Goal: Book appointment/travel/reservation

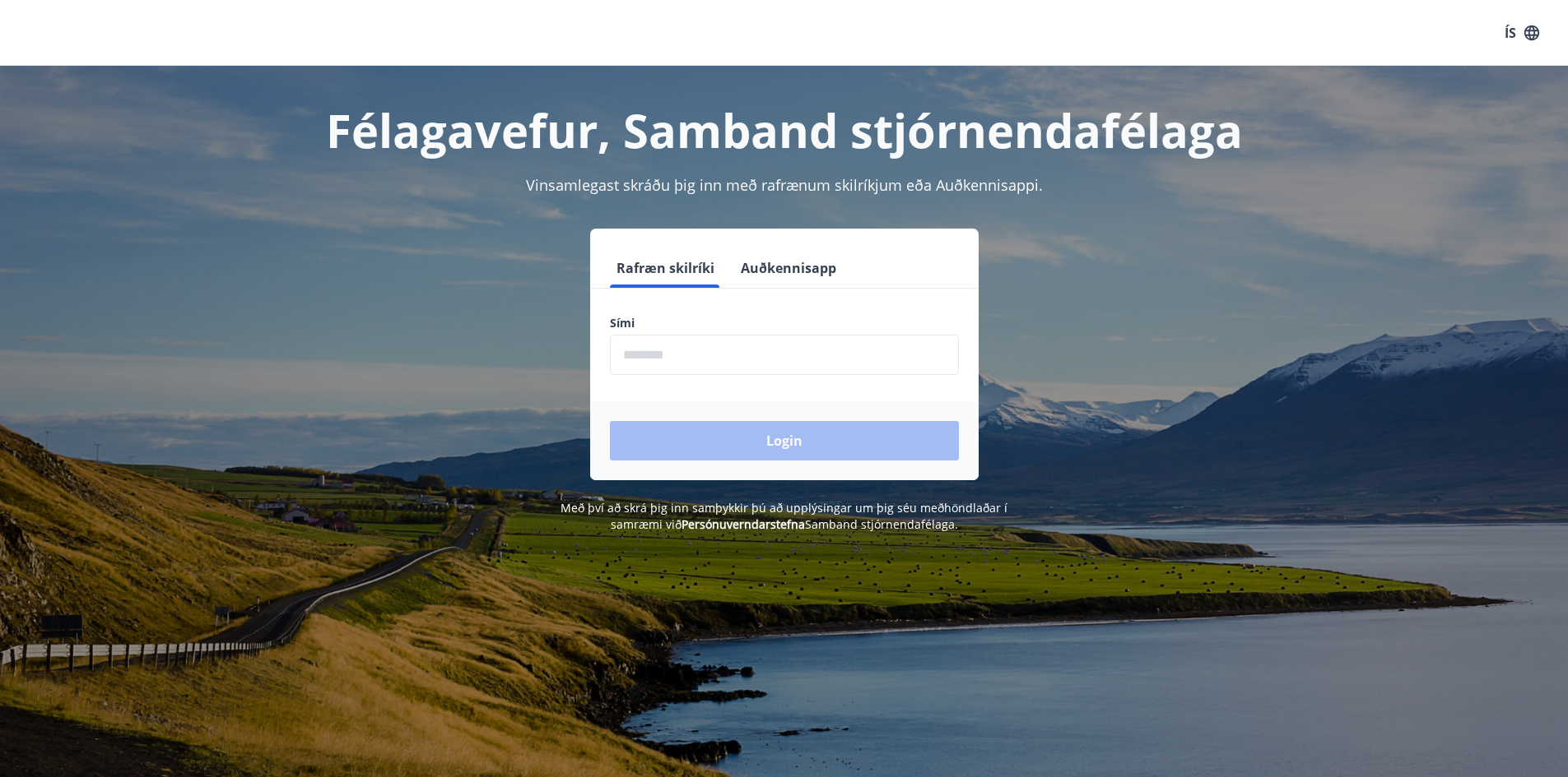
click at [672, 345] on input "phone" at bounding box center [784, 355] width 349 height 40
type input "********"
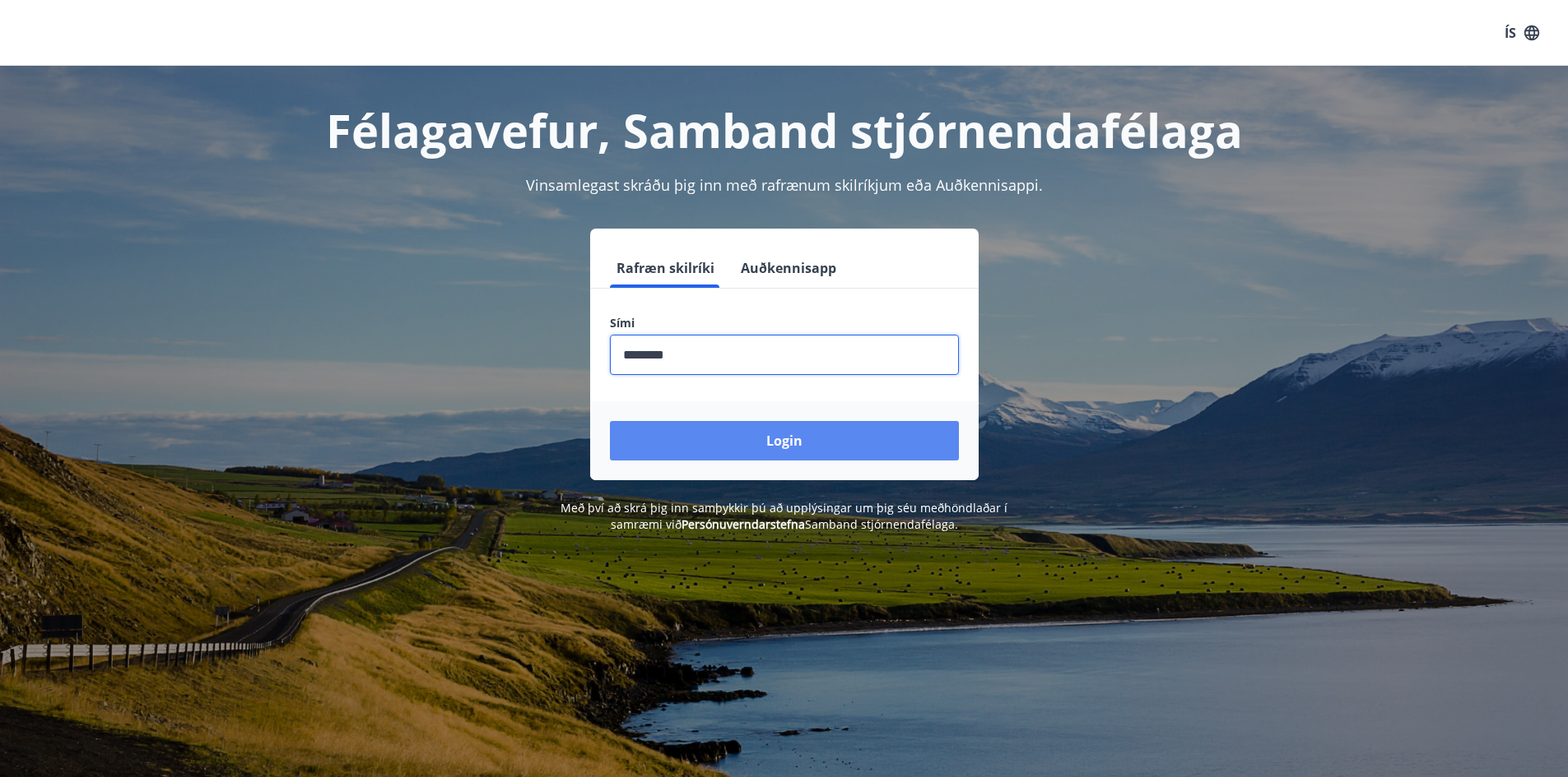
click at [825, 438] on button "Login" at bounding box center [784, 440] width 349 height 40
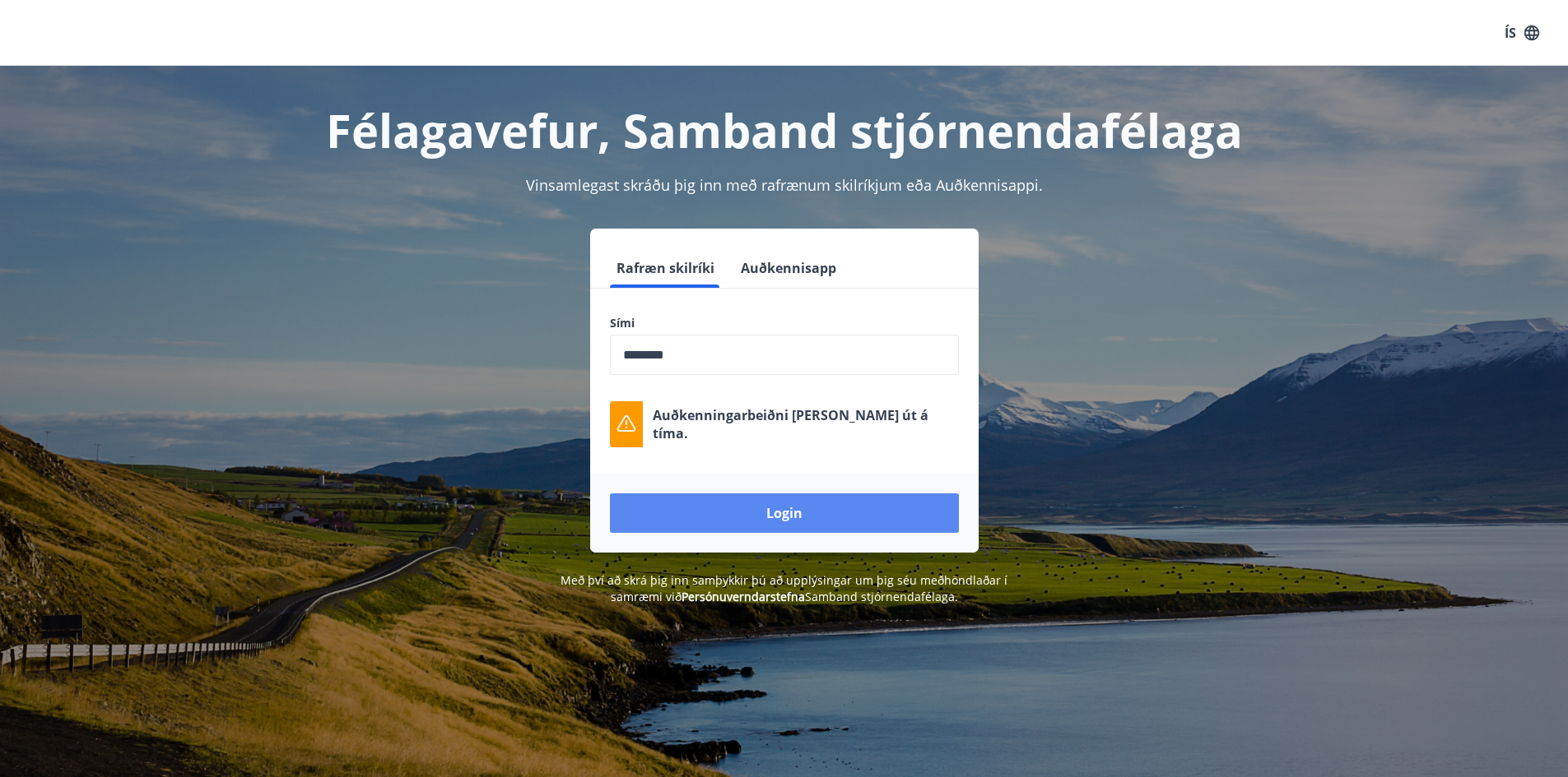
click at [789, 520] on button "Login" at bounding box center [784, 512] width 349 height 40
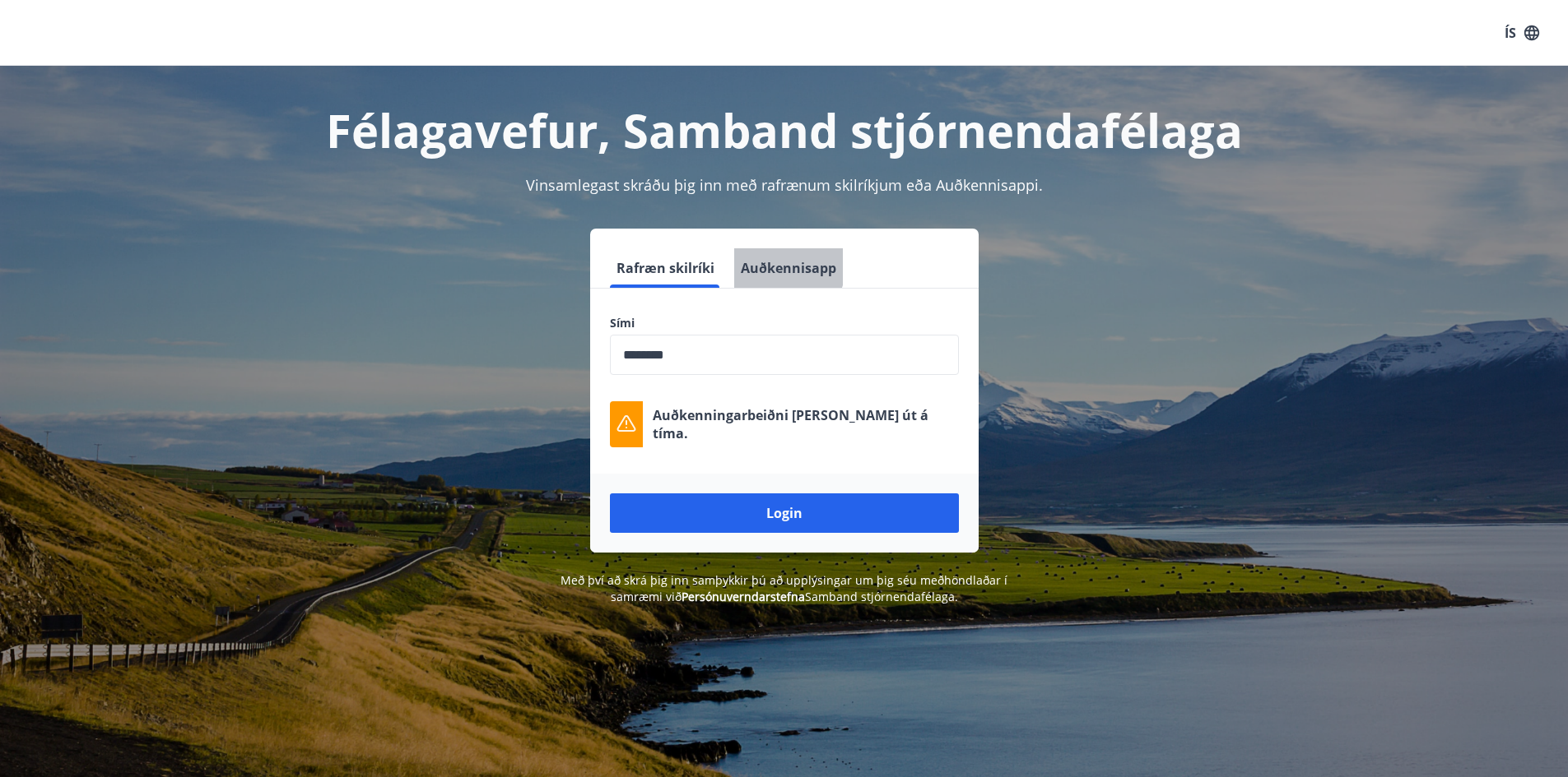
click at [786, 265] on button "Auðkennisapp" at bounding box center [789, 268] width 109 height 40
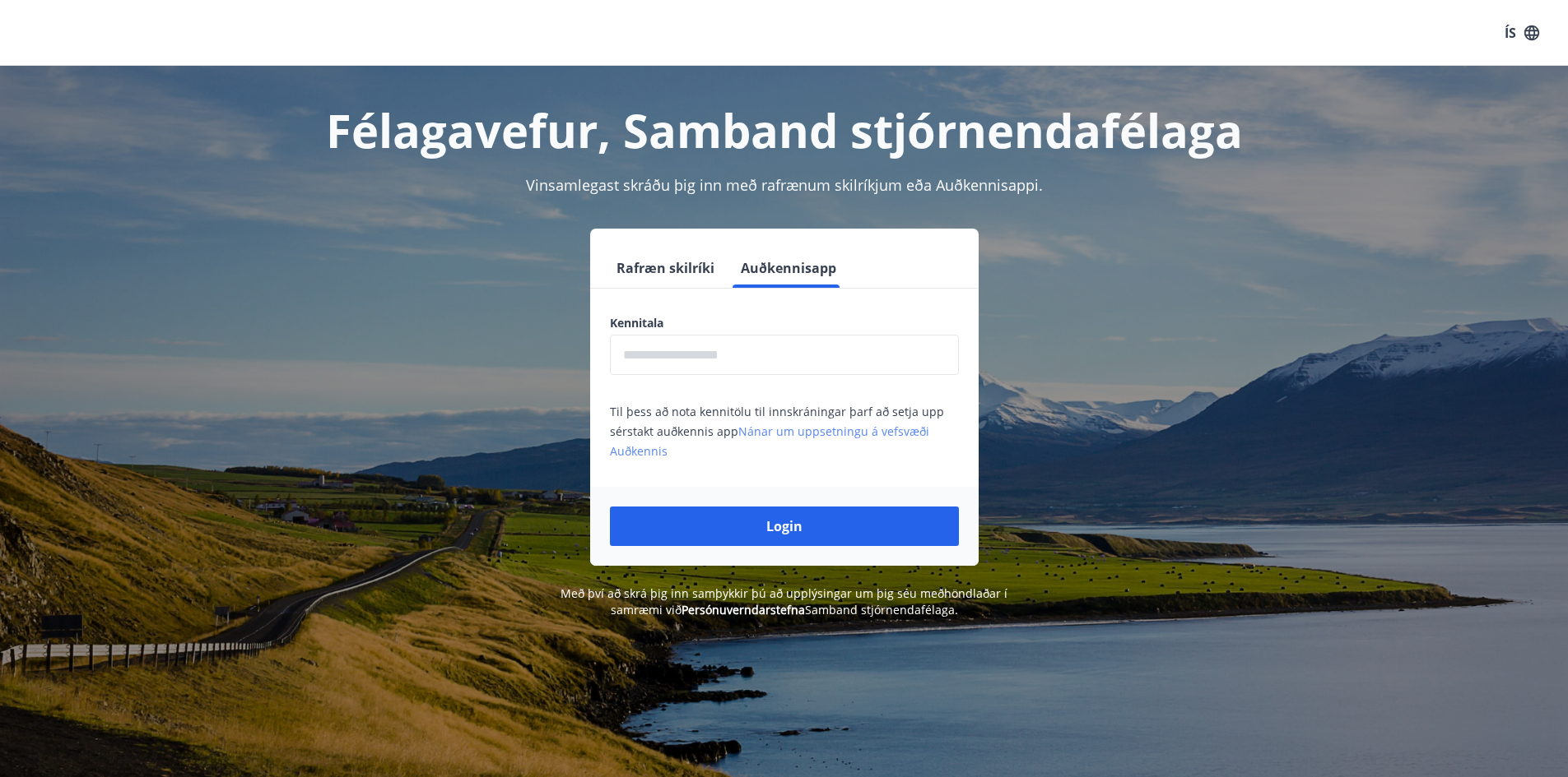
click at [838, 429] on link "Nánar um uppsetningu á vefsvæði Auðkennis" at bounding box center [769, 441] width 319 height 35
click at [672, 261] on button "Rafræn skilríki" at bounding box center [665, 268] width 111 height 40
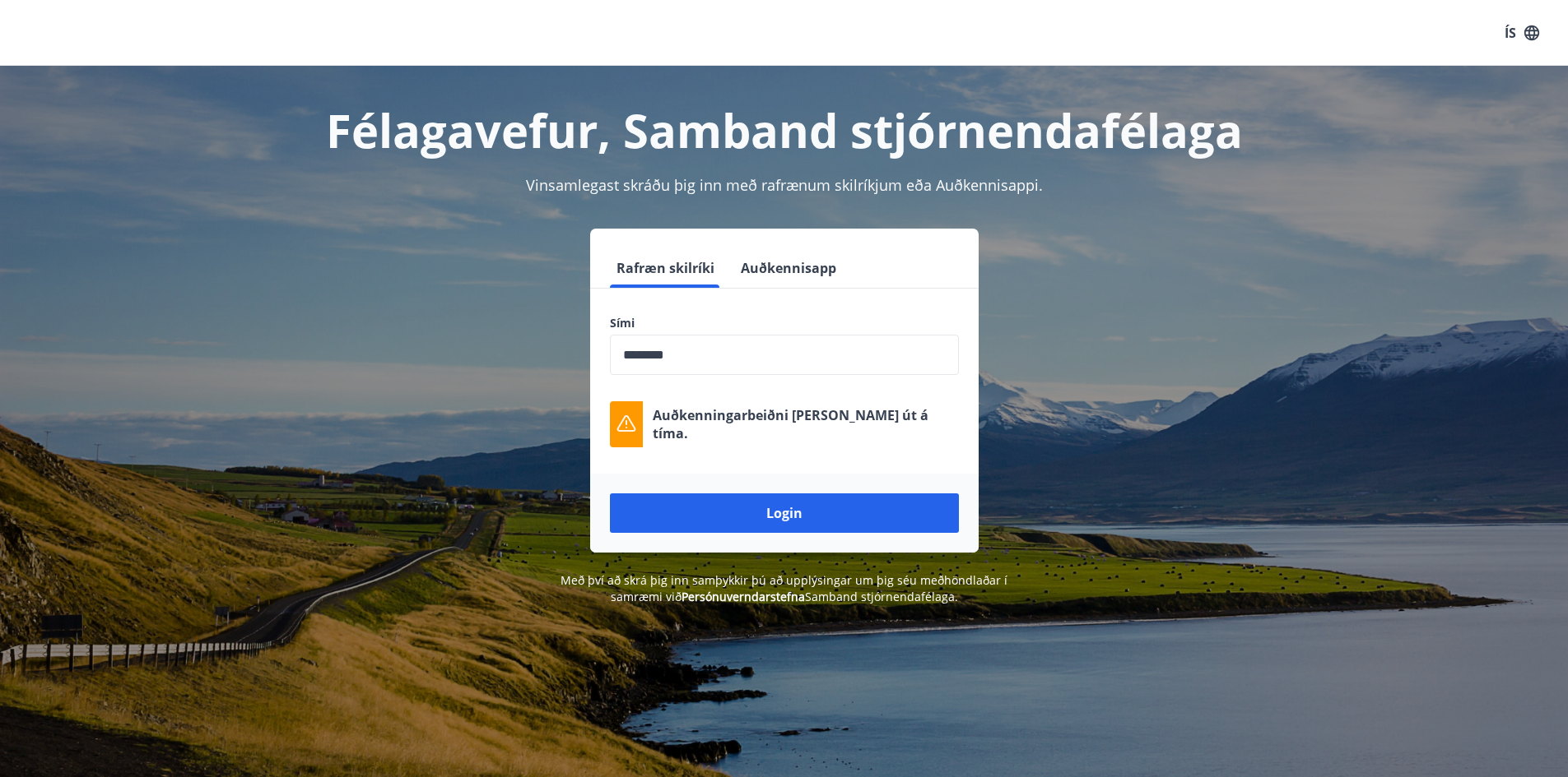
click at [742, 351] on input "phone" at bounding box center [784, 355] width 349 height 40
drag, startPoint x: 702, startPoint y: 358, endPoint x: 463, endPoint y: 349, distance: 239.2
click at [463, 349] on div "Rafræn skilríki Auðkennisapp Sími ​ Auðkenningarbeiðni rann út á tíma. Login" at bounding box center [784, 390] width 1146 height 324
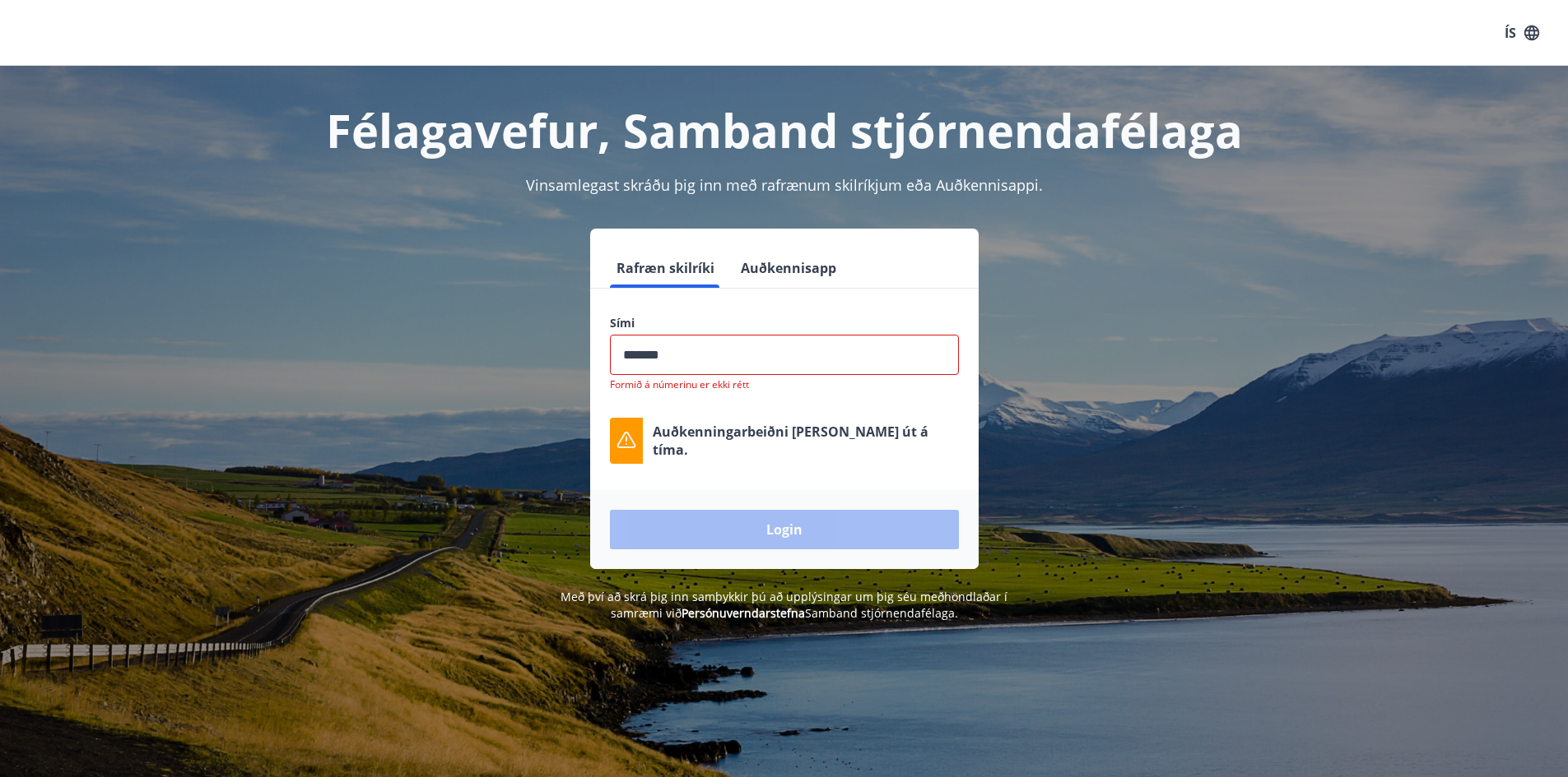
type input "********"
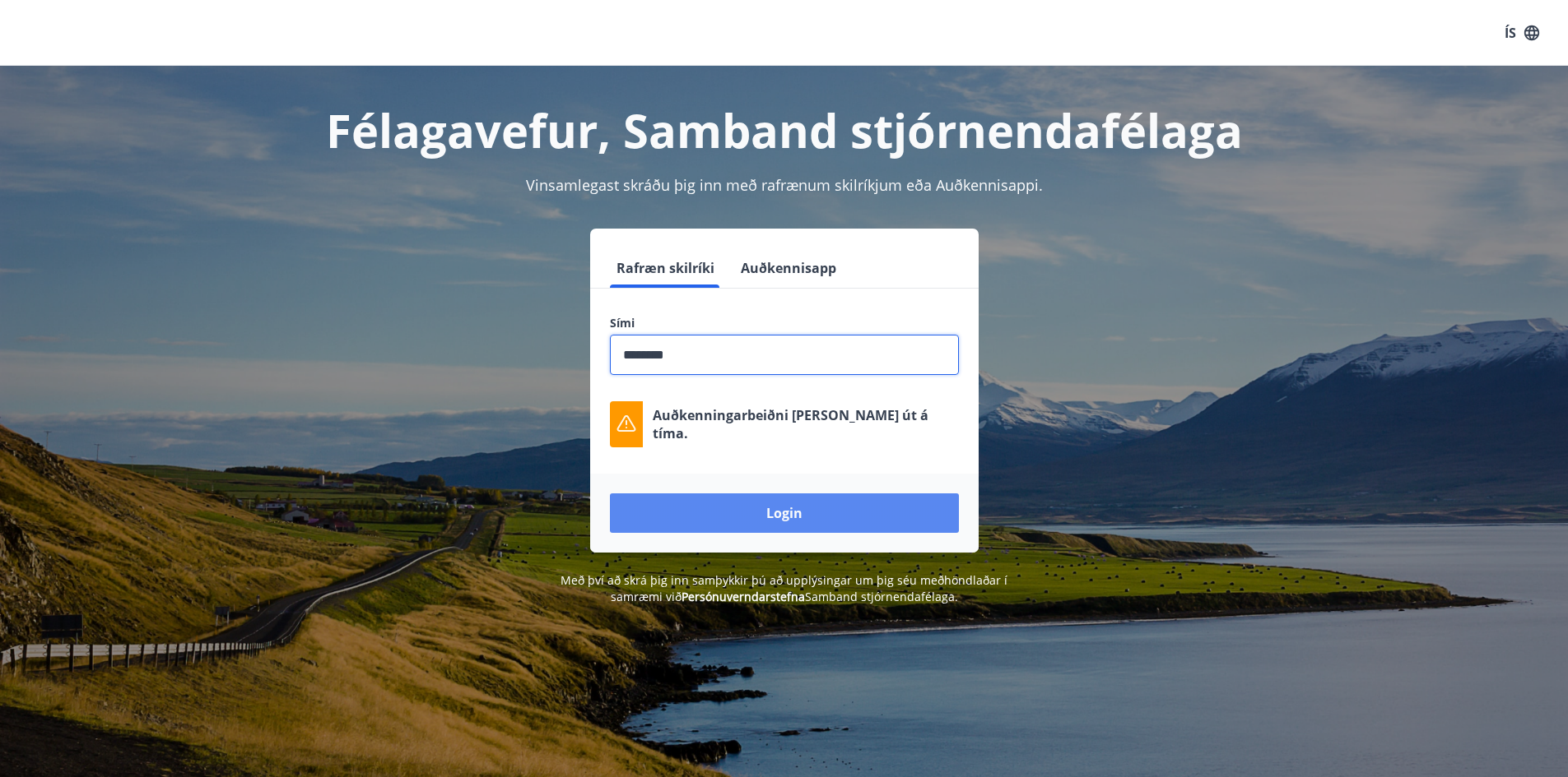
click at [791, 518] on button "Login" at bounding box center [784, 512] width 349 height 40
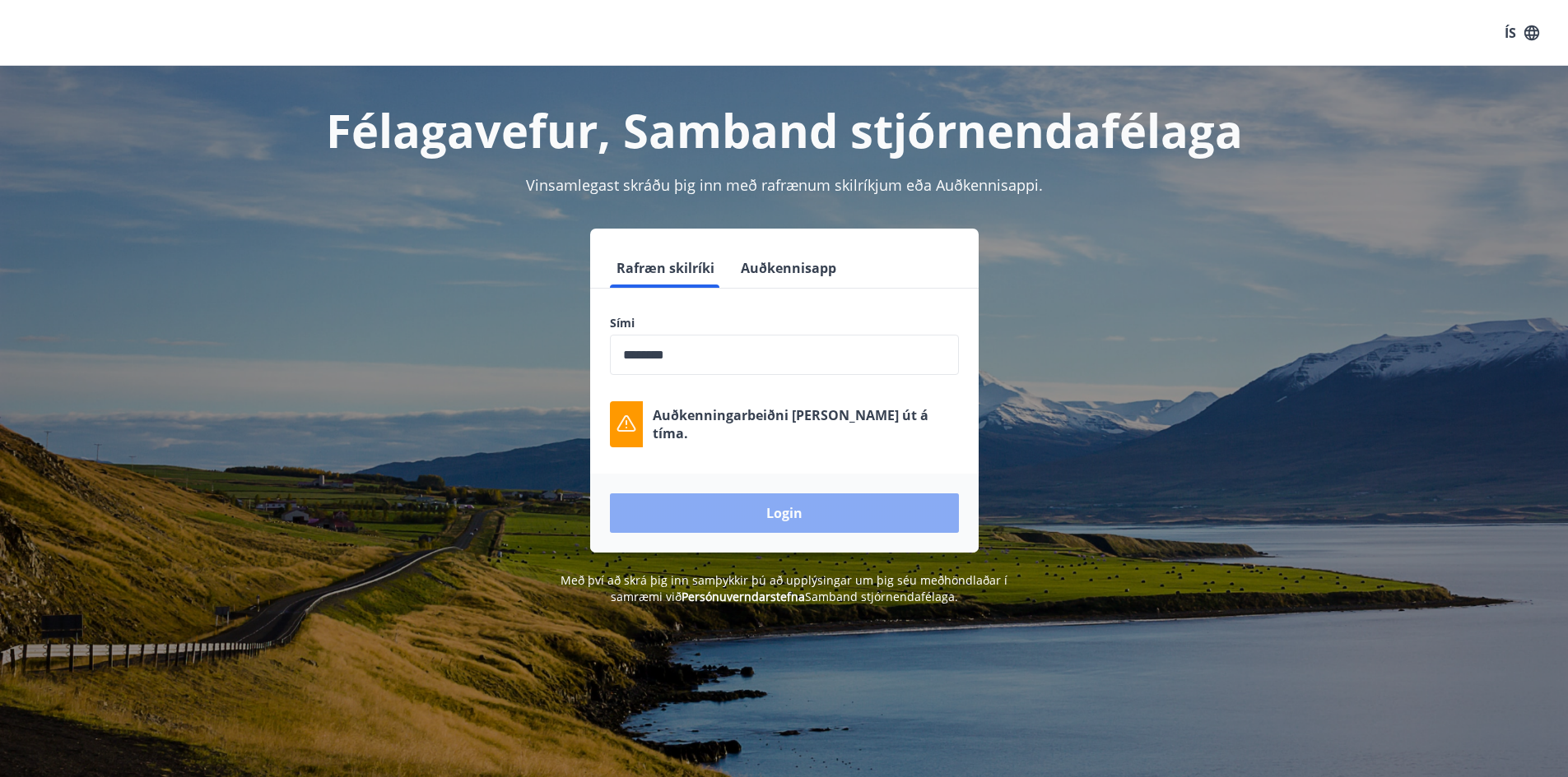
click at [769, 507] on button "Login" at bounding box center [784, 512] width 349 height 40
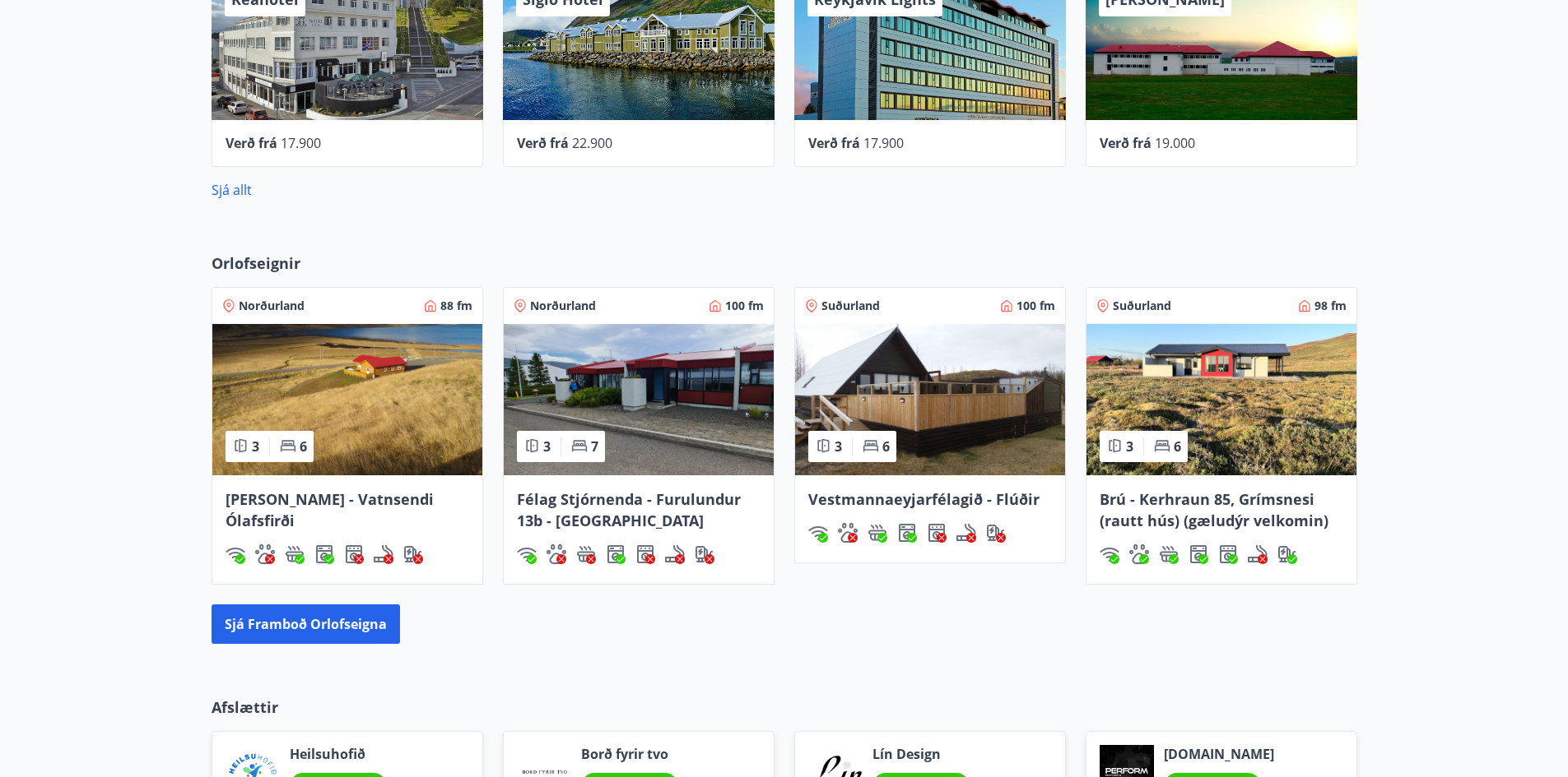
scroll to position [904, 0]
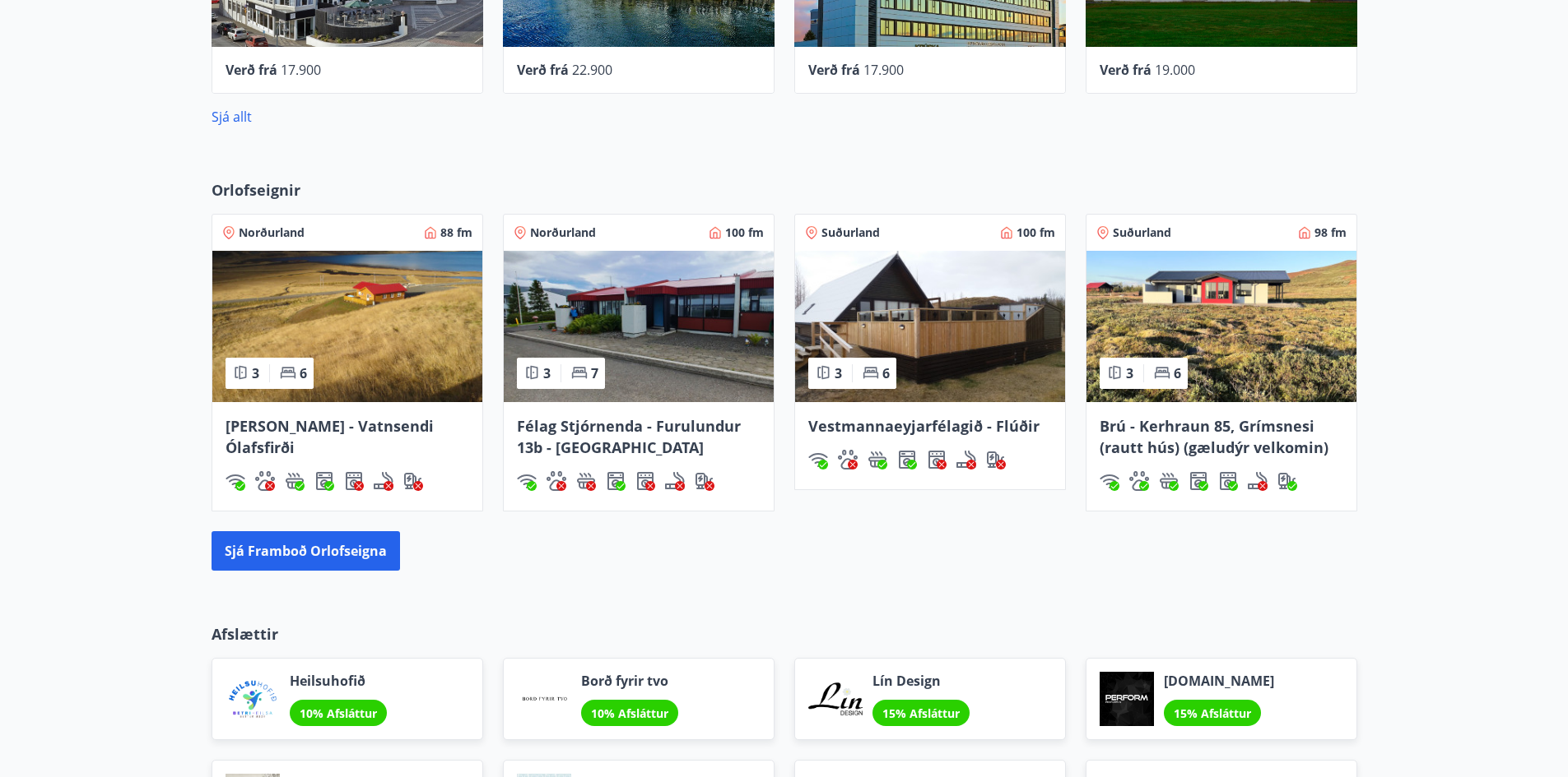
click at [640, 334] on img at bounding box center [638, 326] width 270 height 151
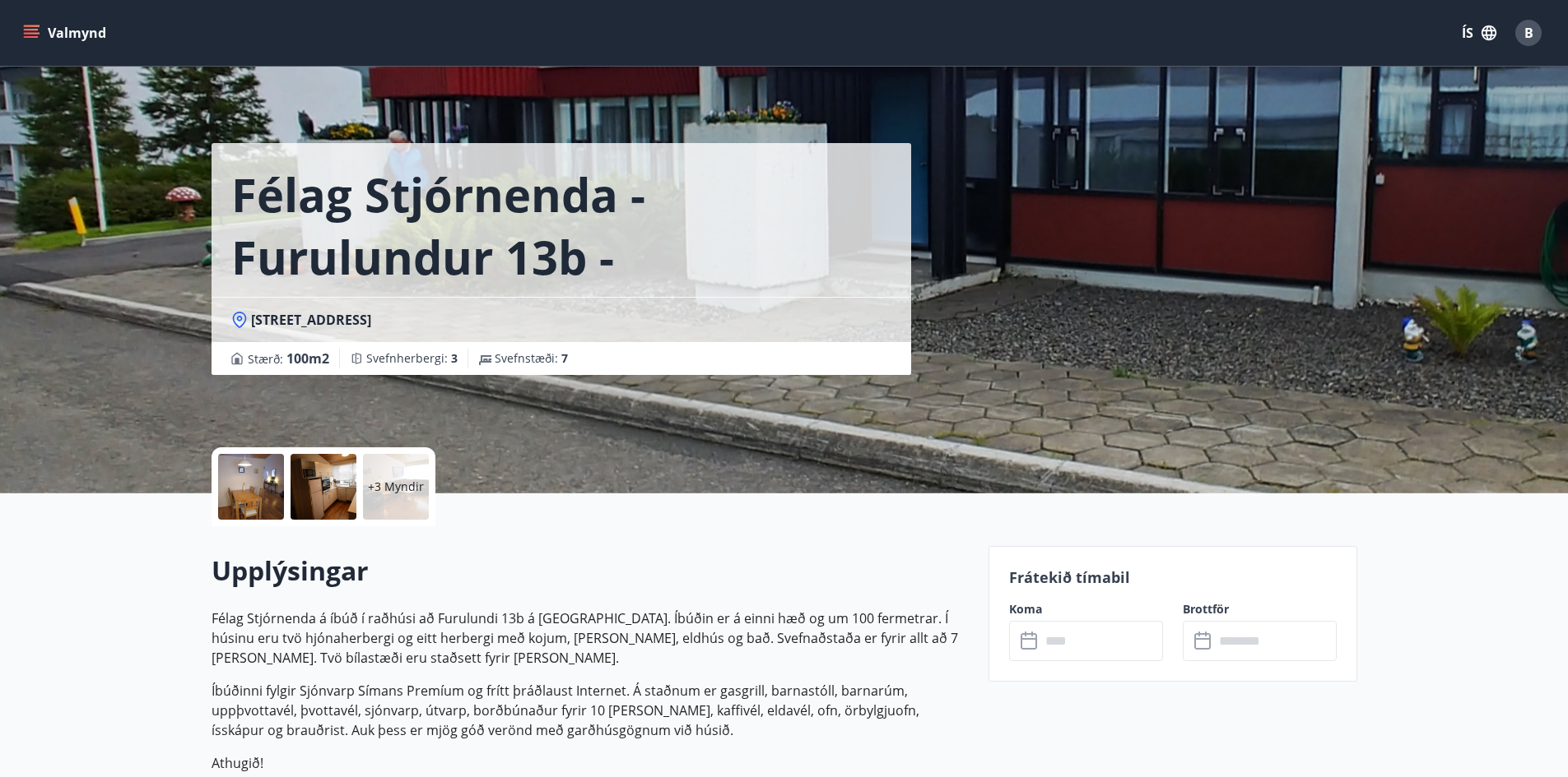
click at [394, 501] on div "+3 Myndir" at bounding box center [396, 487] width 66 height 66
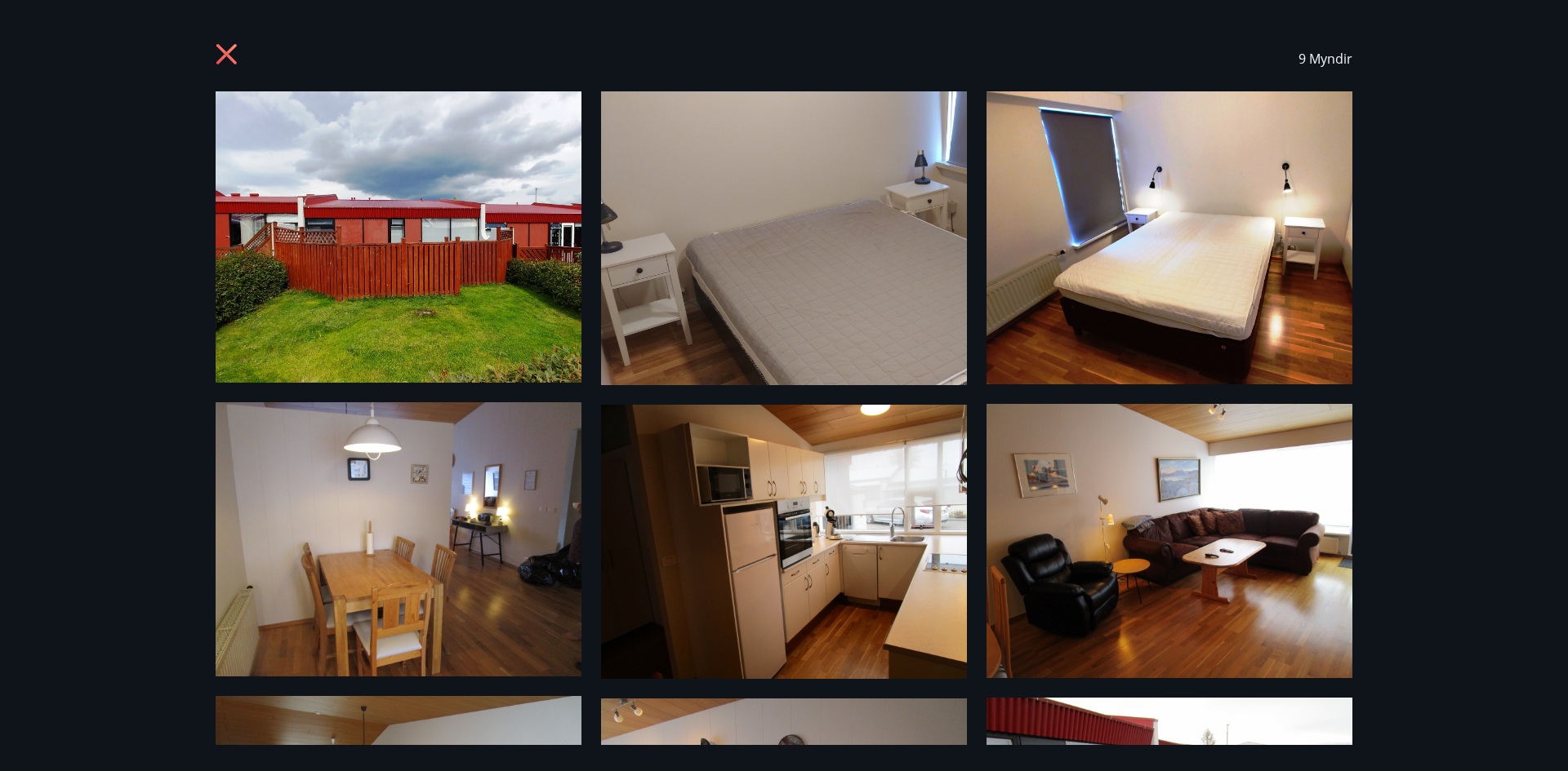
click at [418, 248] on img at bounding box center [398, 237] width 366 height 291
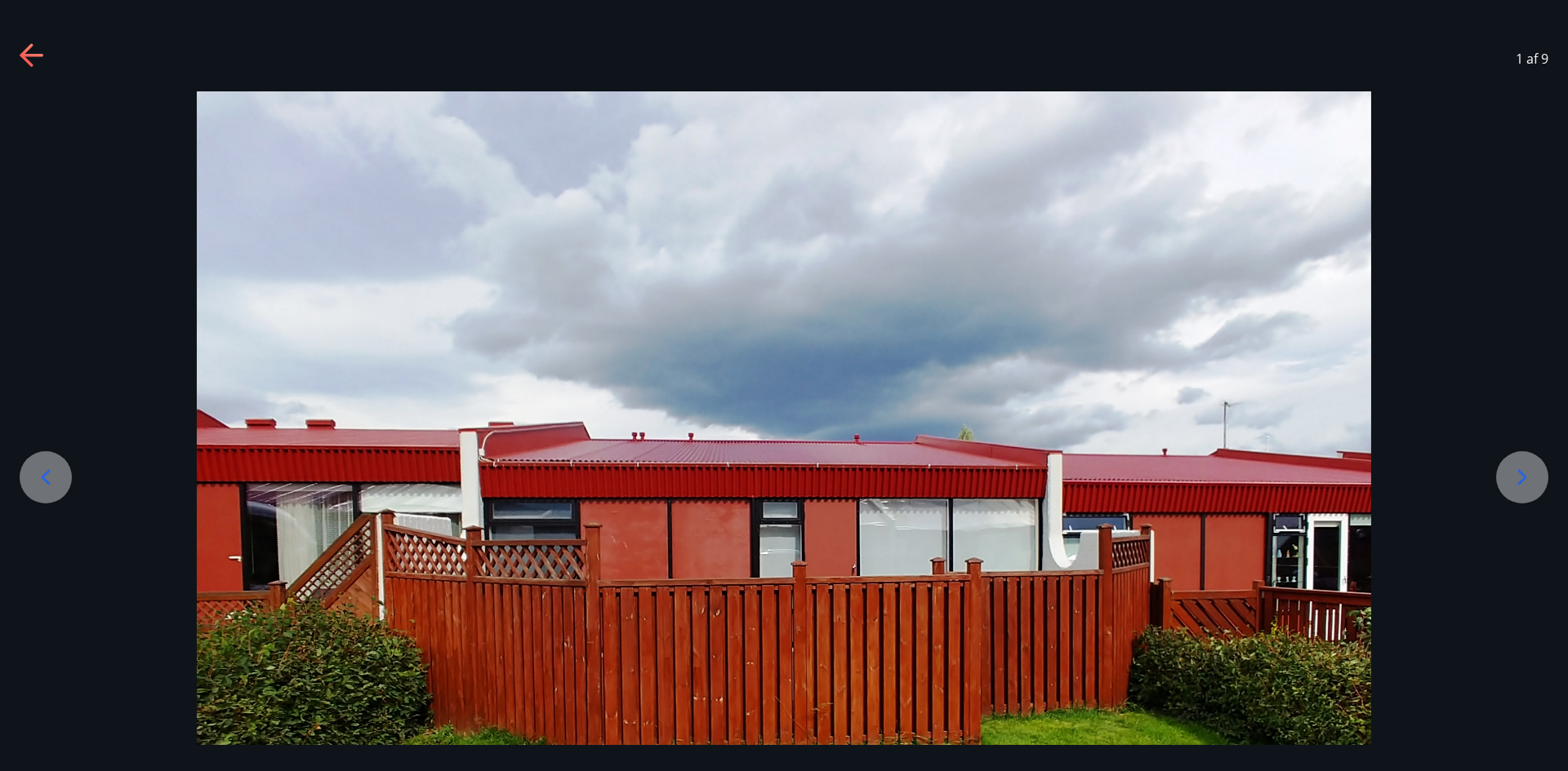
click at [1533, 475] on icon at bounding box center [1522, 477] width 26 height 26
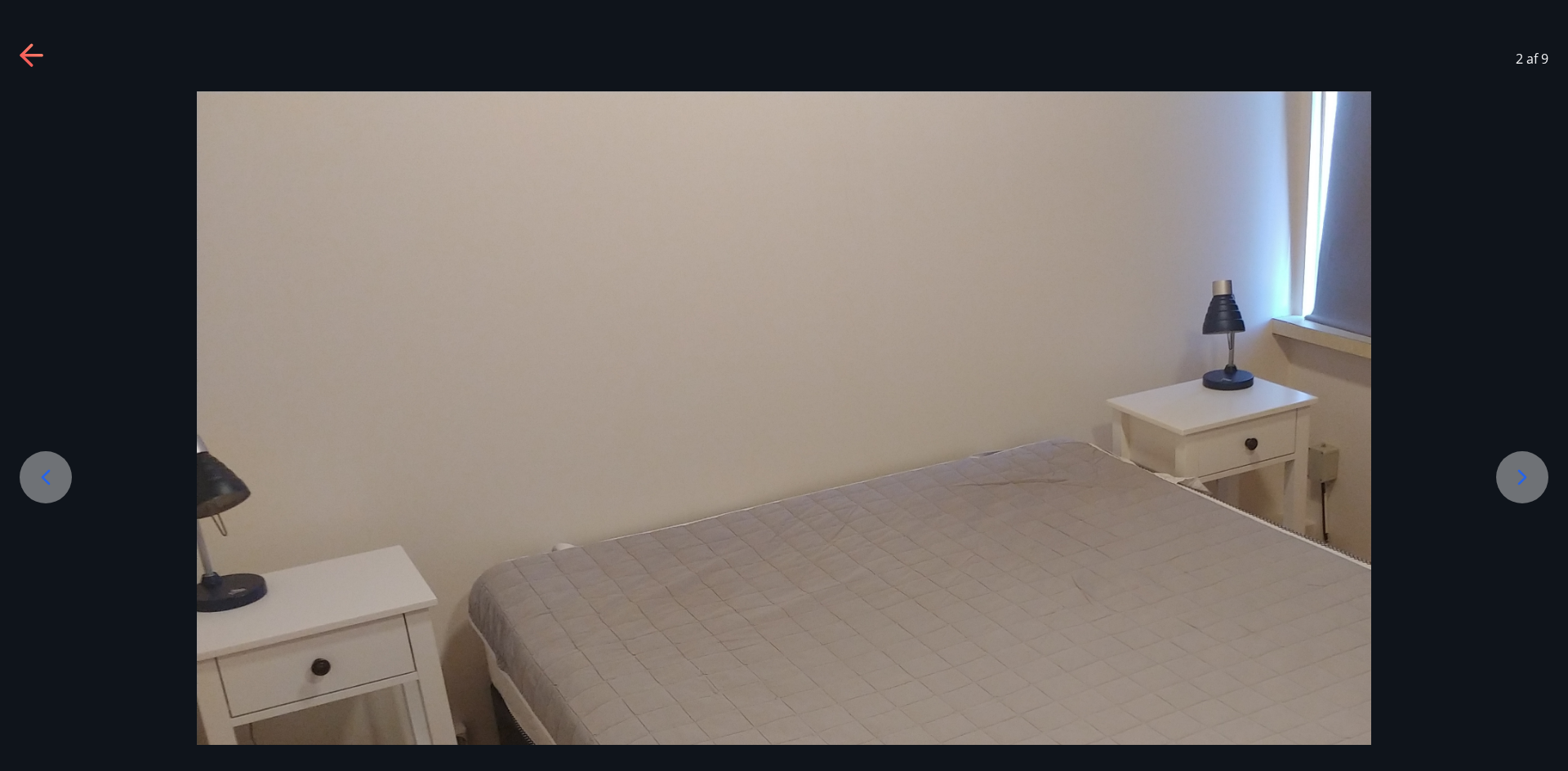
click at [1533, 475] on icon at bounding box center [1522, 477] width 26 height 26
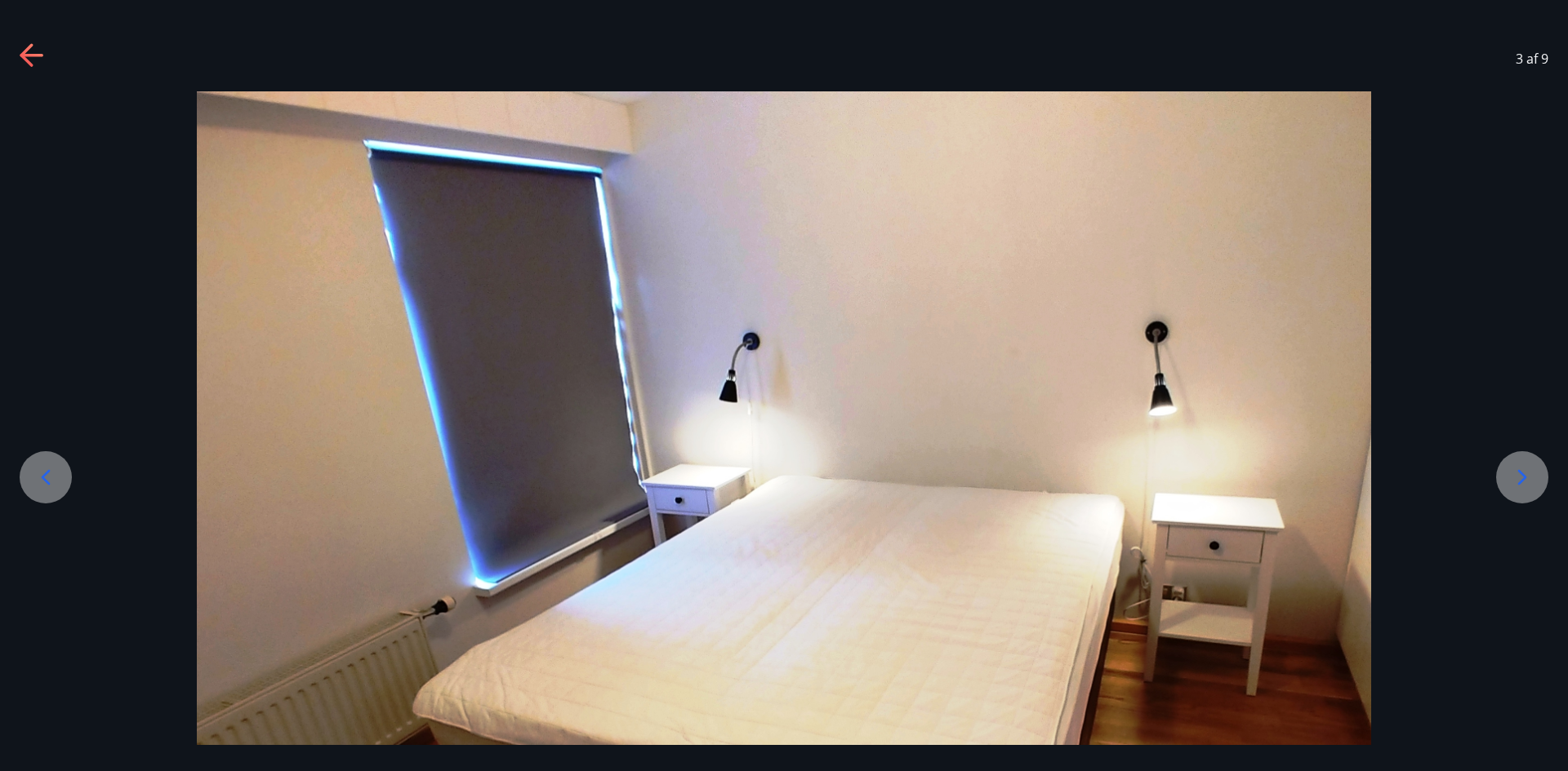
click at [1533, 474] on icon at bounding box center [1522, 477] width 26 height 26
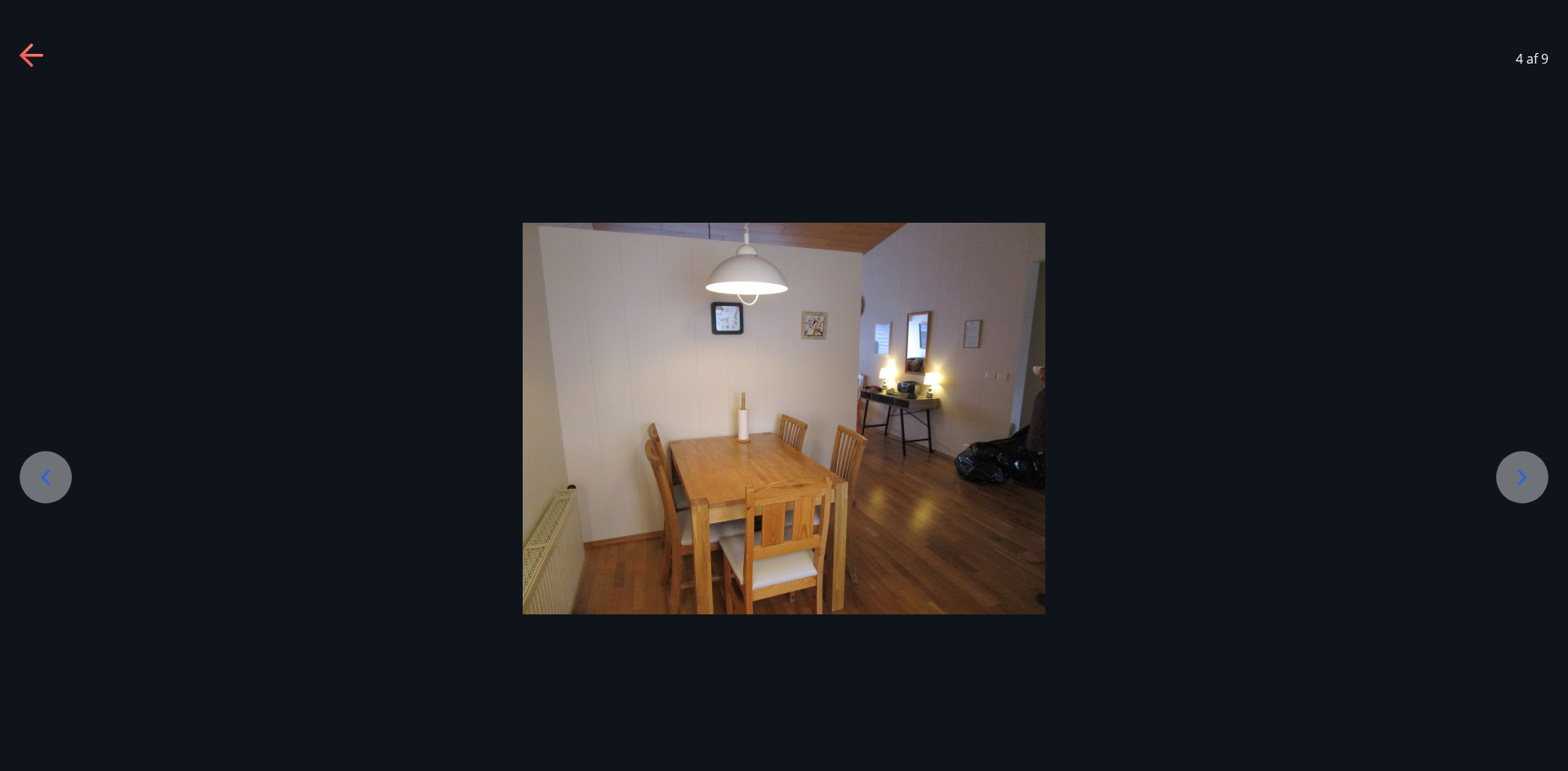
click at [1535, 474] on div at bounding box center [1522, 477] width 52 height 52
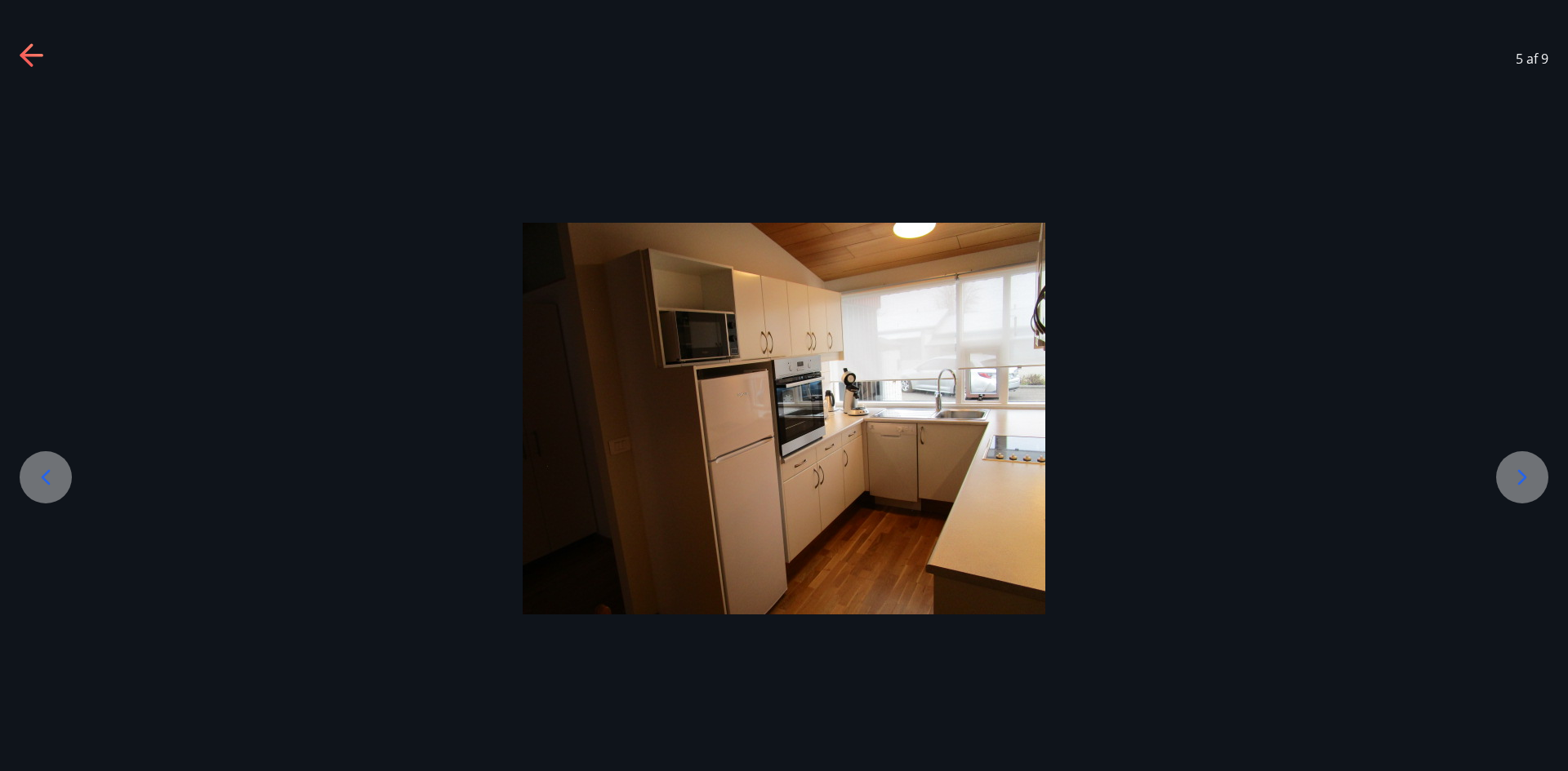
click at [1535, 474] on div at bounding box center [1522, 477] width 52 height 52
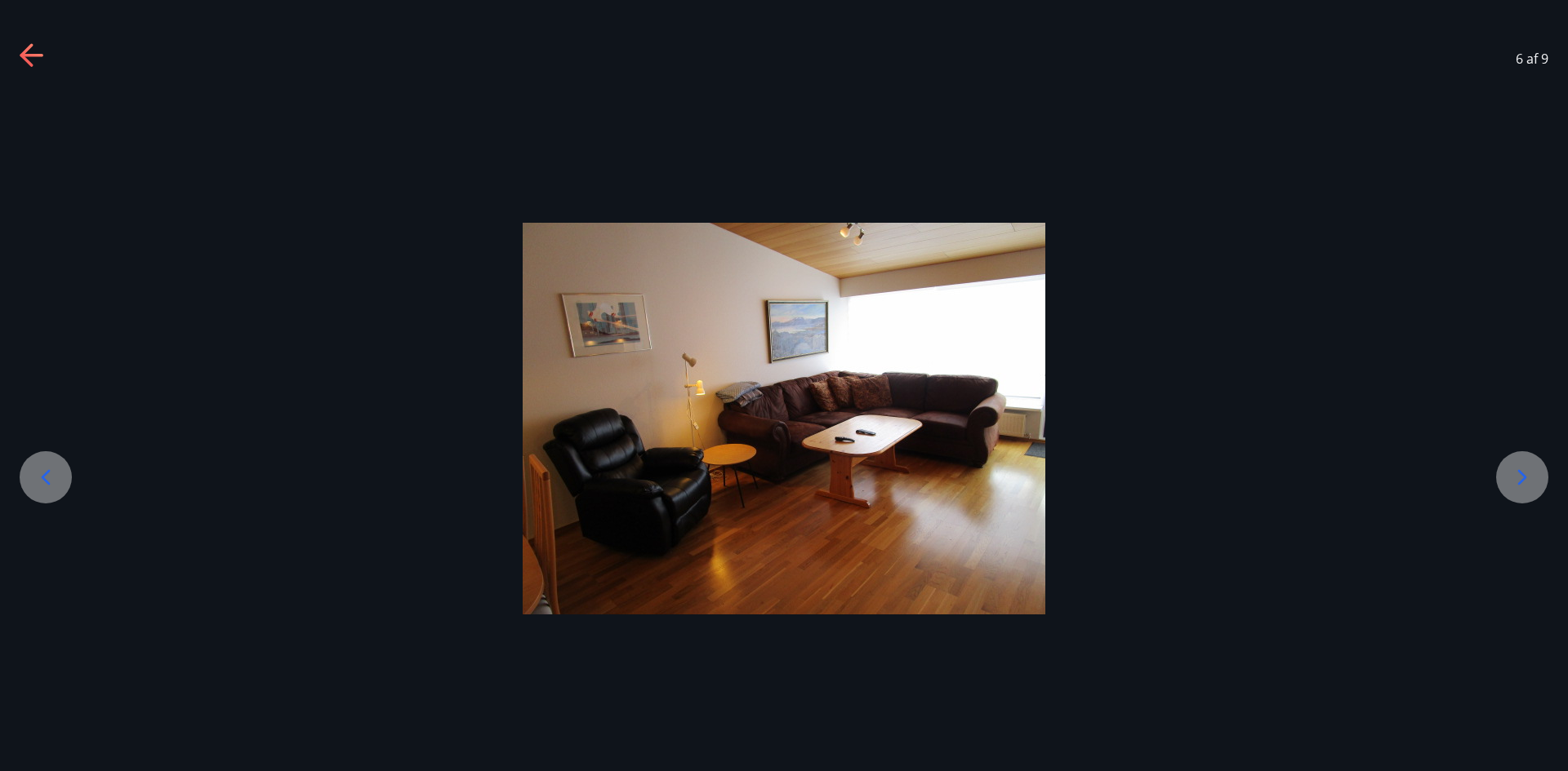
click at [1536, 474] on div at bounding box center [1522, 477] width 52 height 52
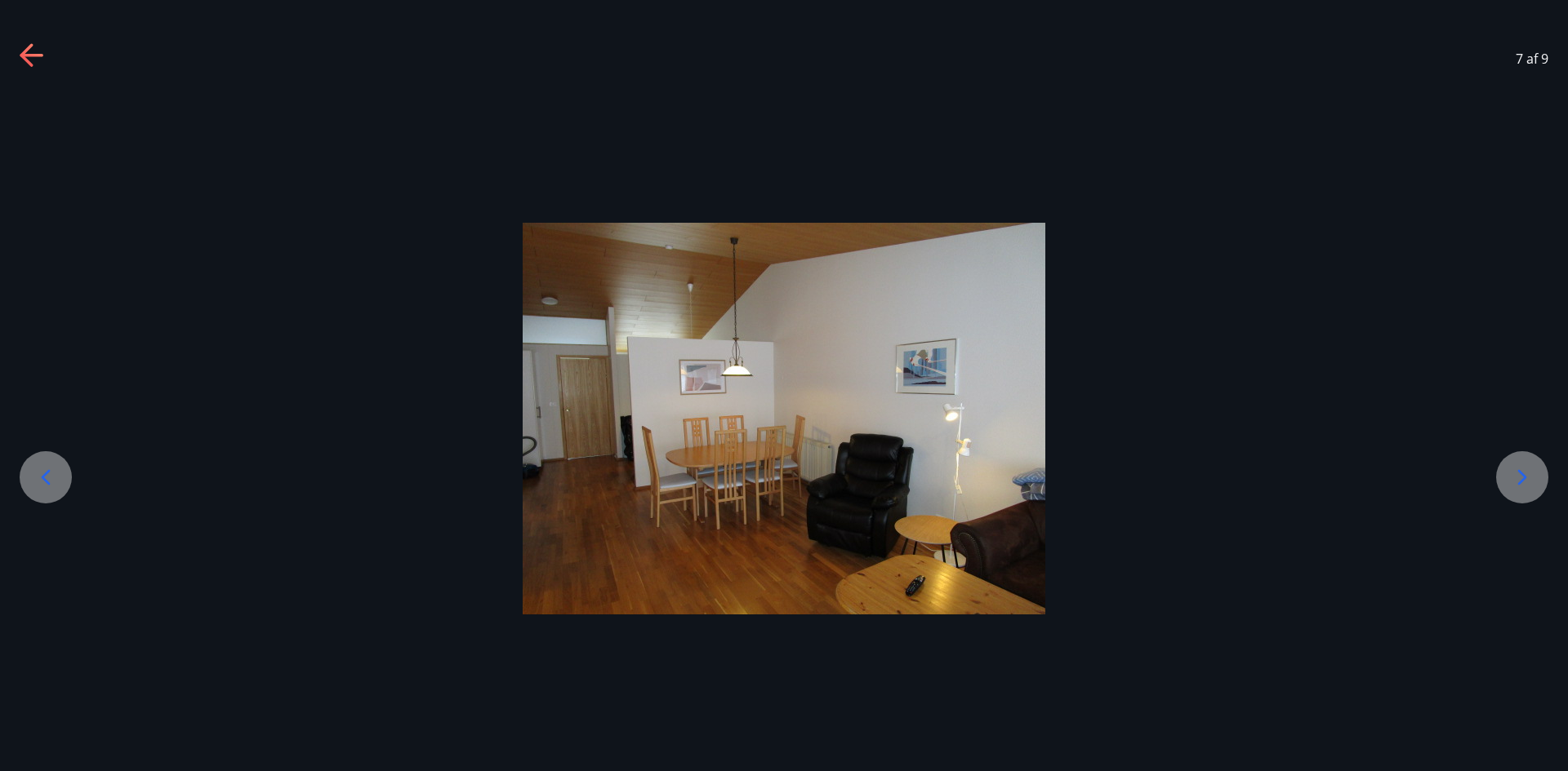
click at [1537, 473] on div at bounding box center [1522, 477] width 52 height 52
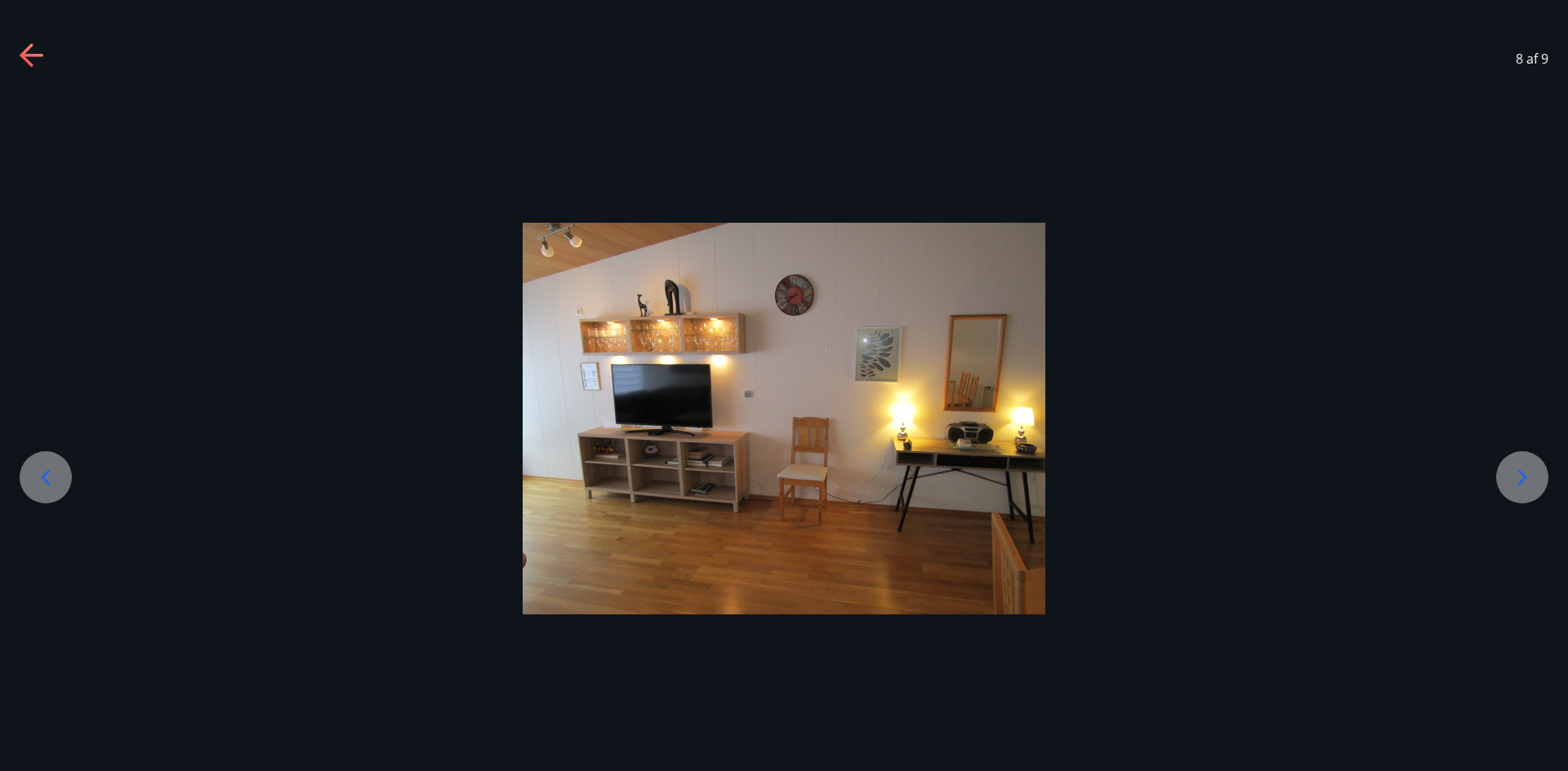
click at [1537, 473] on div at bounding box center [1522, 477] width 52 height 52
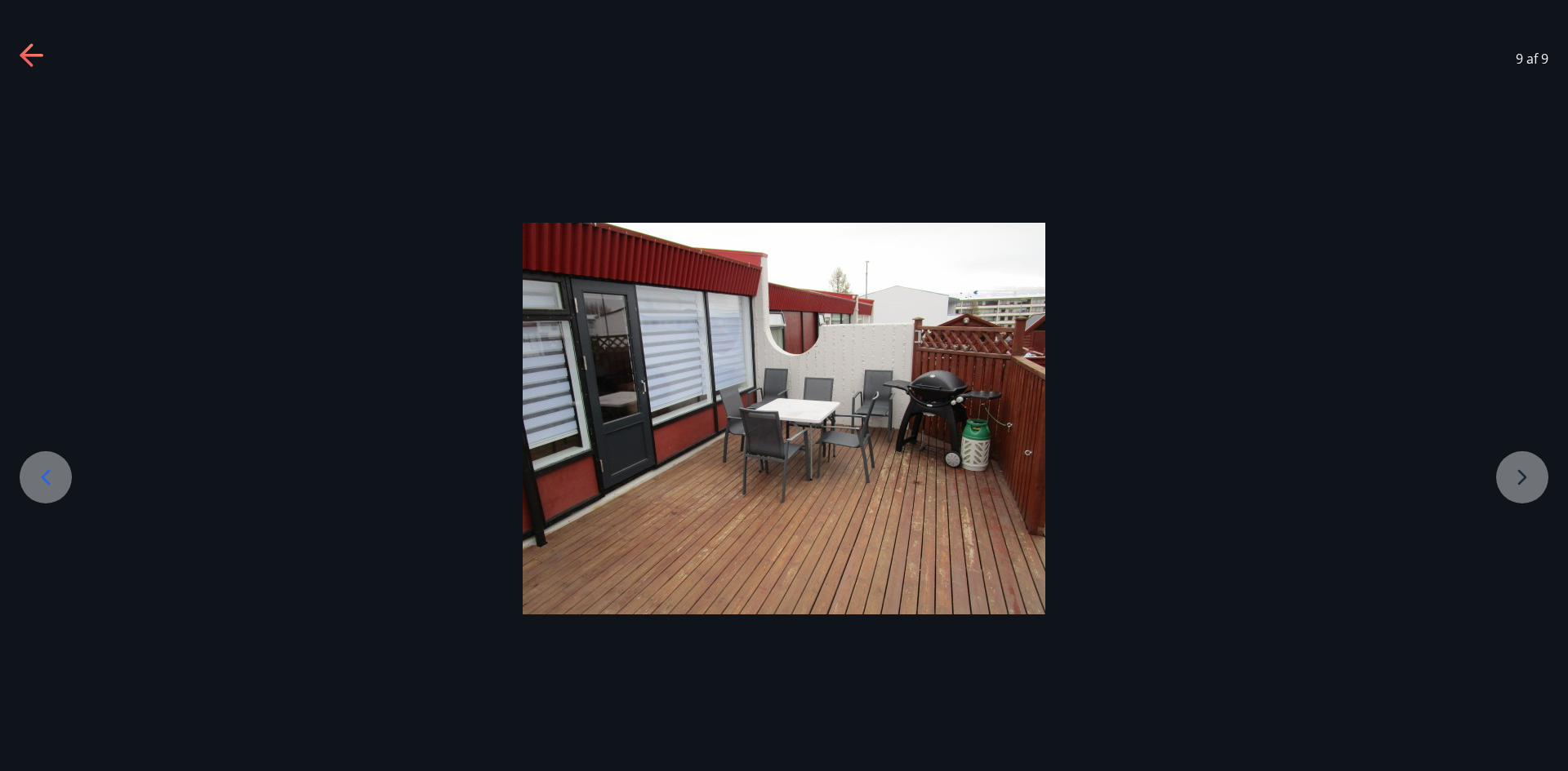
click at [1538, 473] on div at bounding box center [784, 418] width 1568 height 392
click at [21, 52] on icon at bounding box center [32, 57] width 26 height 26
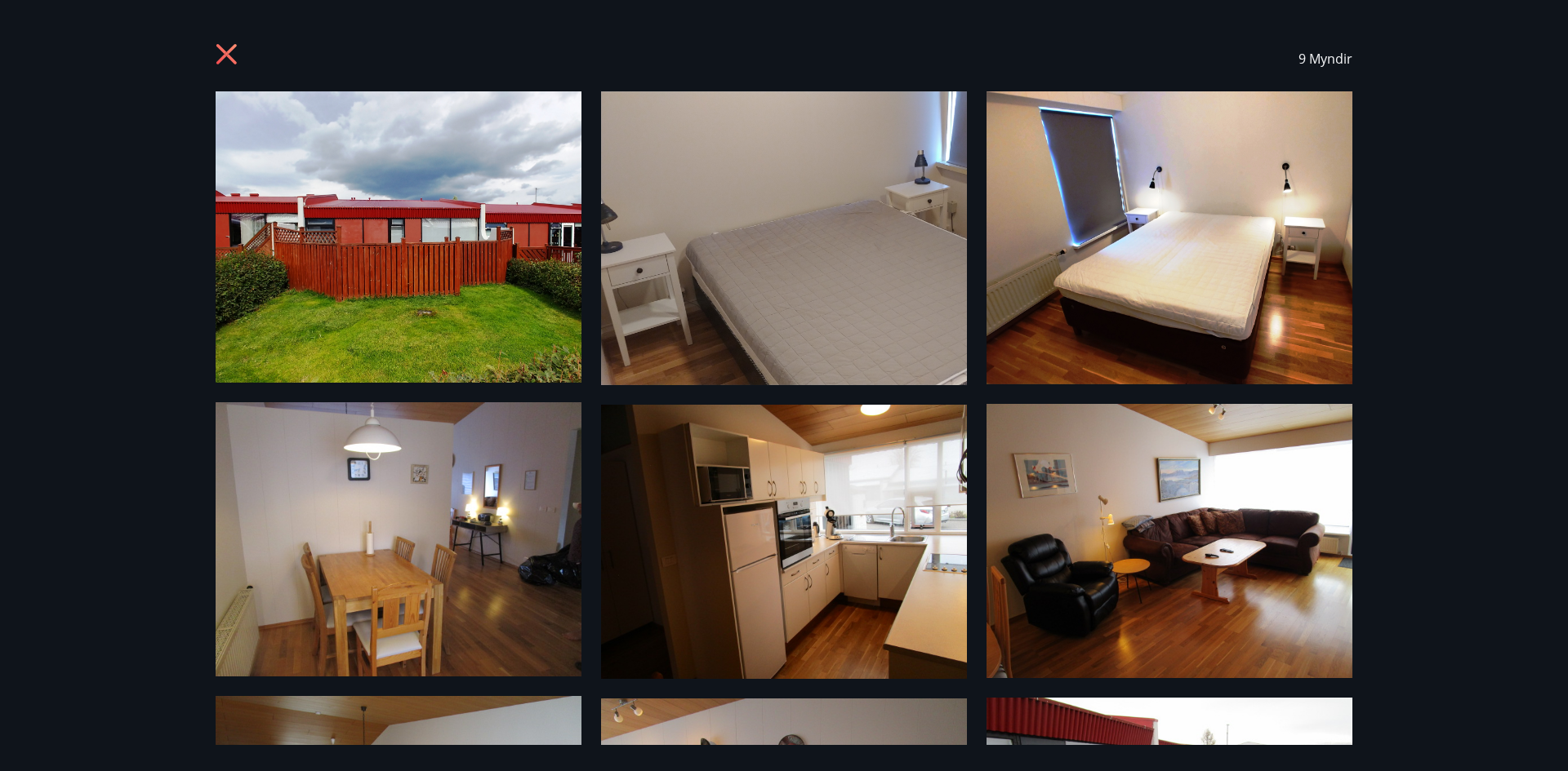
click at [221, 54] on icon at bounding box center [229, 57] width 26 height 26
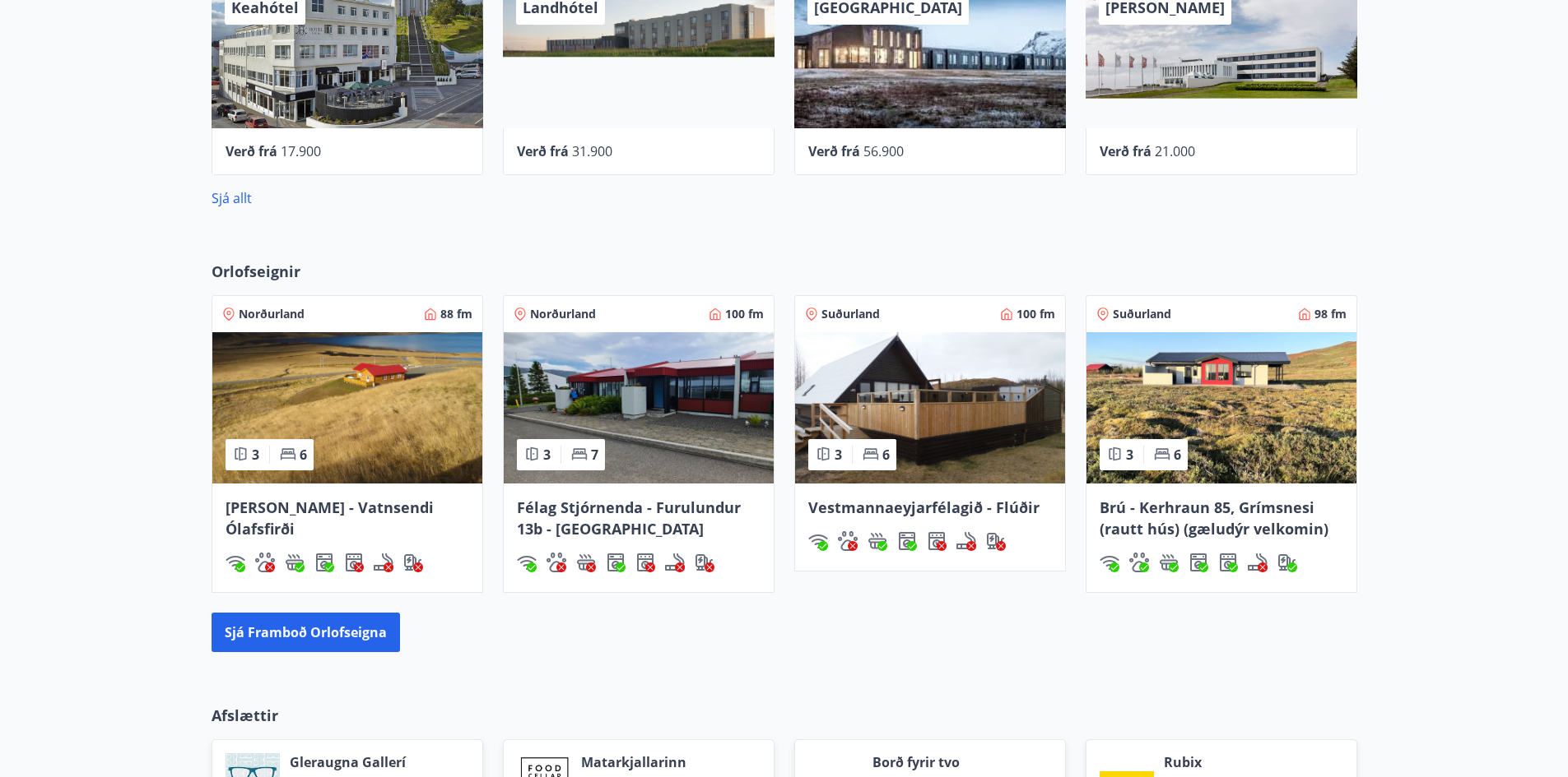
scroll to position [1042, 0]
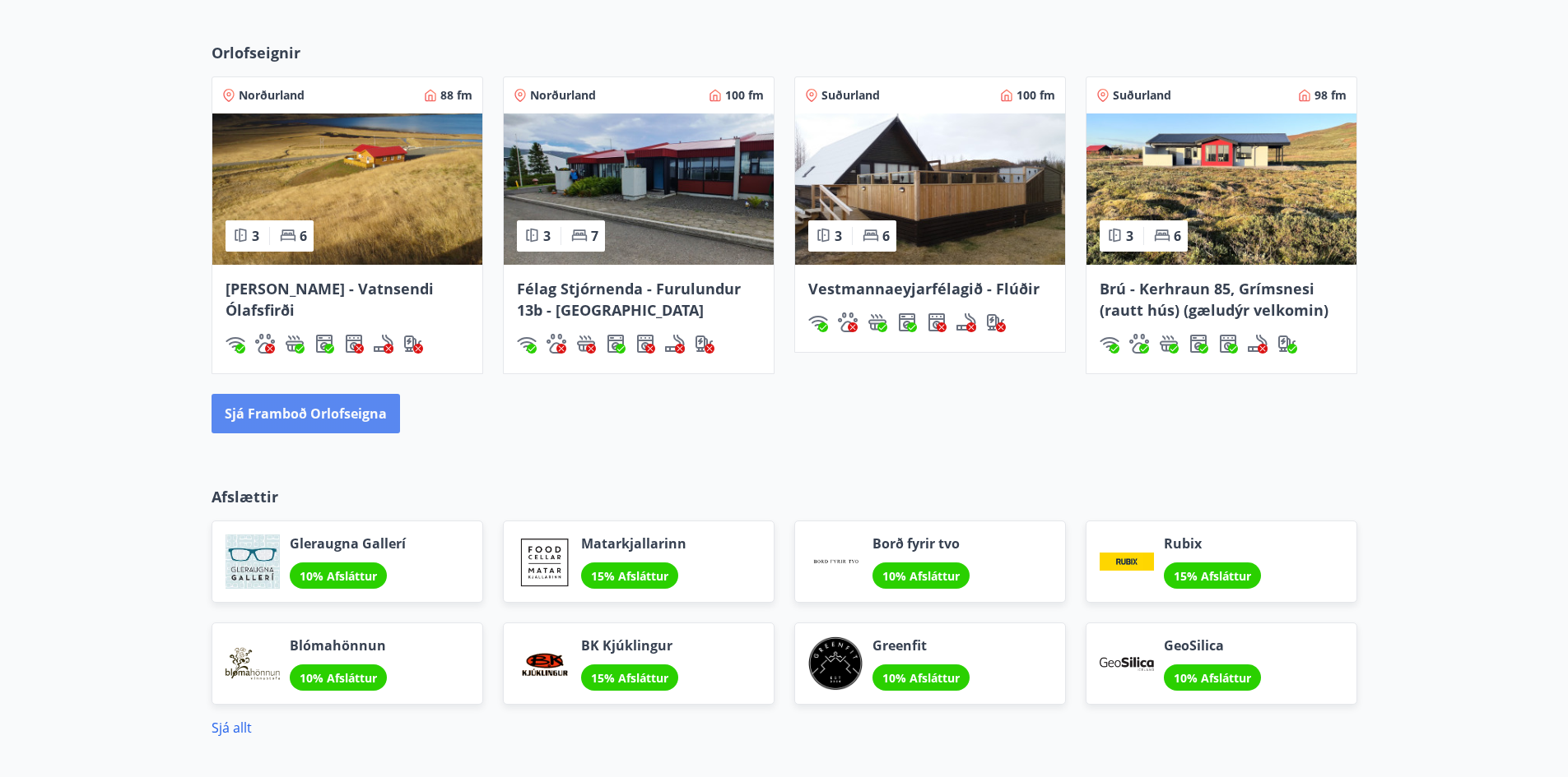
click at [346, 408] on button "Sjá framboð orlofseigna" at bounding box center [305, 413] width 188 height 40
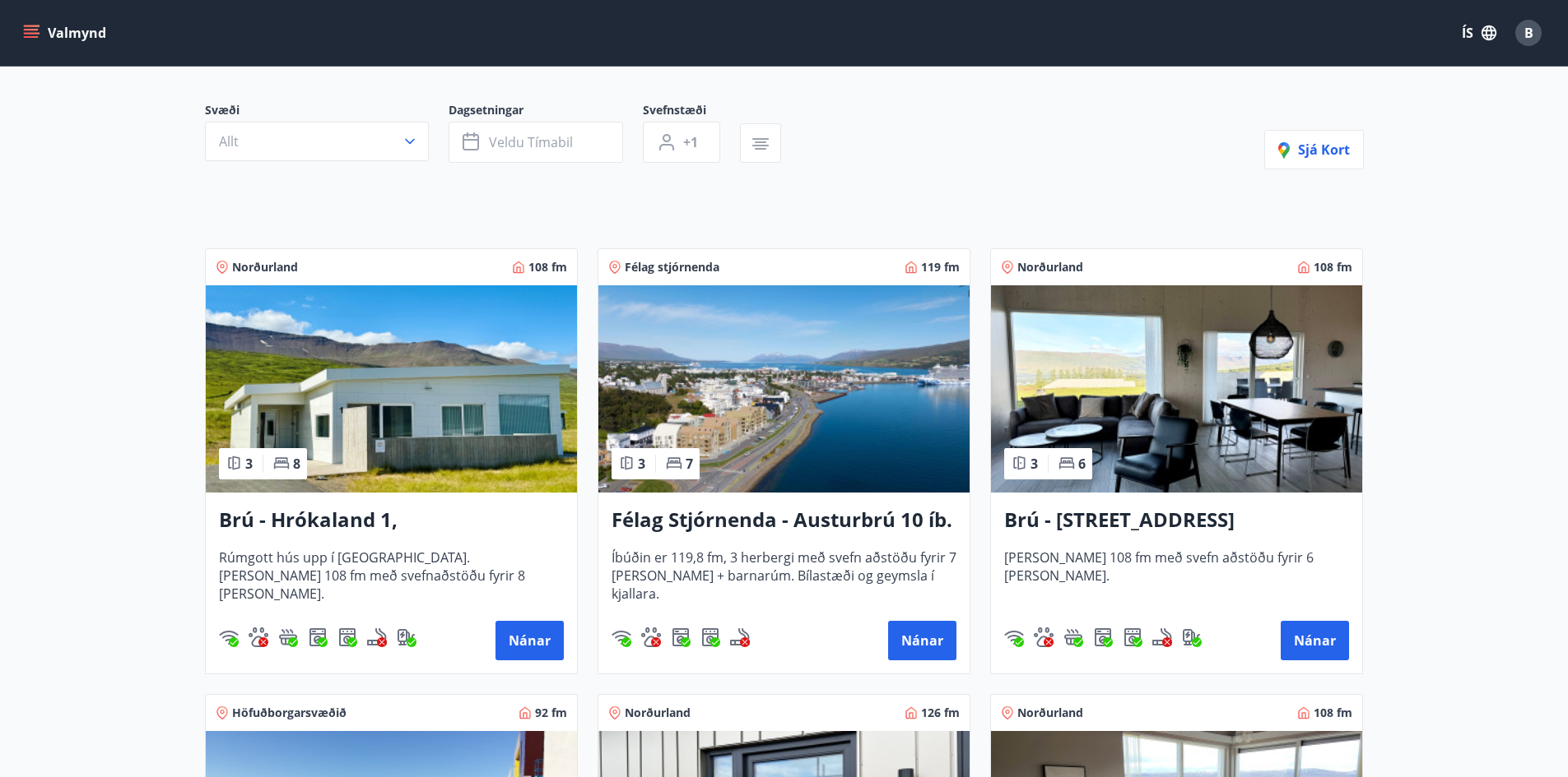
scroll to position [329, 0]
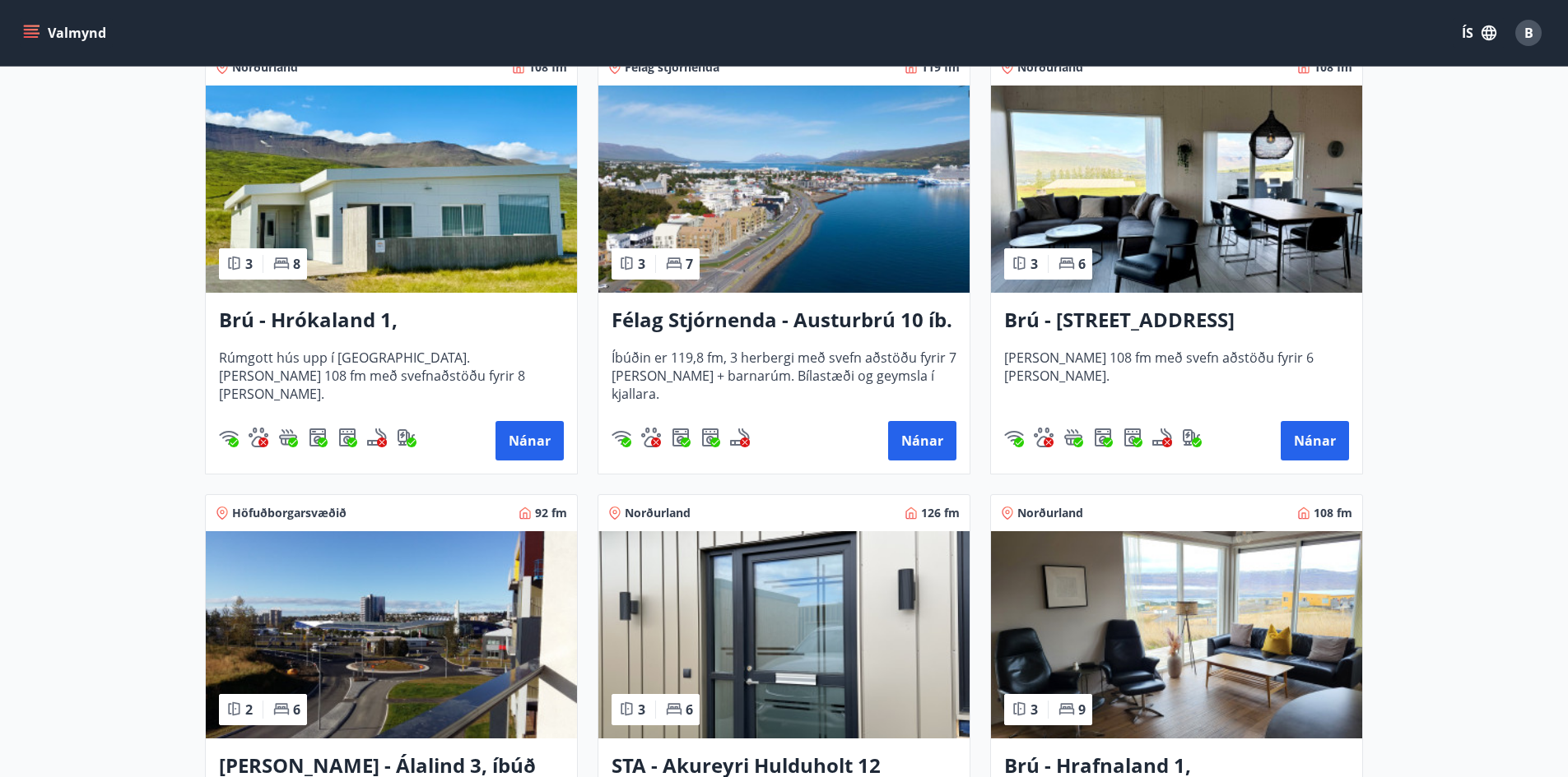
click at [485, 243] on img at bounding box center [391, 189] width 371 height 207
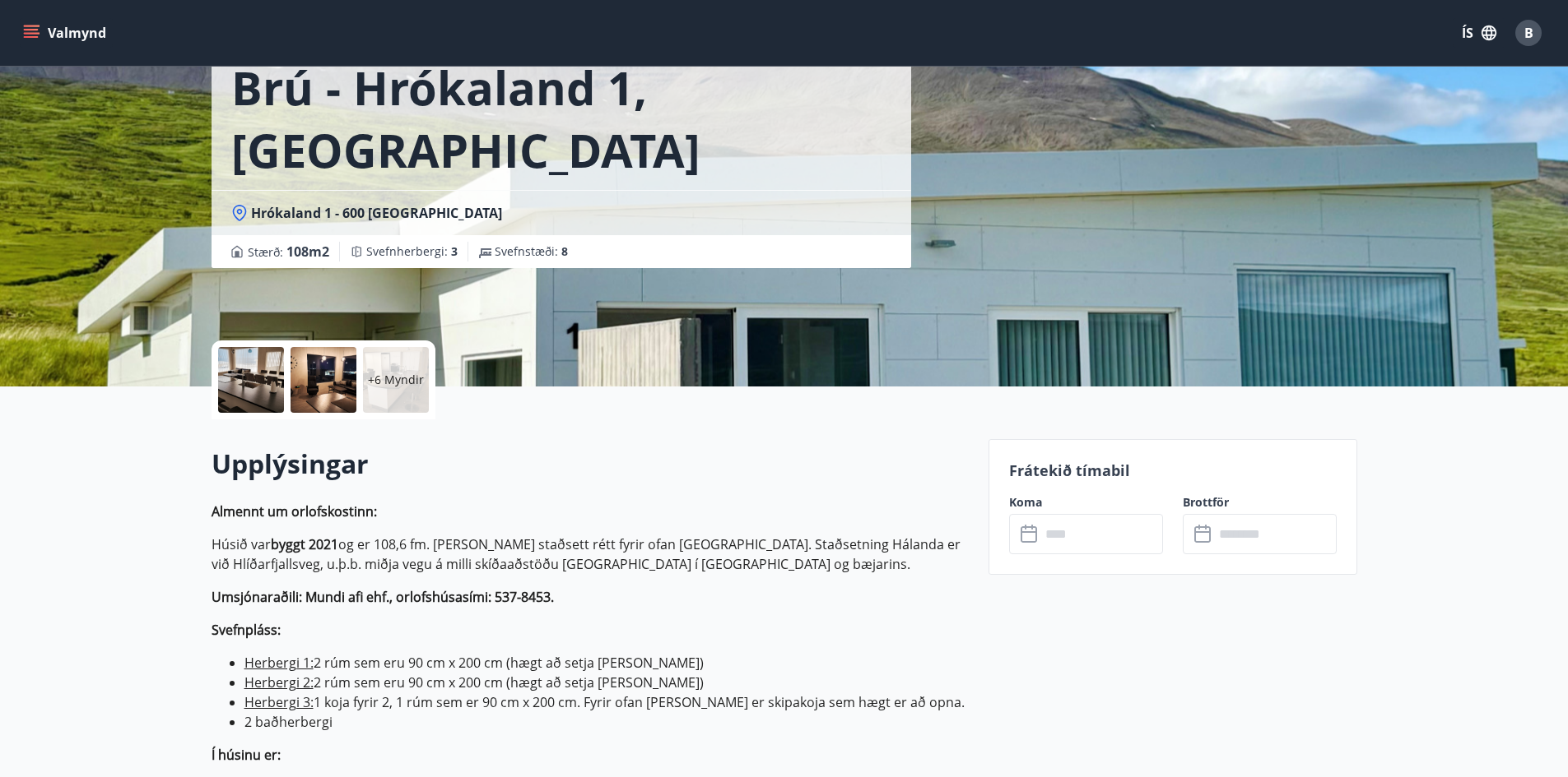
scroll to position [83, 0]
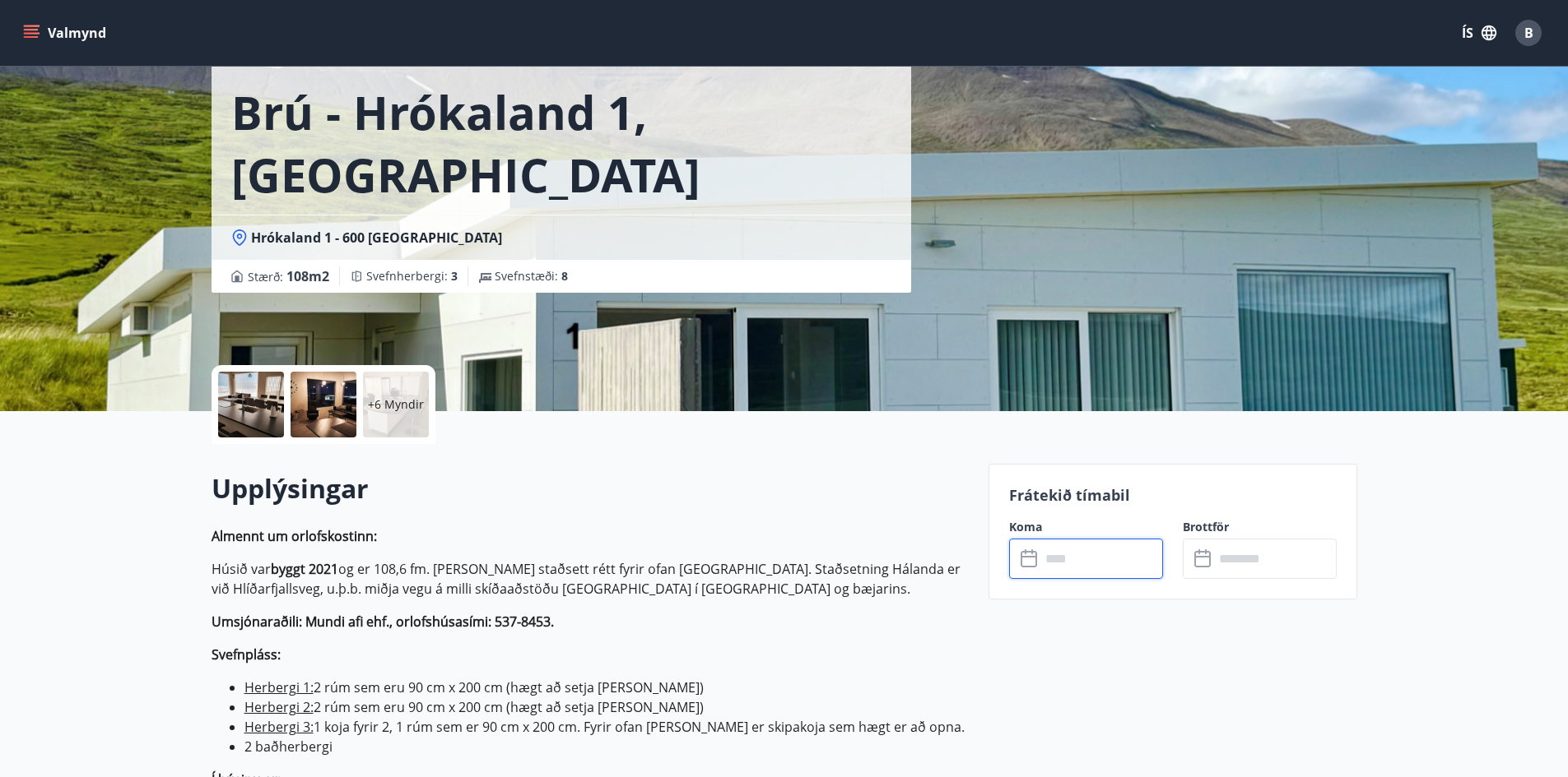
click at [1062, 554] on input "text" at bounding box center [1101, 559] width 122 height 40
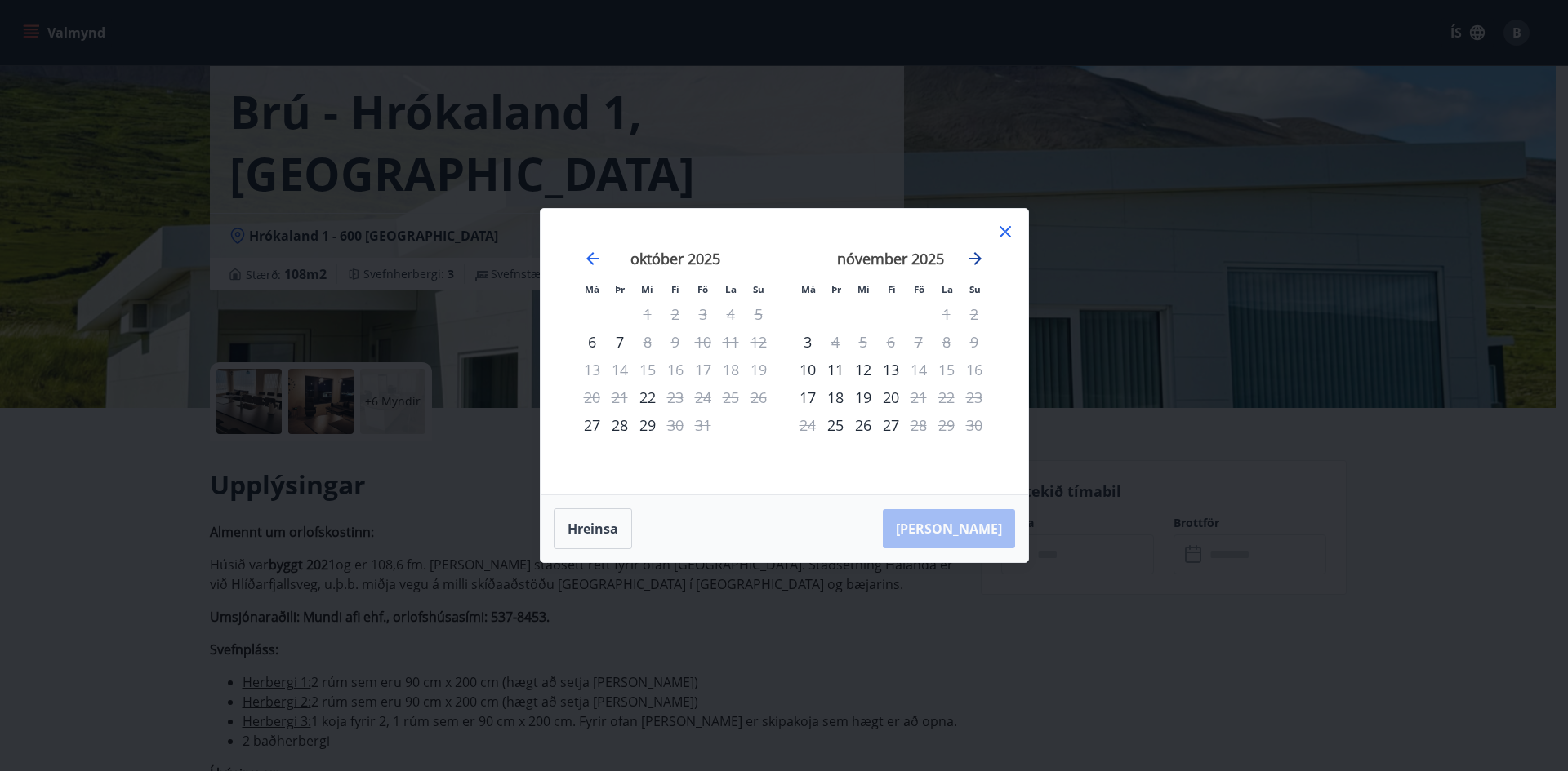
click at [976, 253] on icon "Move forward to switch to the next month." at bounding box center [975, 258] width 19 height 19
click at [1004, 224] on icon at bounding box center [1005, 232] width 19 height 19
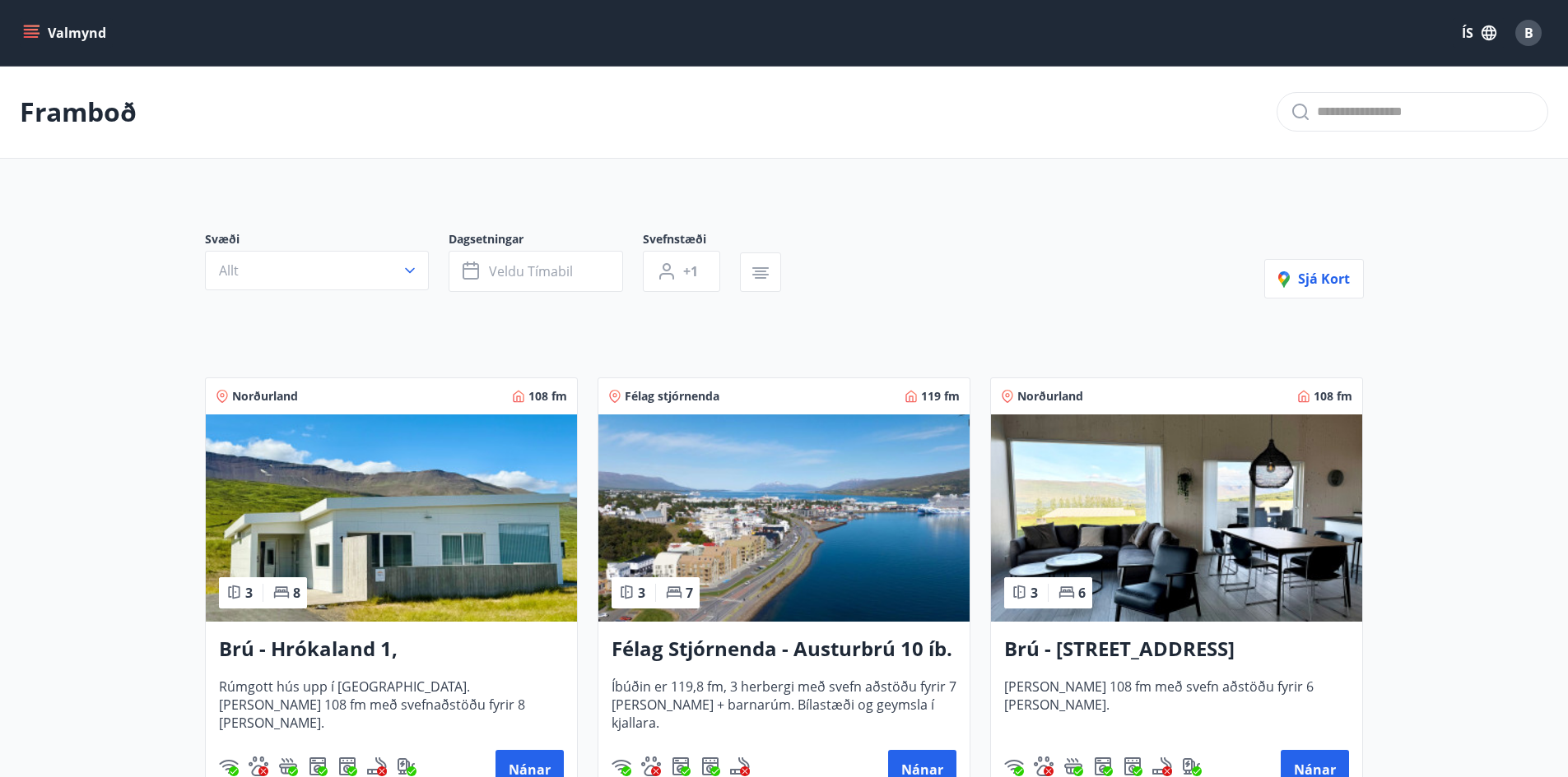
click at [1228, 553] on img at bounding box center [1177, 519] width 371 height 207
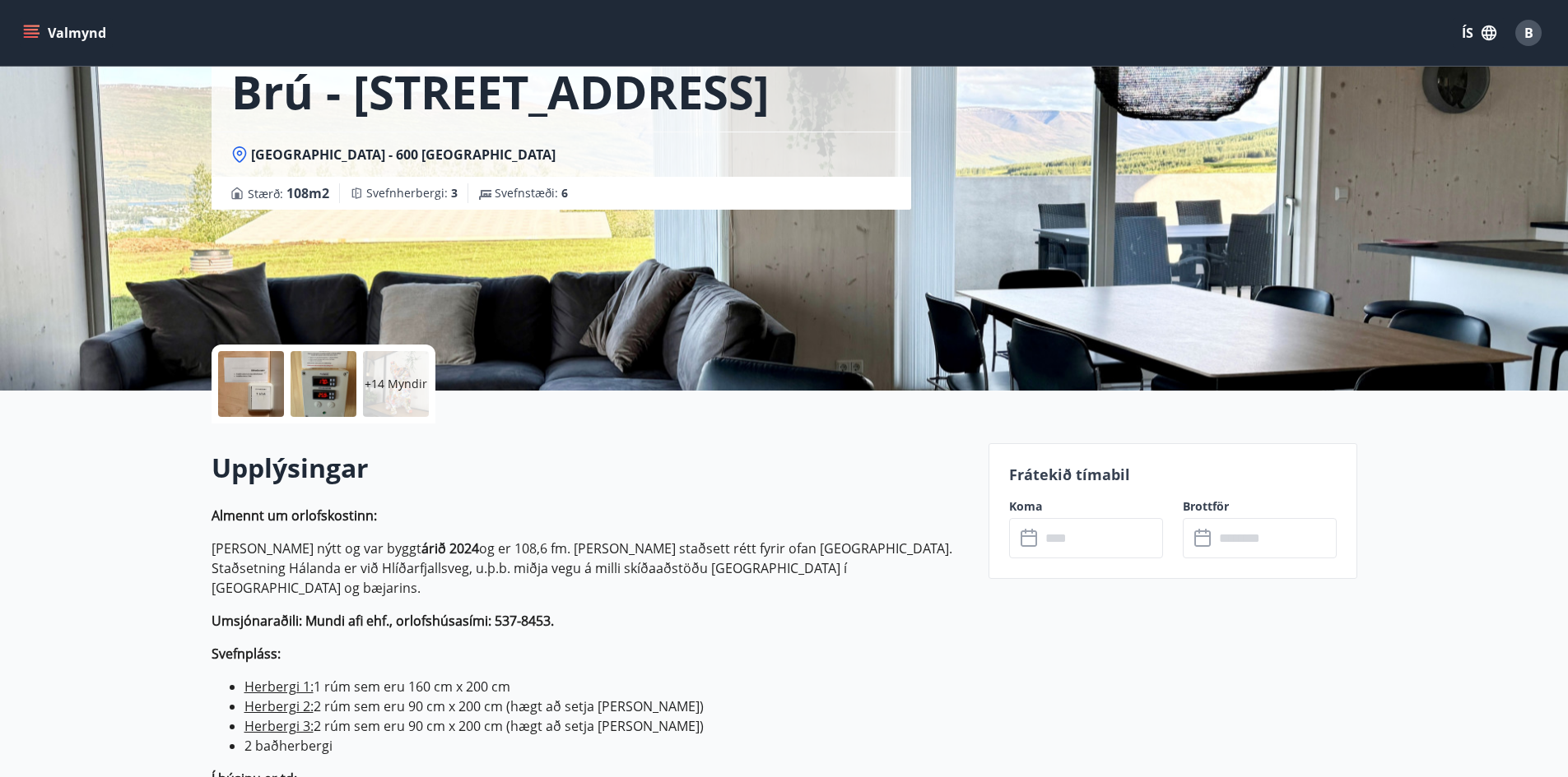
scroll to position [329, 0]
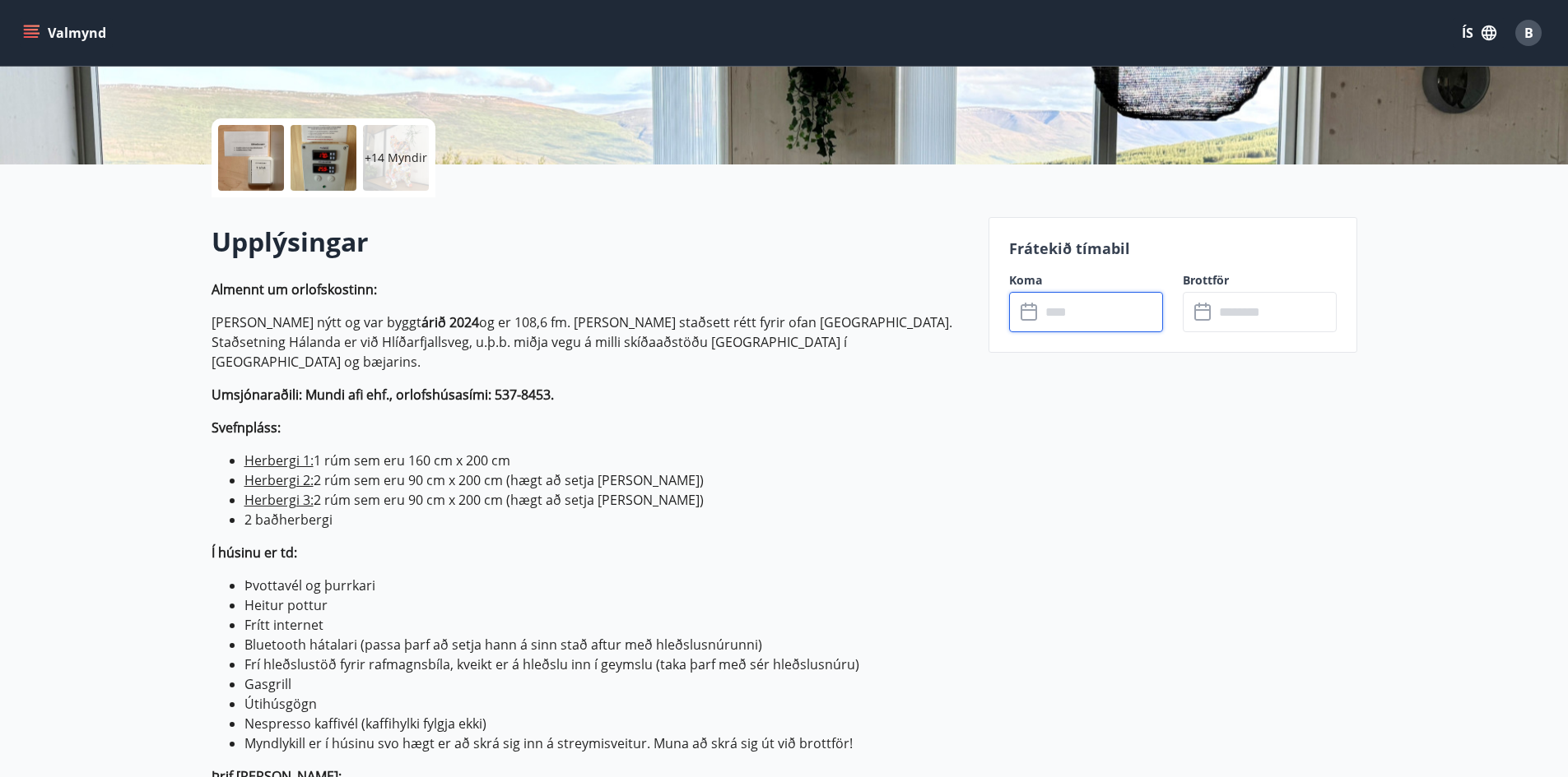
click at [1089, 311] on input "text" at bounding box center [1101, 312] width 122 height 40
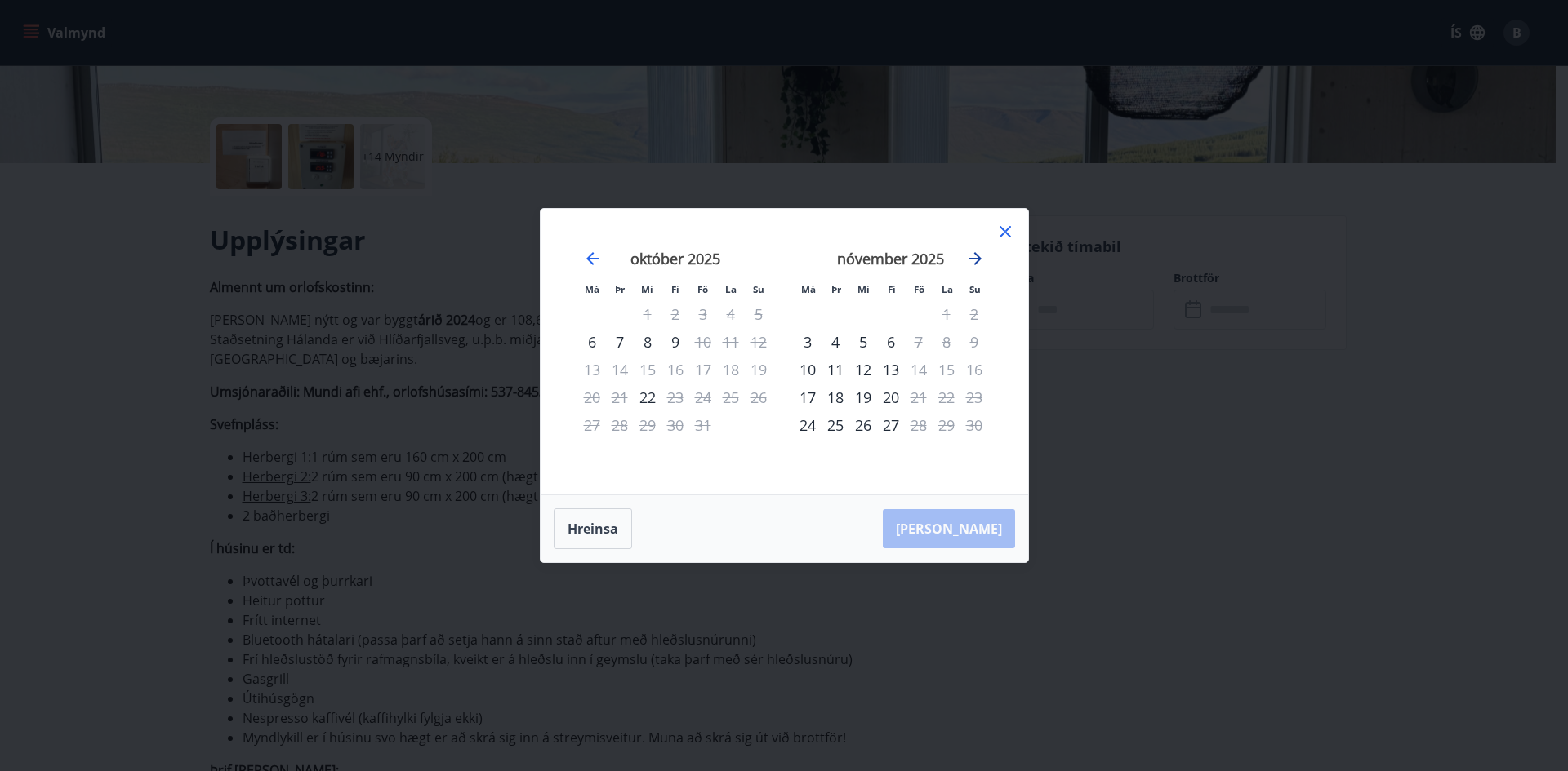
click at [967, 256] on icon "Move forward to switch to the next month." at bounding box center [975, 258] width 19 height 19
click at [1003, 226] on icon at bounding box center [1005, 232] width 19 height 19
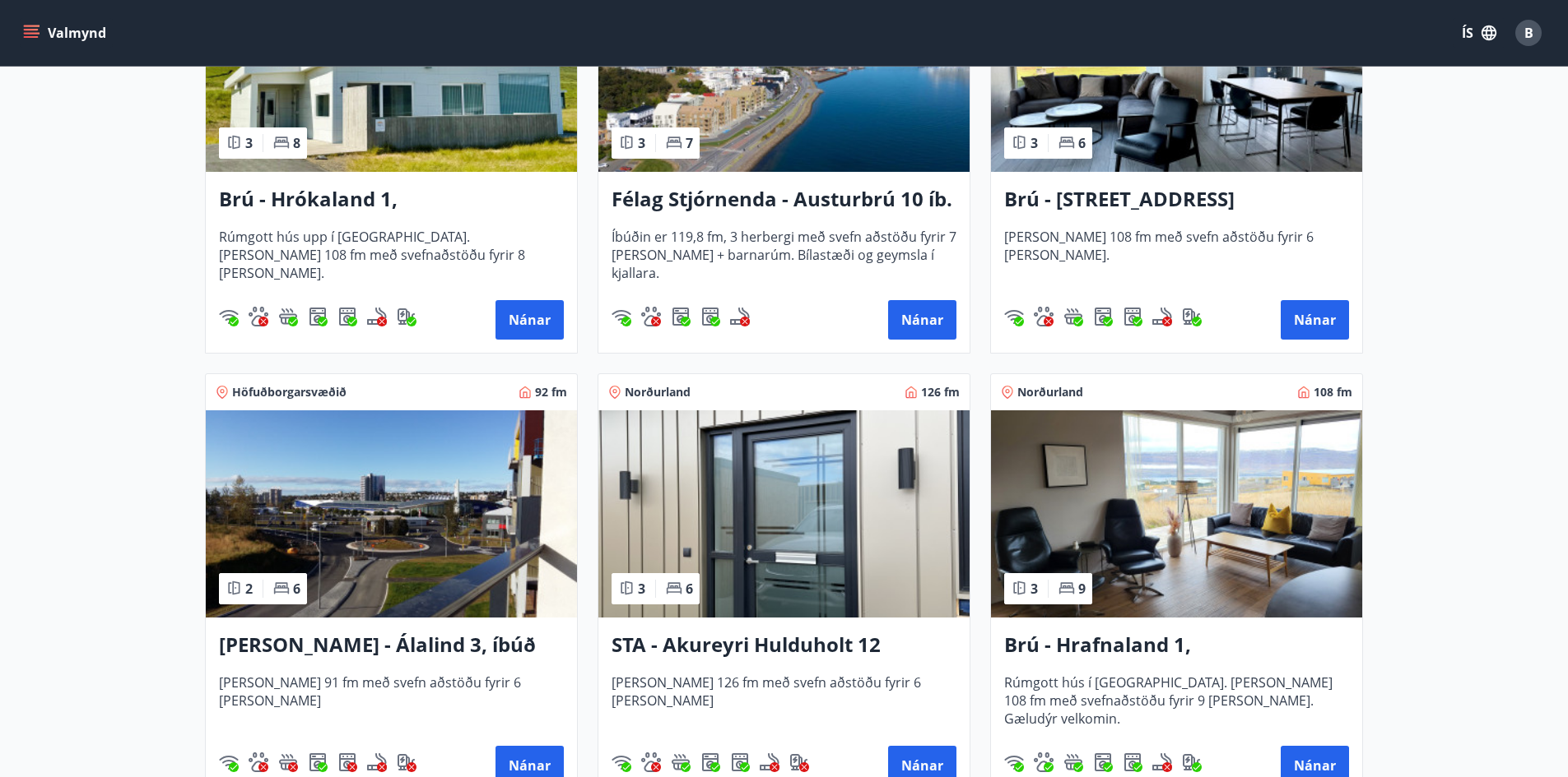
scroll to position [493, 0]
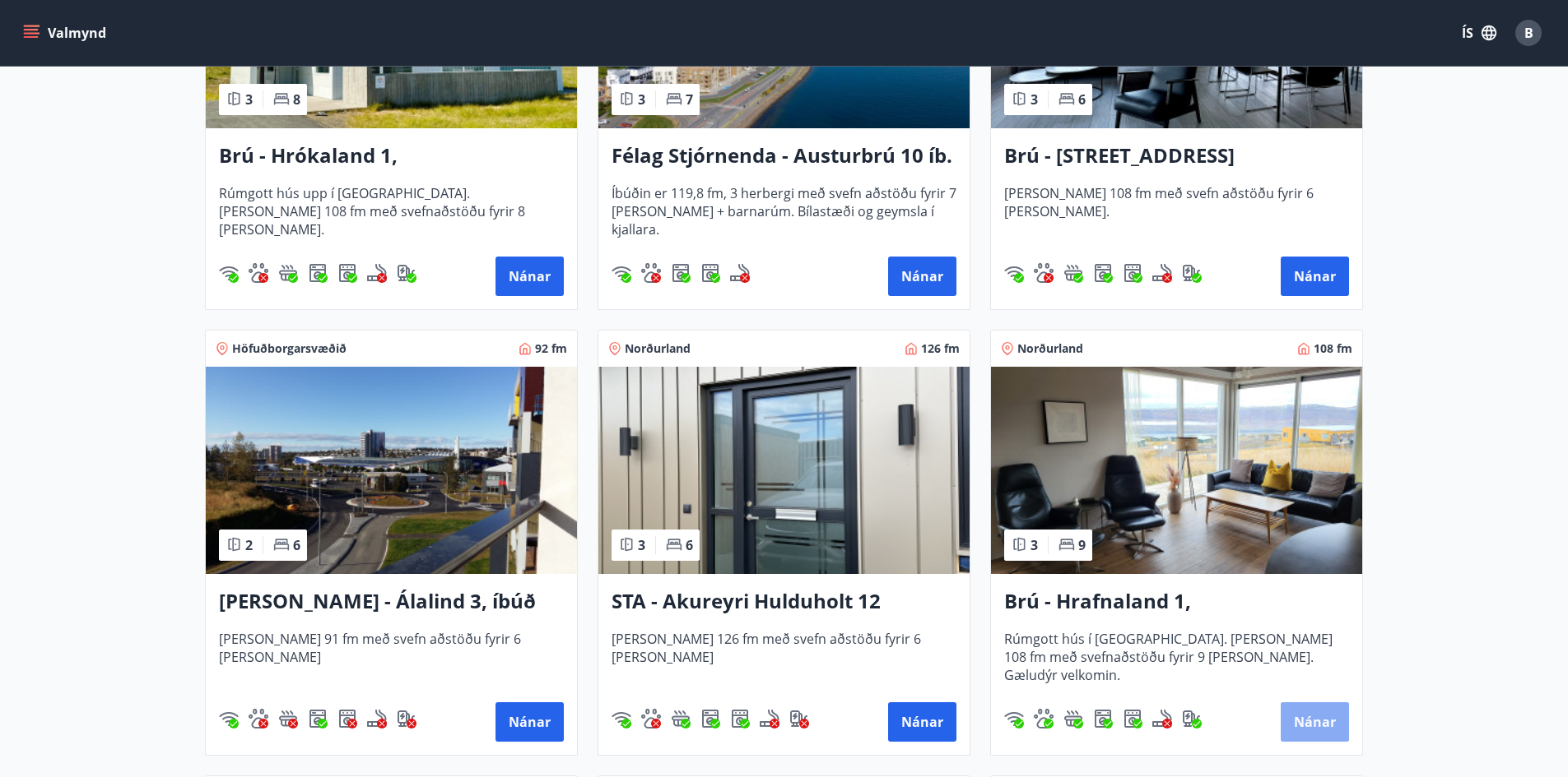
click at [1316, 723] on button "Nánar" at bounding box center [1315, 722] width 69 height 40
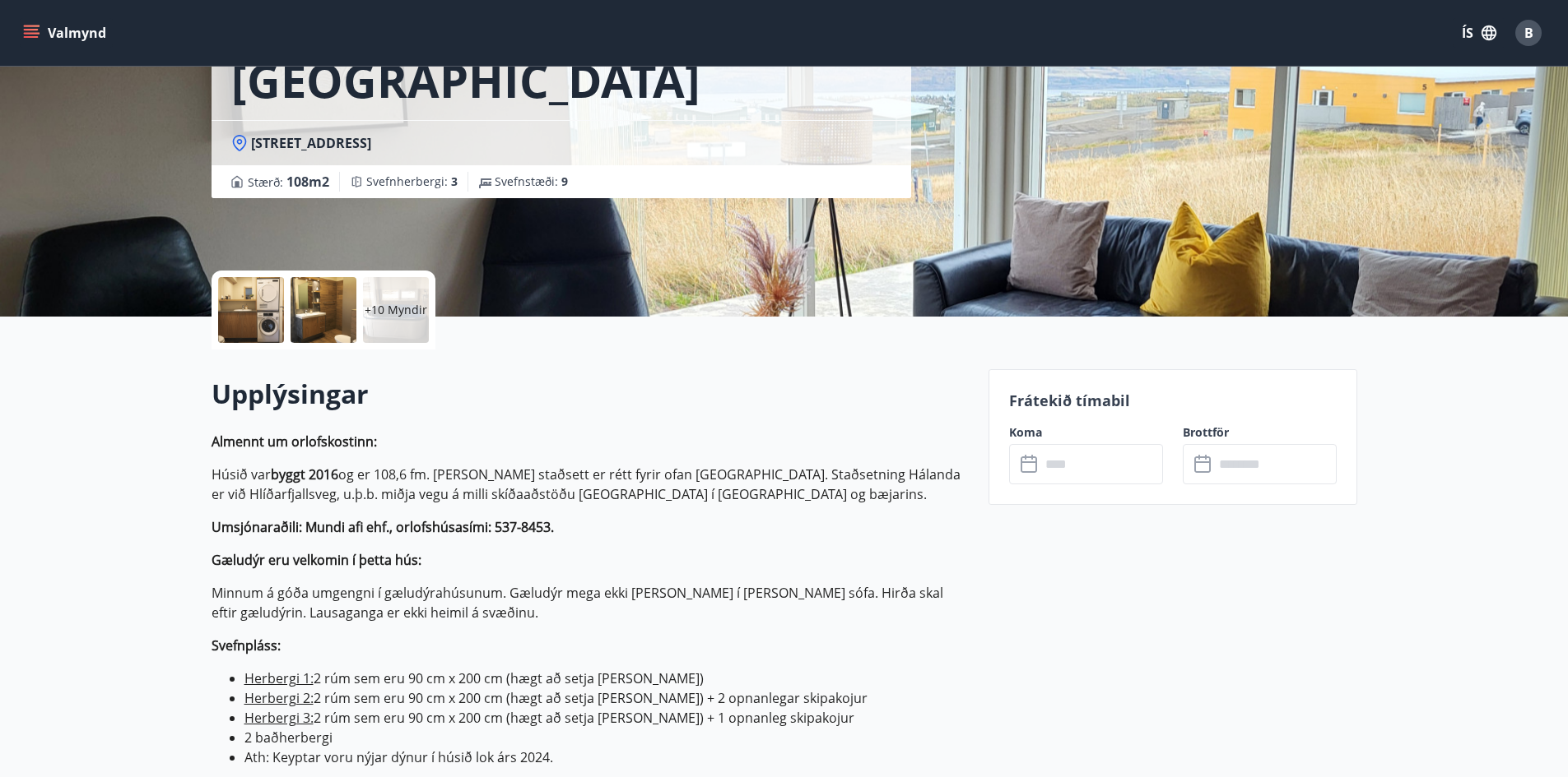
scroll to position [493, 0]
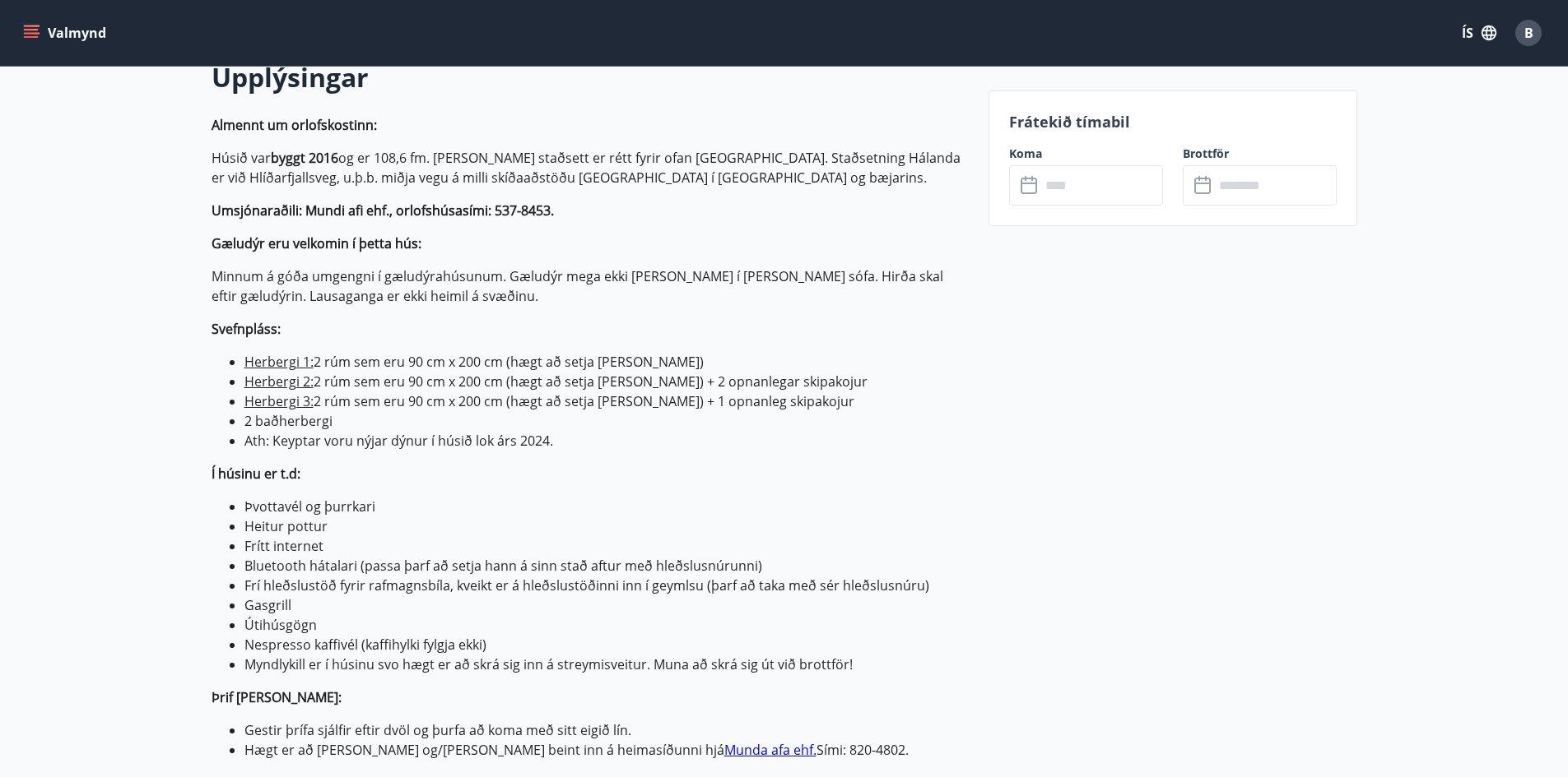
click at [1046, 179] on input "text" at bounding box center [1101, 185] width 122 height 40
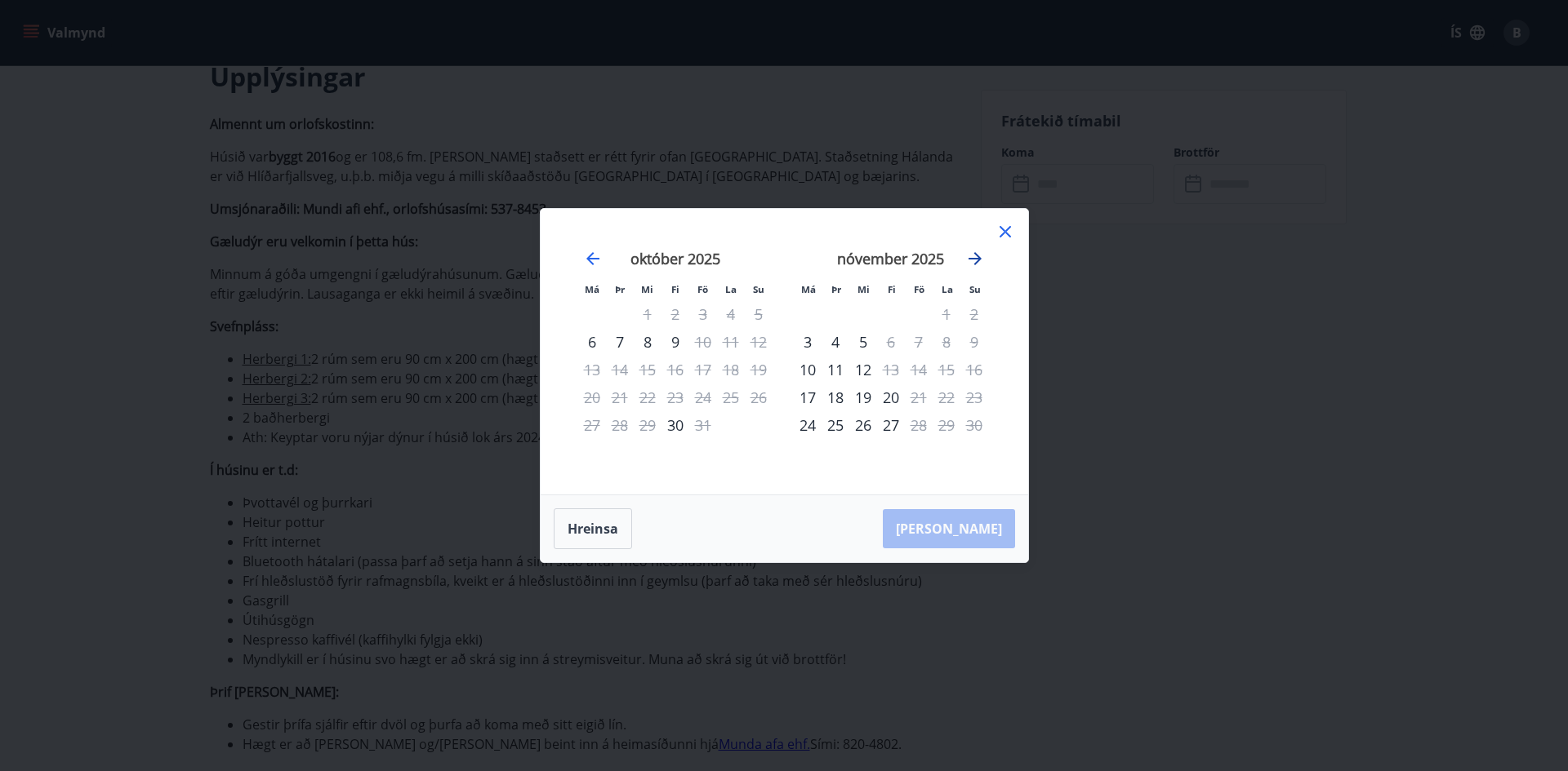
click at [976, 258] on icon "Move forward to switch to the next month." at bounding box center [975, 258] width 13 height 13
click at [1004, 229] on icon at bounding box center [1005, 232] width 19 height 19
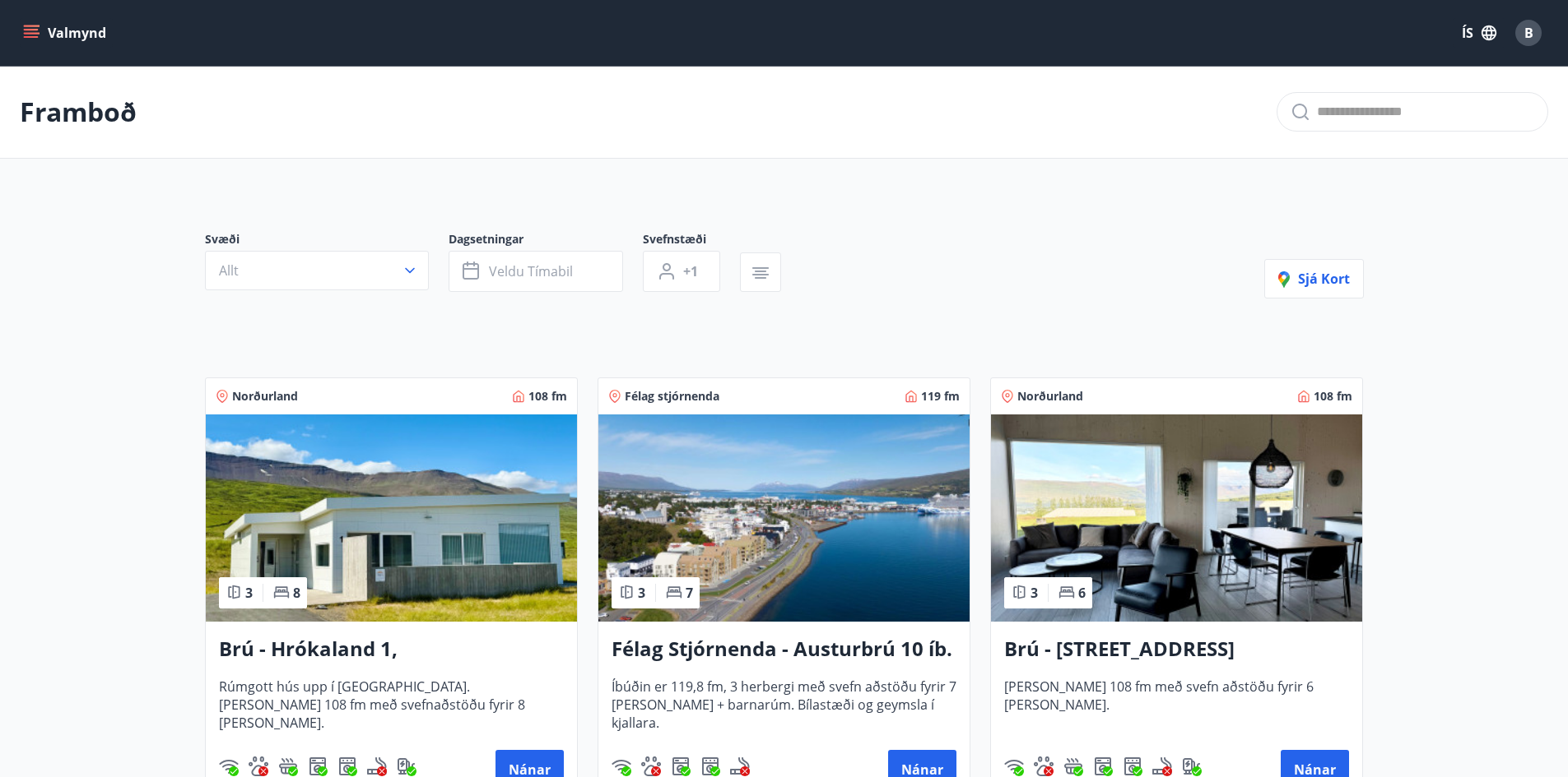
scroll to position [411, 0]
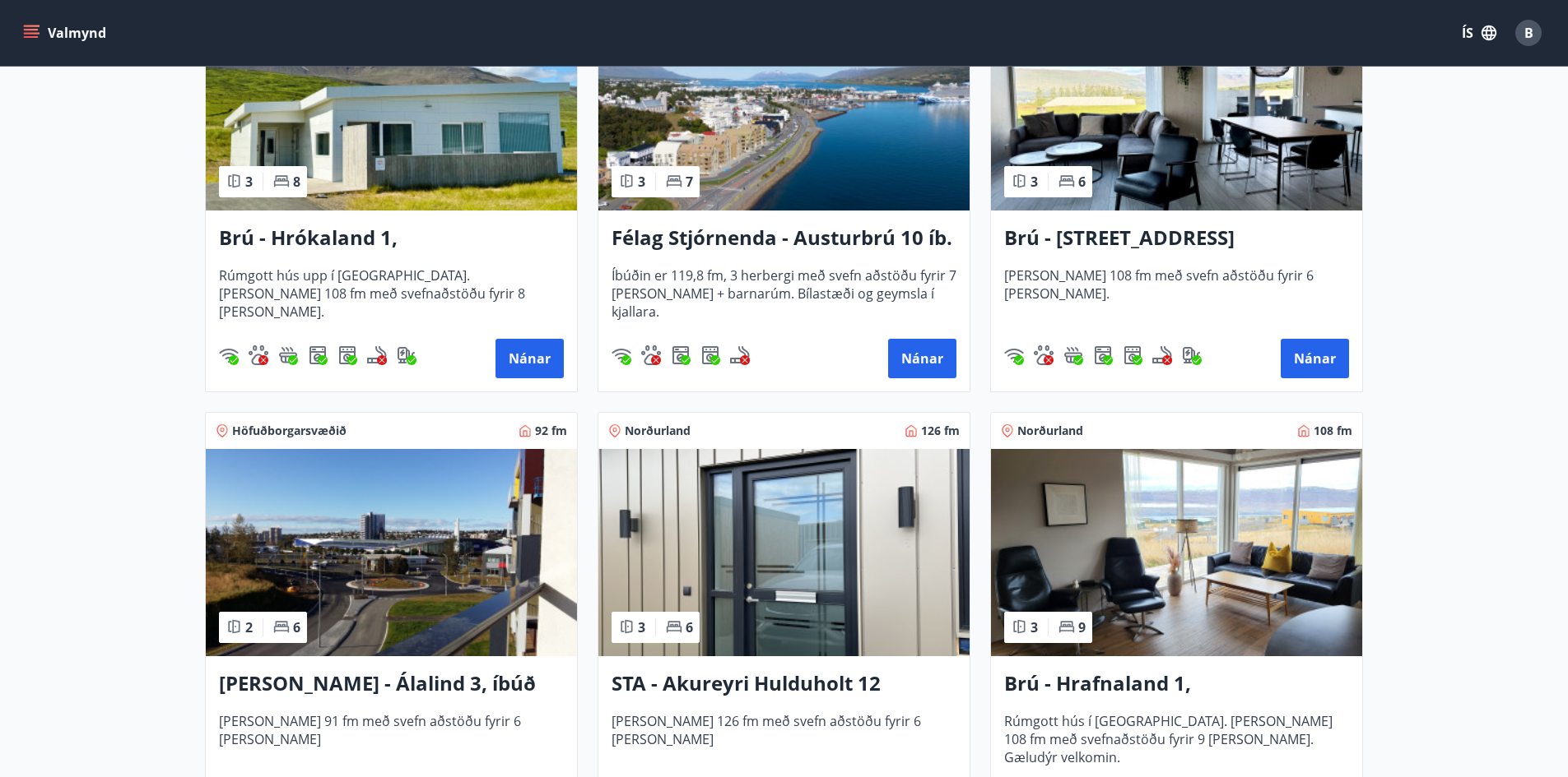
click at [773, 592] on img at bounding box center [784, 553] width 371 height 207
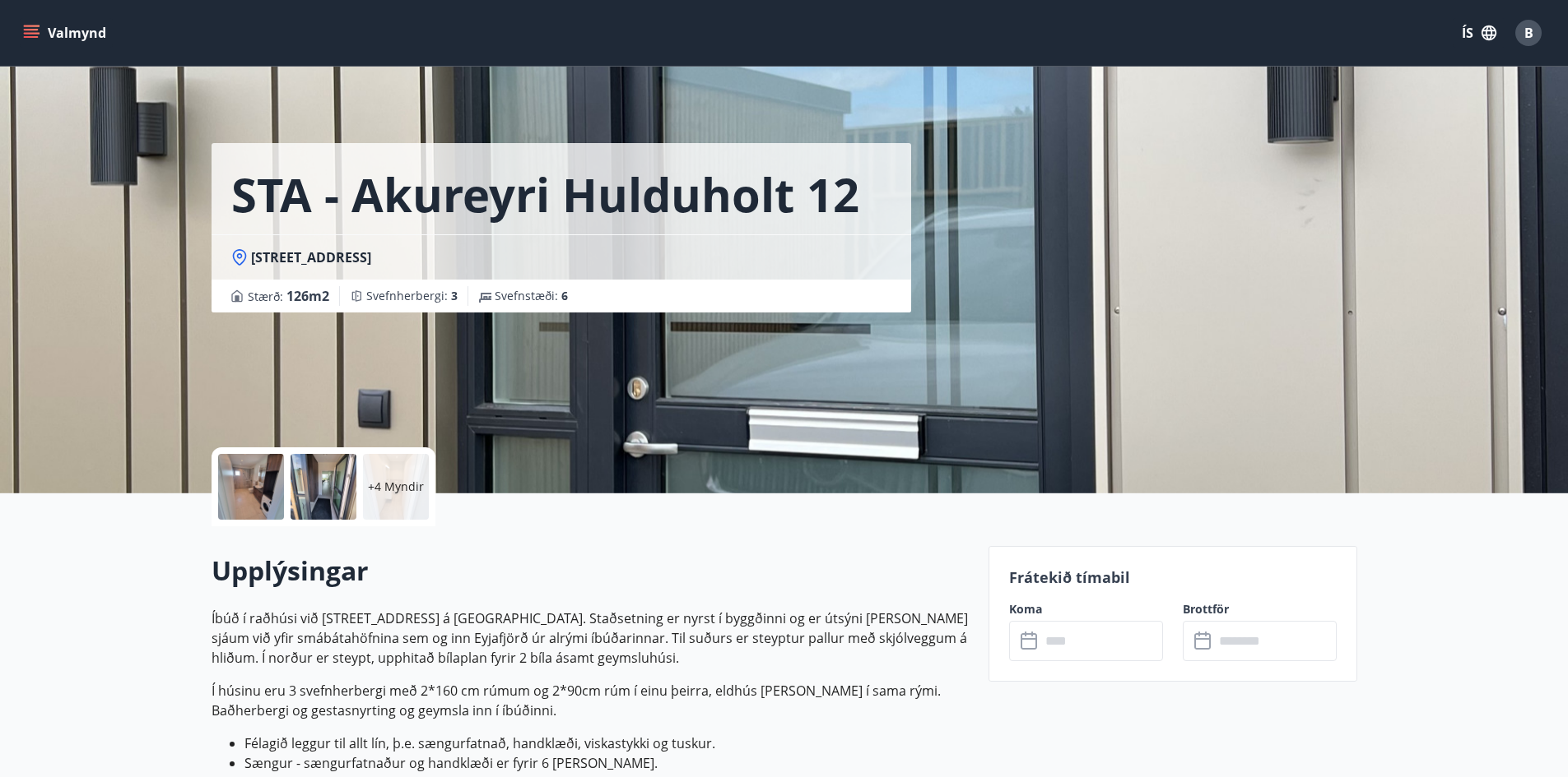
click at [1068, 646] on input "text" at bounding box center [1101, 641] width 122 height 40
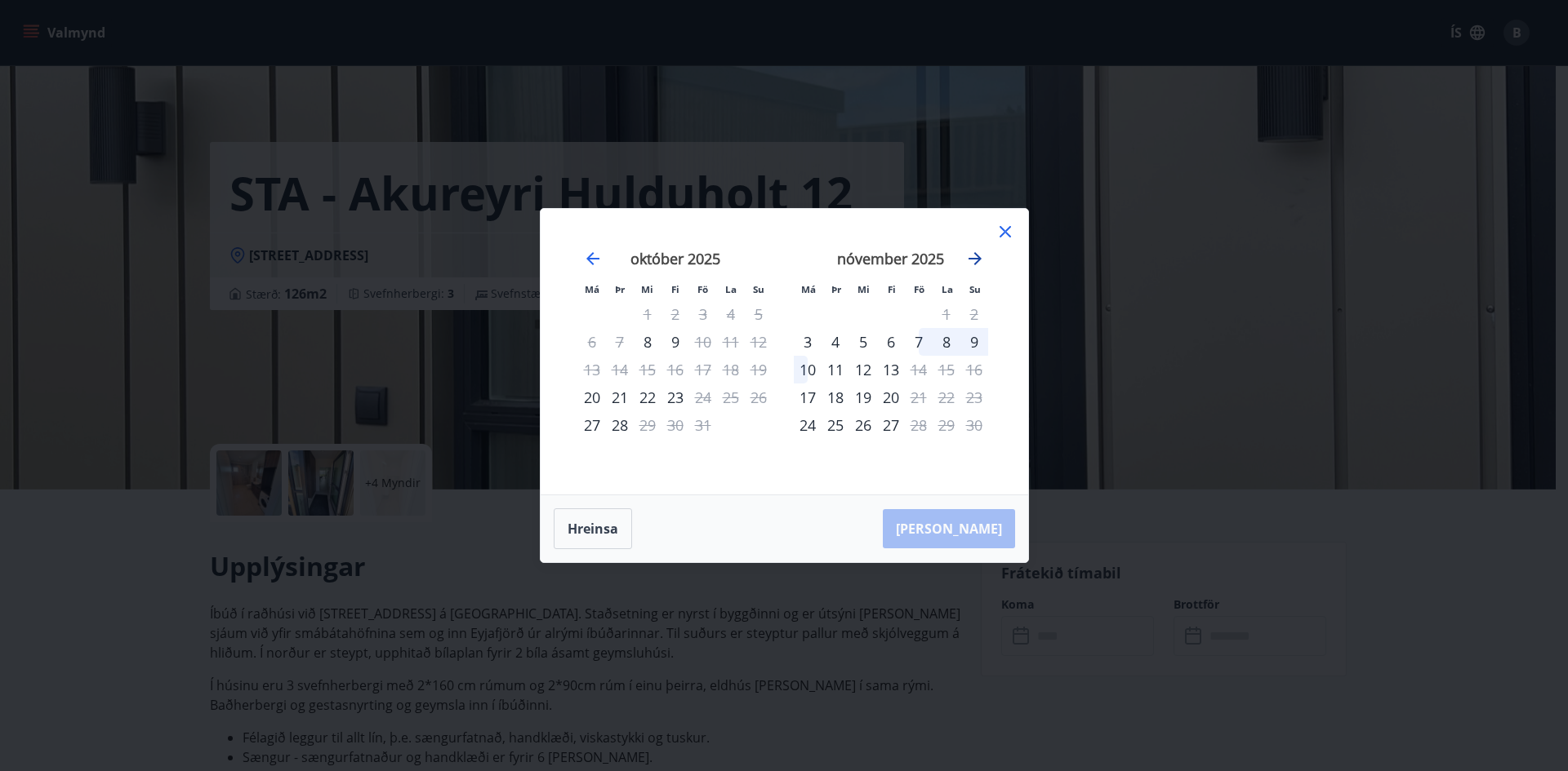
click at [971, 259] on icon "Move forward to switch to the next month." at bounding box center [975, 258] width 13 height 13
click at [1000, 234] on icon at bounding box center [1005, 232] width 19 height 19
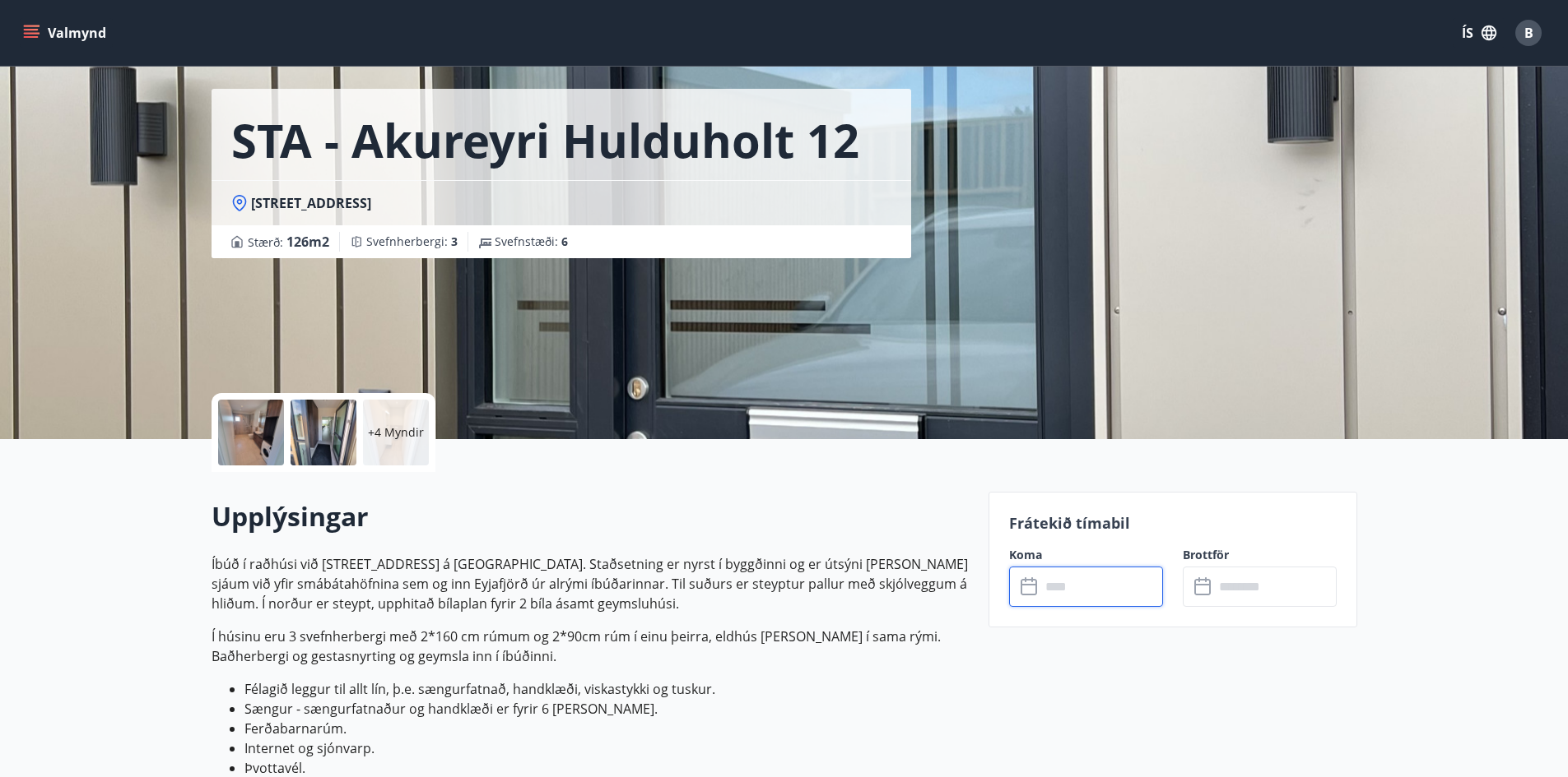
scroll to position [83, 0]
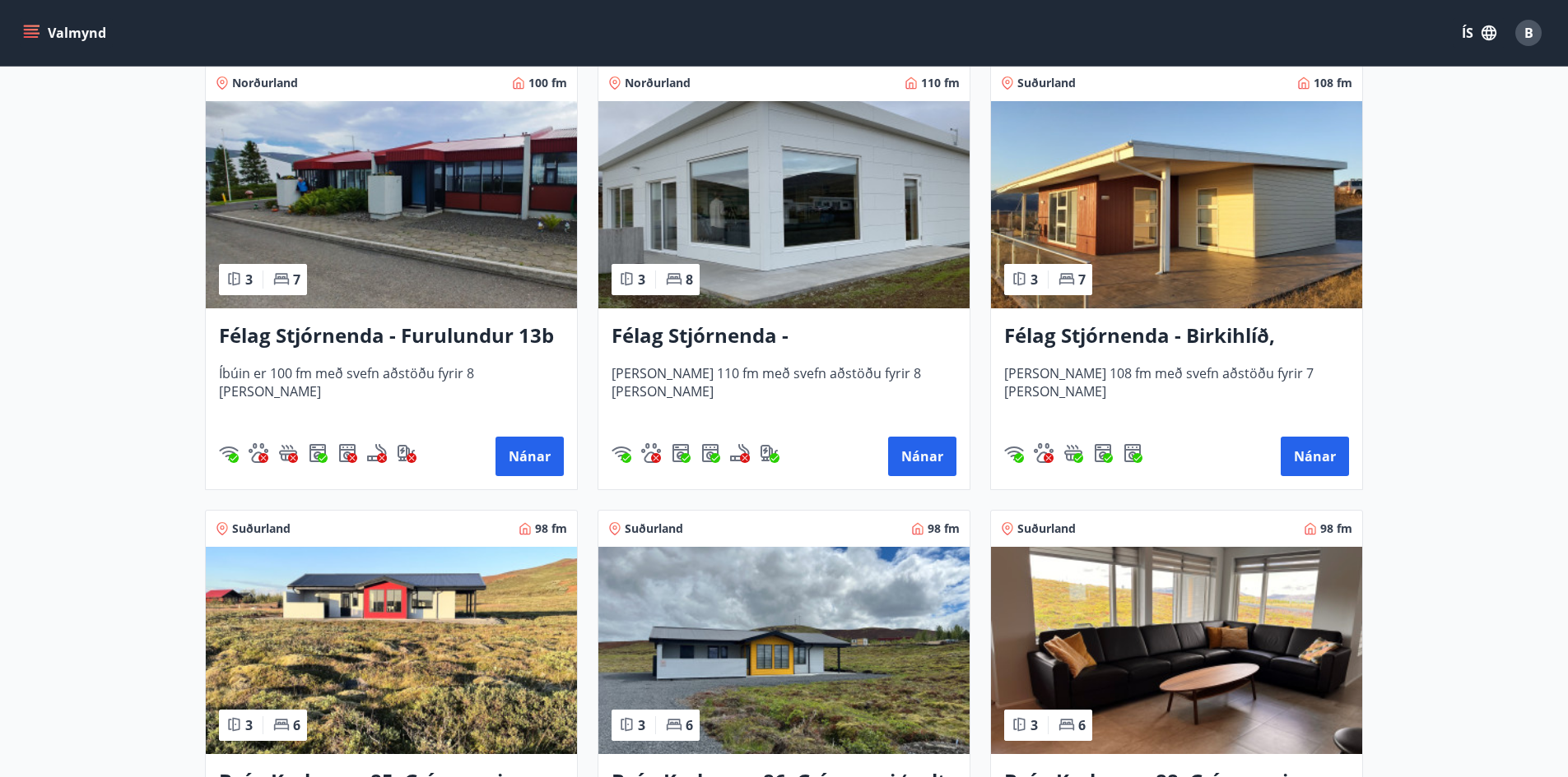
scroll to position [3454, 0]
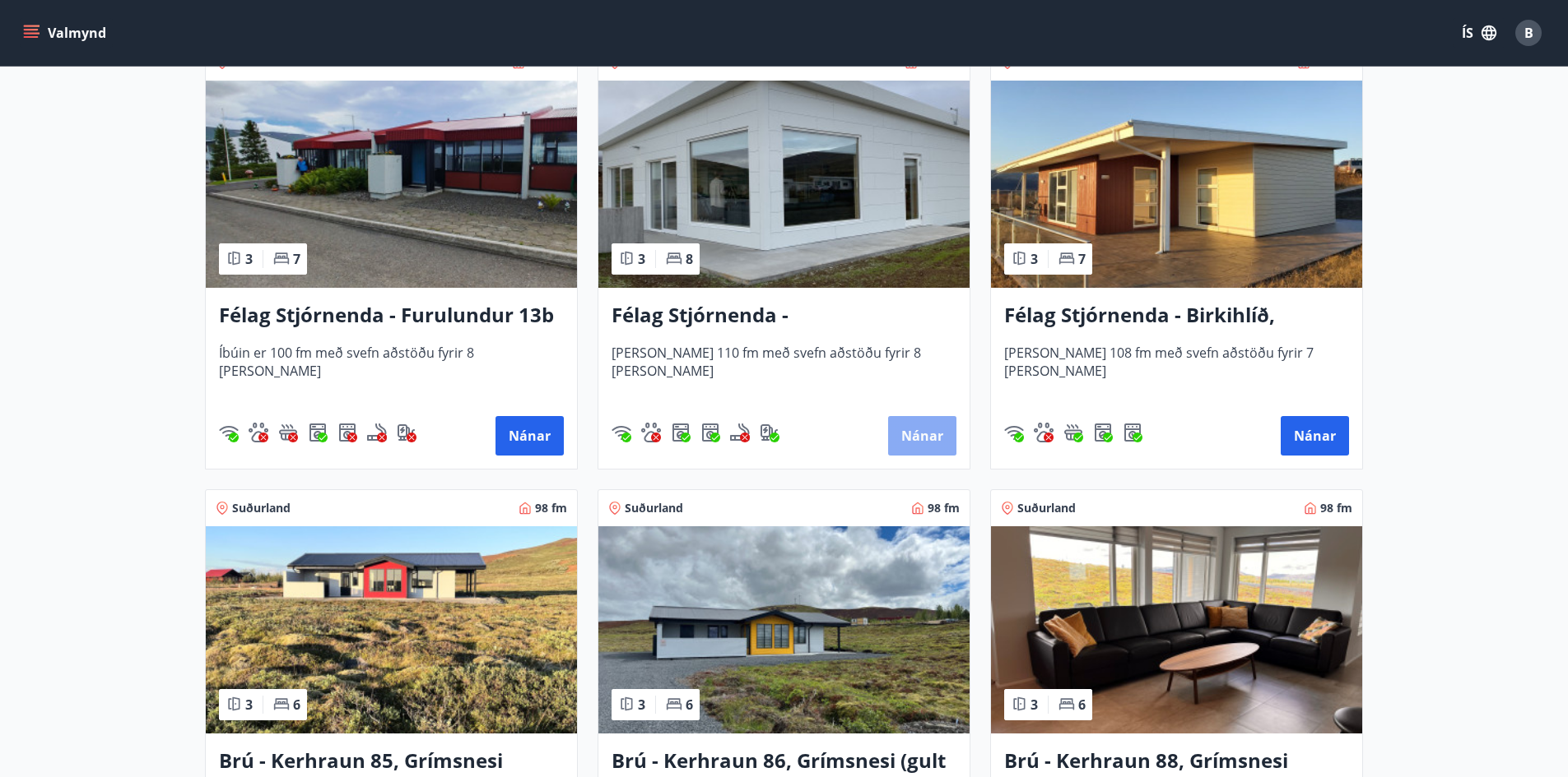
click at [915, 431] on button "Nánar" at bounding box center [923, 435] width 69 height 40
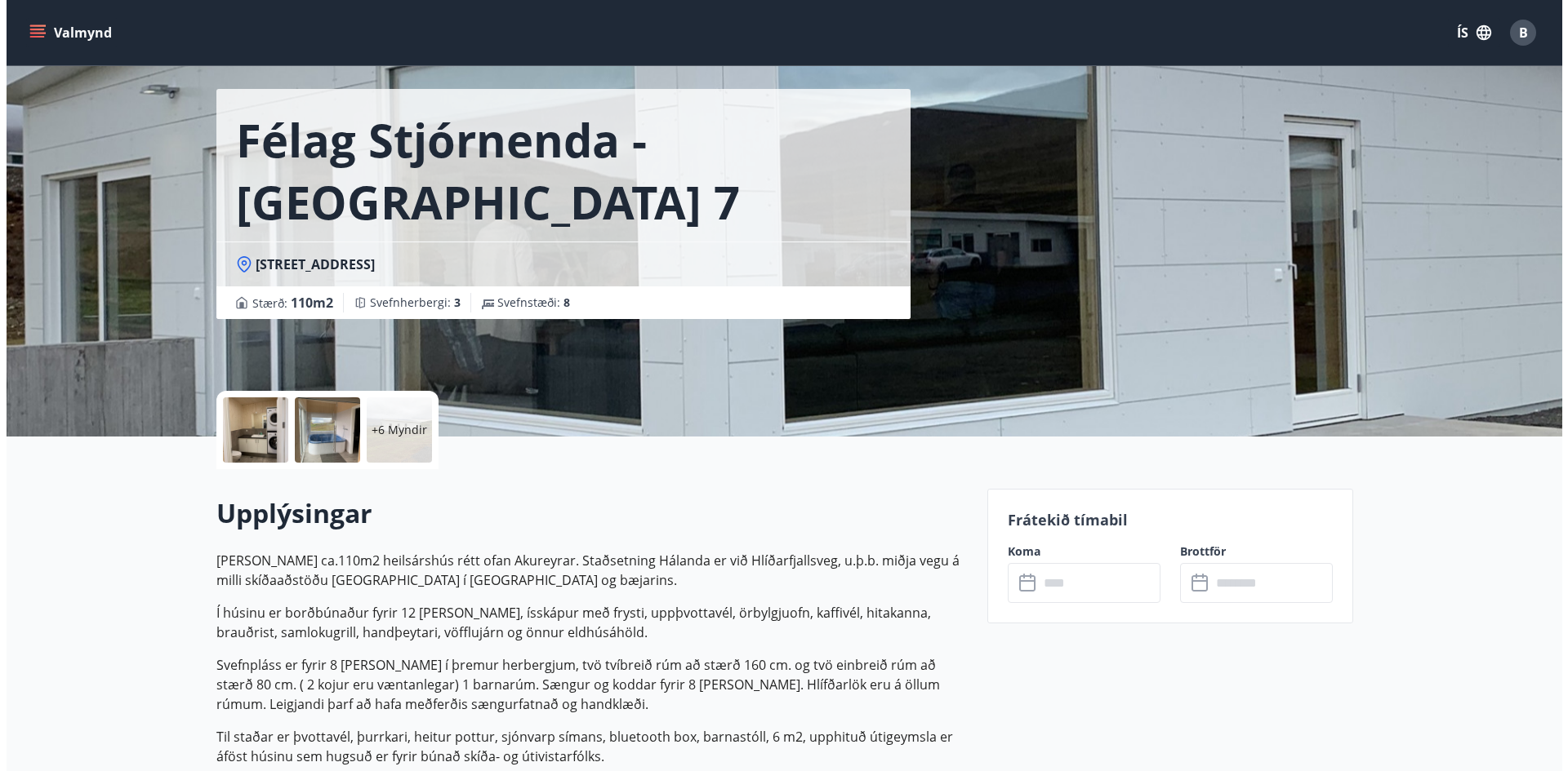
scroll to position [82, 0]
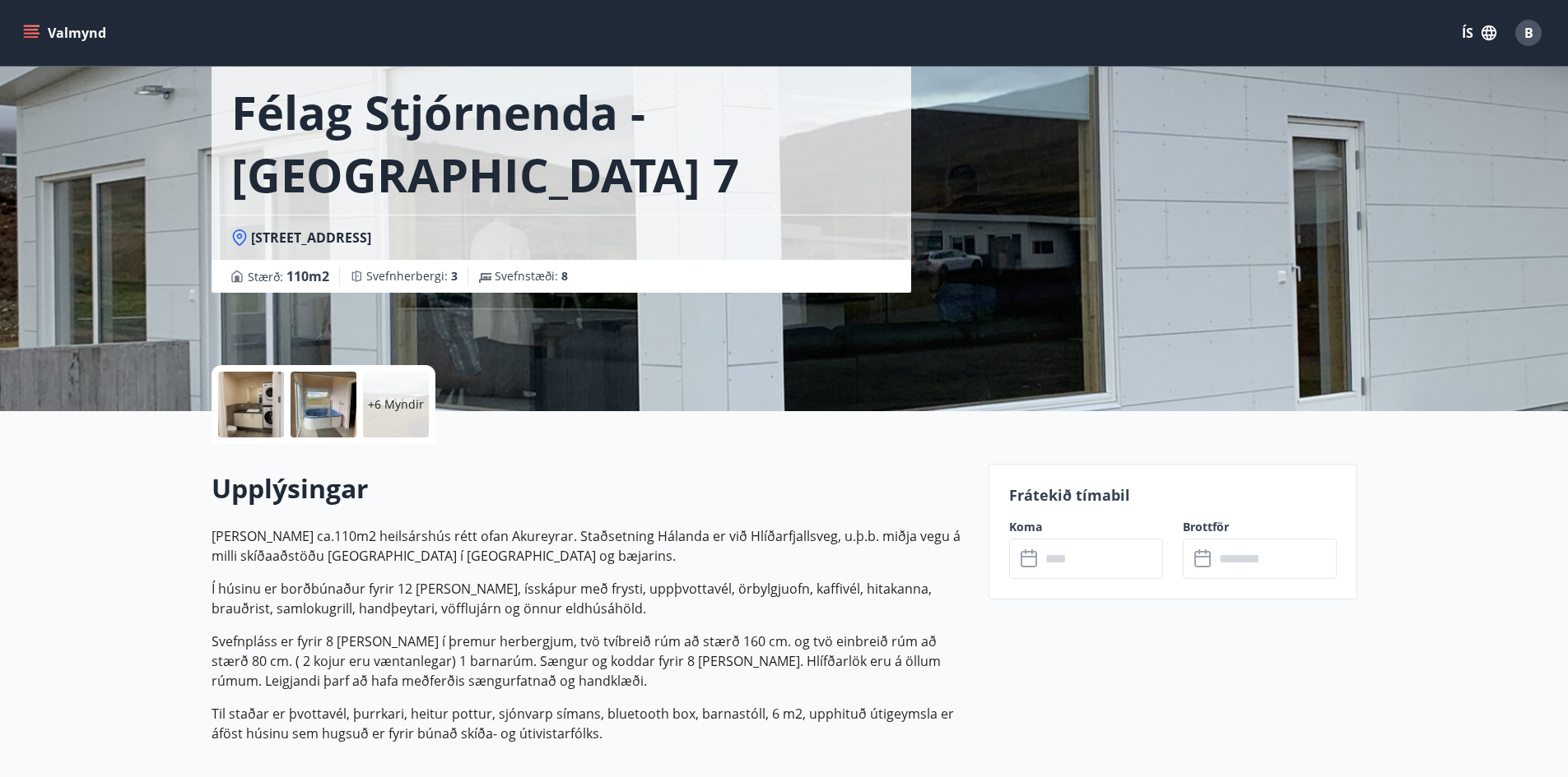
click at [1093, 561] on input "text" at bounding box center [1101, 559] width 122 height 40
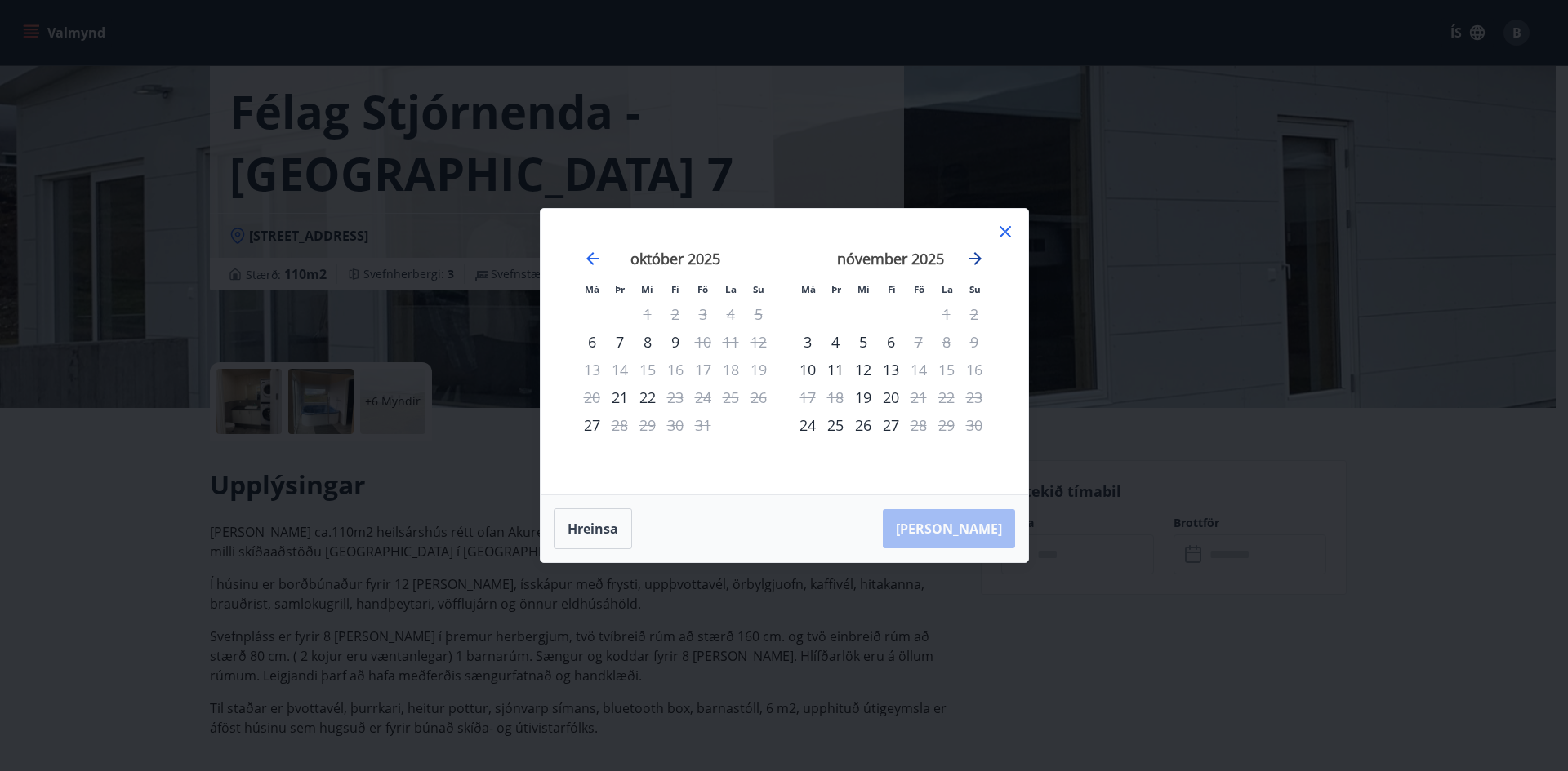
click at [978, 261] on icon "Move forward to switch to the next month." at bounding box center [975, 258] width 13 height 13
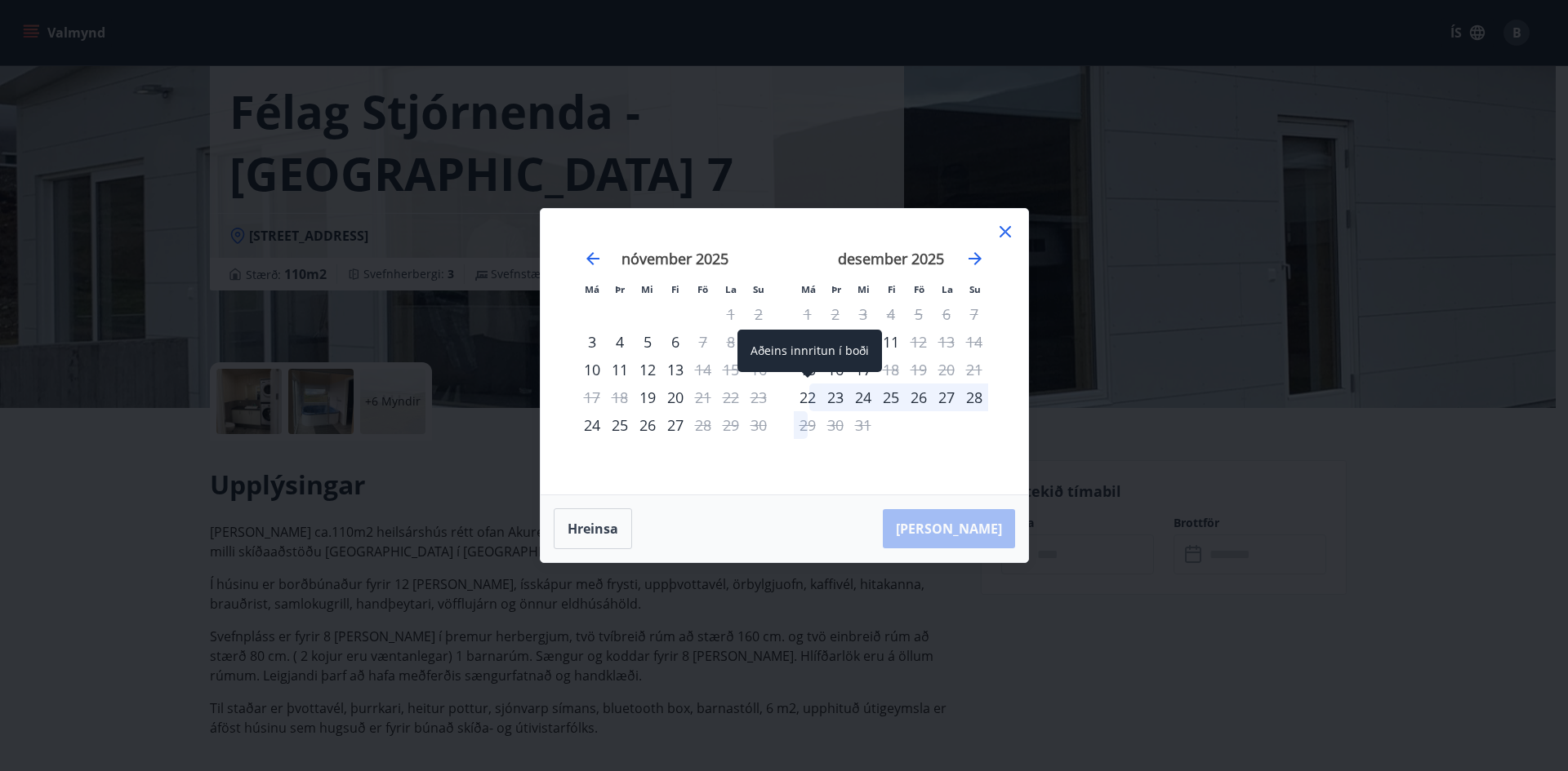
drag, startPoint x: 806, startPoint y: 395, endPoint x: 810, endPoint y: 423, distance: 28.3
click at [806, 395] on div "22" at bounding box center [808, 398] width 28 height 28
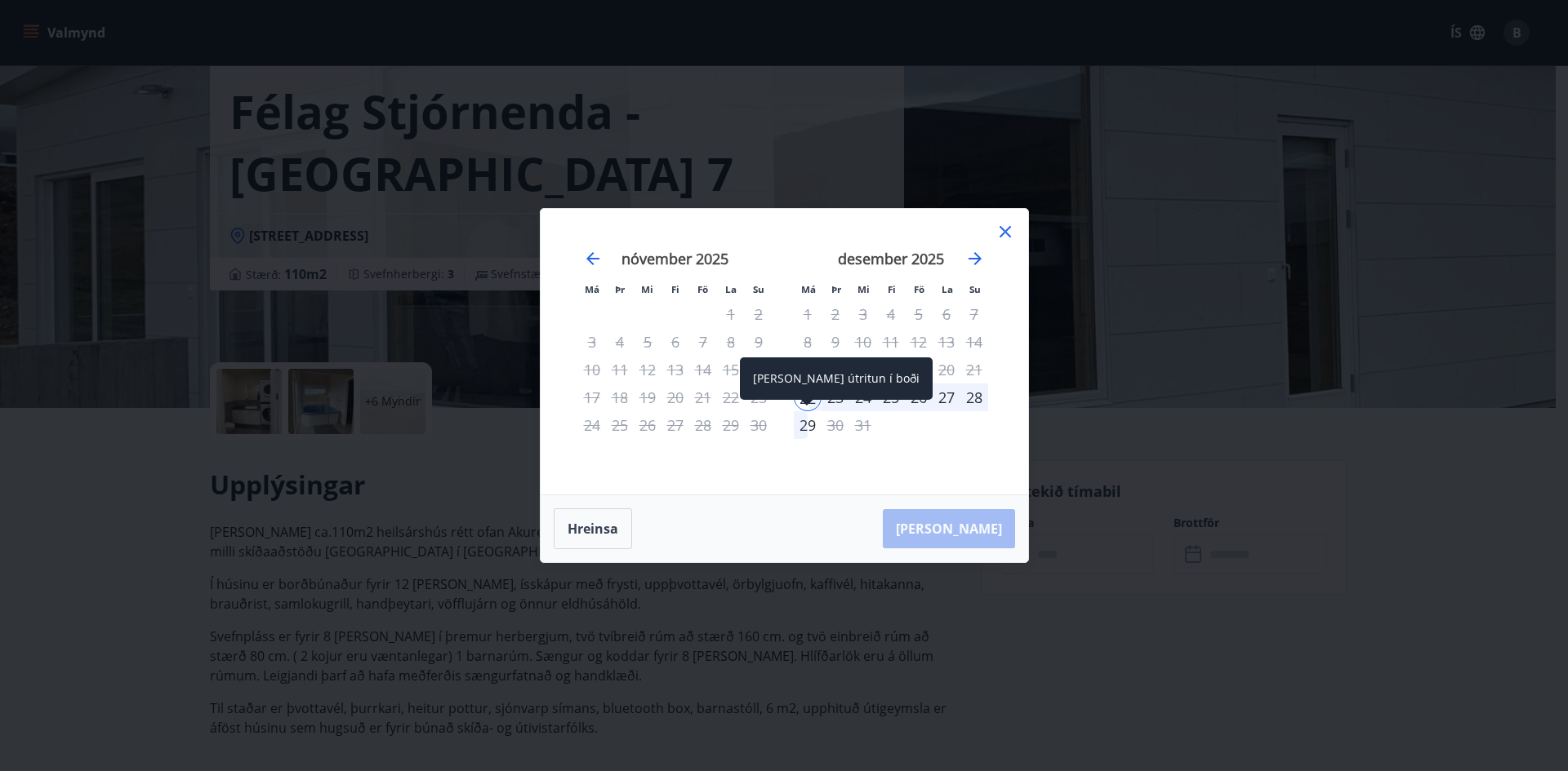
click at [801, 420] on div "29" at bounding box center [808, 426] width 28 height 28
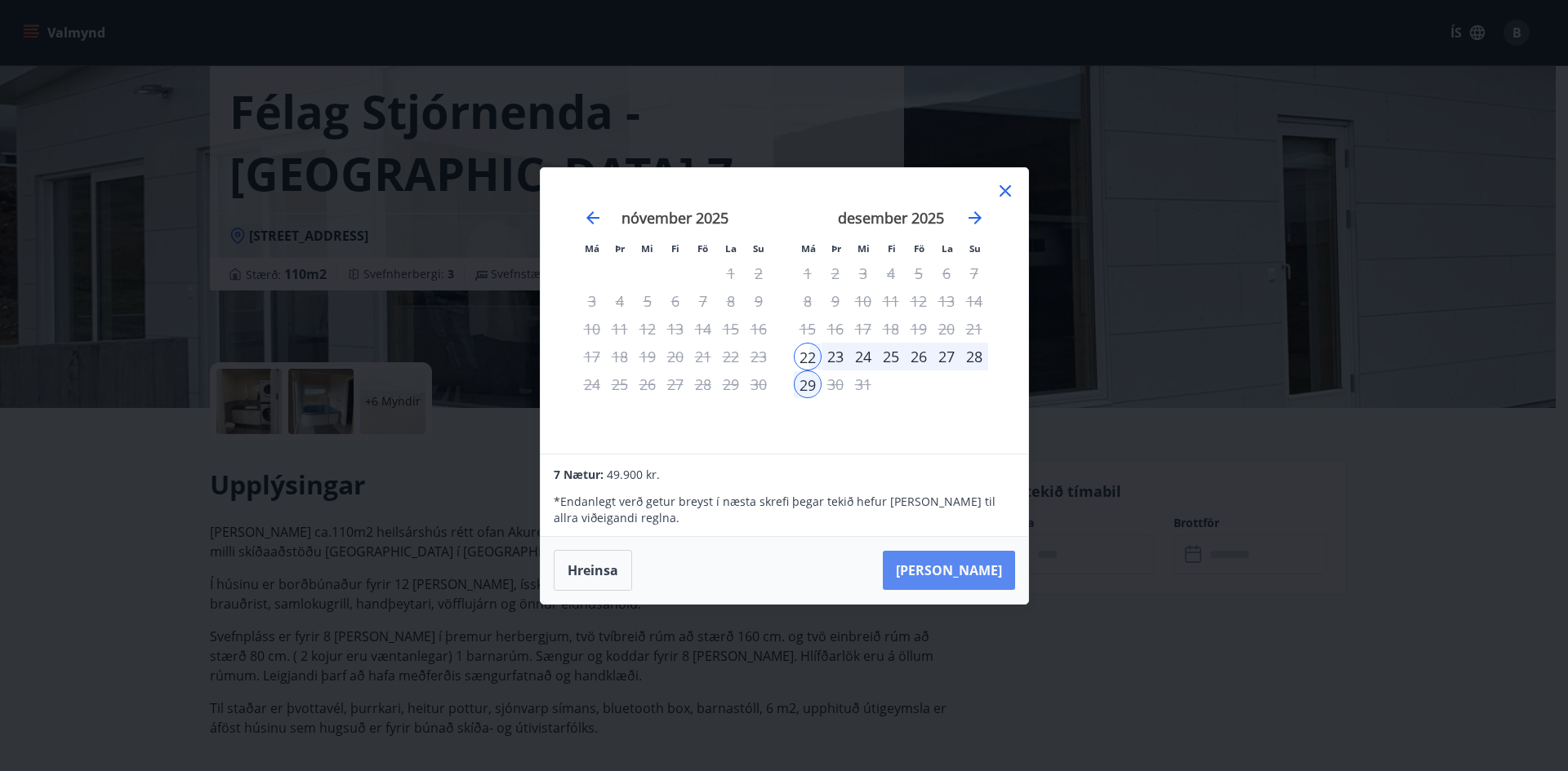
click at [984, 569] on button "[PERSON_NAME]" at bounding box center [949, 570] width 133 height 39
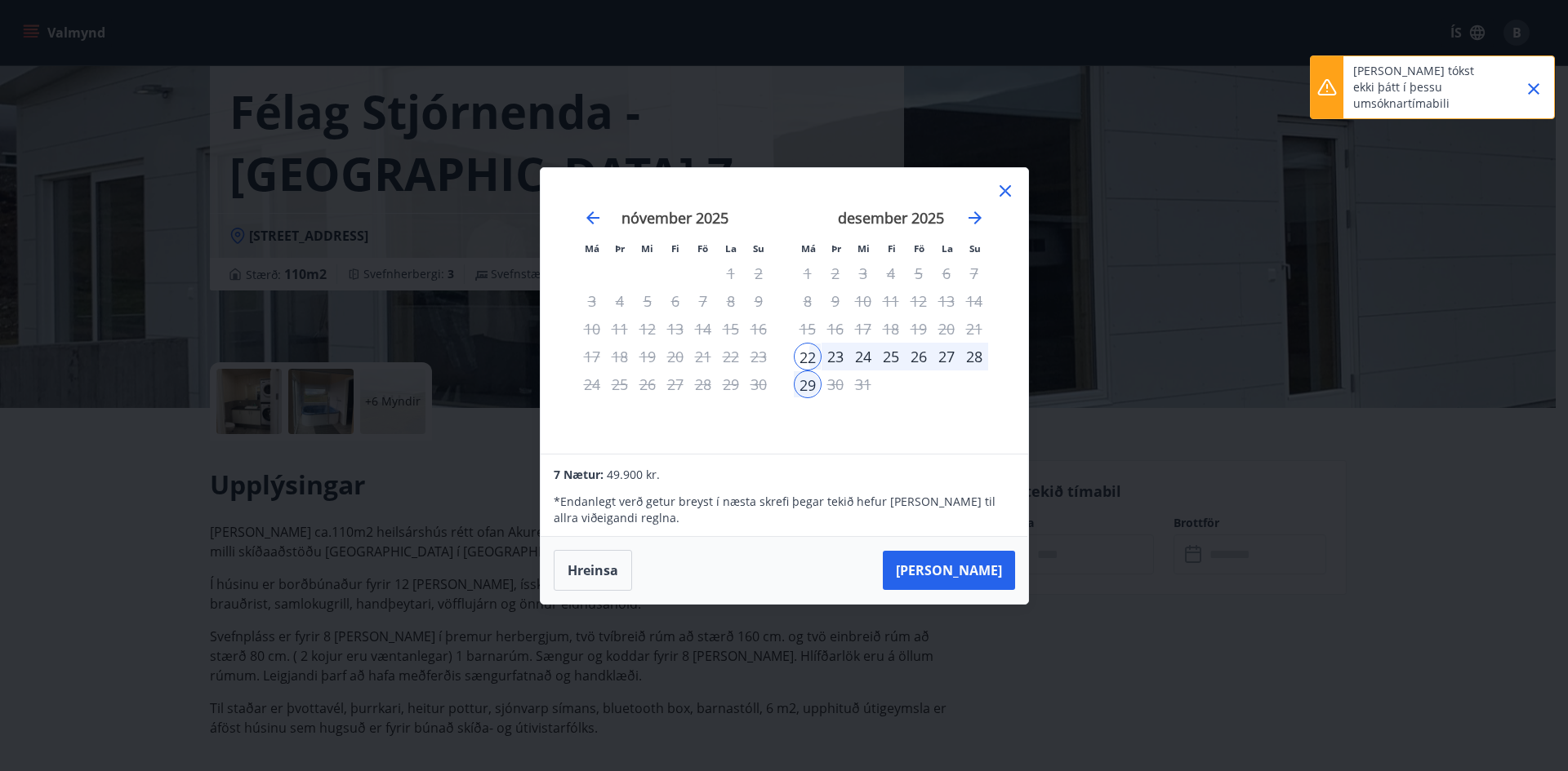
click at [1537, 82] on icon "Close" at bounding box center [1533, 89] width 19 height 19
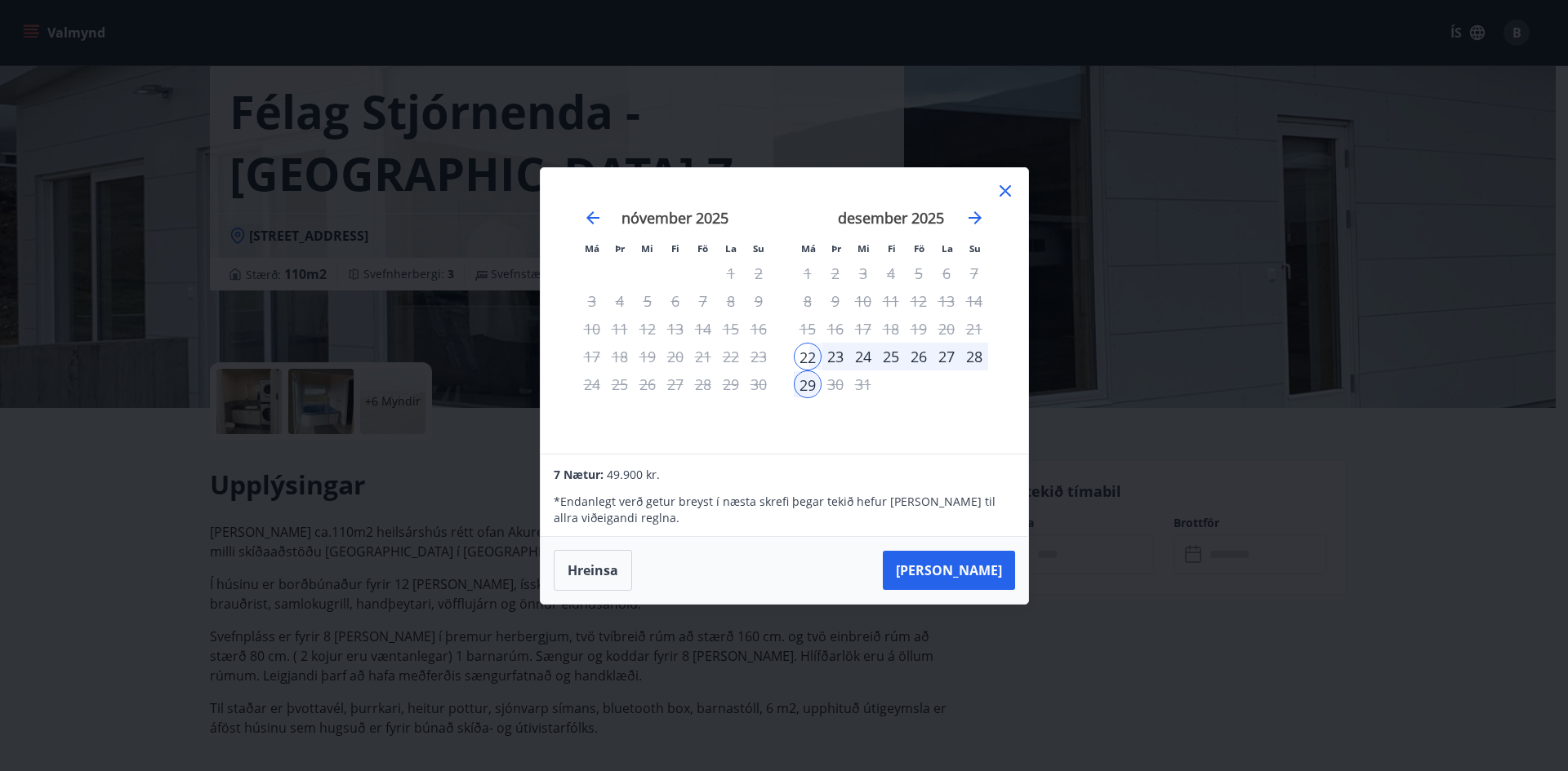
click at [1006, 186] on icon at bounding box center [1005, 191] width 19 height 19
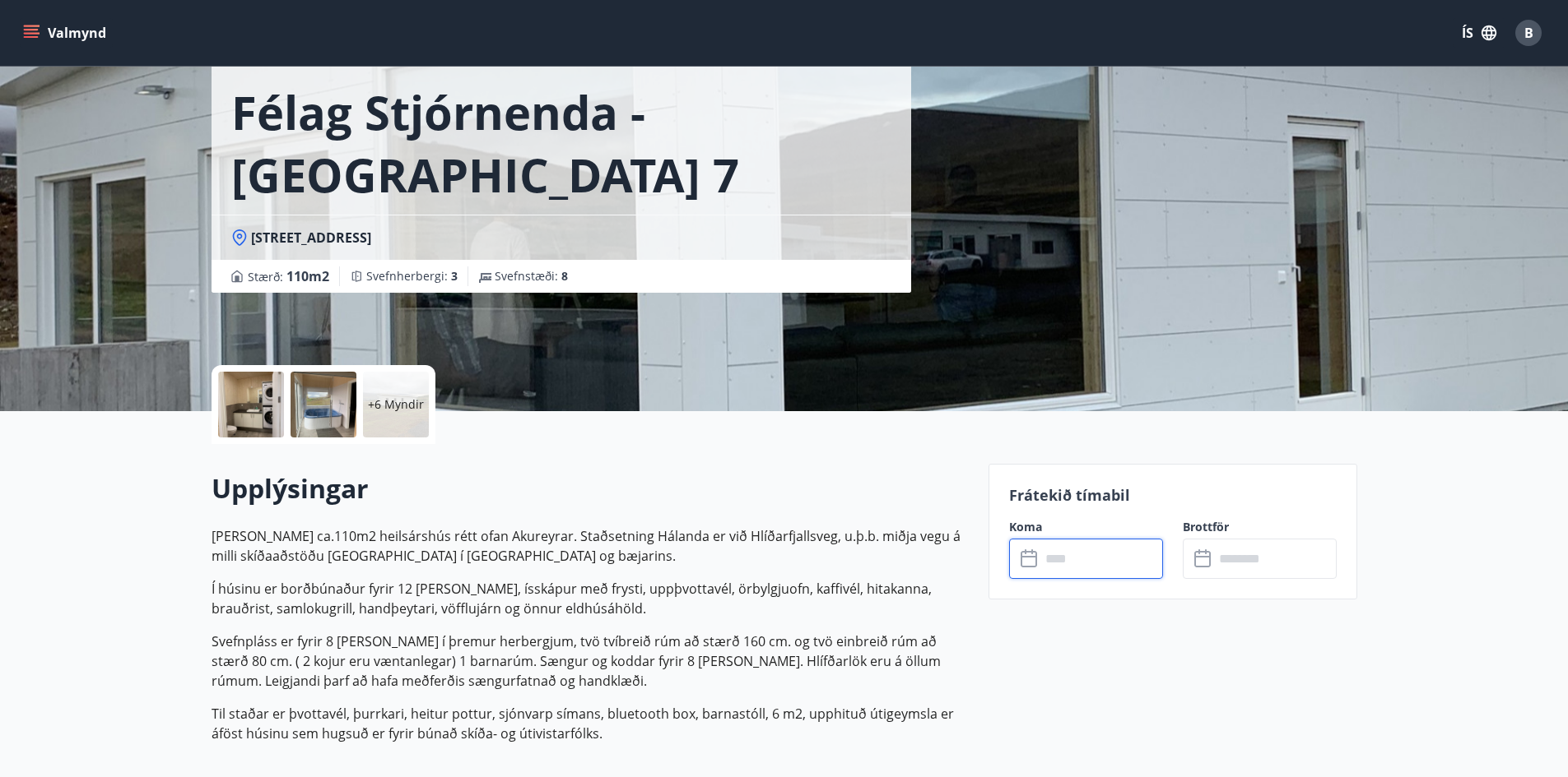
click at [256, 405] on div at bounding box center [251, 404] width 66 height 66
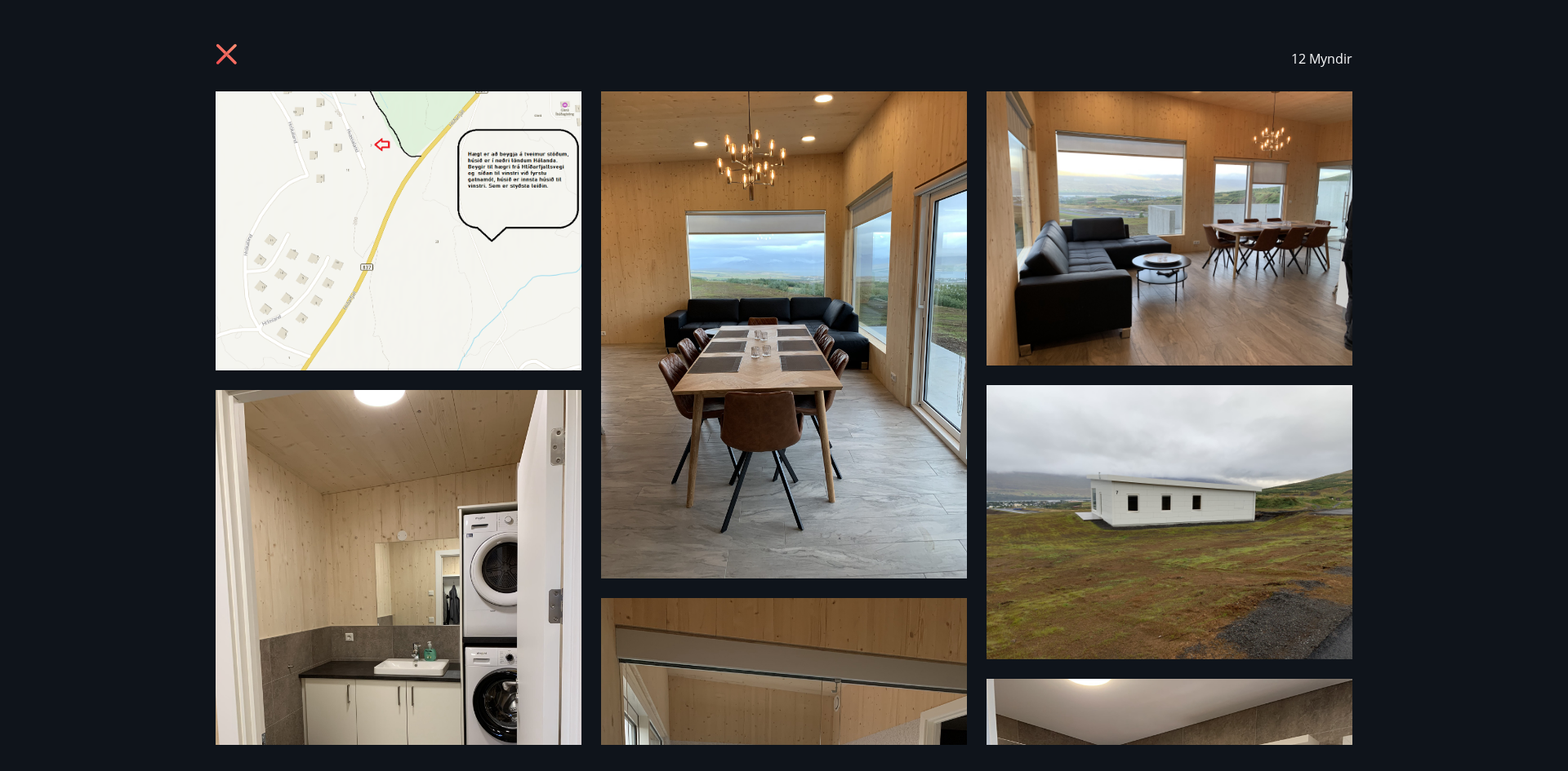
click at [450, 262] on img at bounding box center [398, 231] width 366 height 279
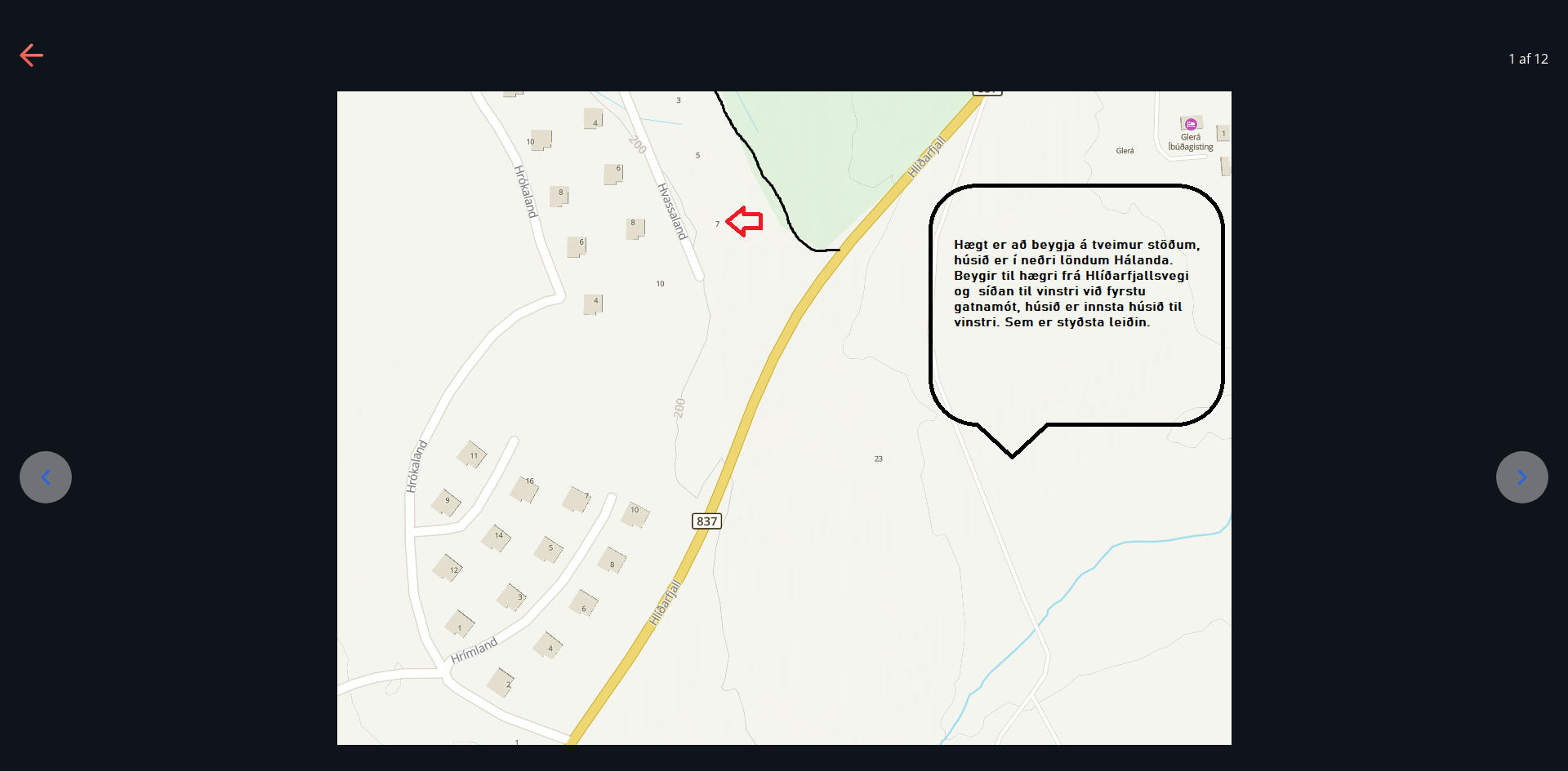
scroll to position [29, 0]
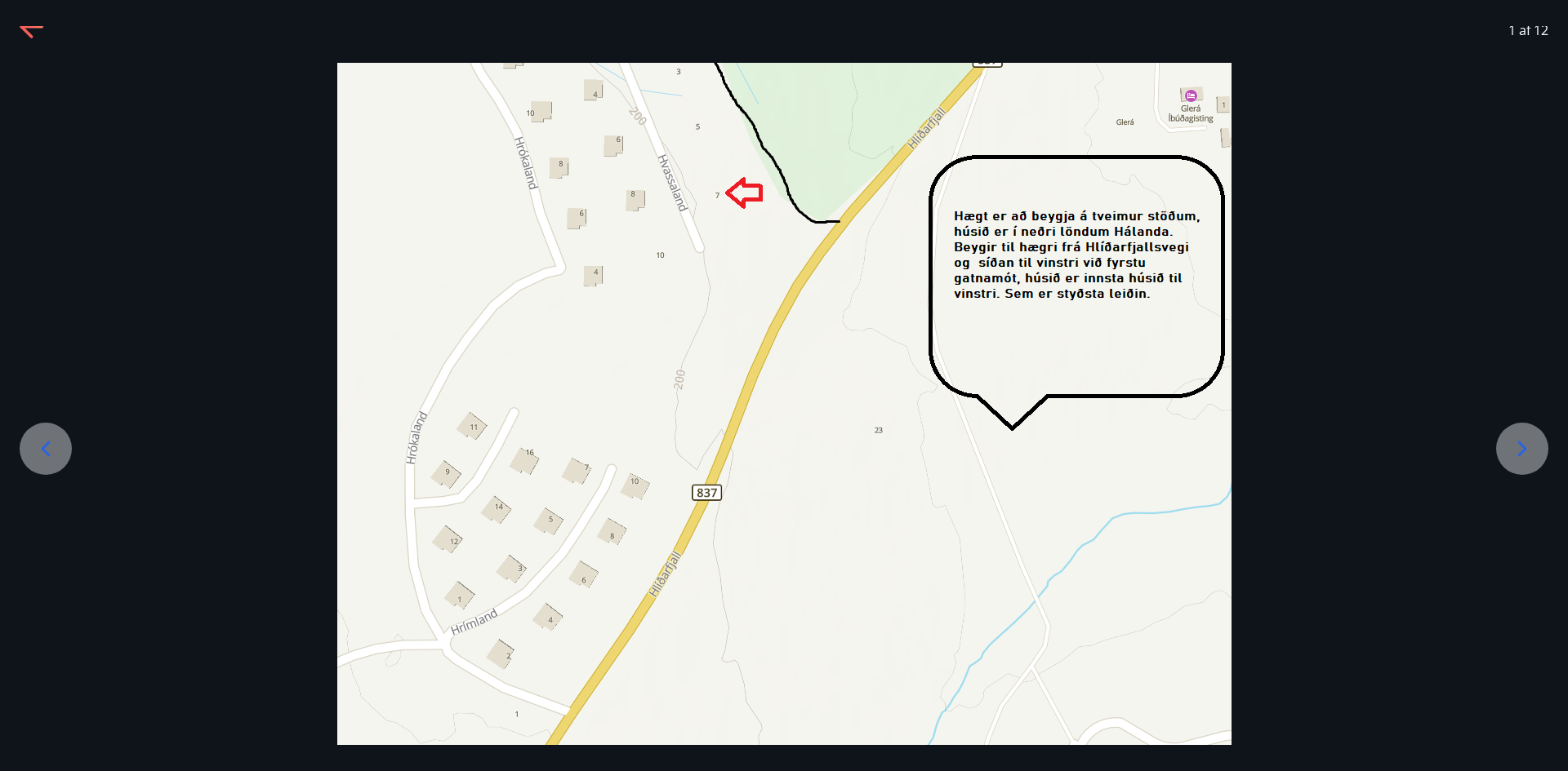
click at [1521, 450] on icon at bounding box center [1522, 449] width 26 height 26
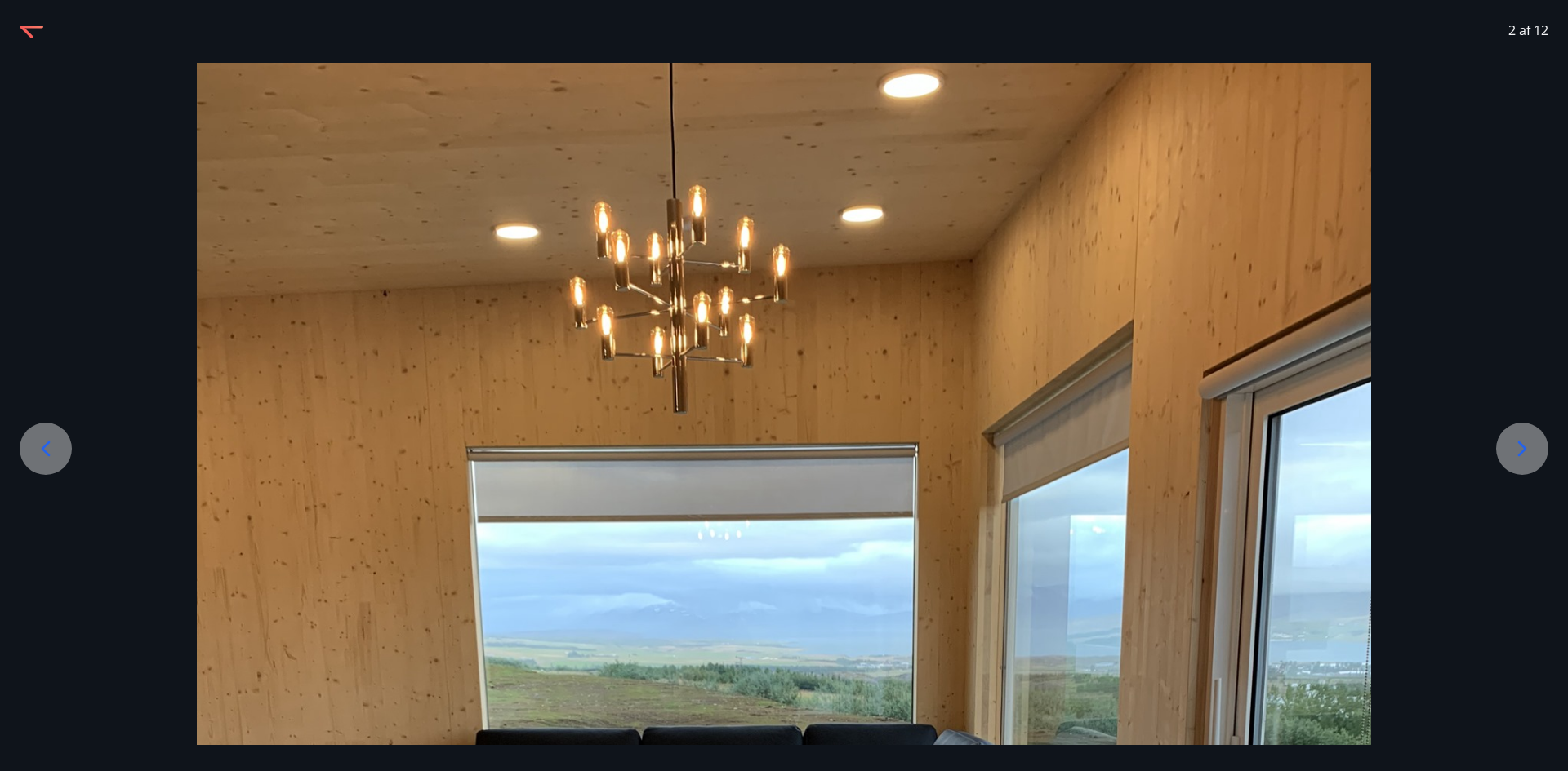
click at [1521, 449] on icon at bounding box center [1522, 449] width 26 height 26
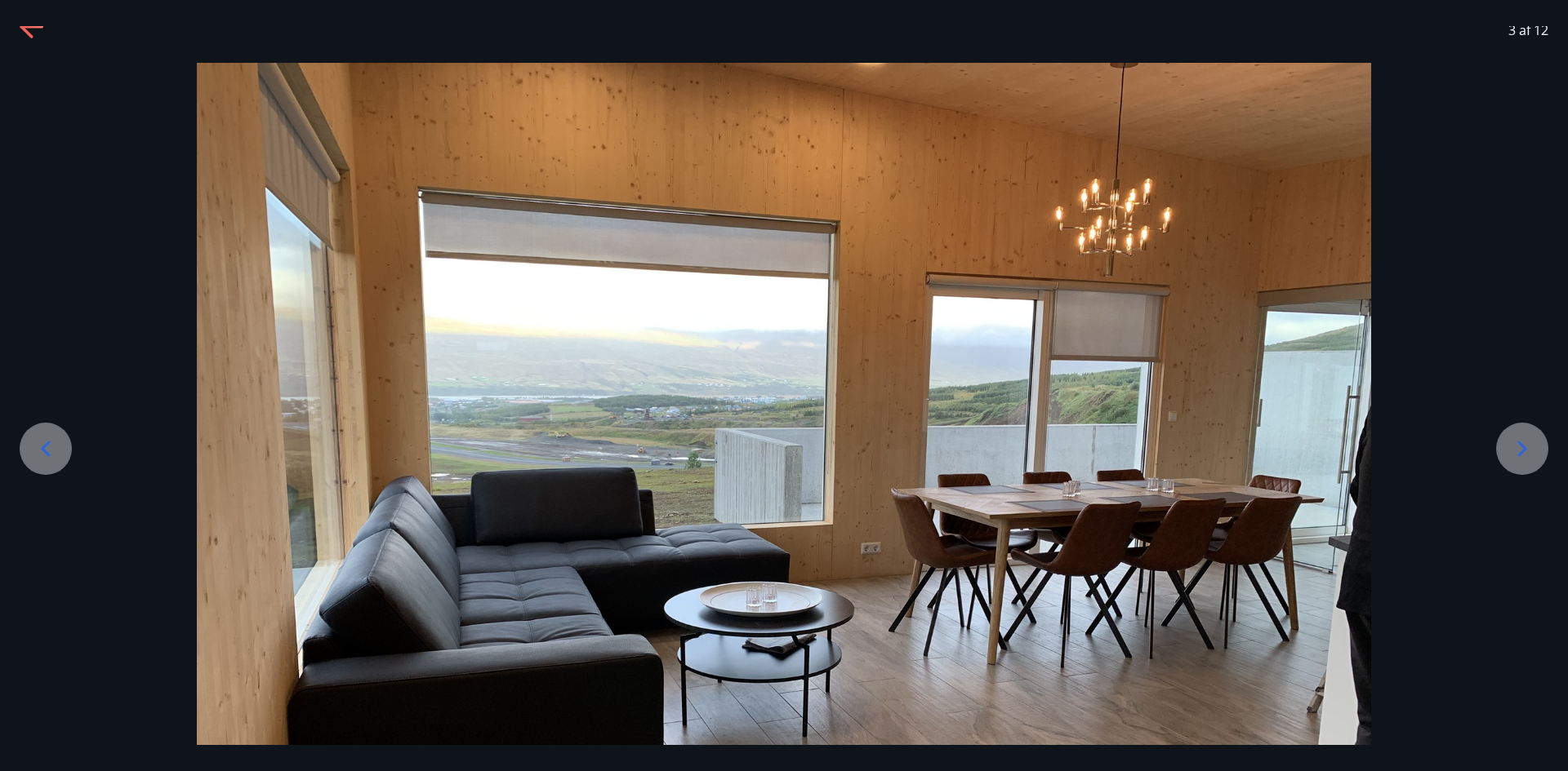
click at [1517, 449] on icon at bounding box center [1522, 449] width 26 height 26
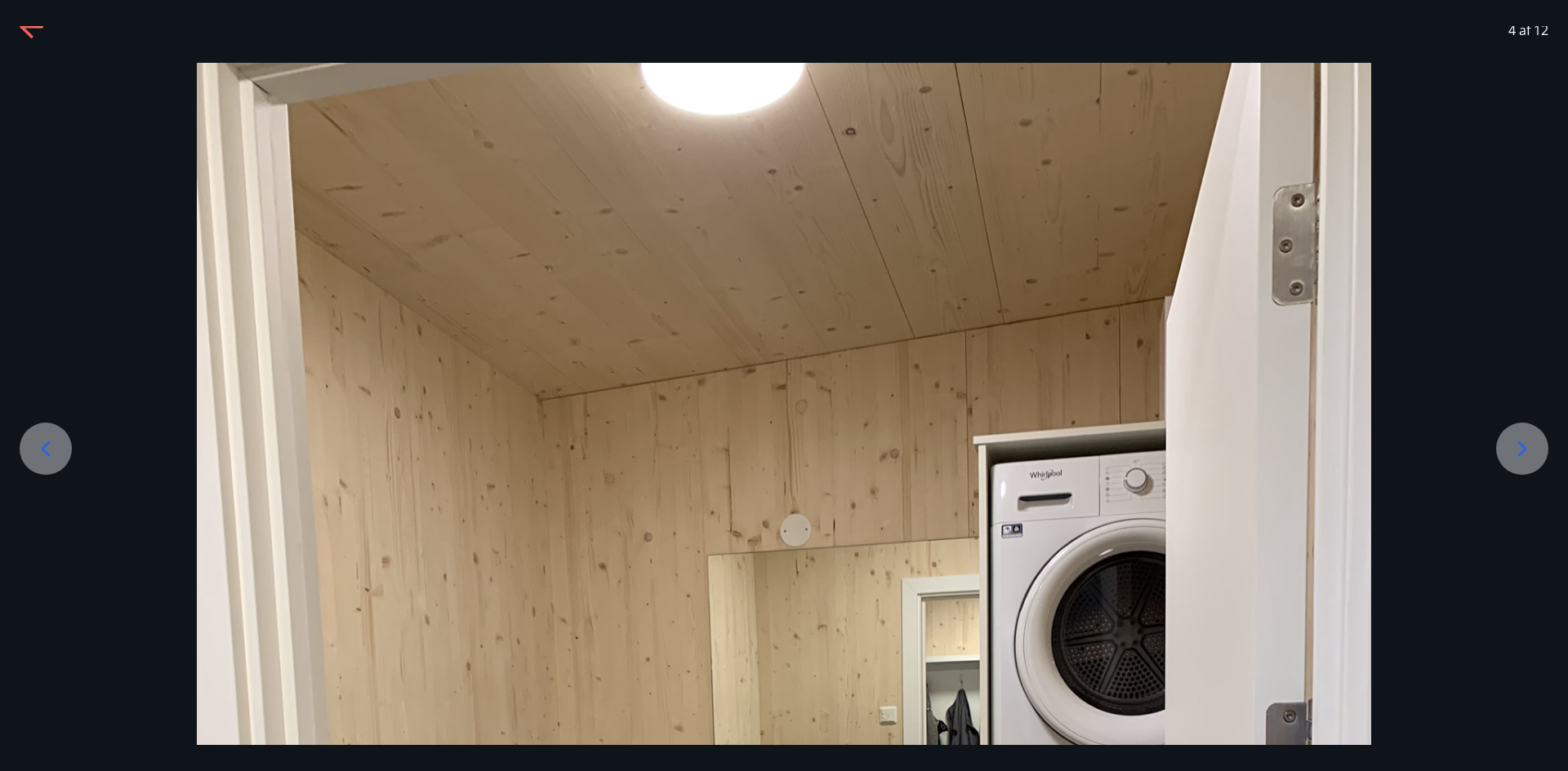
click at [1517, 449] on icon at bounding box center [1522, 449] width 26 height 26
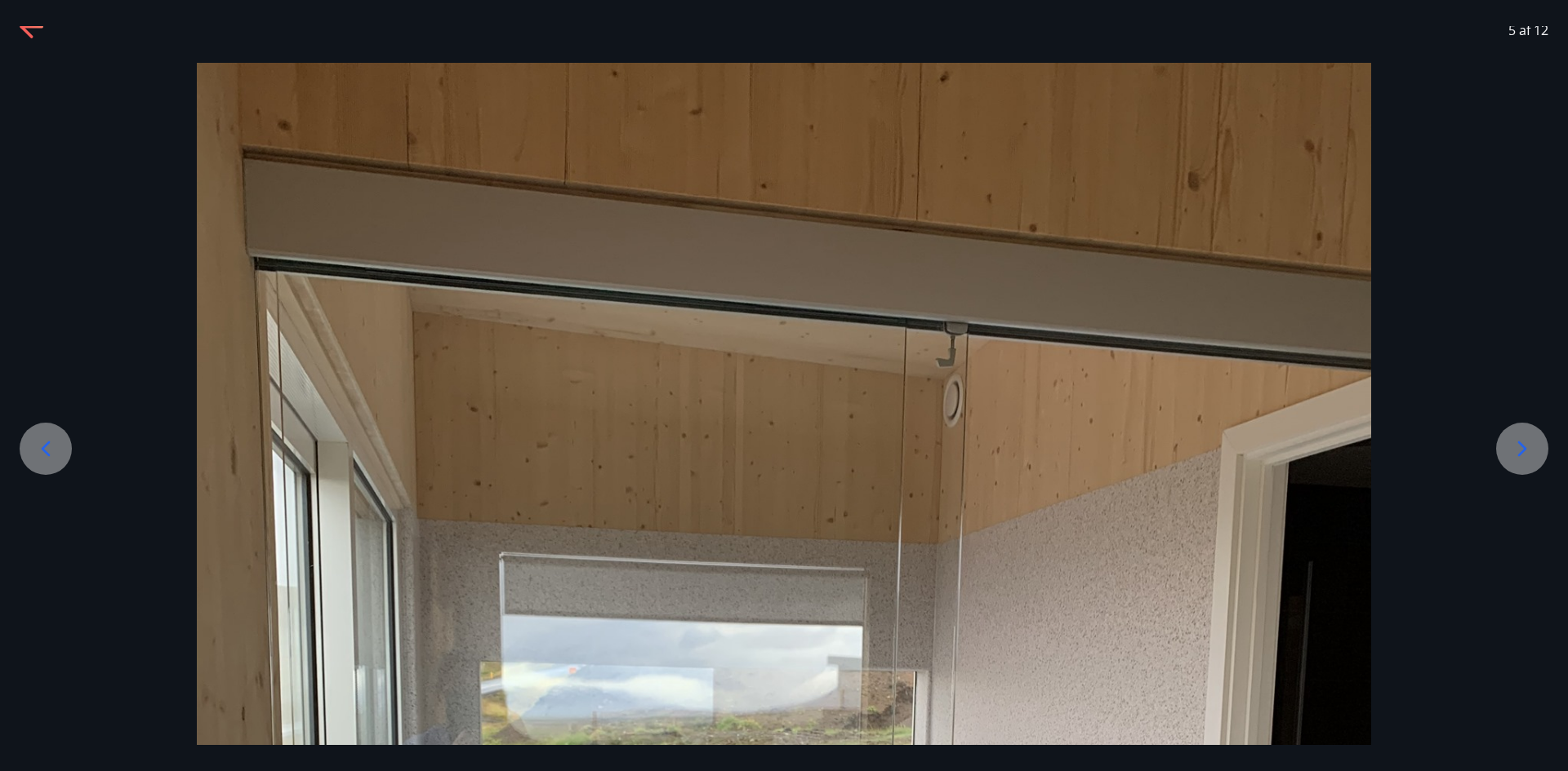
click at [1517, 449] on icon at bounding box center [1522, 449] width 26 height 26
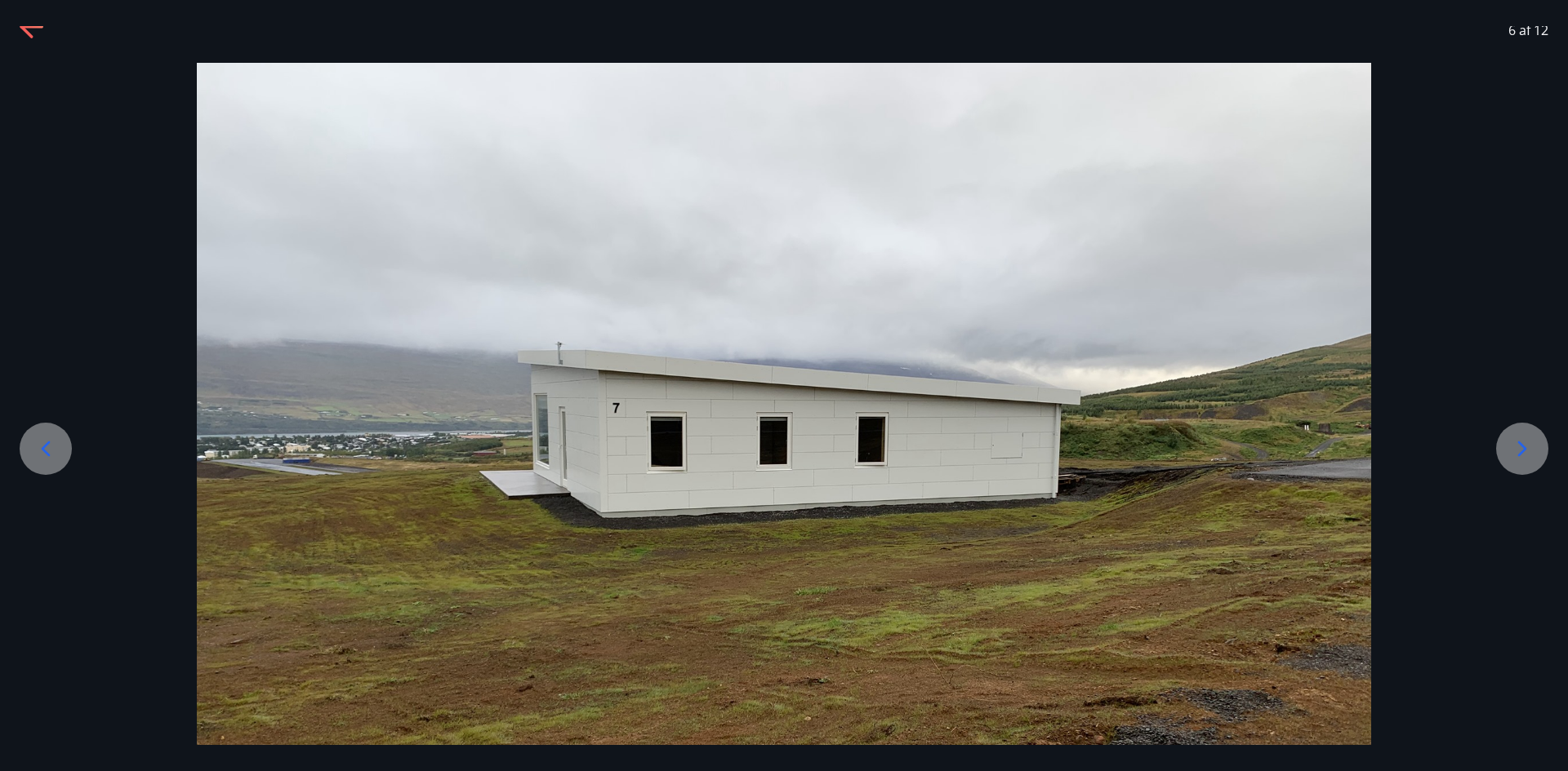
click at [1517, 449] on icon at bounding box center [1522, 449] width 26 height 26
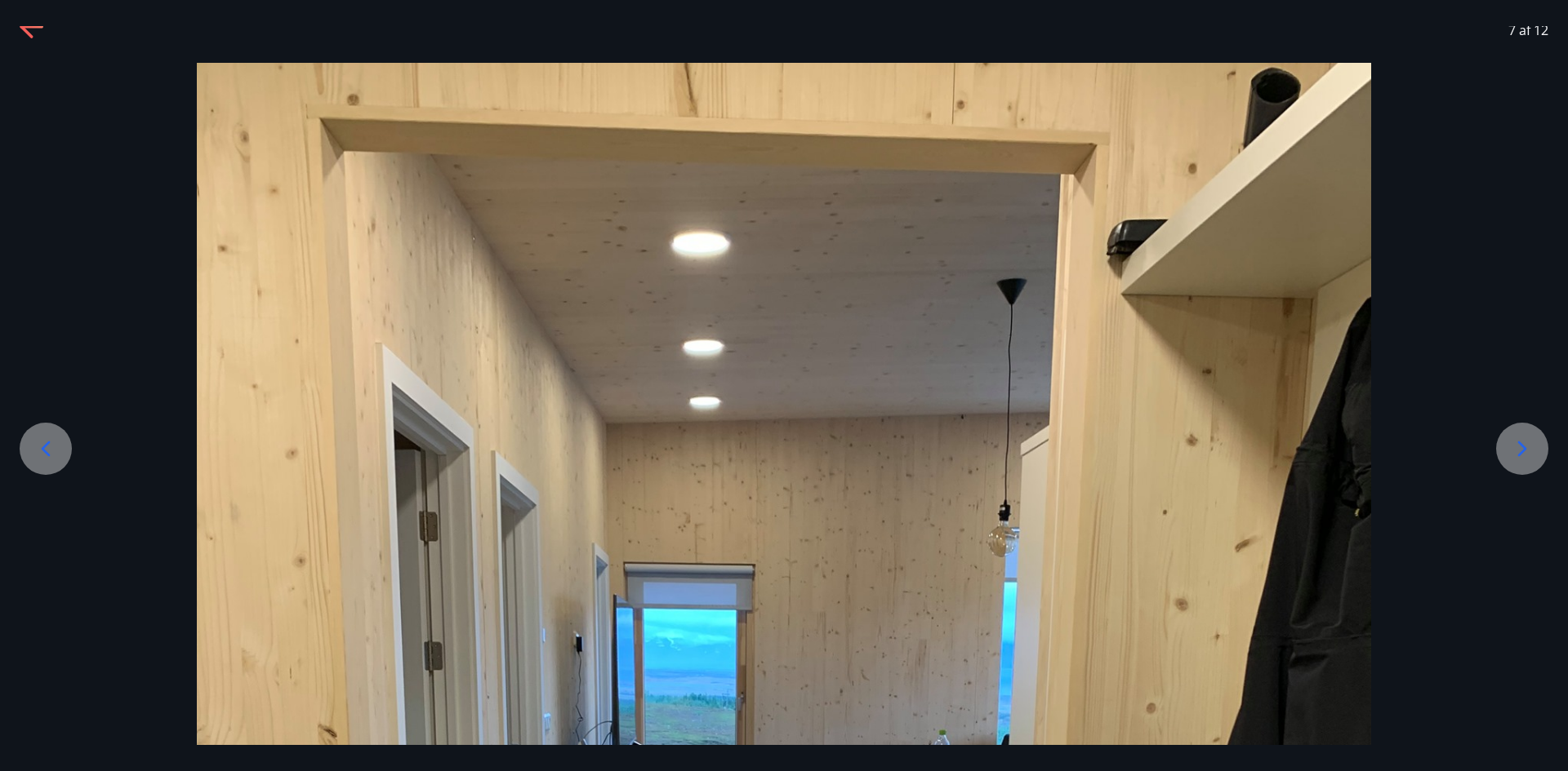
click at [1517, 449] on icon at bounding box center [1522, 449] width 26 height 26
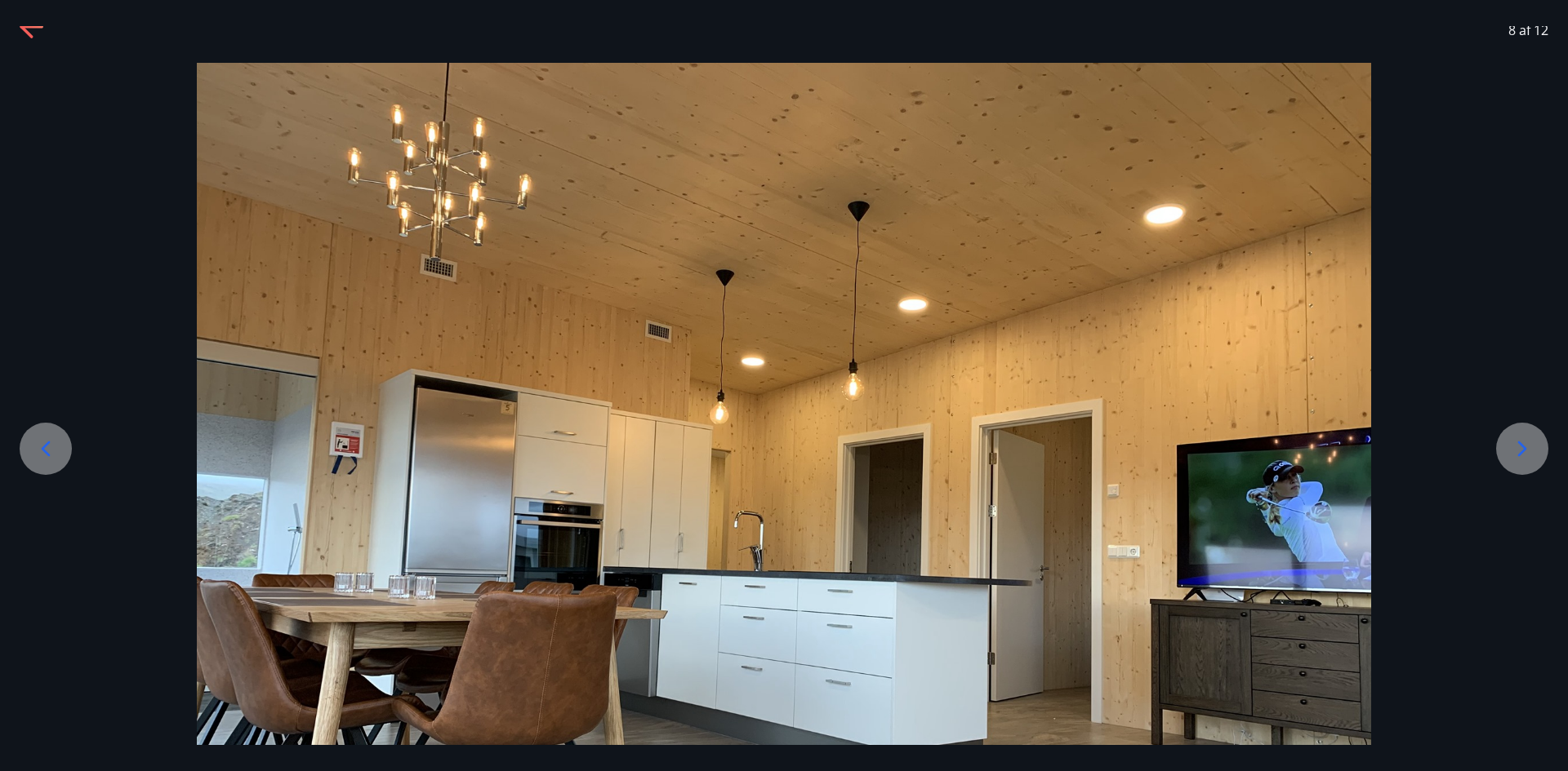
click at [1516, 449] on icon at bounding box center [1522, 449] width 26 height 26
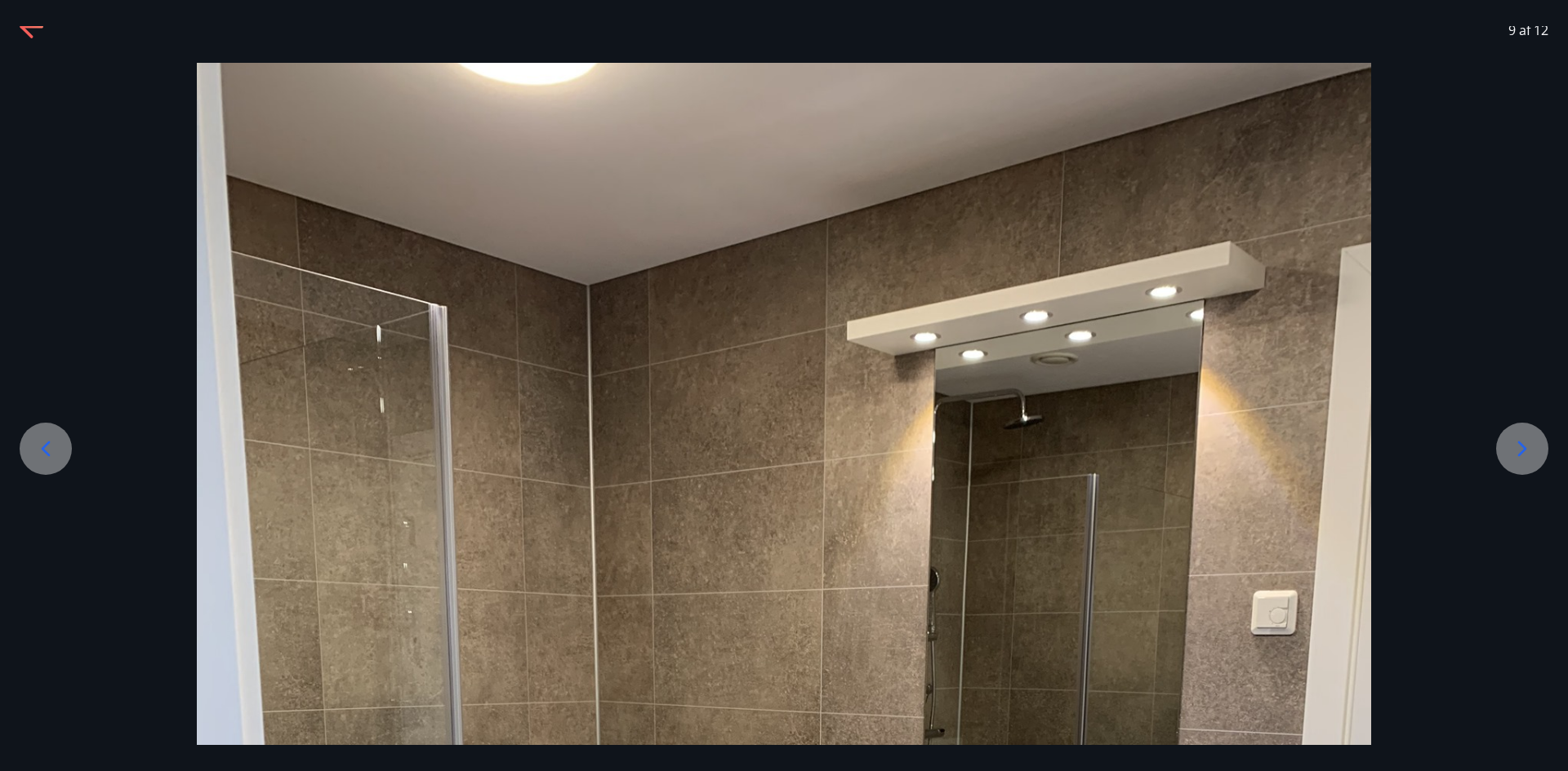
click at [1516, 449] on icon at bounding box center [1522, 449] width 26 height 26
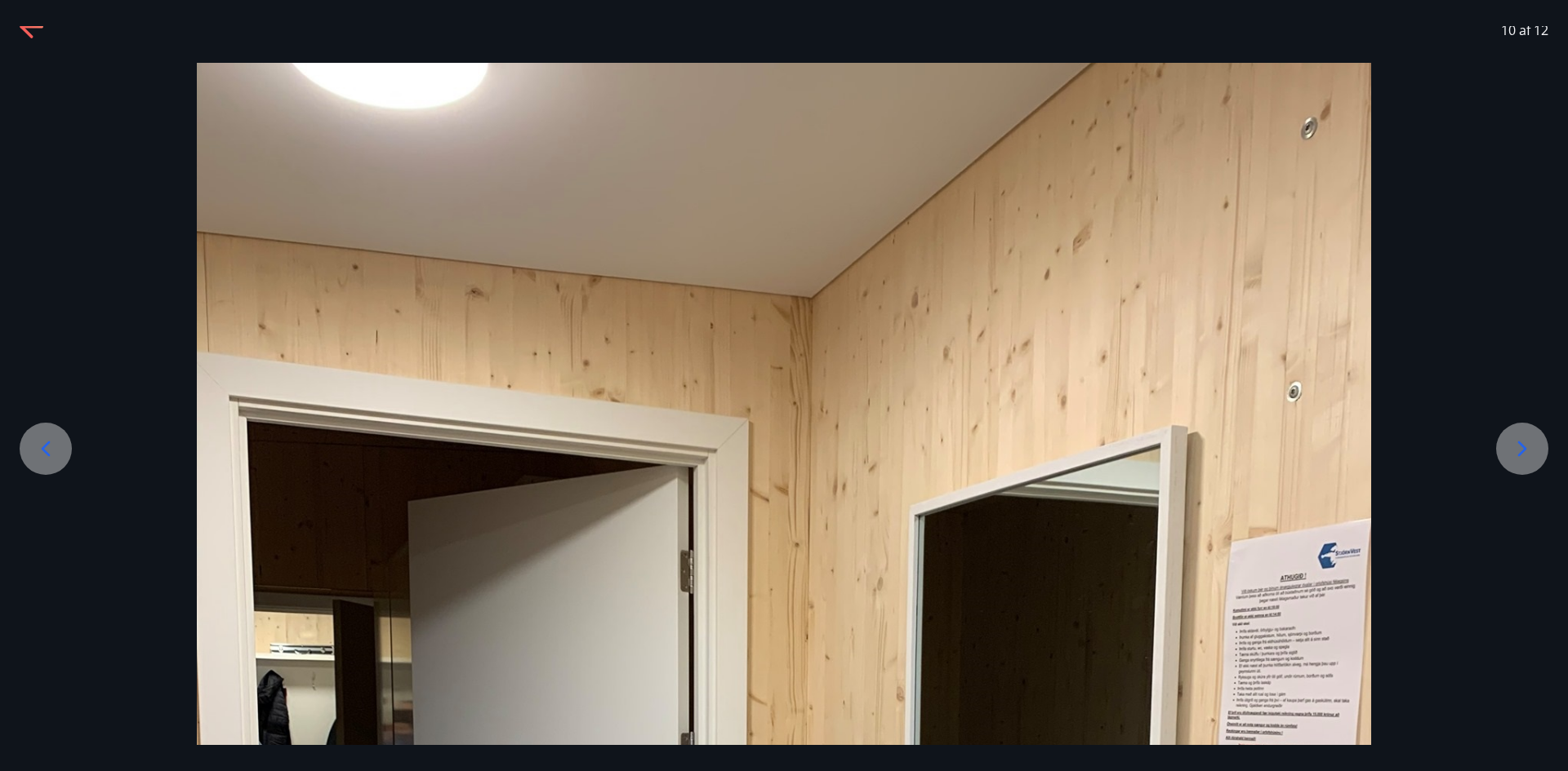
click at [1516, 449] on icon at bounding box center [1522, 449] width 26 height 26
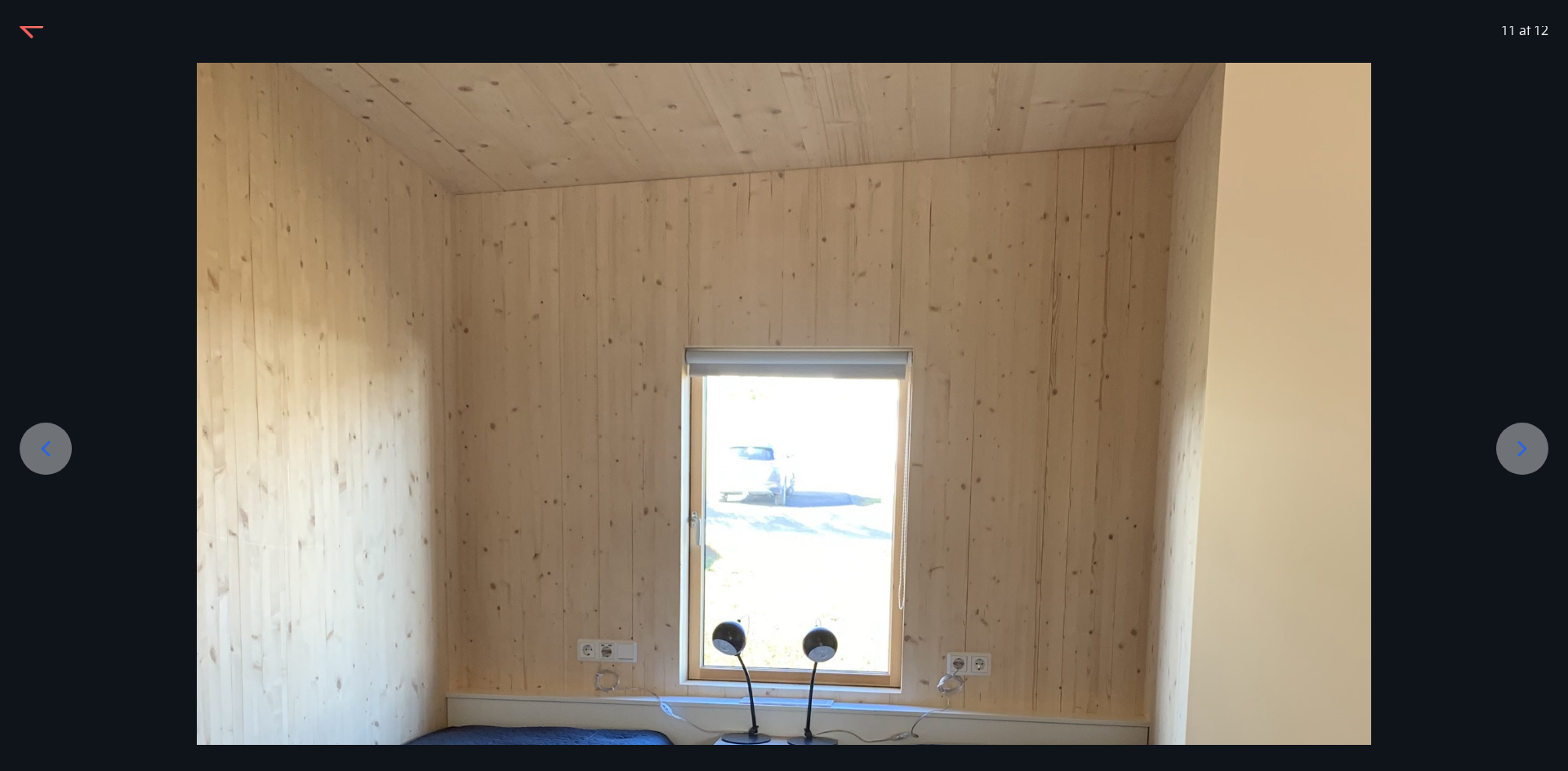
click at [1513, 449] on icon at bounding box center [1522, 449] width 26 height 26
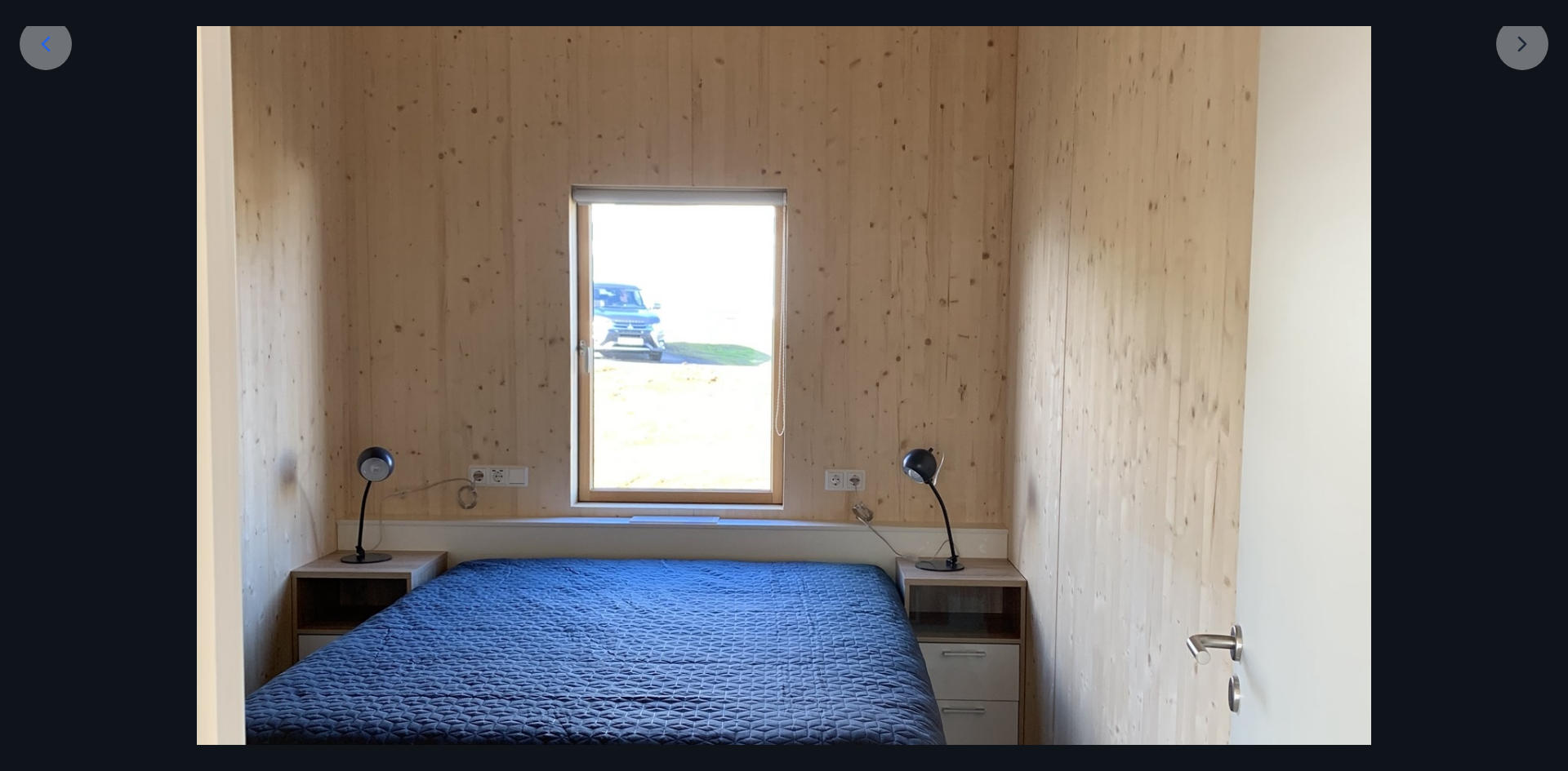
scroll to position [421, 0]
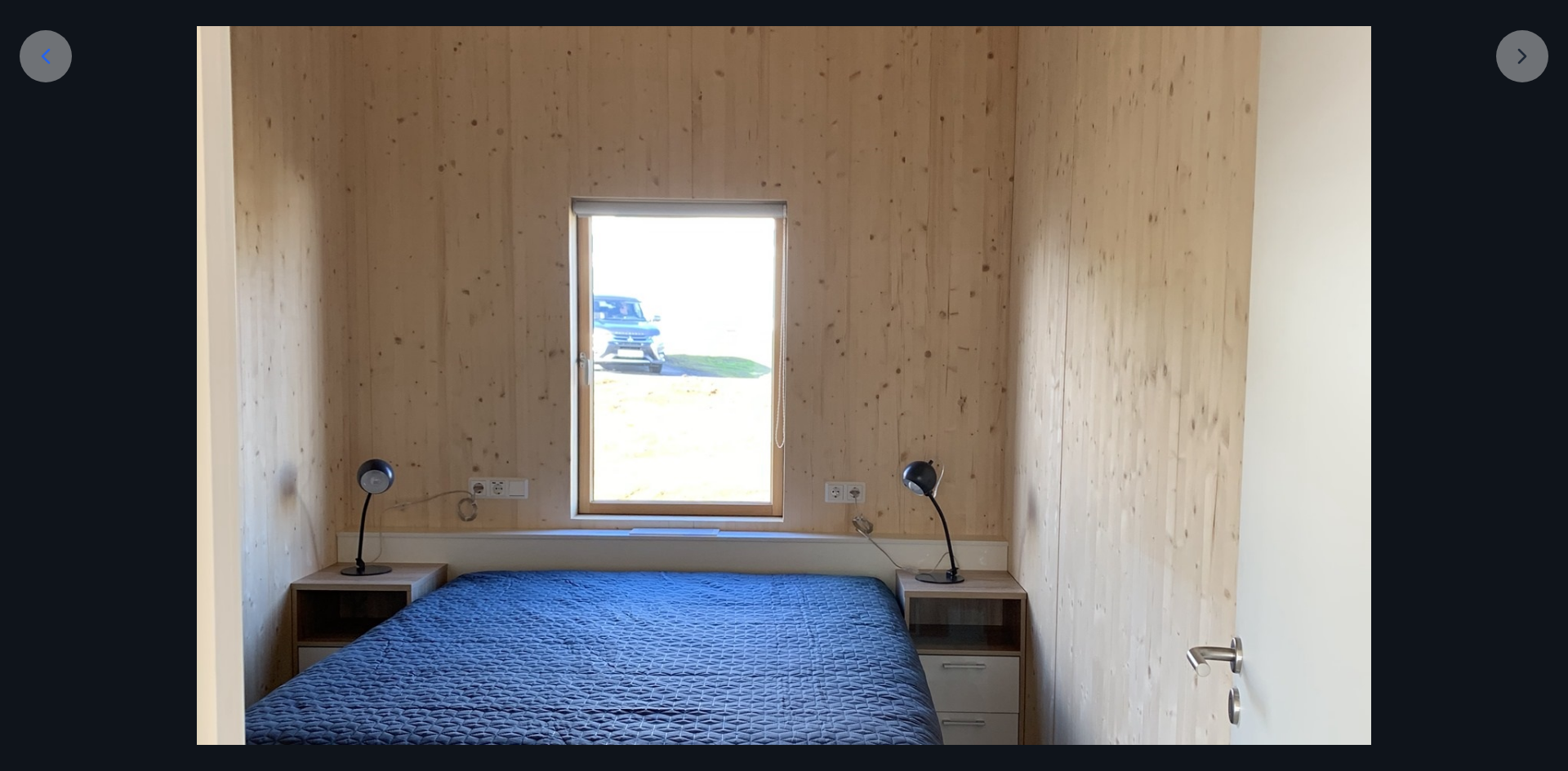
click at [51, 51] on icon at bounding box center [45, 57] width 26 height 26
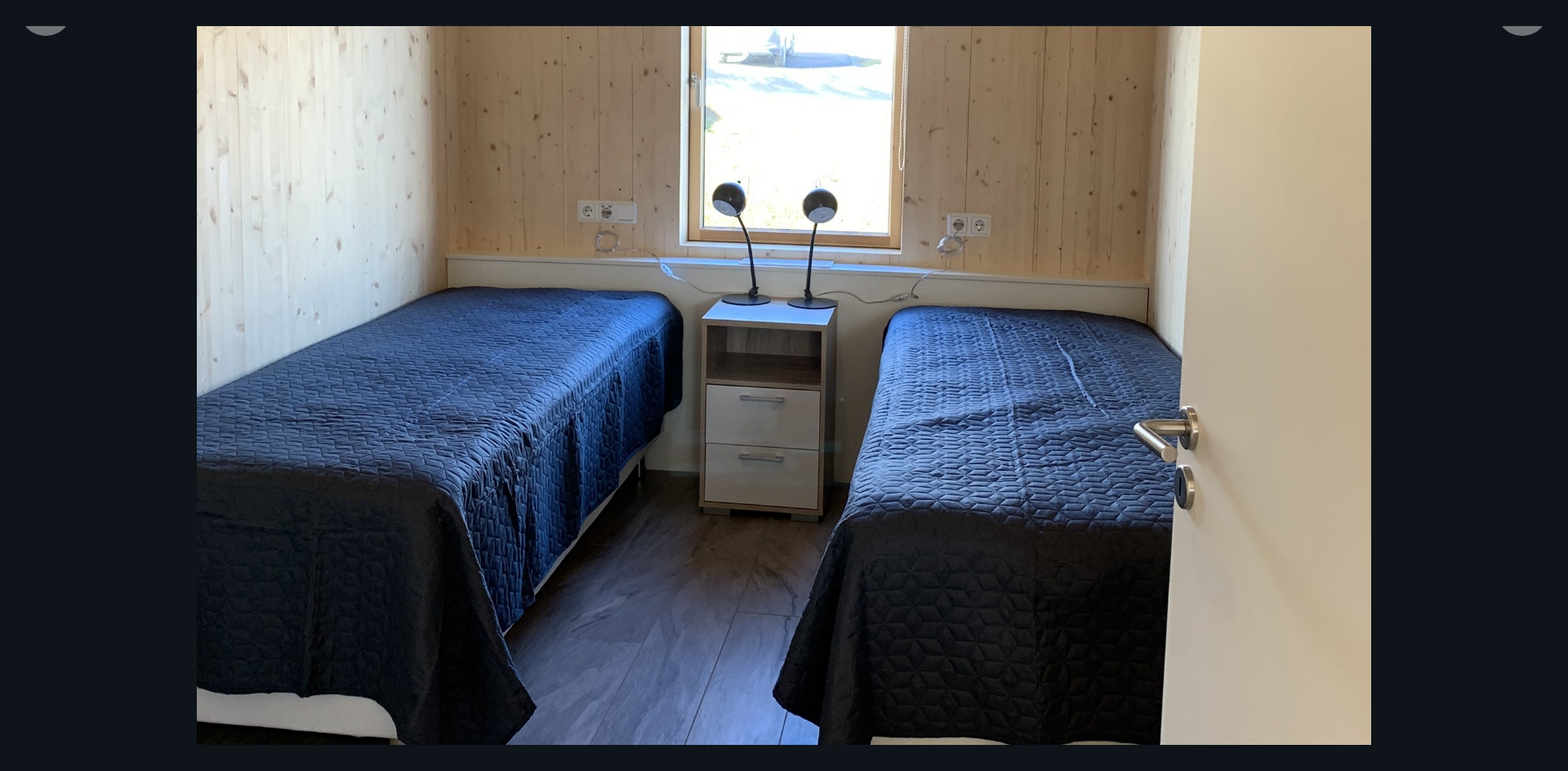
scroll to position [275, 0]
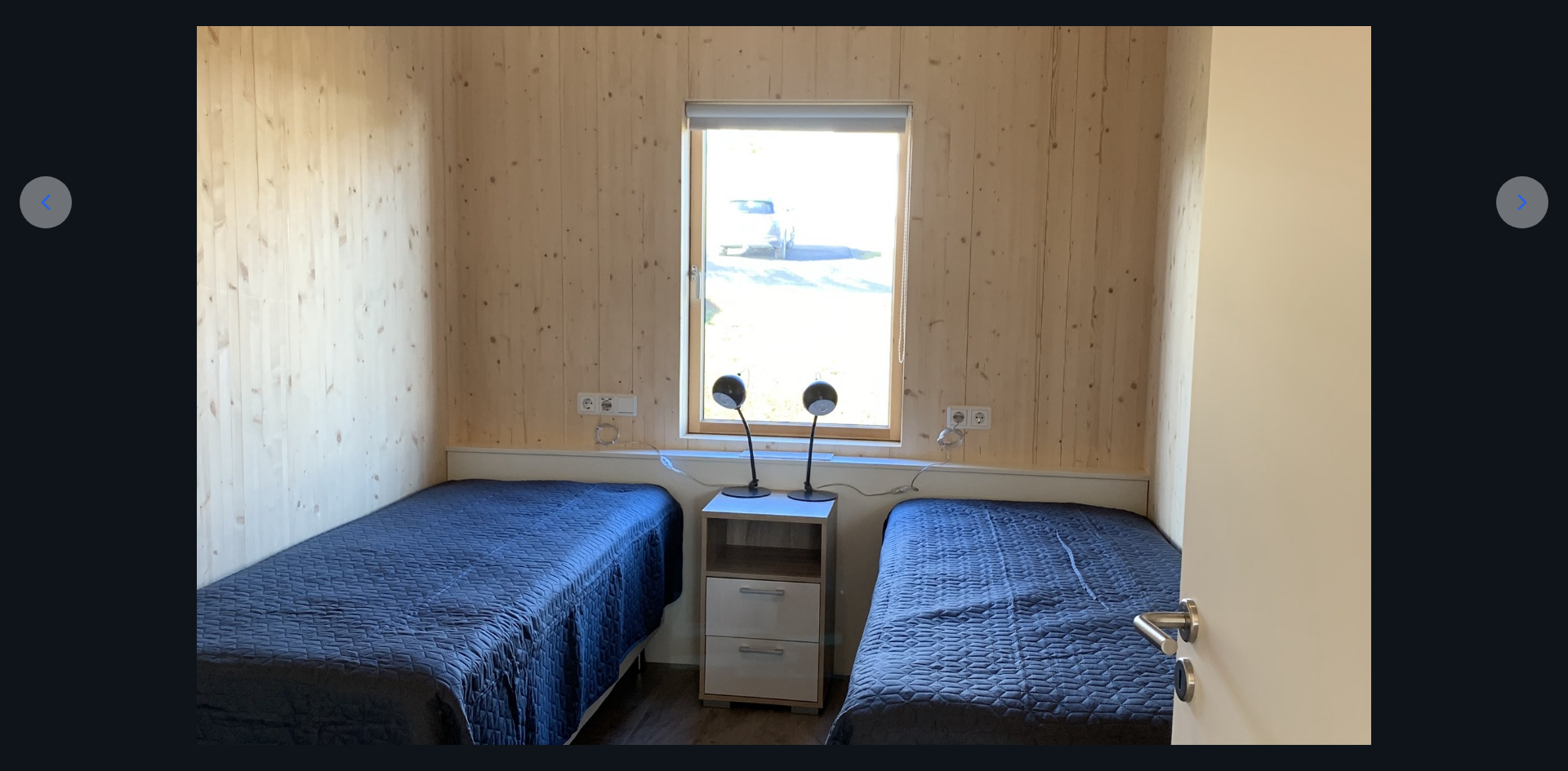
click at [33, 205] on icon at bounding box center [45, 202] width 26 height 26
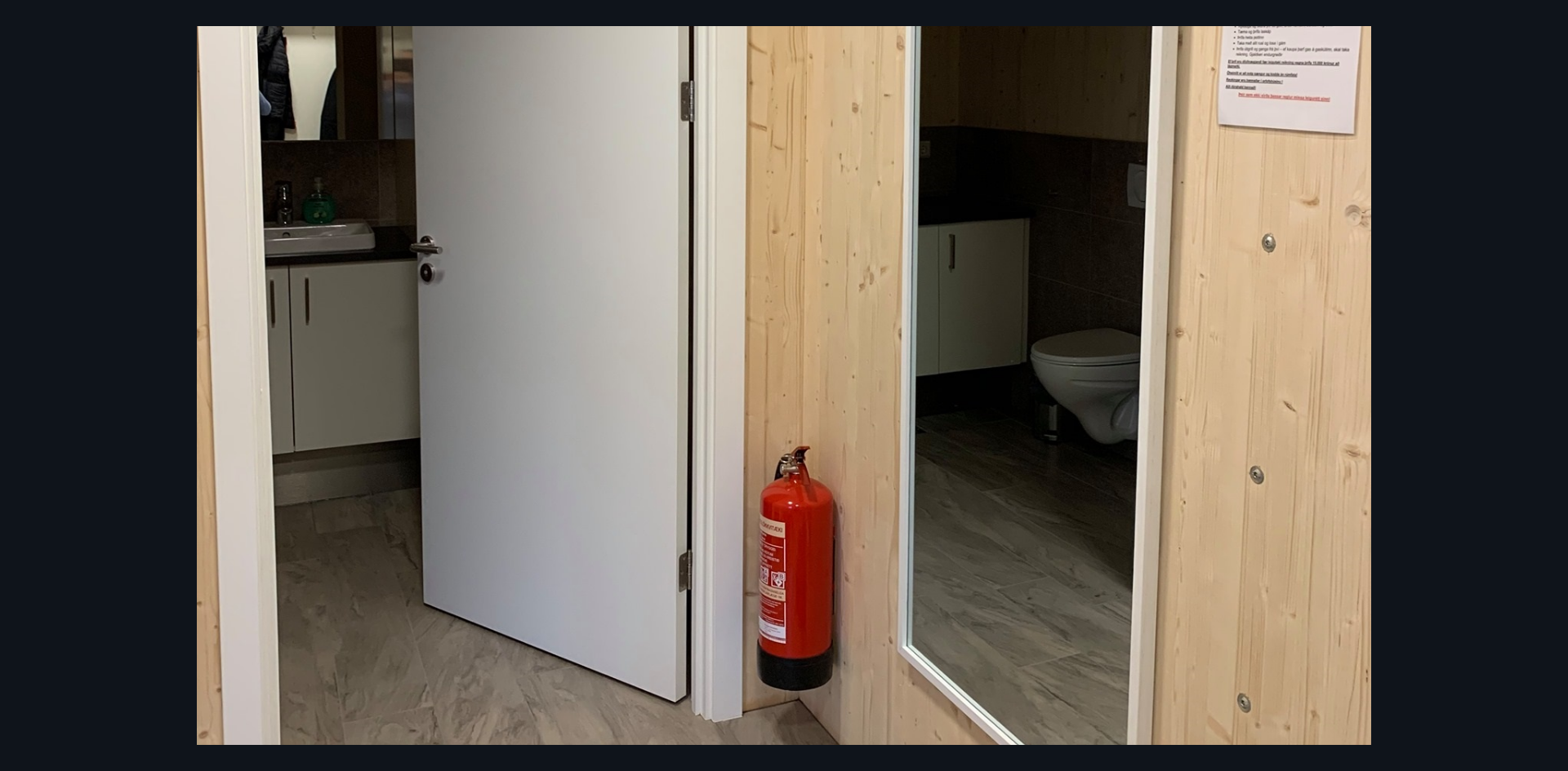
scroll to position [421, 0]
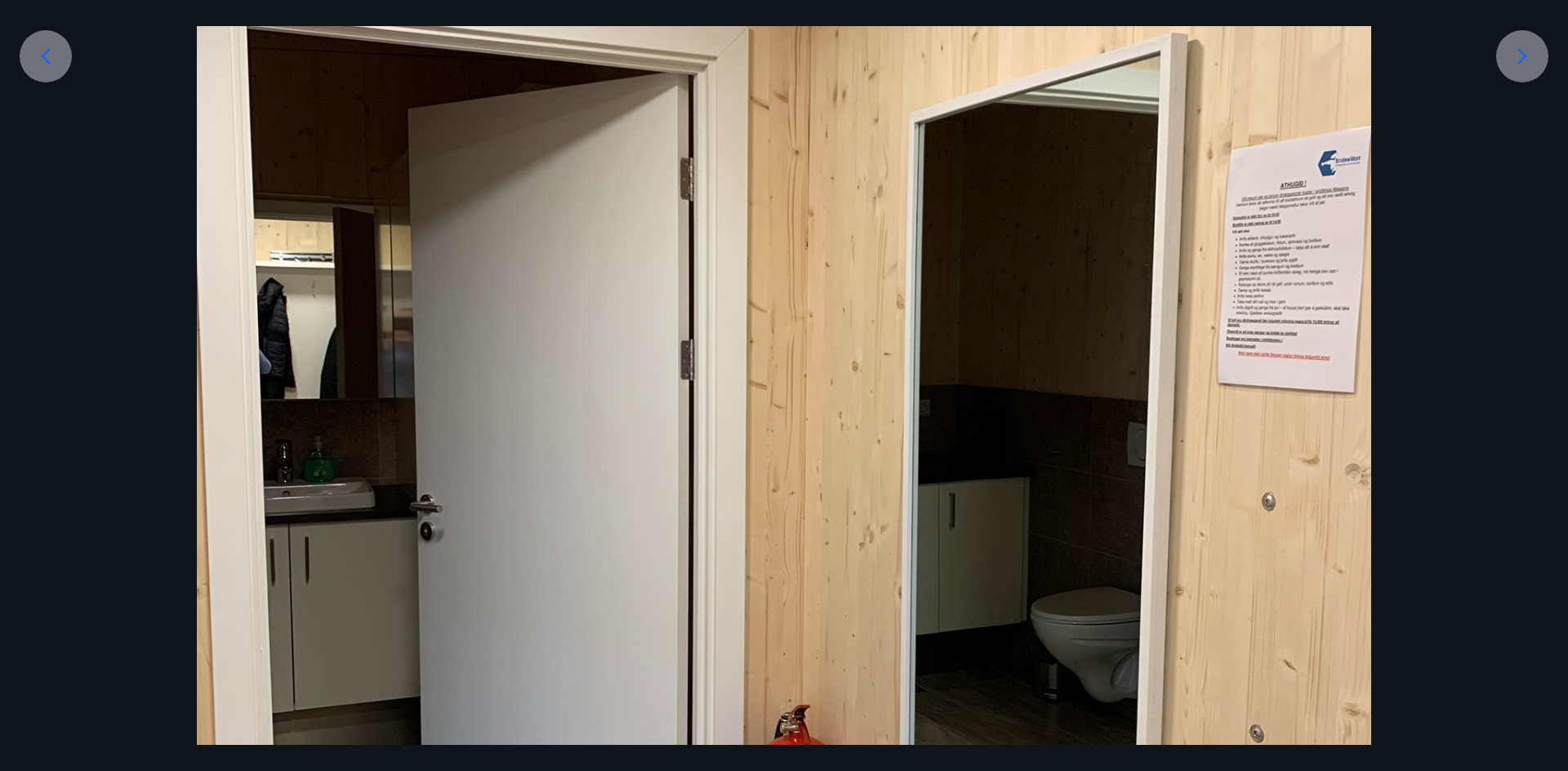
click at [51, 59] on icon at bounding box center [45, 57] width 26 height 26
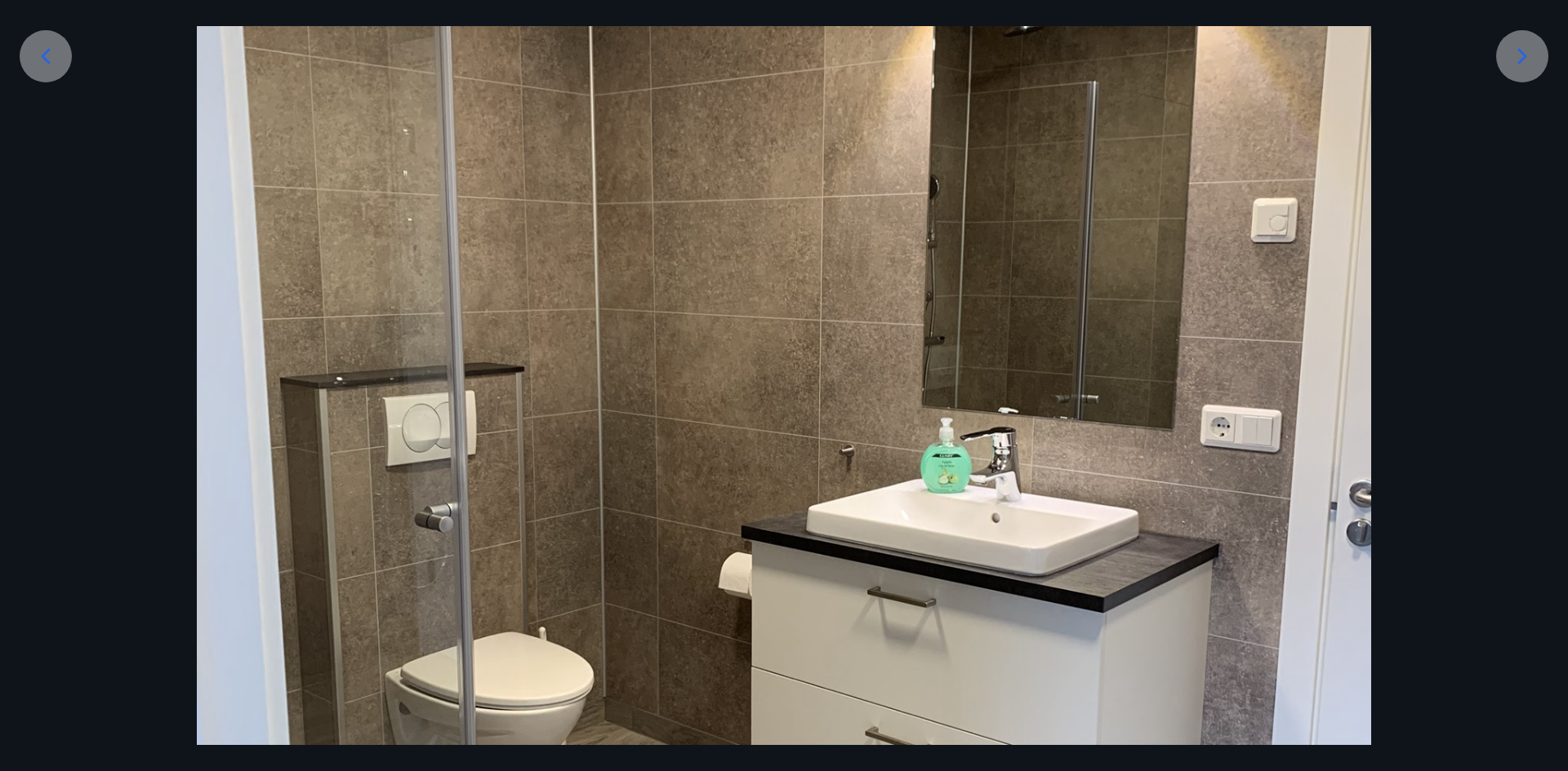
drag, startPoint x: 41, startPoint y: 57, endPoint x: 54, endPoint y: 74, distance: 21.4
click at [40, 57] on icon at bounding box center [45, 57] width 26 height 26
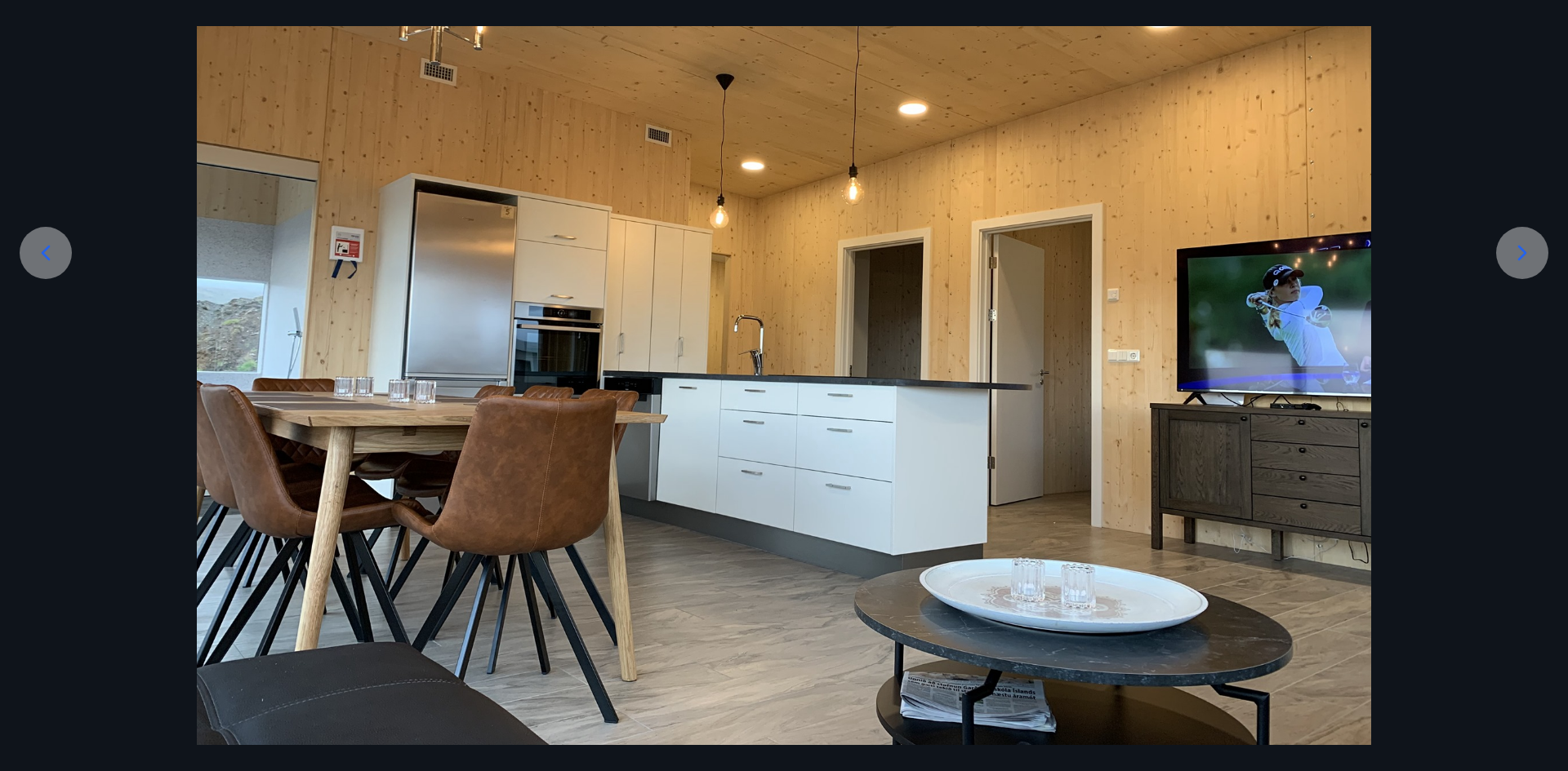
scroll to position [227, 0]
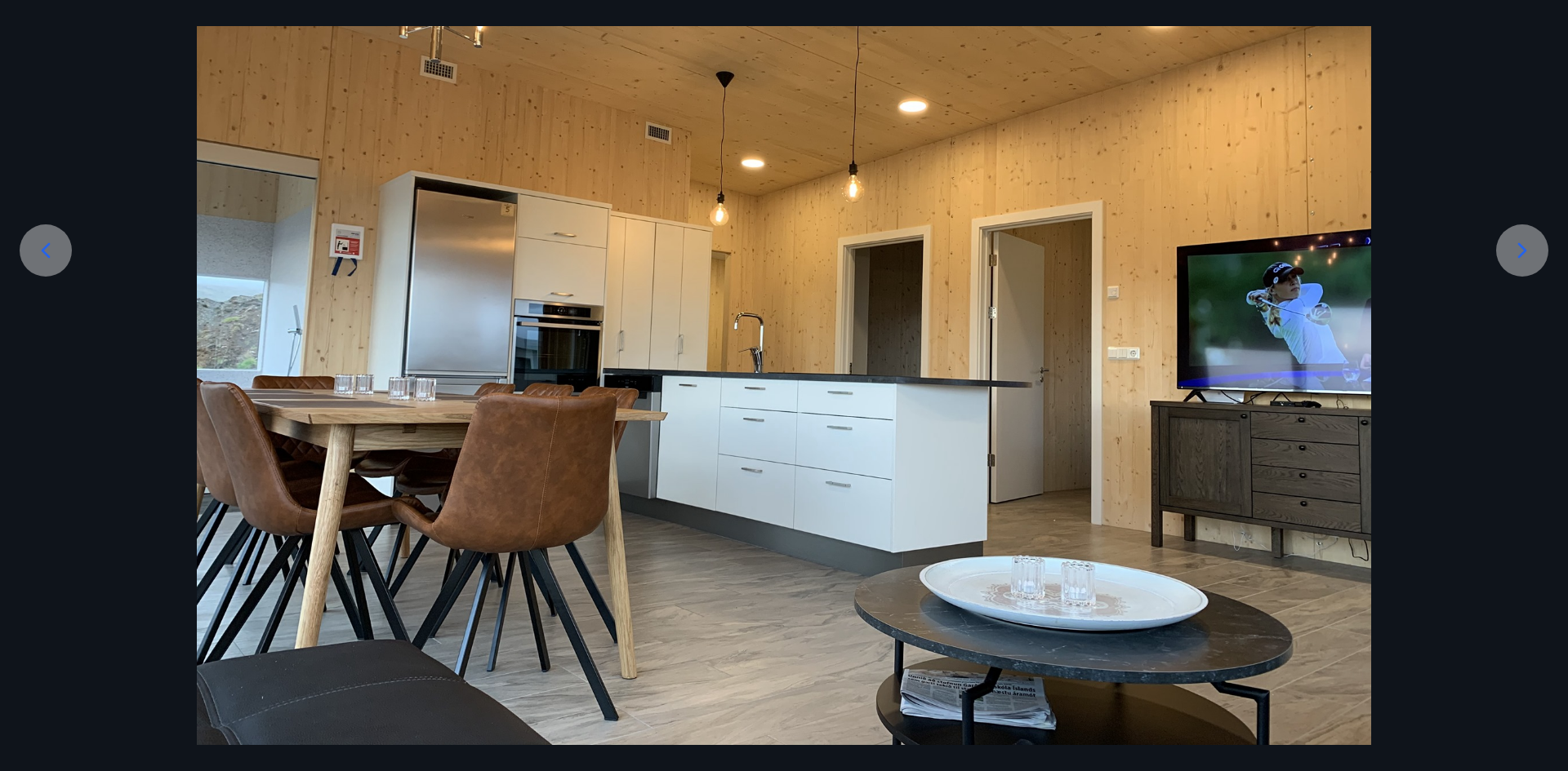
click at [38, 242] on icon at bounding box center [45, 250] width 26 height 26
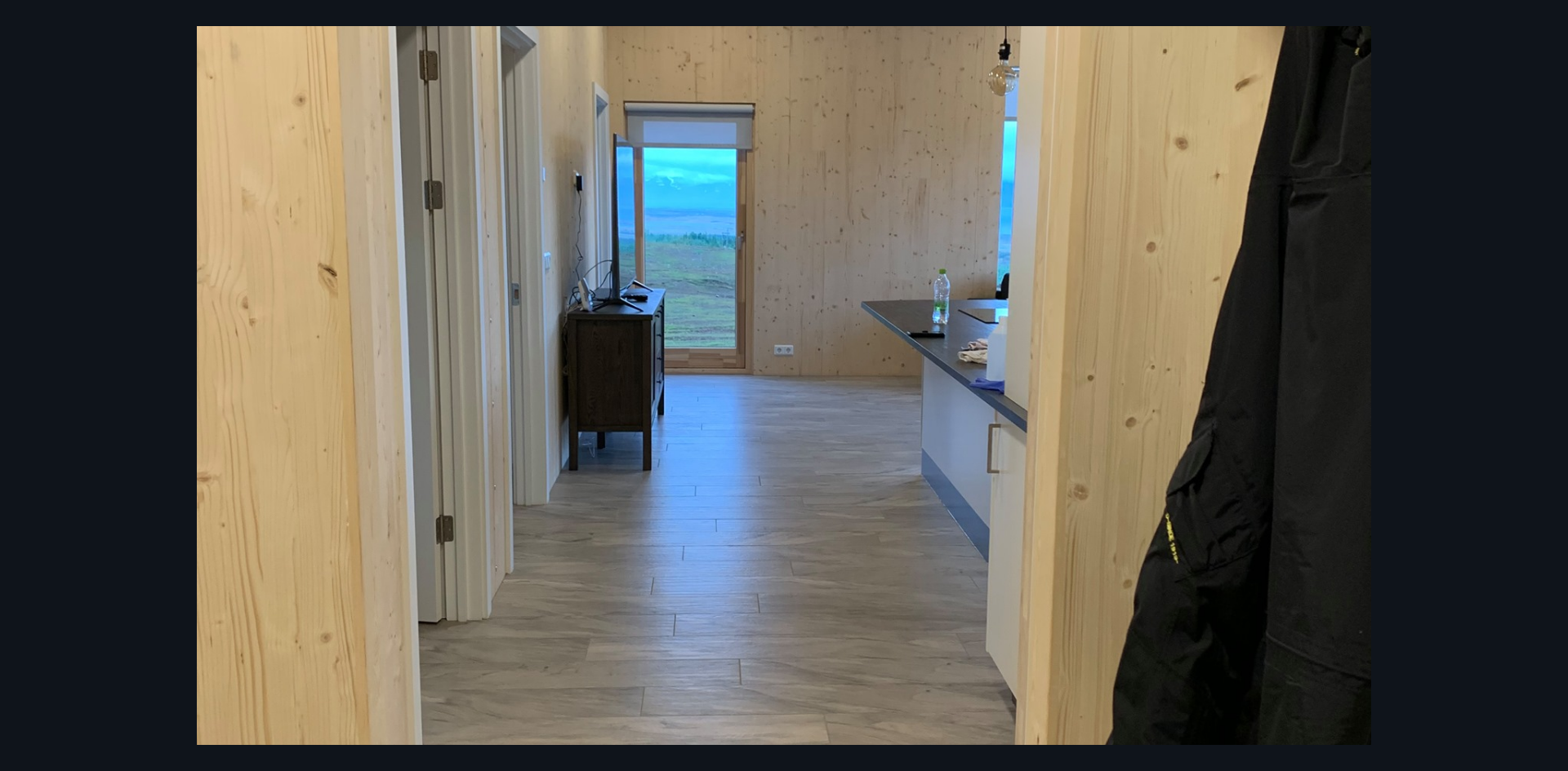
scroll to position [421, 0]
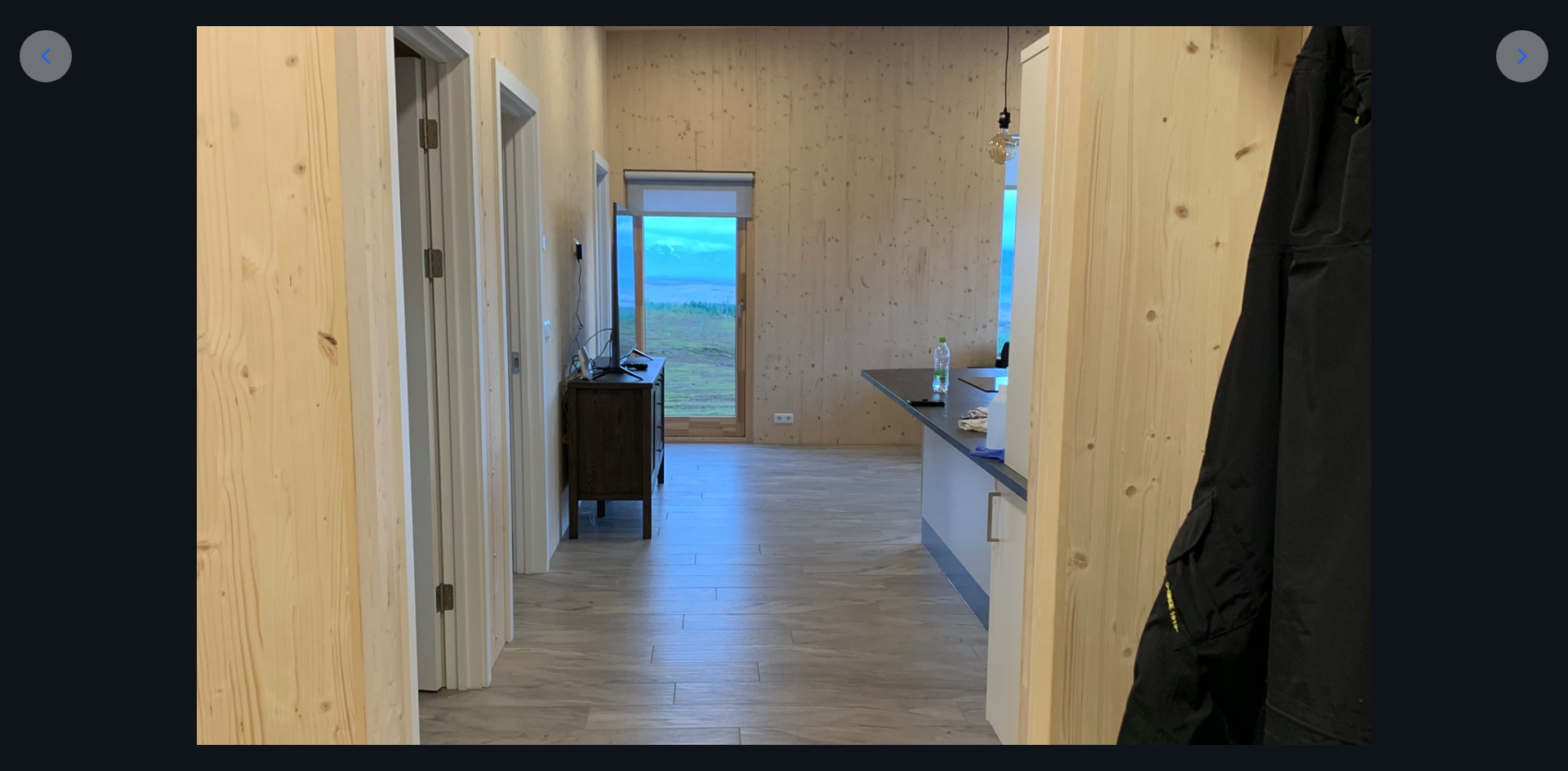
click at [46, 61] on icon at bounding box center [46, 56] width 9 height 16
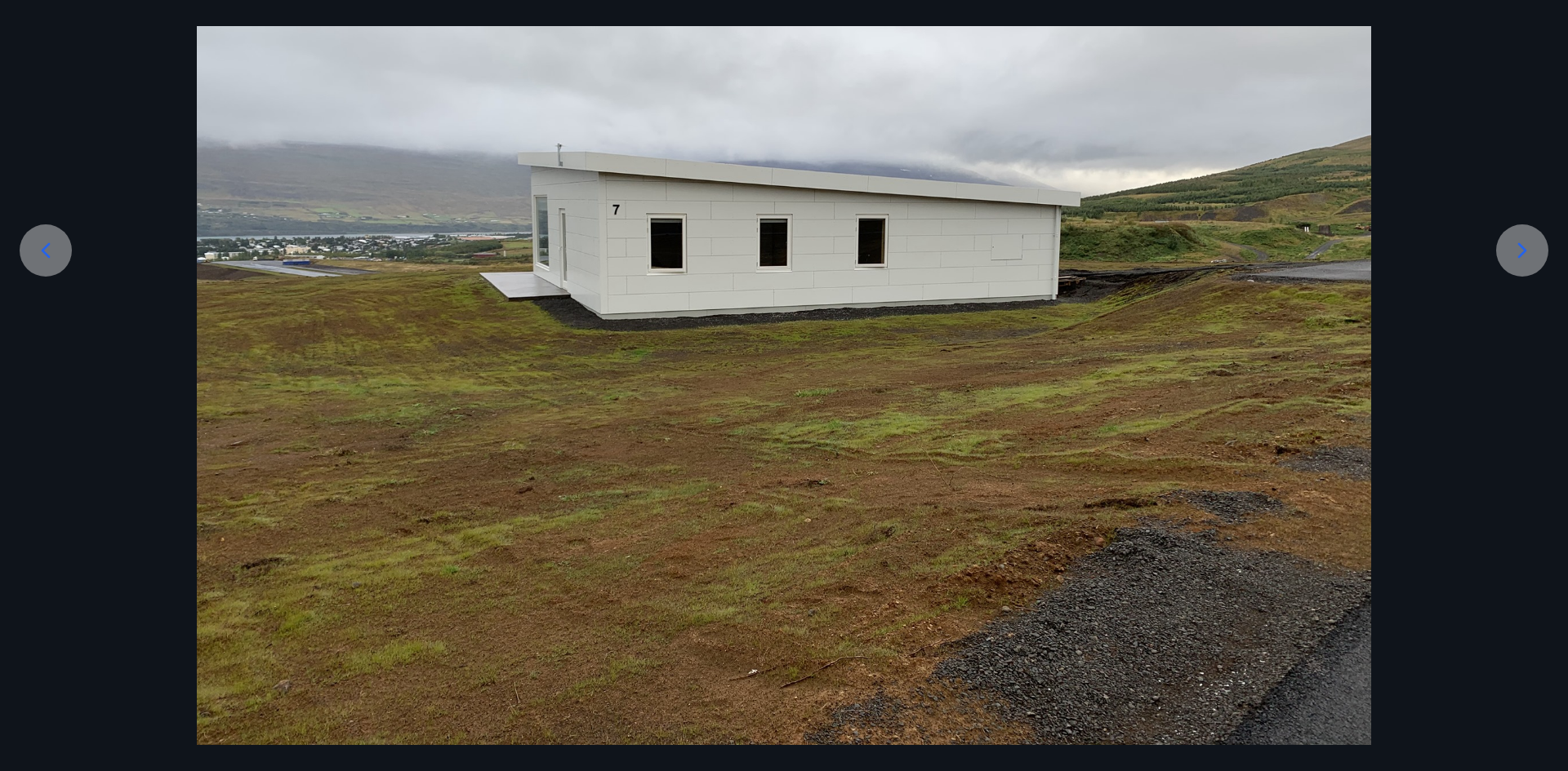
scroll to position [227, 0]
click at [45, 264] on div at bounding box center [45, 250] width 52 height 52
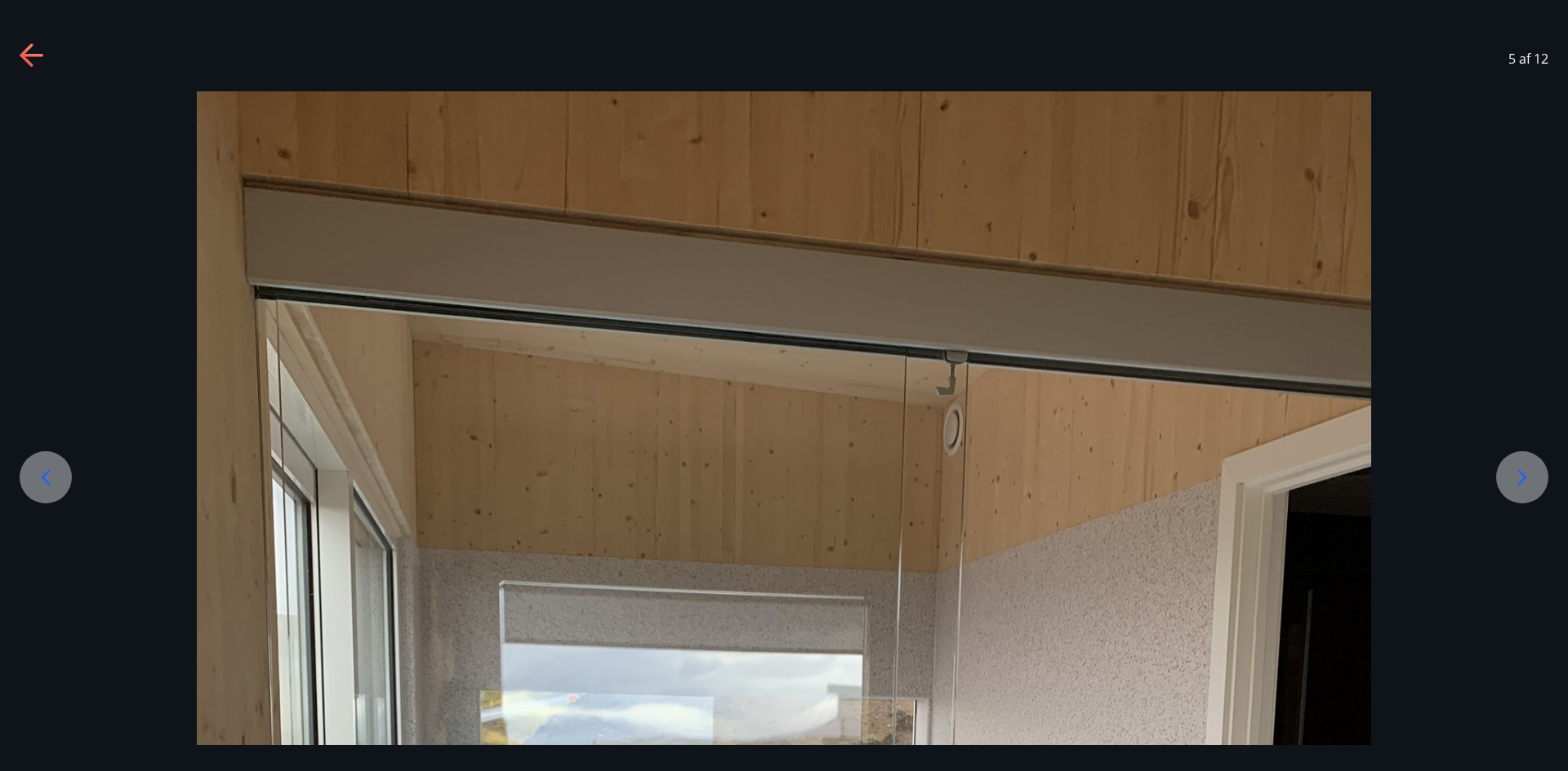
scroll to position [408, 0]
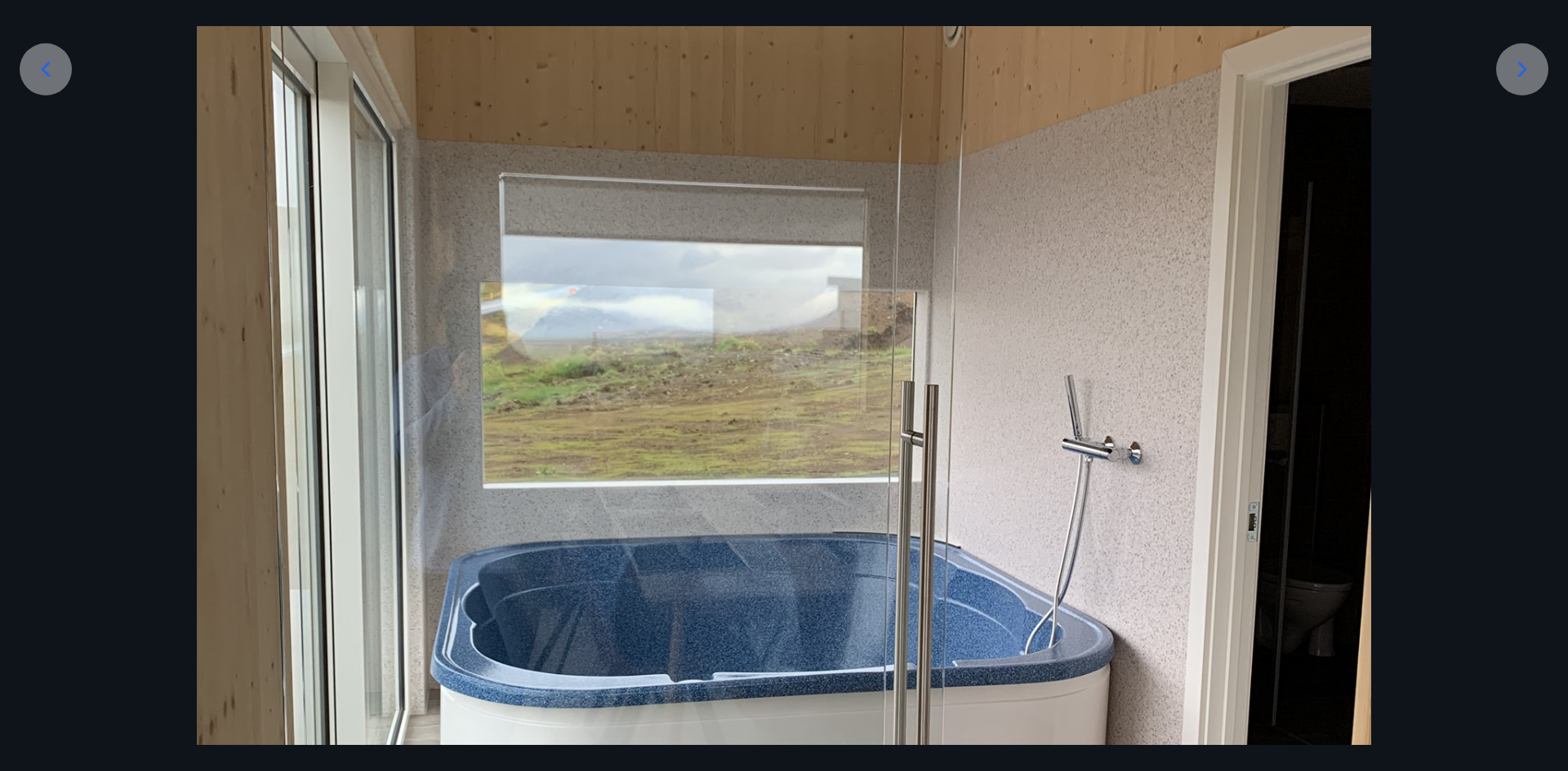
click at [54, 58] on icon at bounding box center [45, 70] width 26 height 26
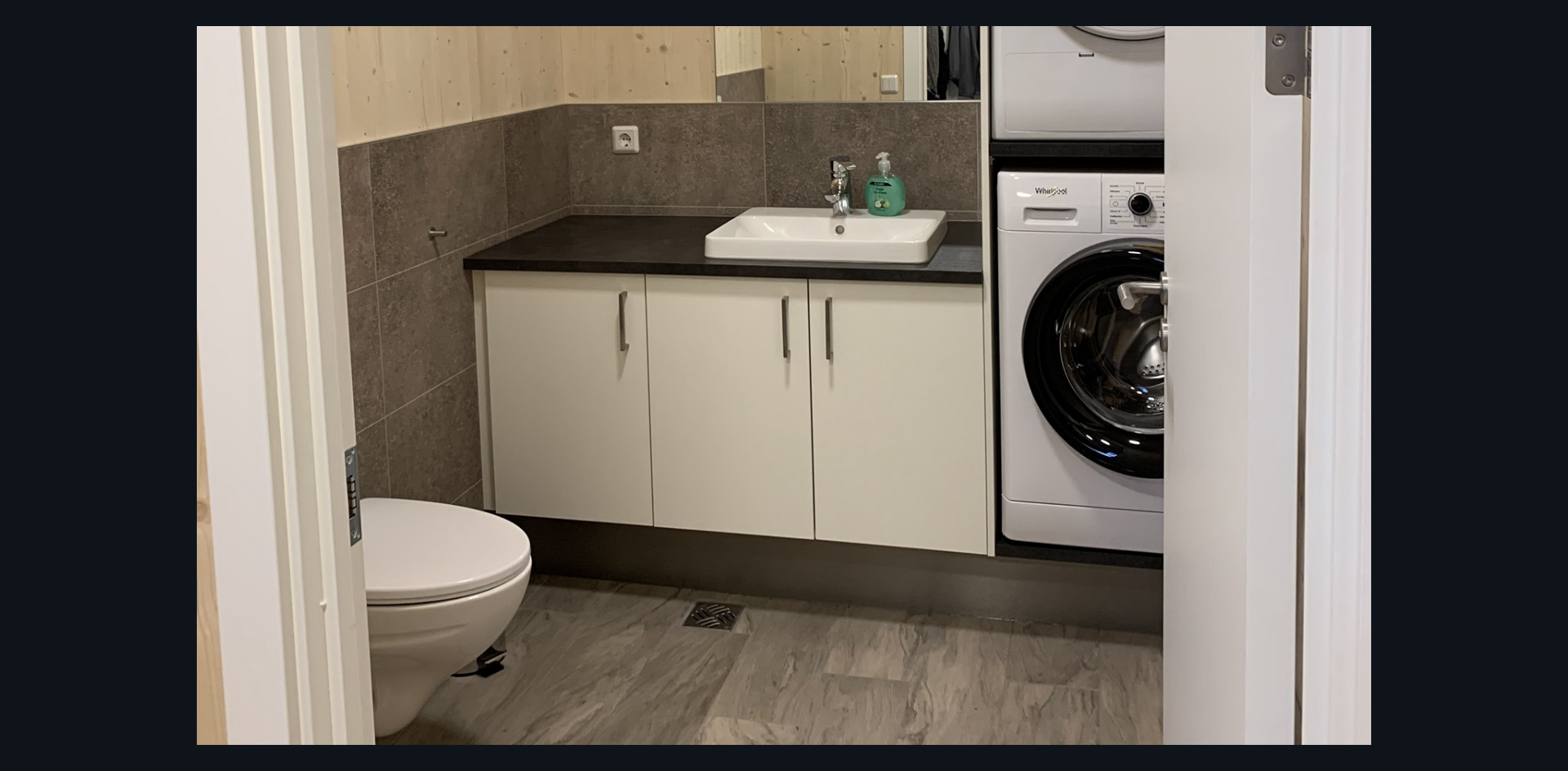
scroll to position [421, 0]
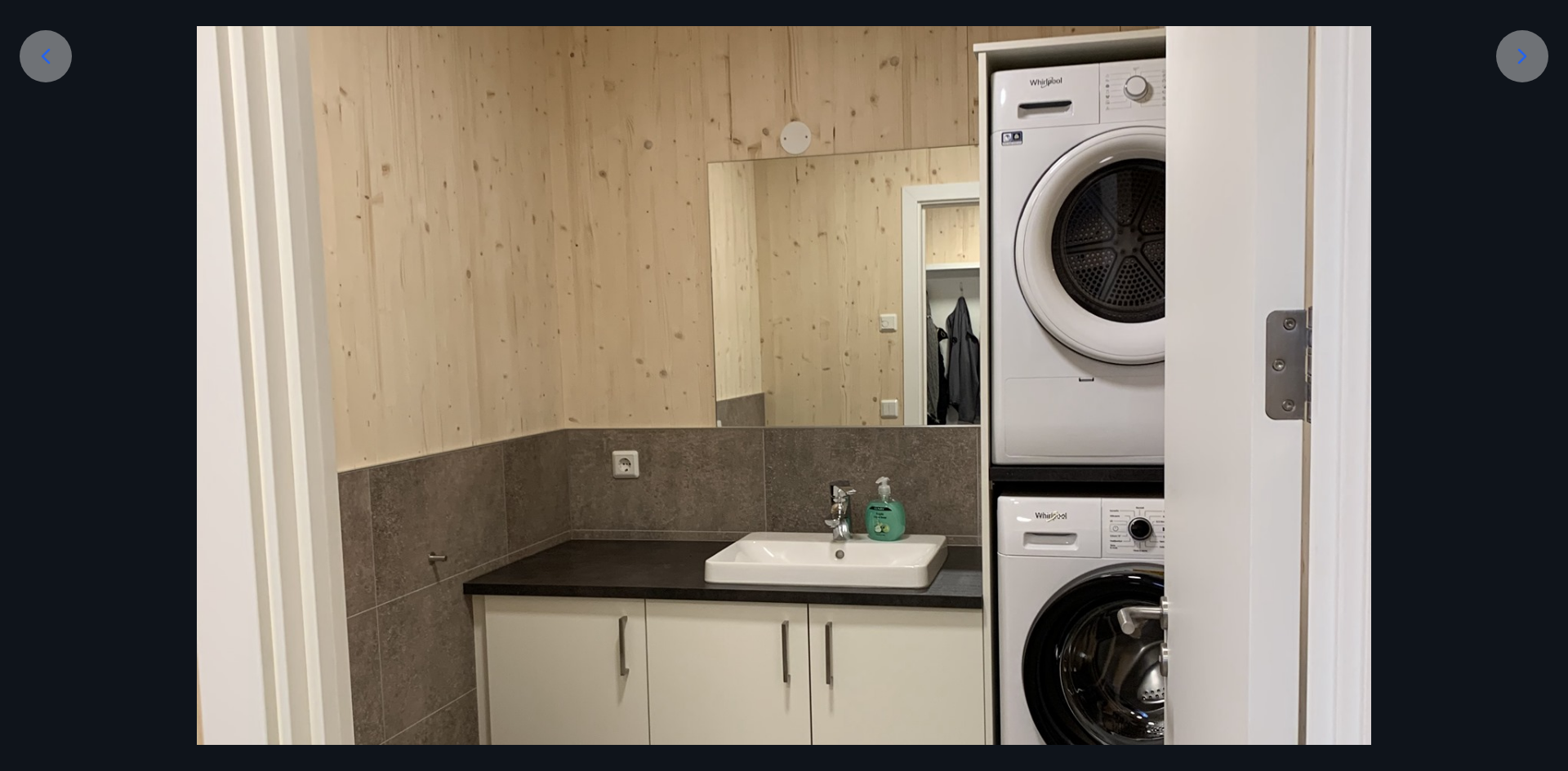
click at [56, 54] on icon at bounding box center [45, 57] width 26 height 26
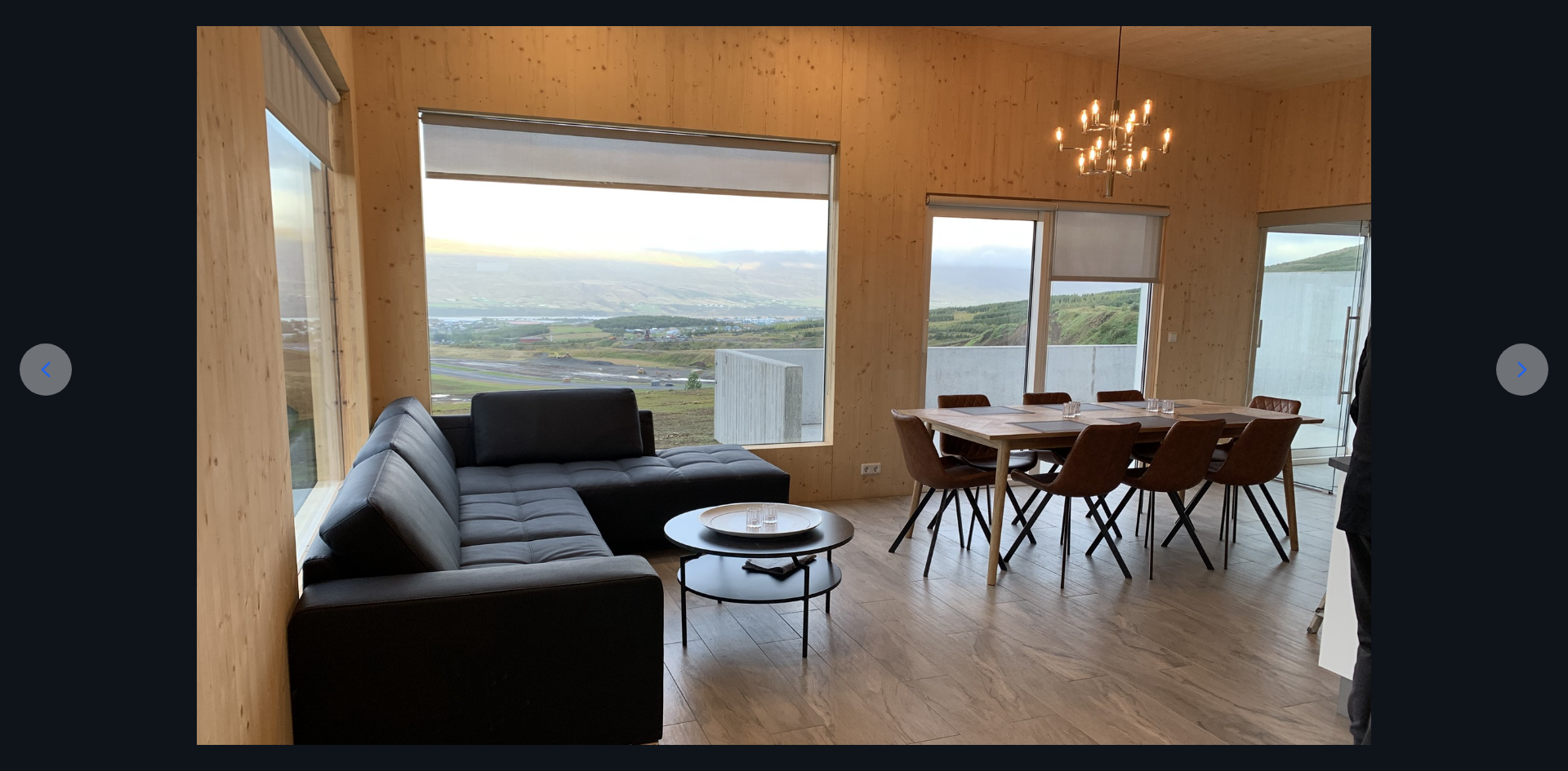
scroll to position [0, 0]
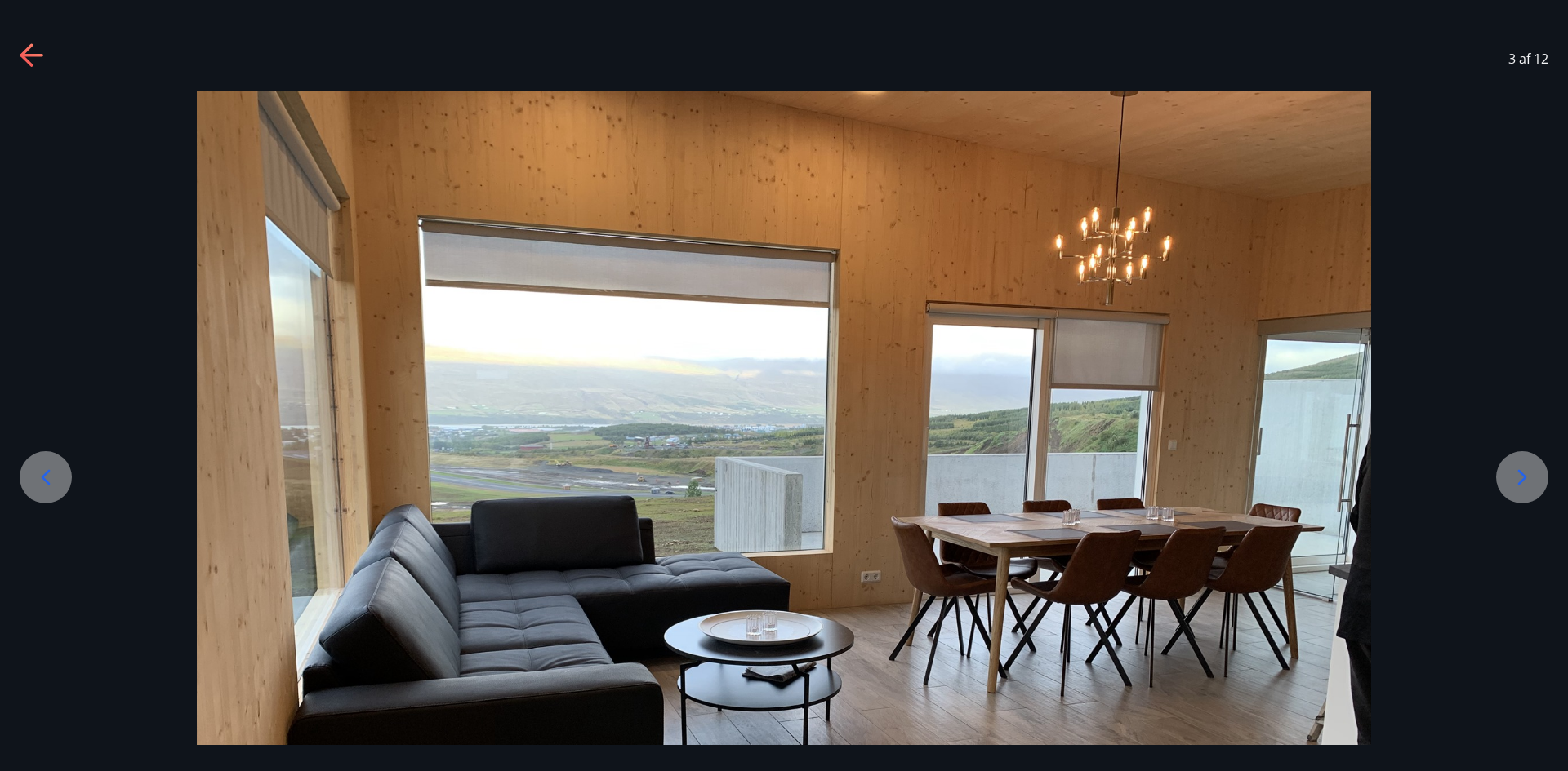
click at [49, 476] on icon at bounding box center [45, 477] width 26 height 26
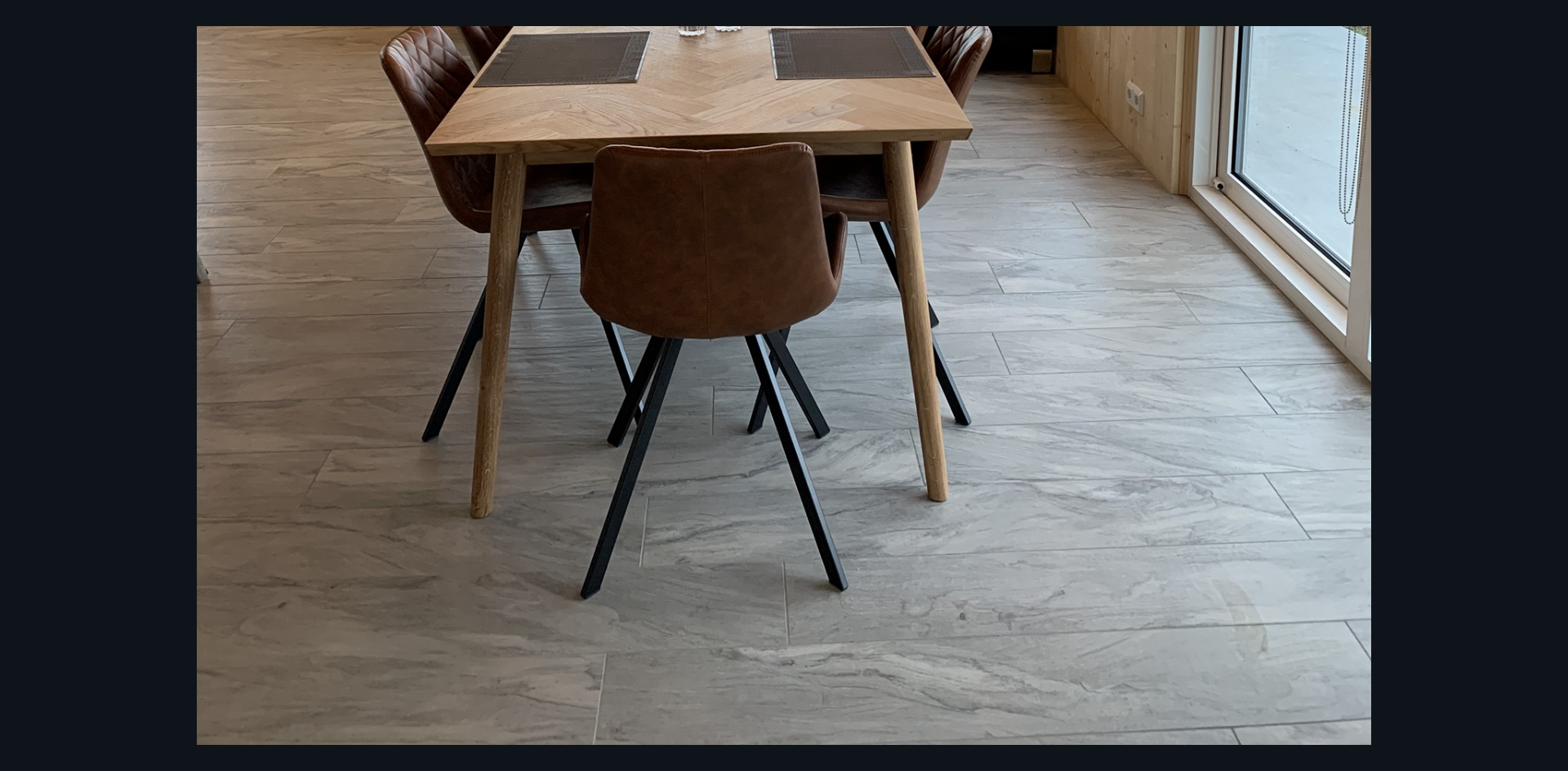
scroll to position [339, 0]
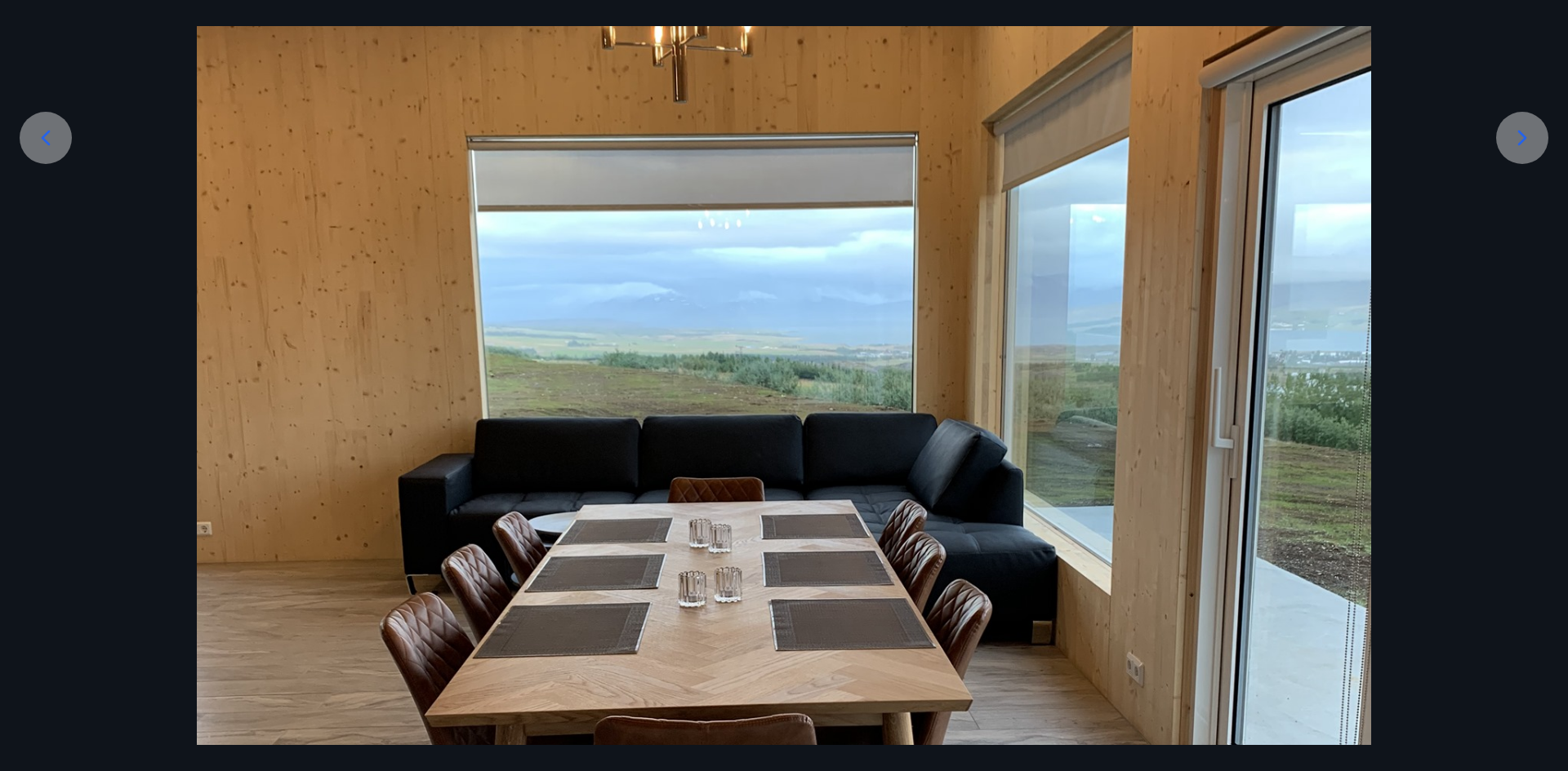
click at [55, 133] on icon at bounding box center [45, 138] width 26 height 26
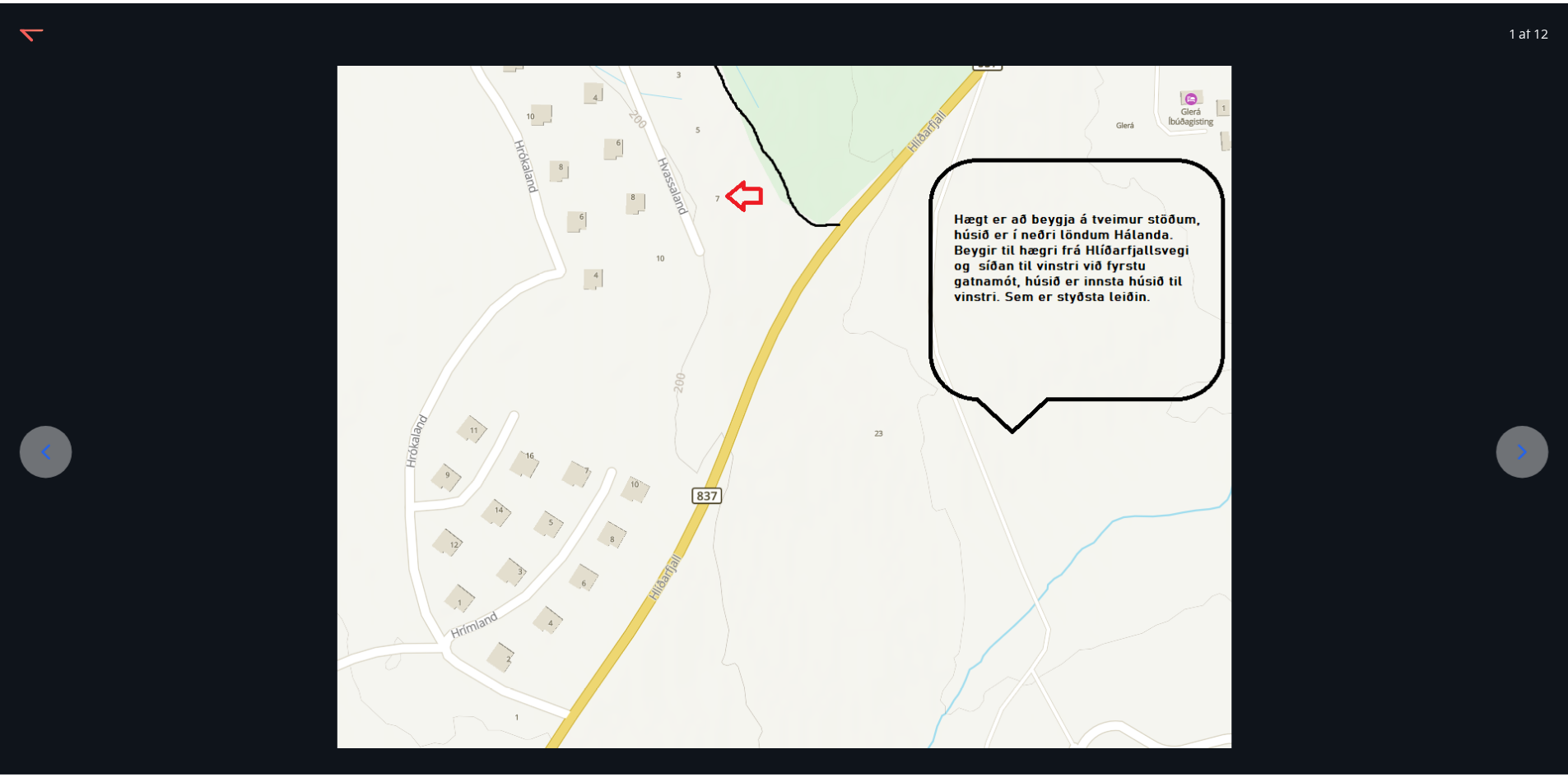
scroll to position [0, 0]
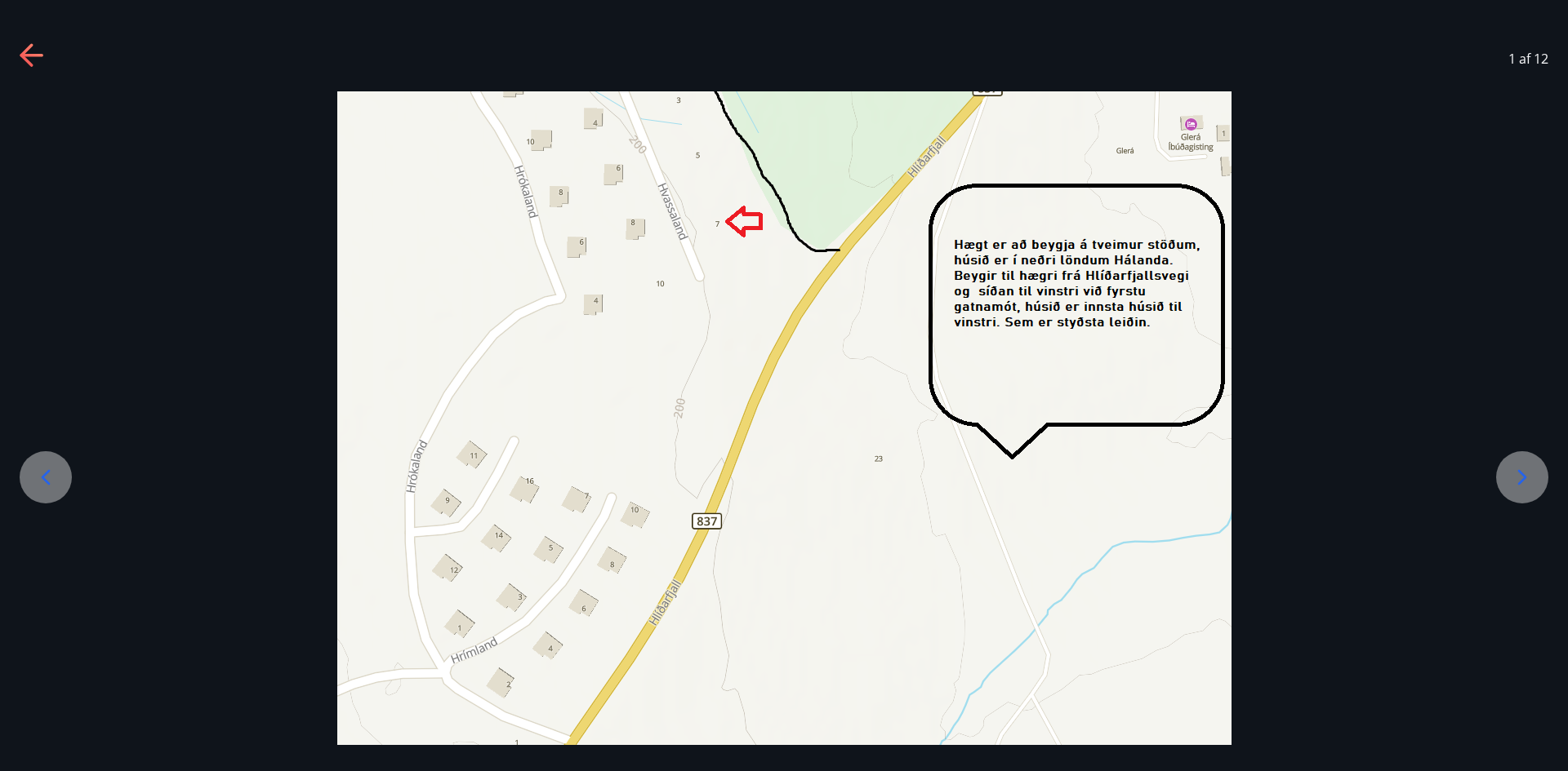
click at [50, 55] on div "1 af 12" at bounding box center [784, 58] width 1568 height 65
click at [31, 57] on icon at bounding box center [31, 56] width 23 height 3
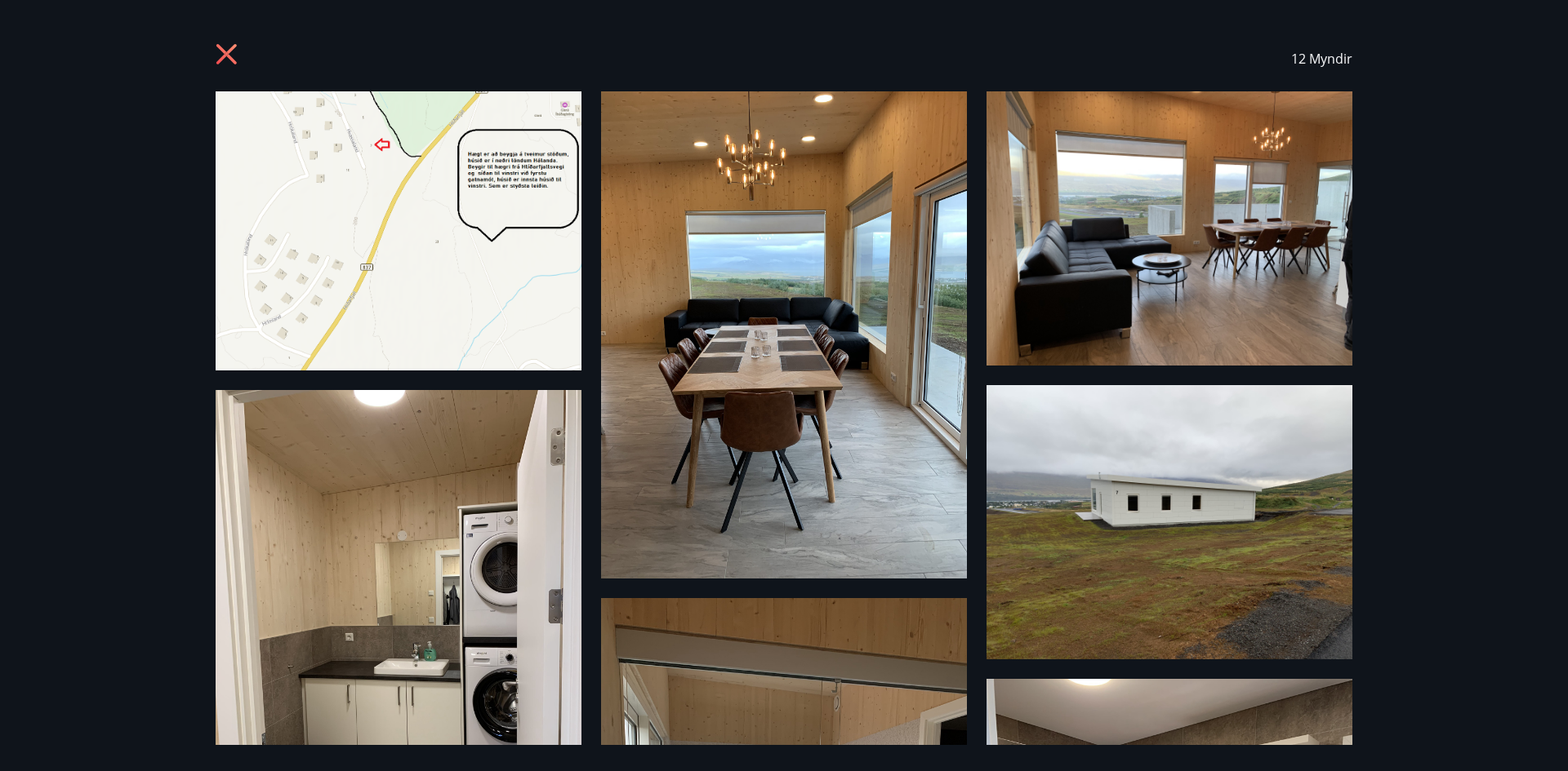
click at [229, 48] on icon at bounding box center [229, 57] width 26 height 26
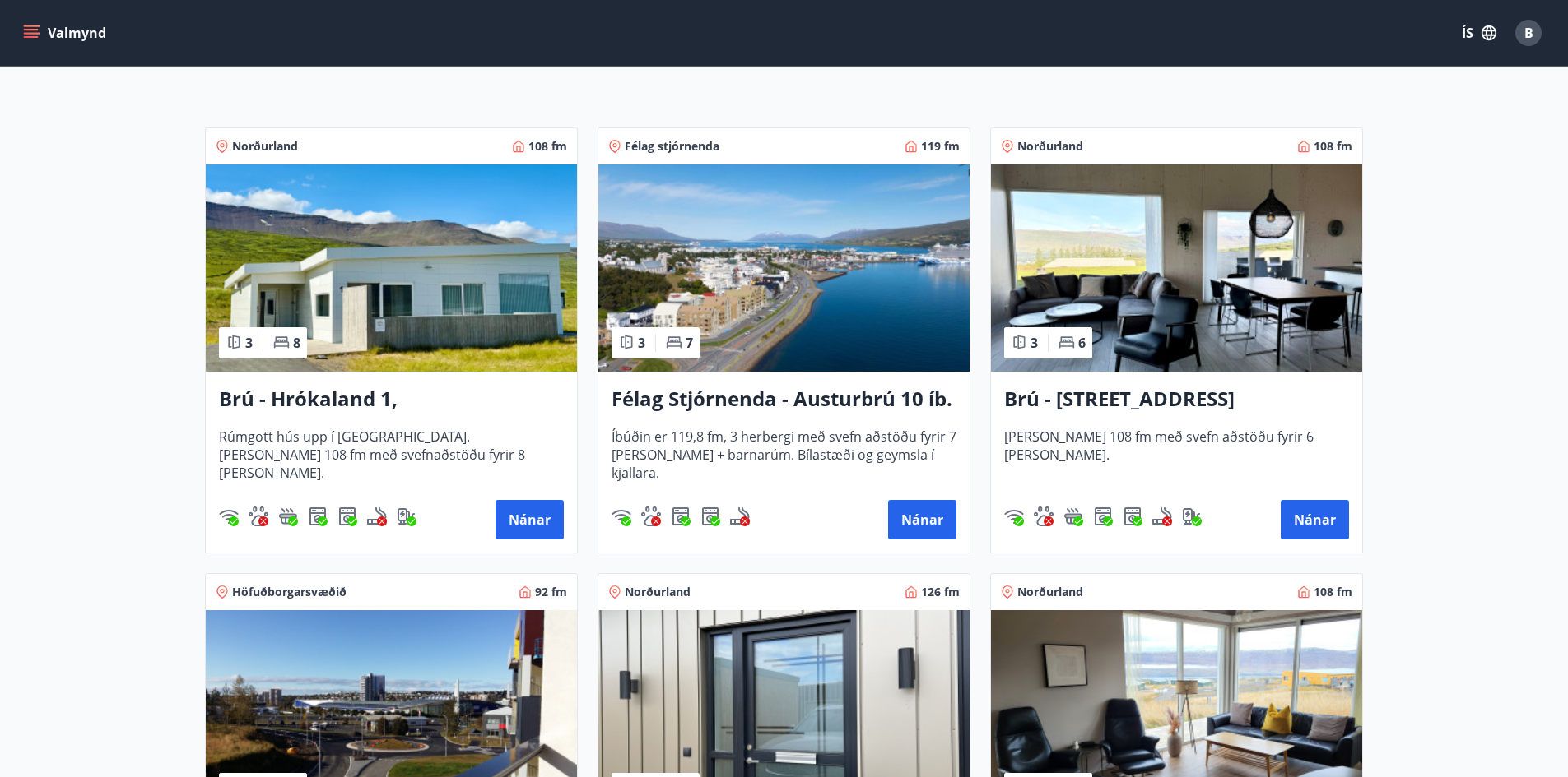
scroll to position [247, 0]
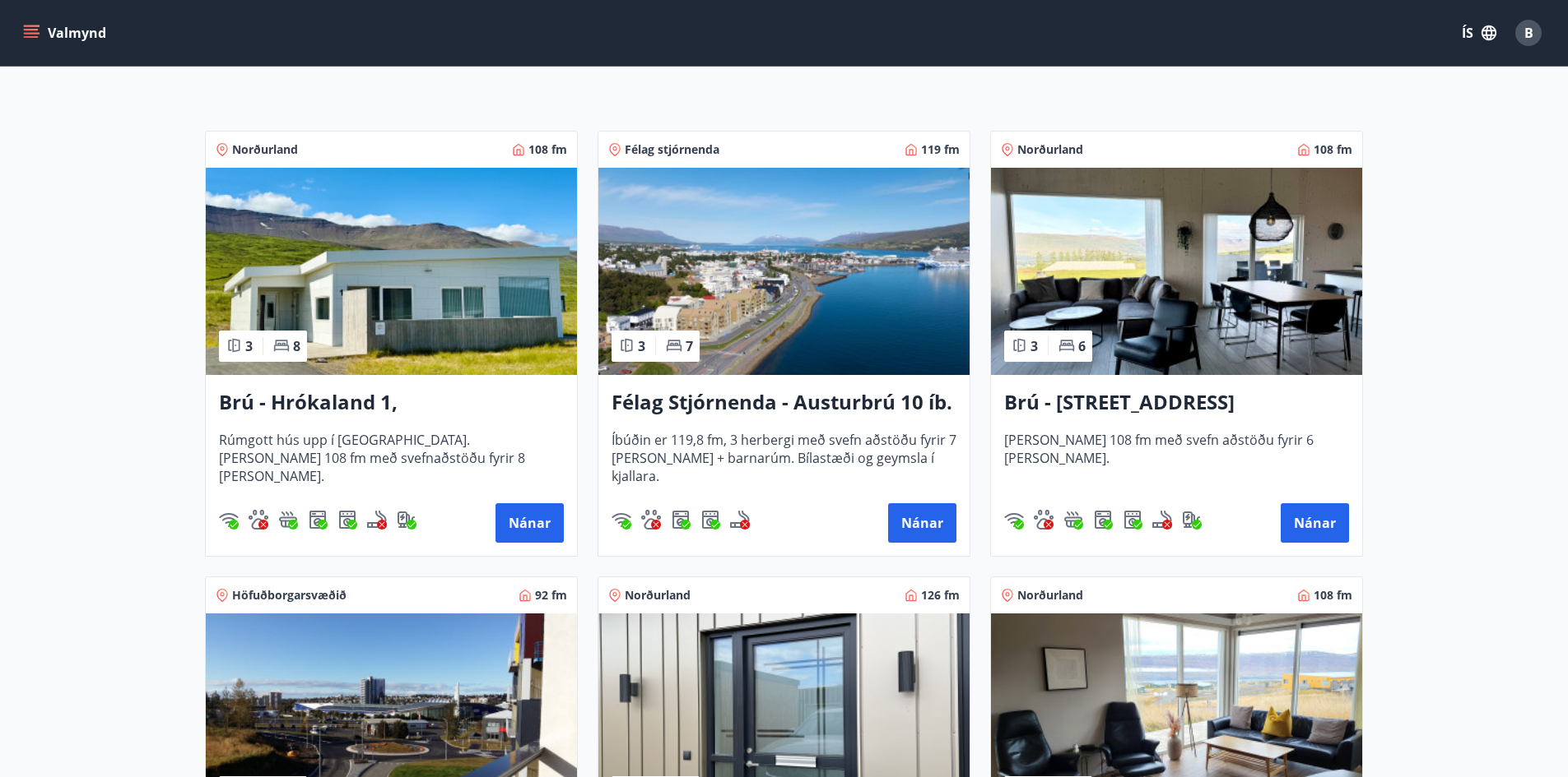
click at [848, 282] on img at bounding box center [784, 272] width 371 height 207
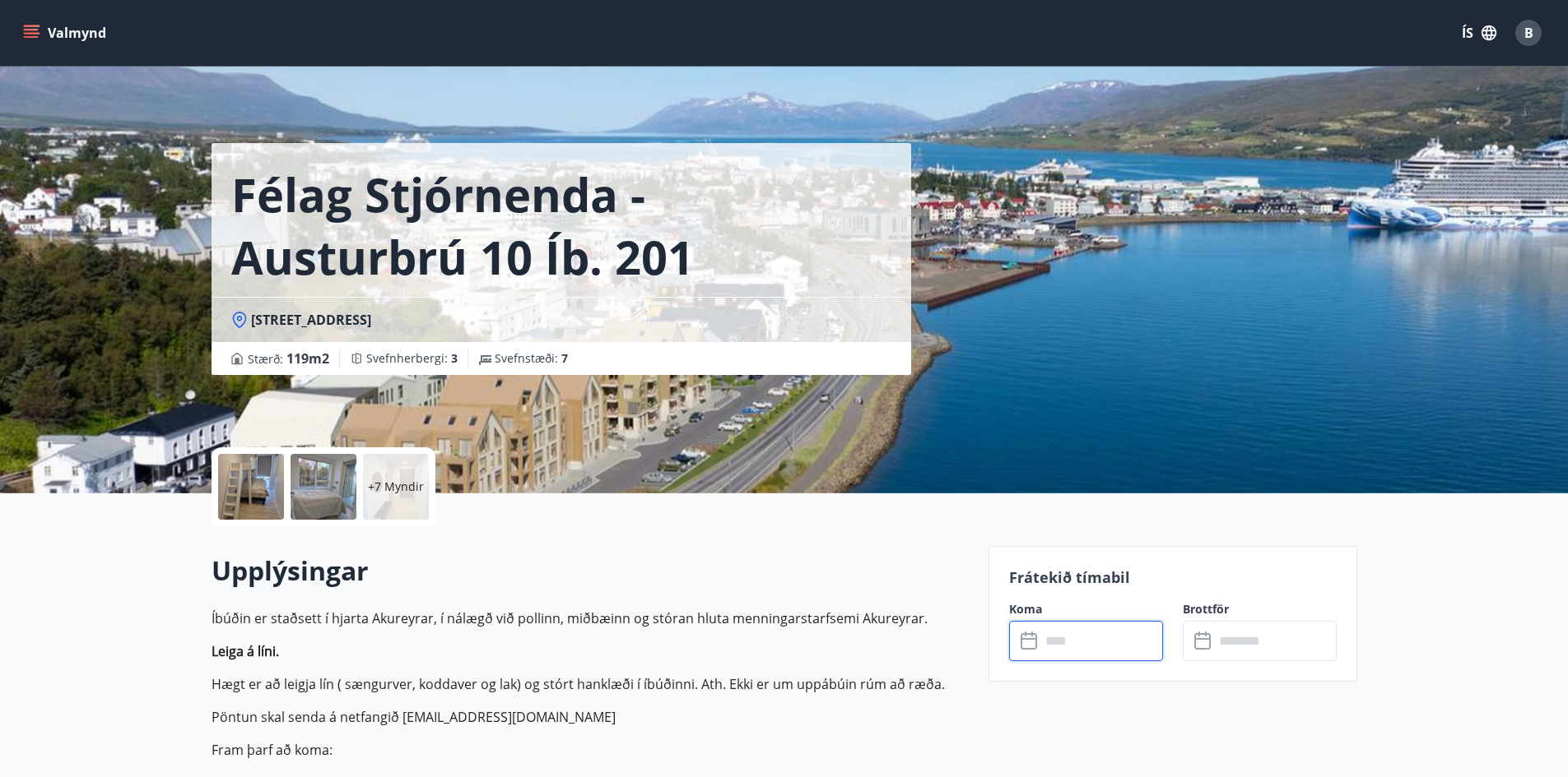
click at [1090, 643] on input "text" at bounding box center [1101, 641] width 122 height 40
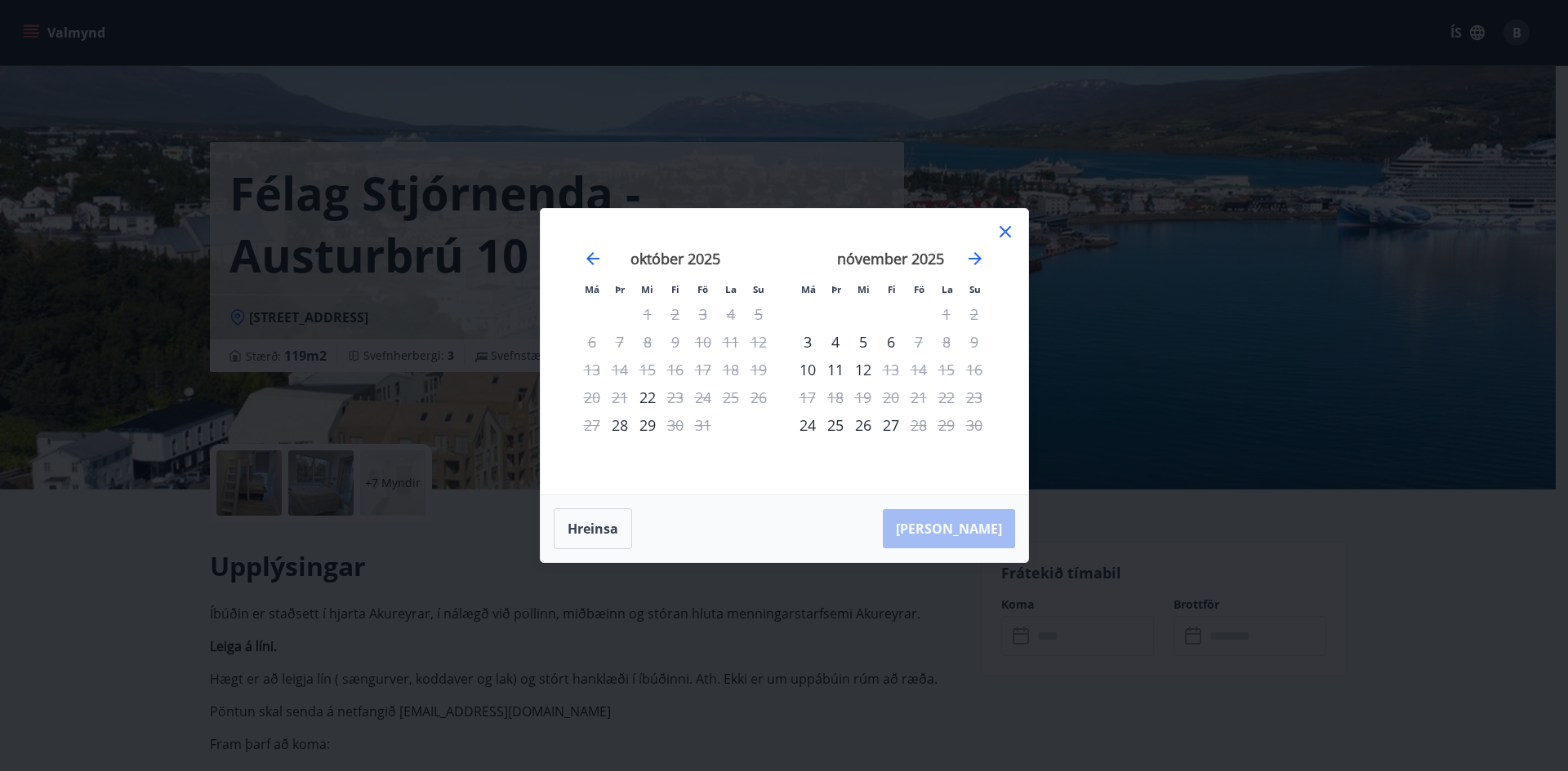
click at [986, 250] on div "nóvember 2025" at bounding box center [891, 264] width 195 height 72
click at [975, 255] on icon "Move forward to switch to the next month." at bounding box center [975, 258] width 19 height 19
drag, startPoint x: 1003, startPoint y: 226, endPoint x: 1102, endPoint y: 406, distance: 205.4
click at [1003, 225] on icon at bounding box center [1005, 232] width 19 height 19
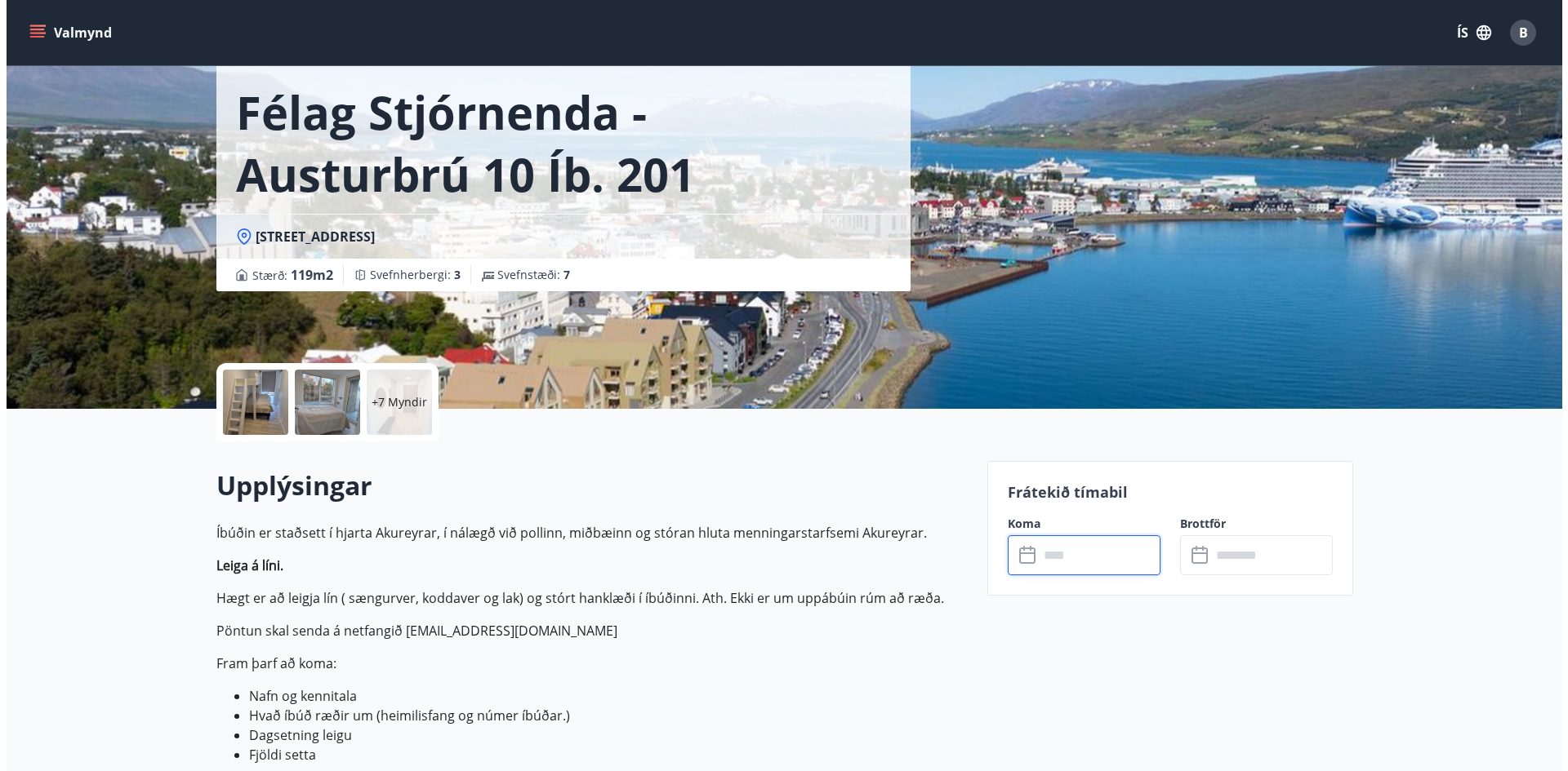
scroll to position [82, 0]
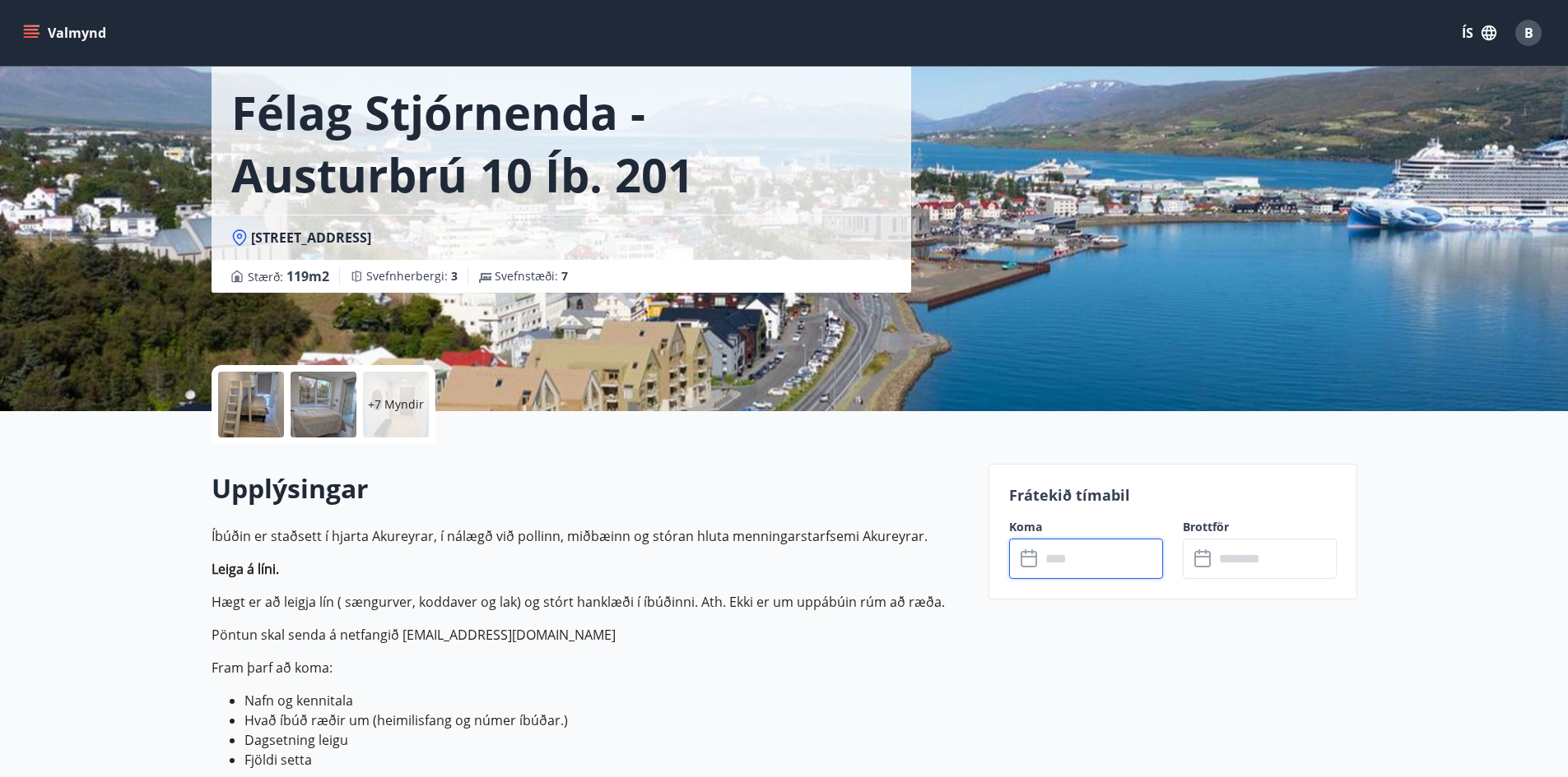
click at [263, 408] on div at bounding box center [251, 404] width 66 height 66
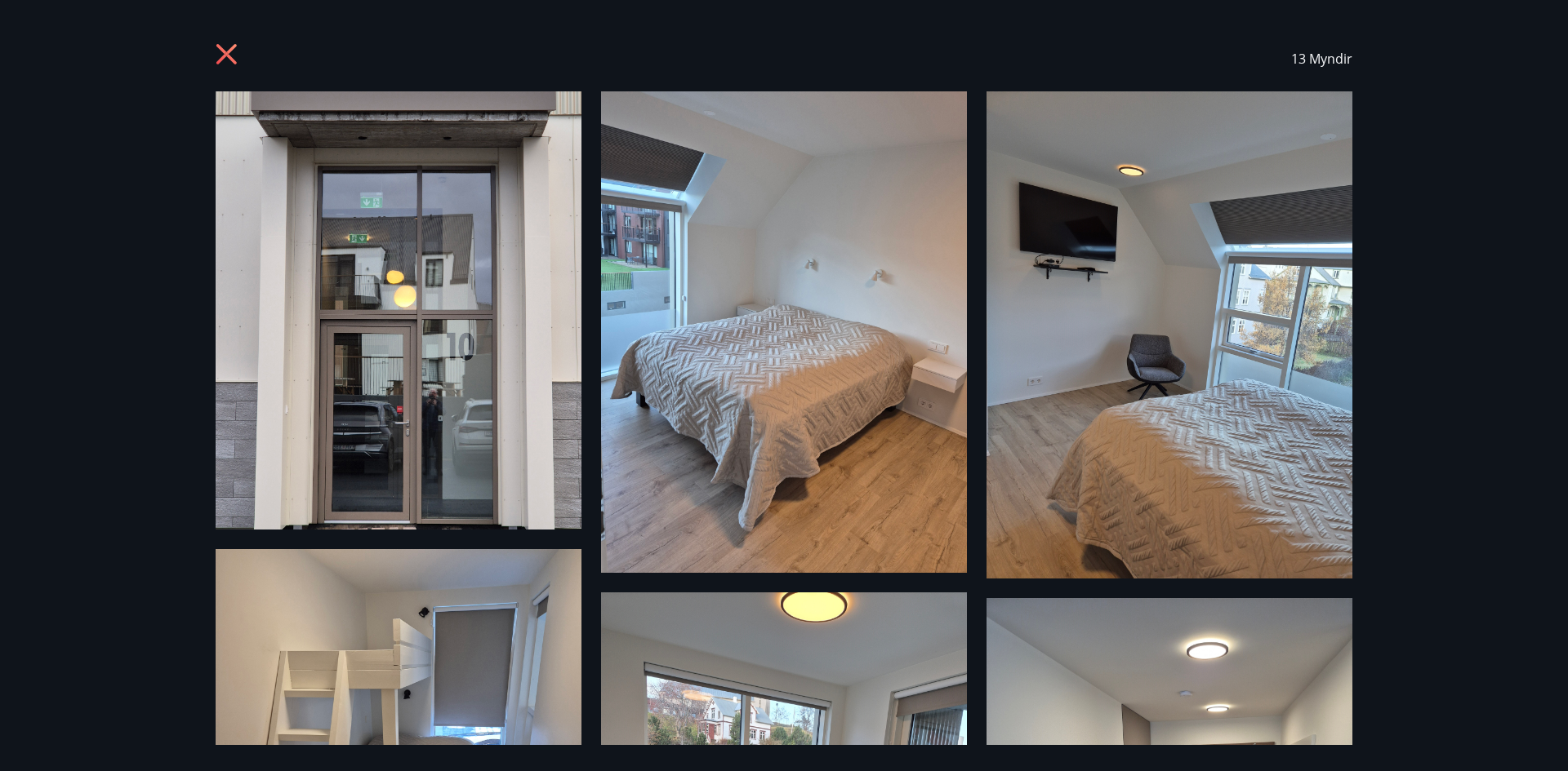
click at [412, 395] on img at bounding box center [398, 310] width 366 height 438
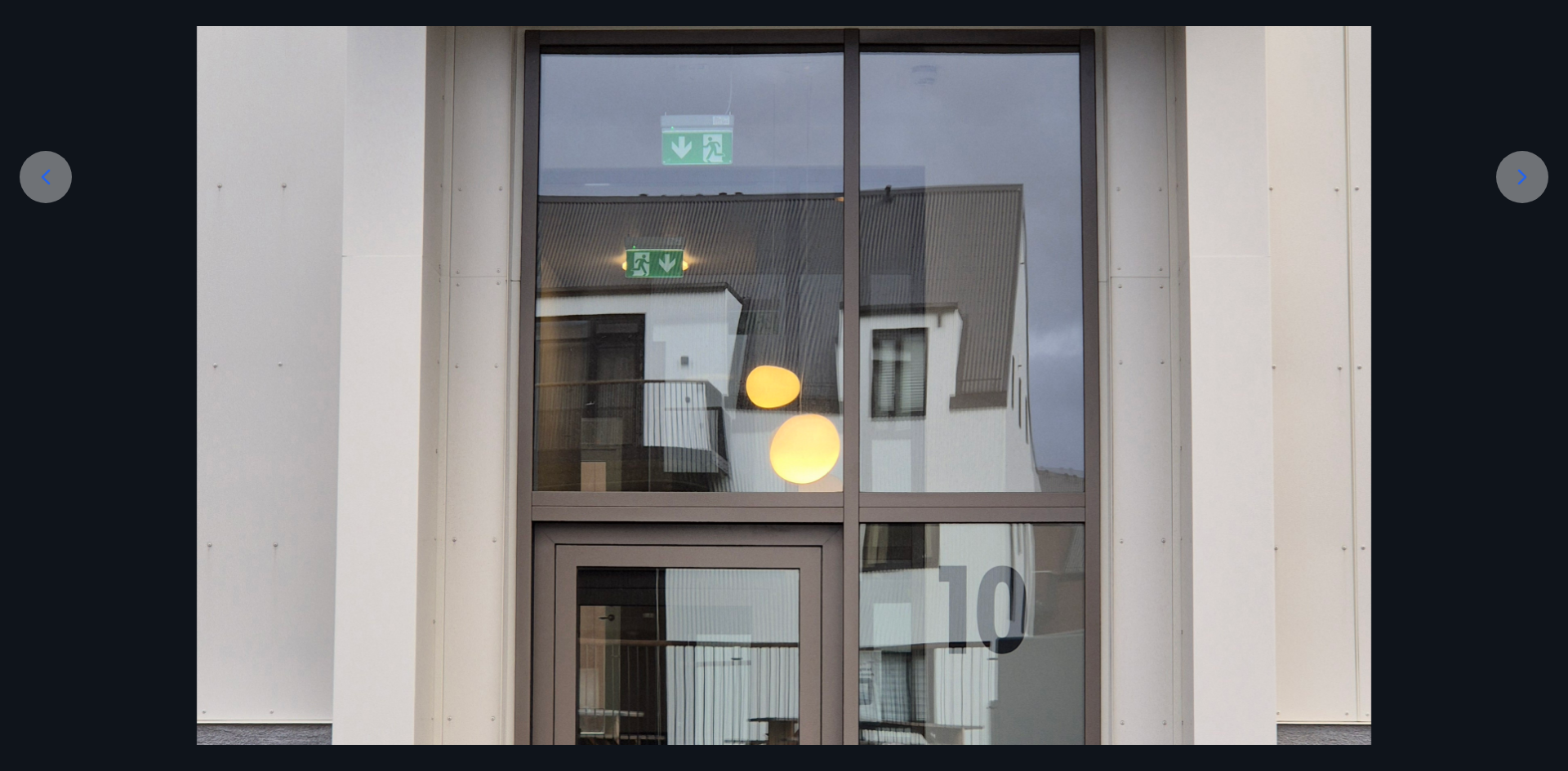
scroll to position [263, 0]
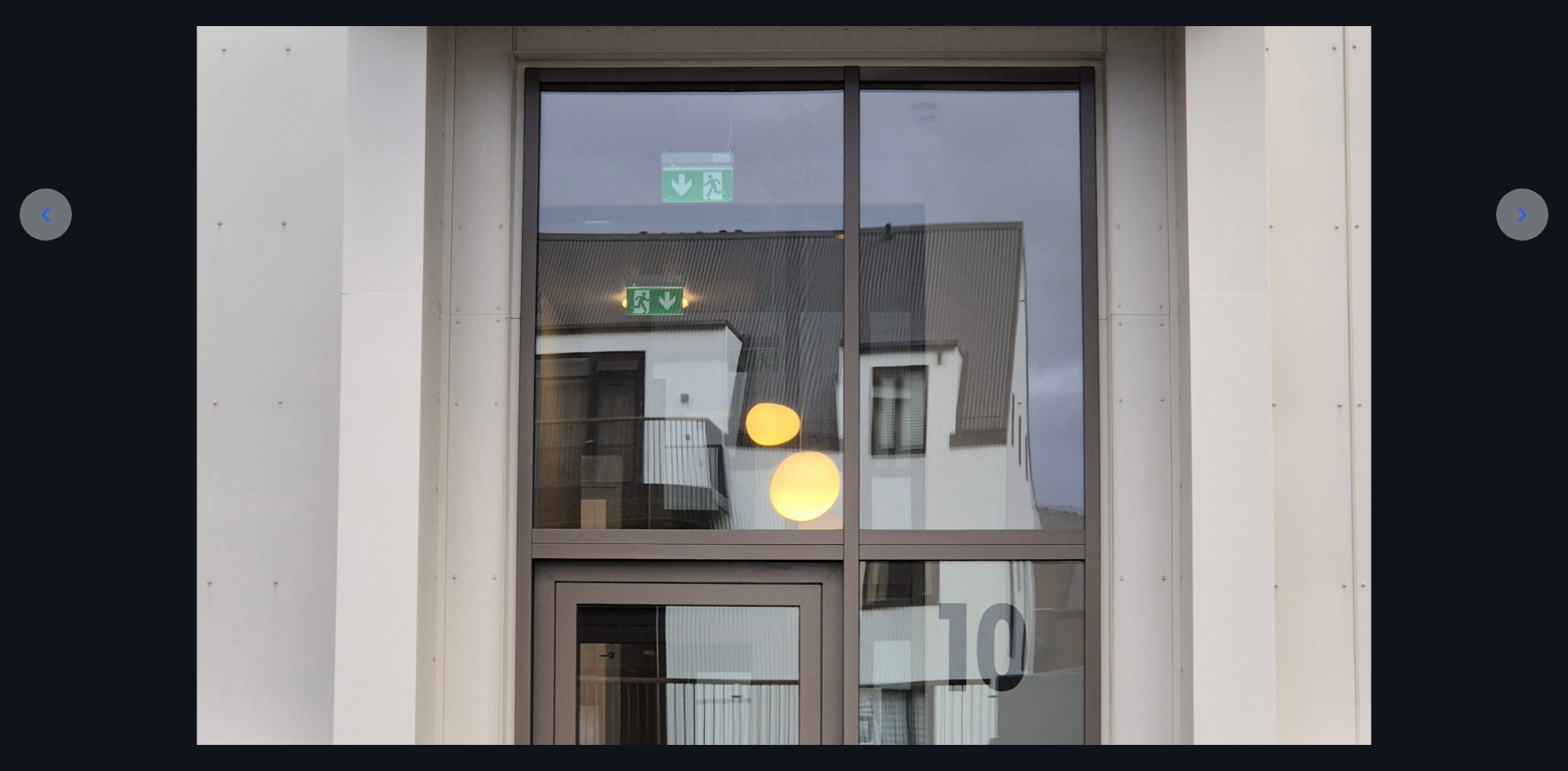
click at [1530, 214] on icon at bounding box center [1522, 215] width 26 height 26
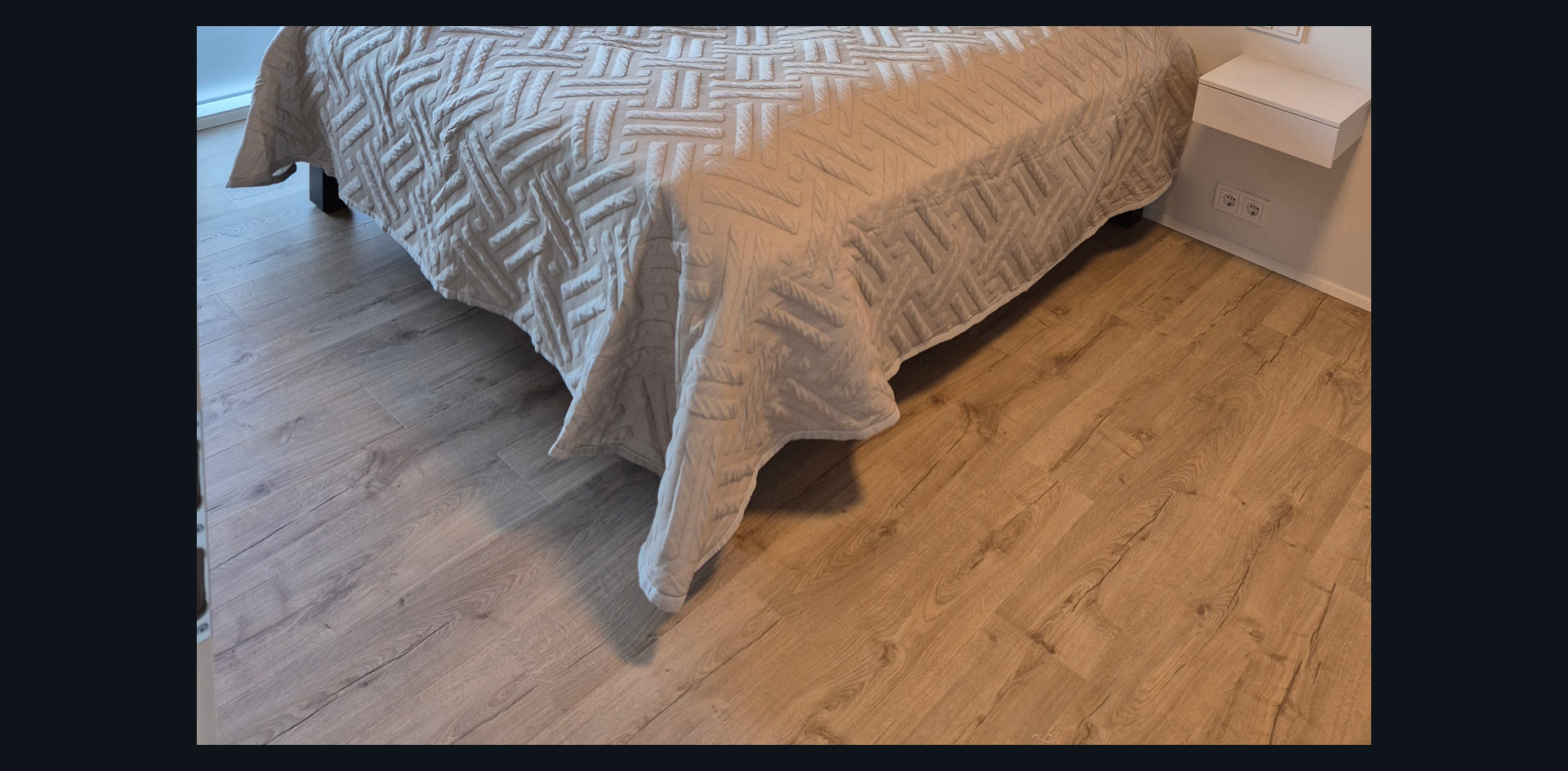
scroll to position [320, 0]
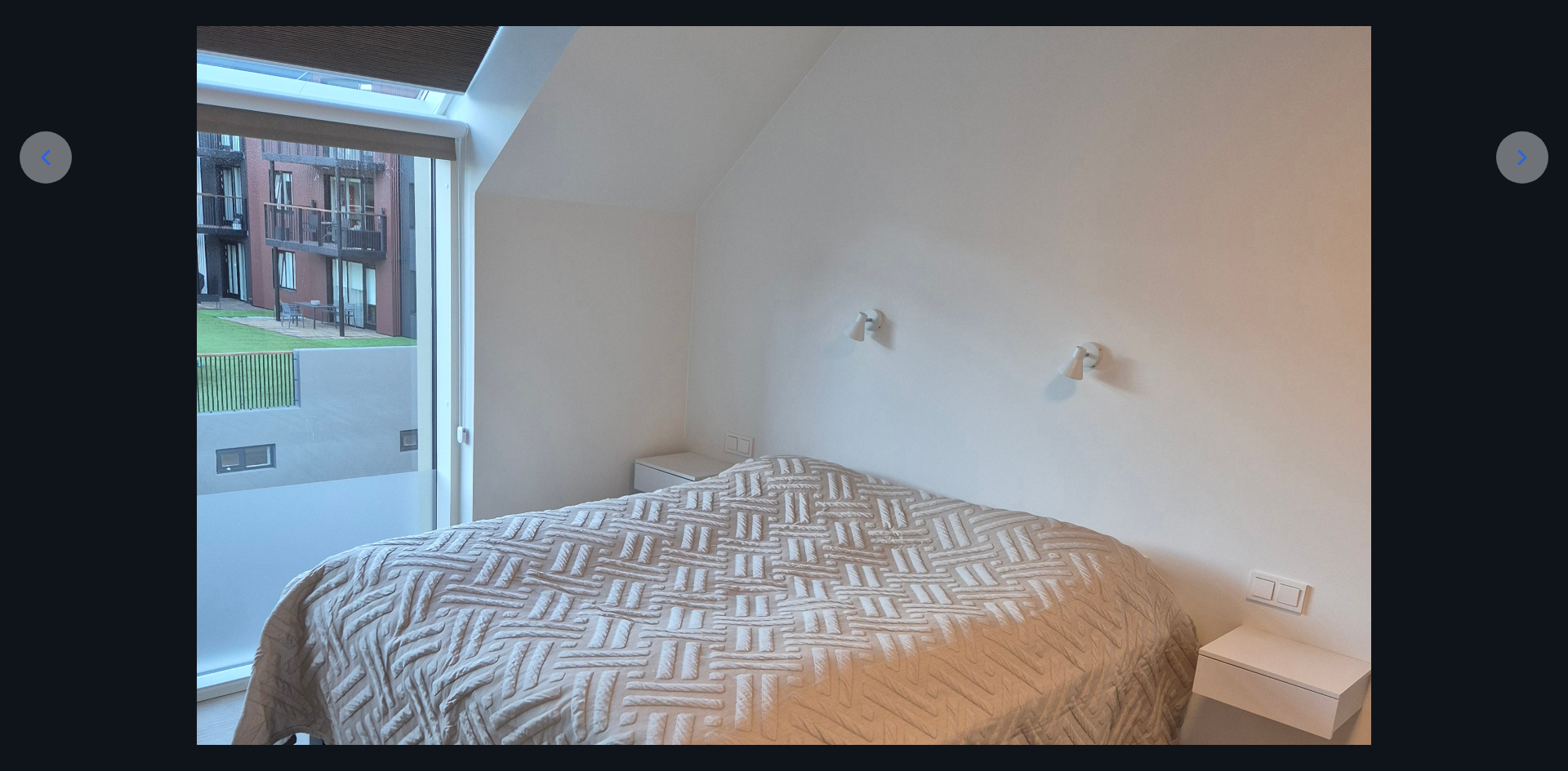
click at [1525, 155] on icon at bounding box center [1522, 158] width 26 height 26
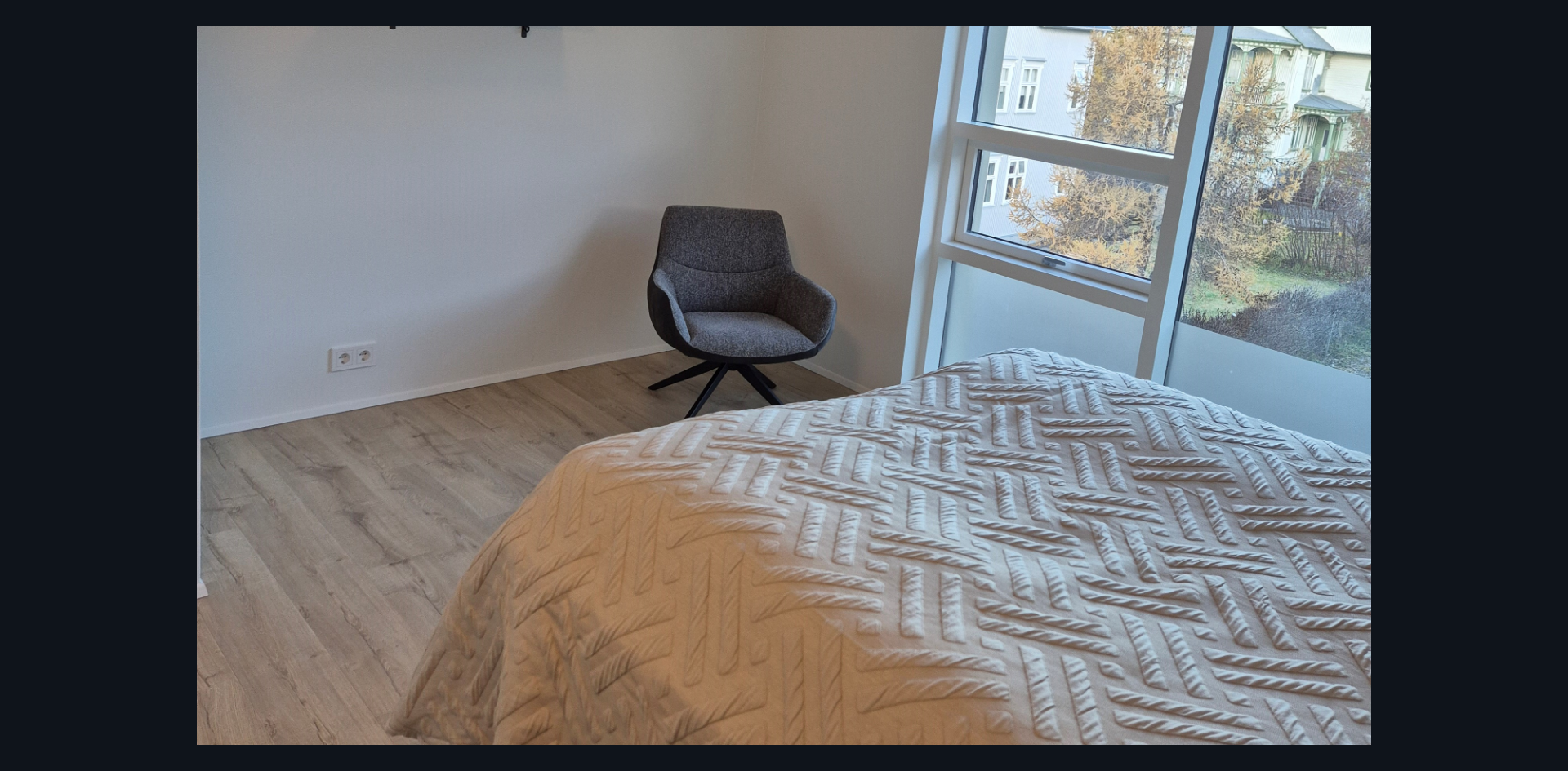
scroll to position [421, 0]
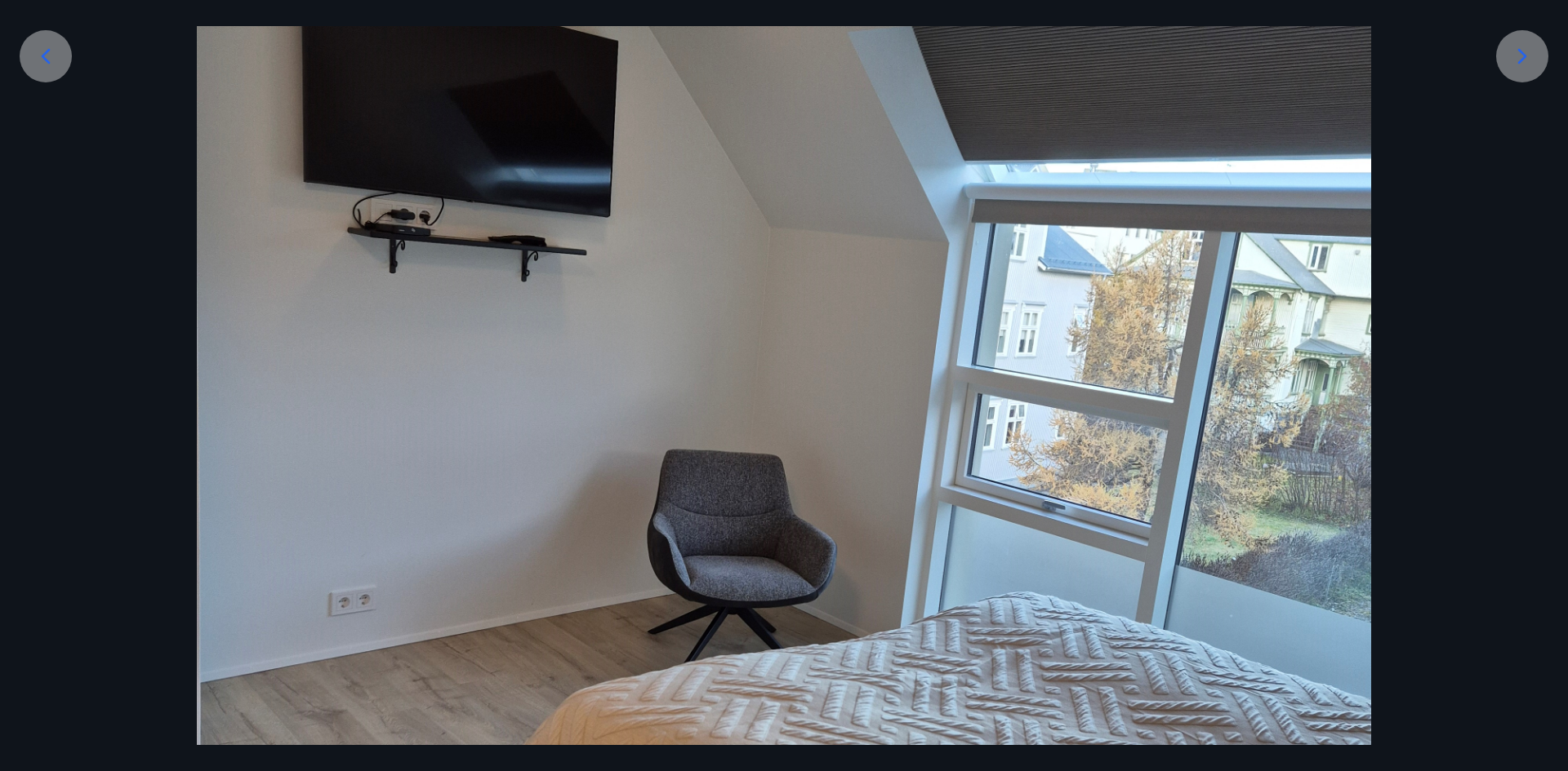
drag, startPoint x: 1520, startPoint y: 52, endPoint x: 1371, endPoint y: 100, distance: 156.5
click at [1519, 54] on icon at bounding box center [1522, 57] width 26 height 26
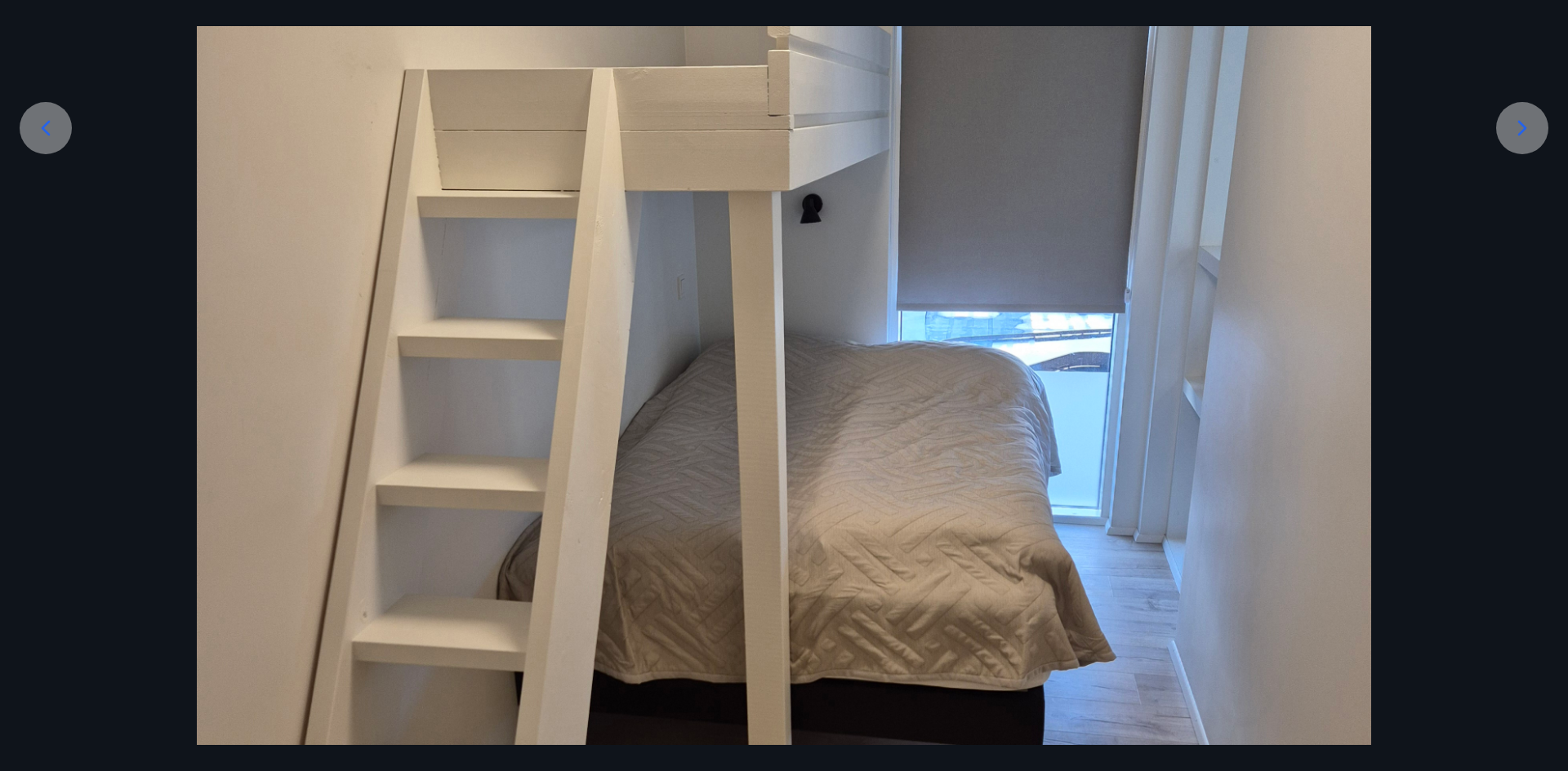
scroll to position [82, 0]
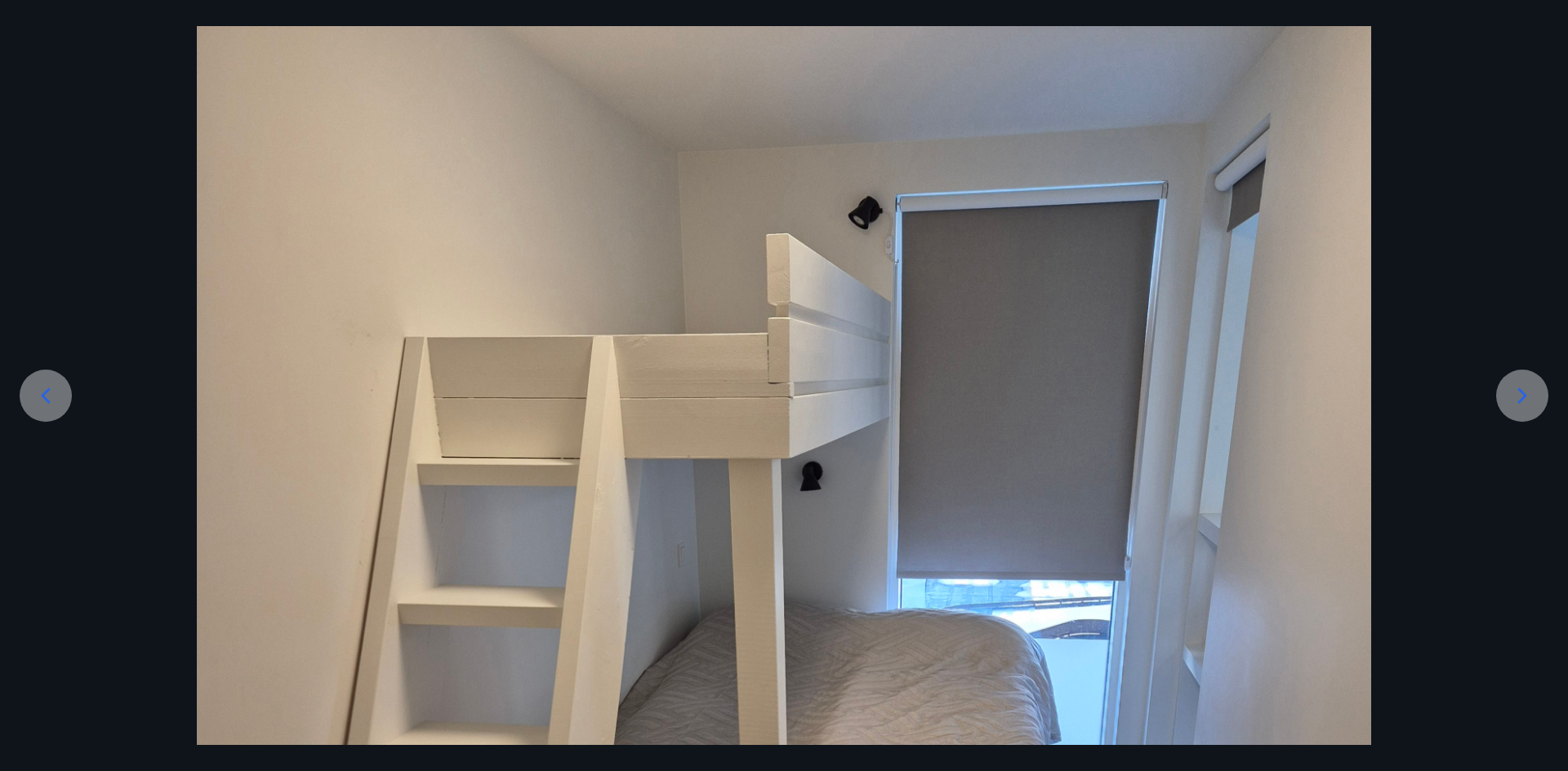
click at [1518, 399] on icon at bounding box center [1522, 396] width 26 height 26
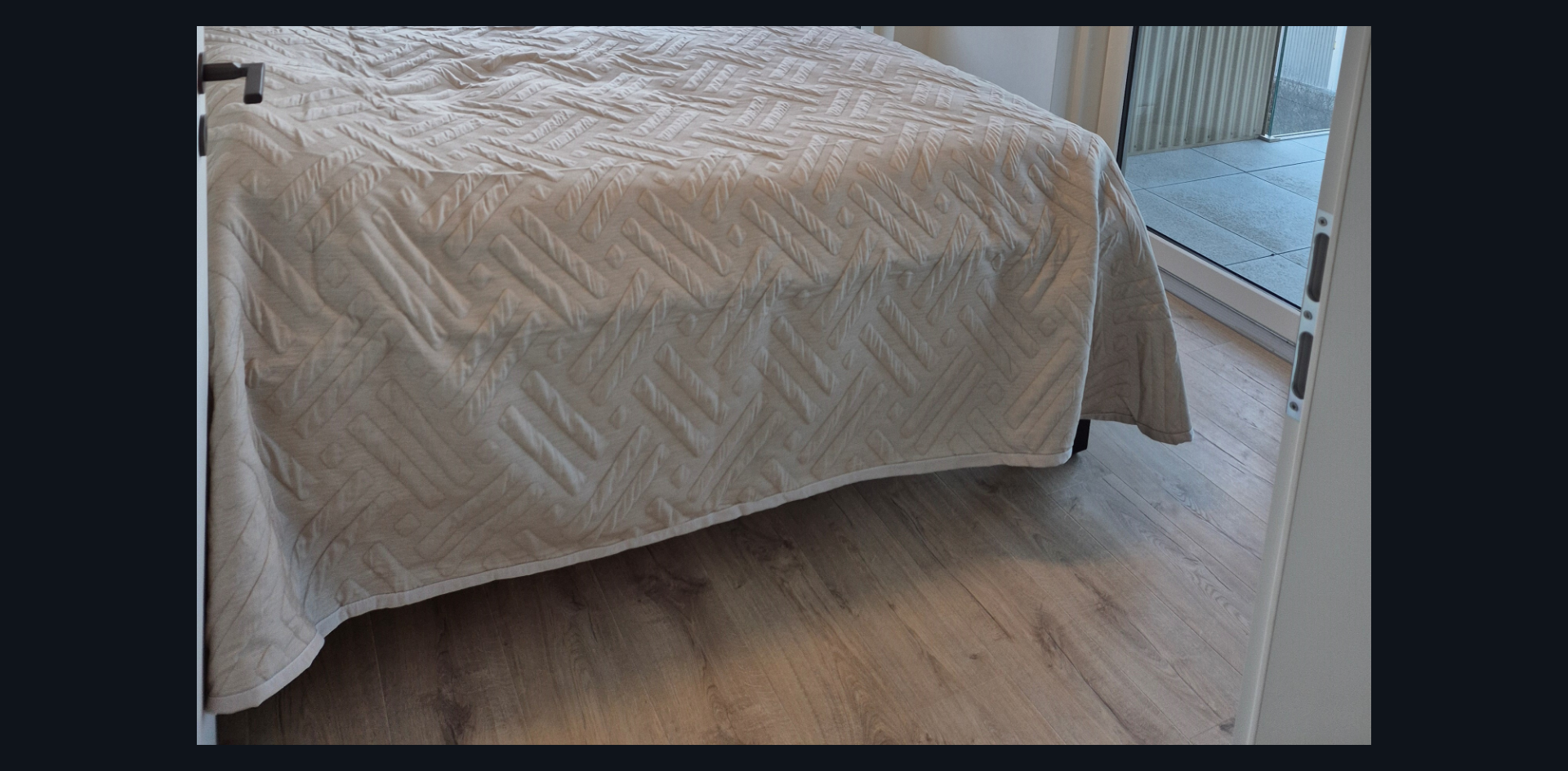
scroll to position [421, 0]
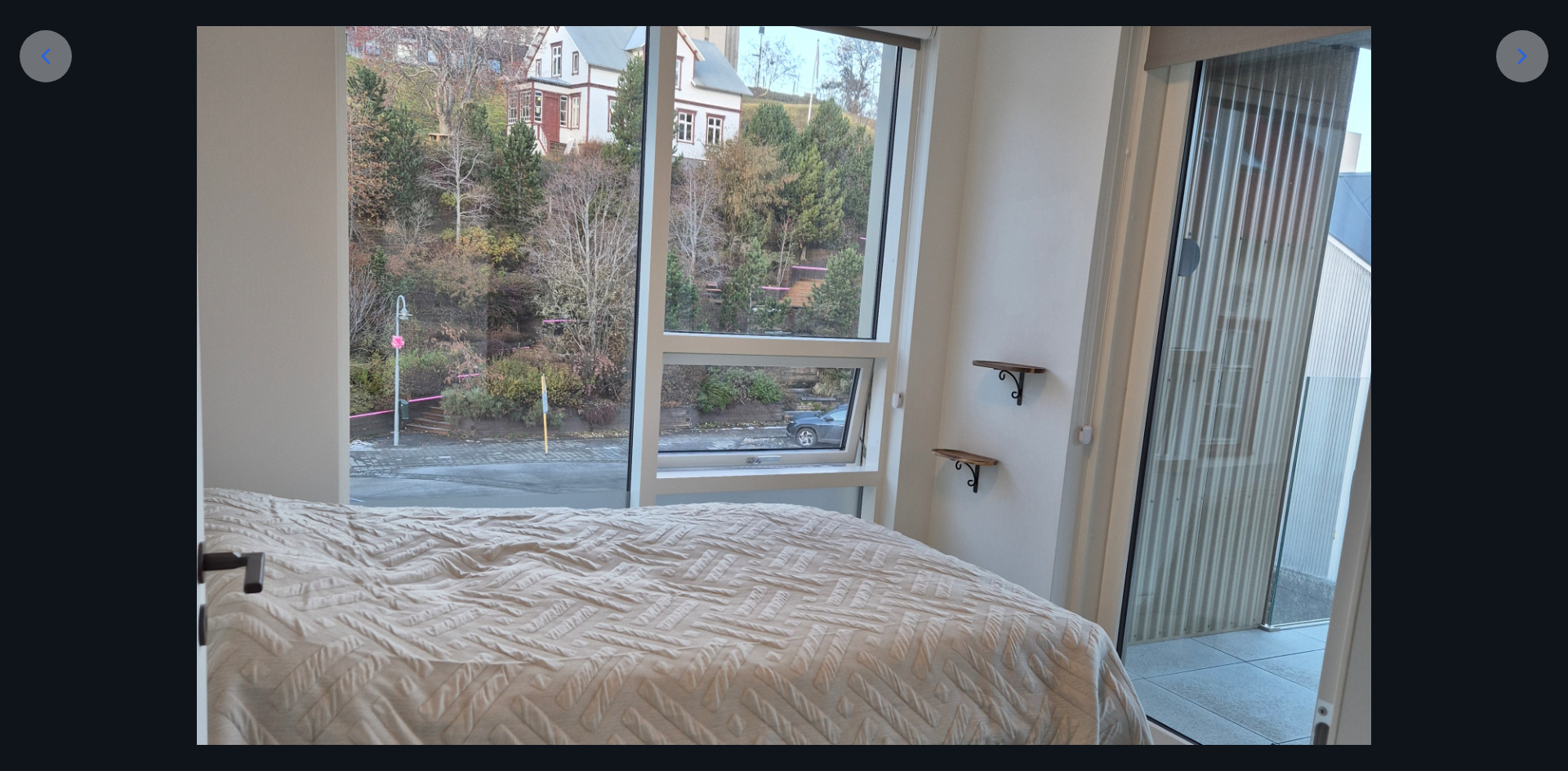
click at [1514, 54] on icon at bounding box center [1522, 57] width 26 height 26
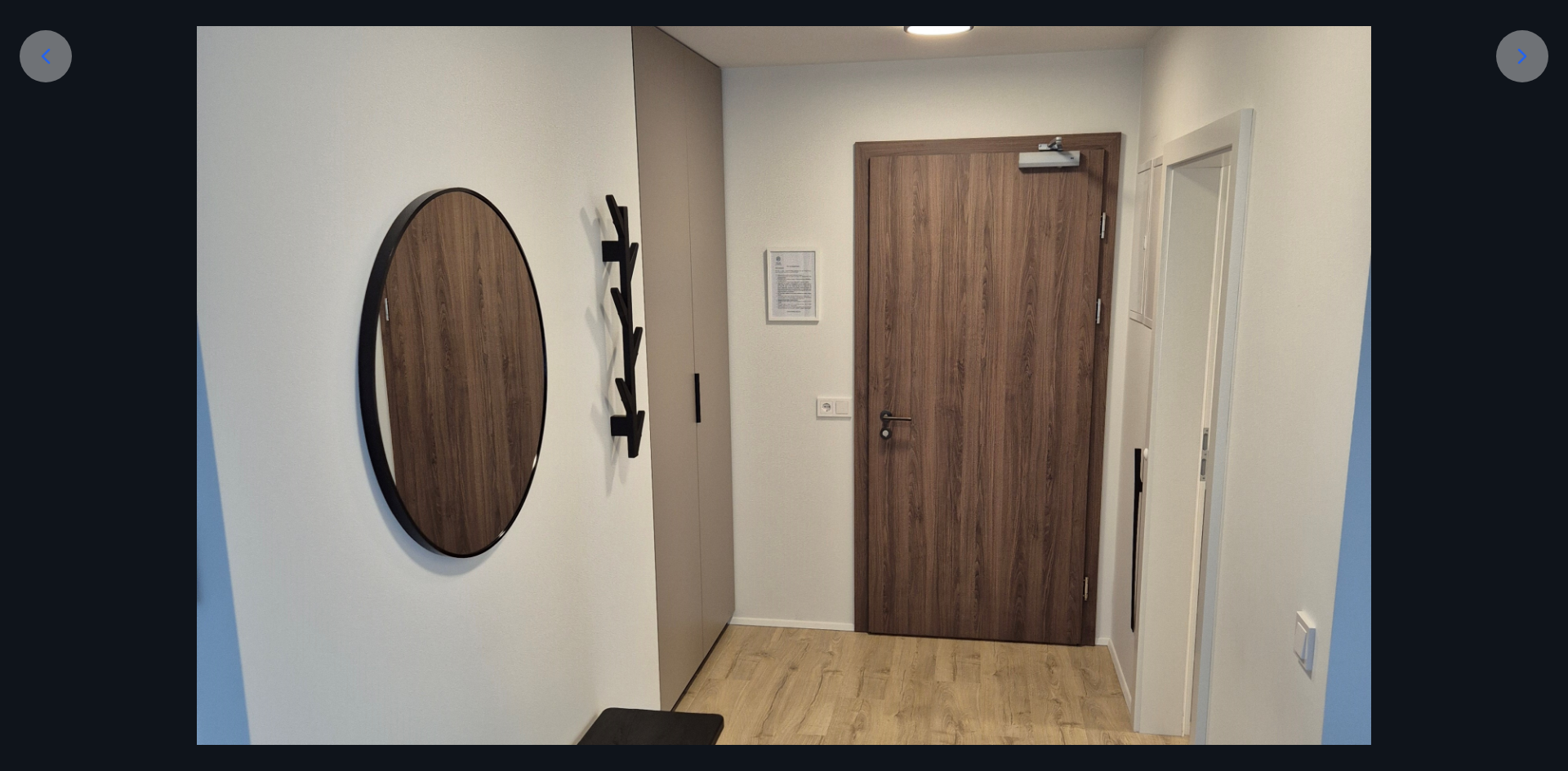
click at [1530, 64] on icon at bounding box center [1522, 57] width 26 height 26
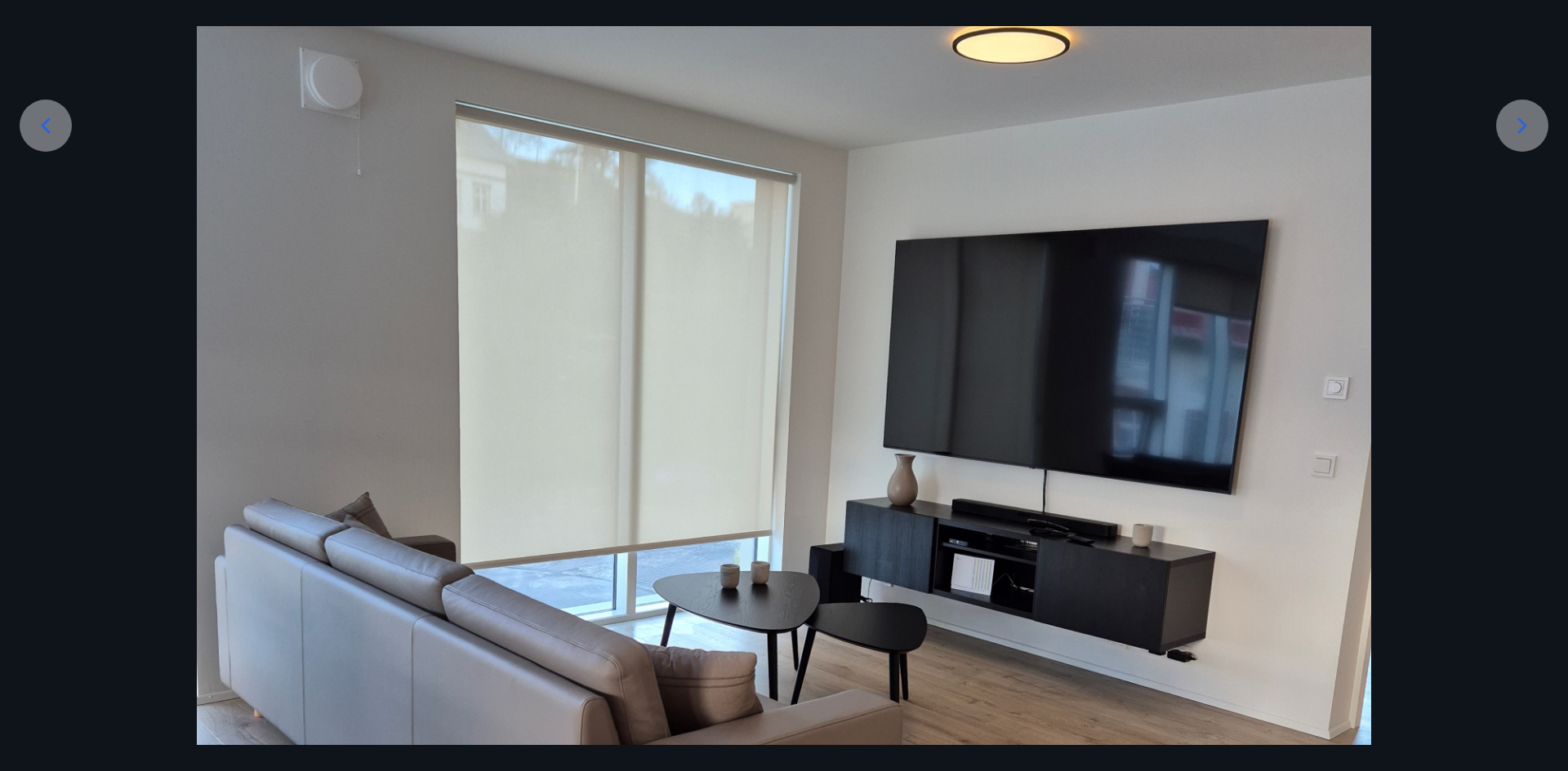
scroll to position [339, 0]
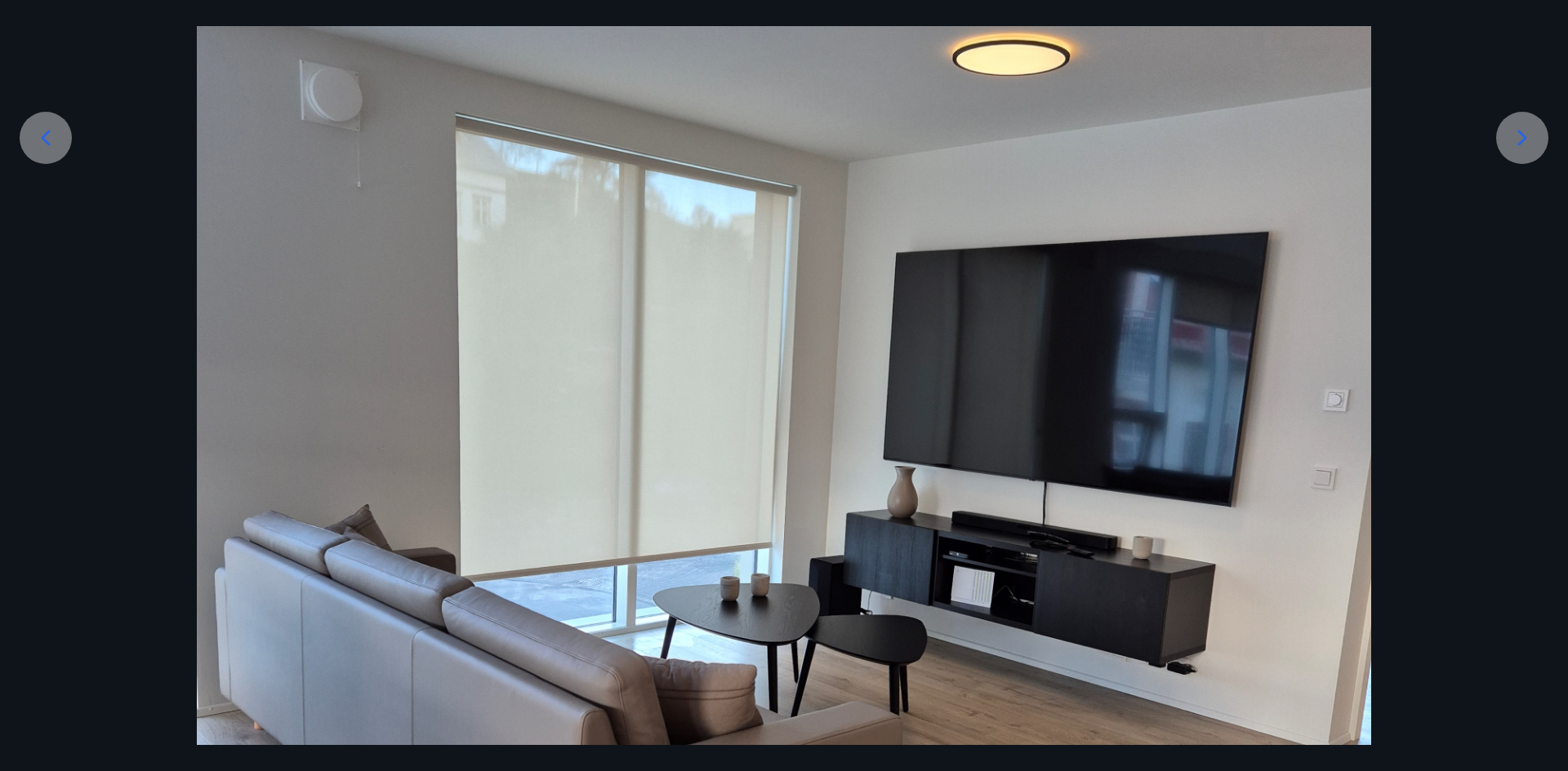
click at [1522, 145] on icon at bounding box center [1522, 138] width 26 height 26
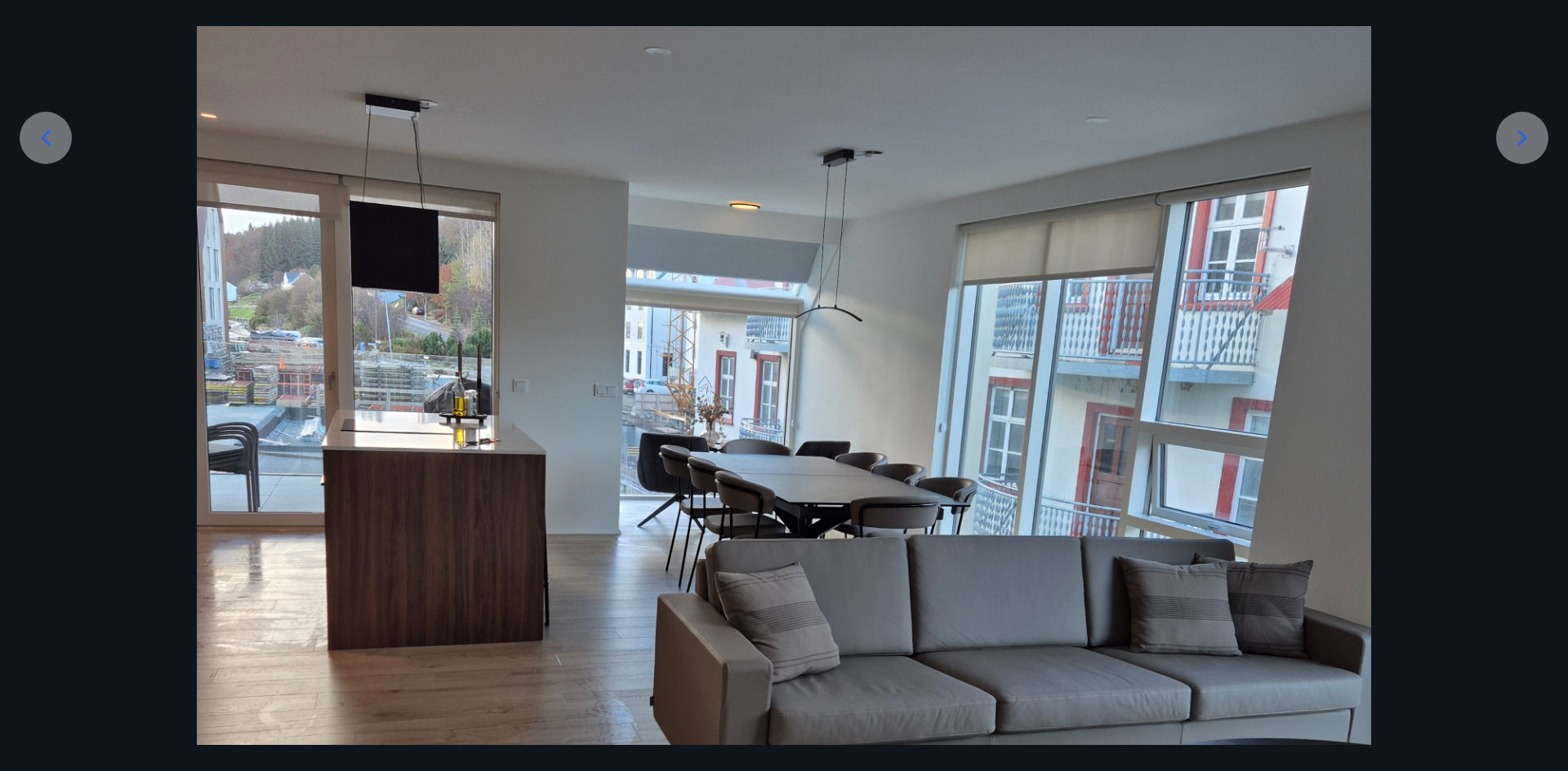
click at [1518, 136] on icon at bounding box center [1522, 138] width 26 height 26
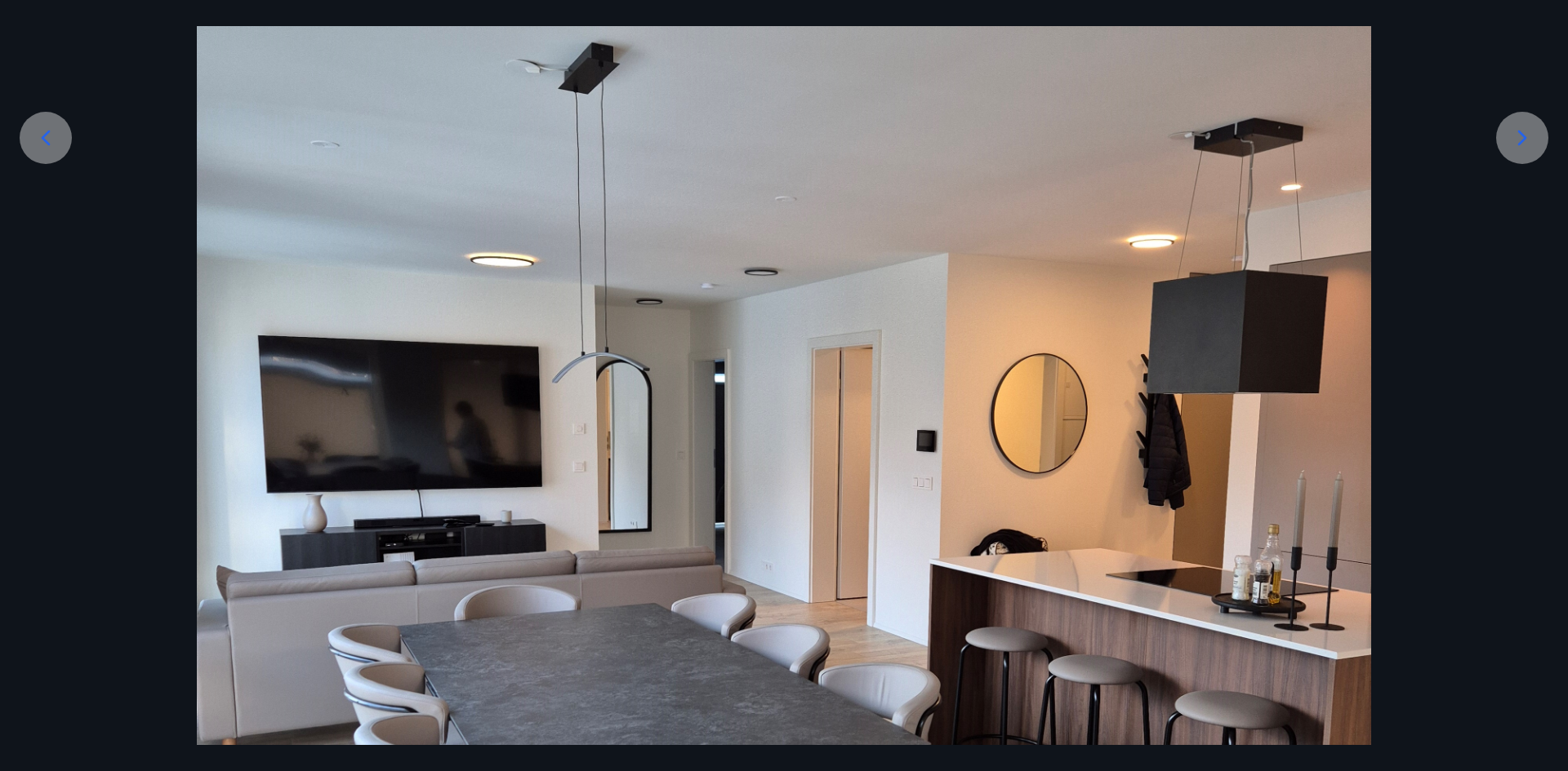
click at [1515, 137] on icon at bounding box center [1522, 138] width 26 height 26
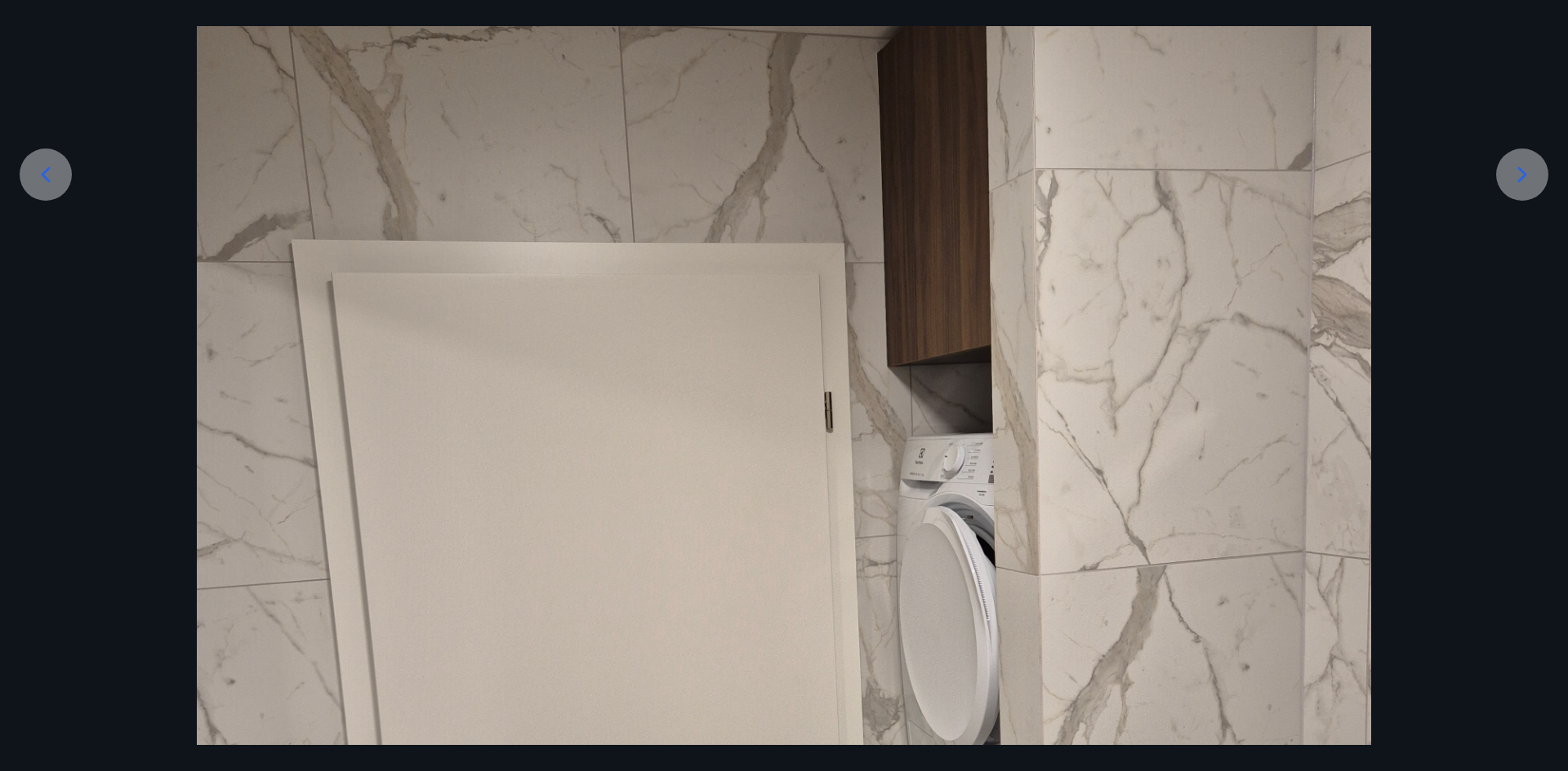
scroll to position [95, 0]
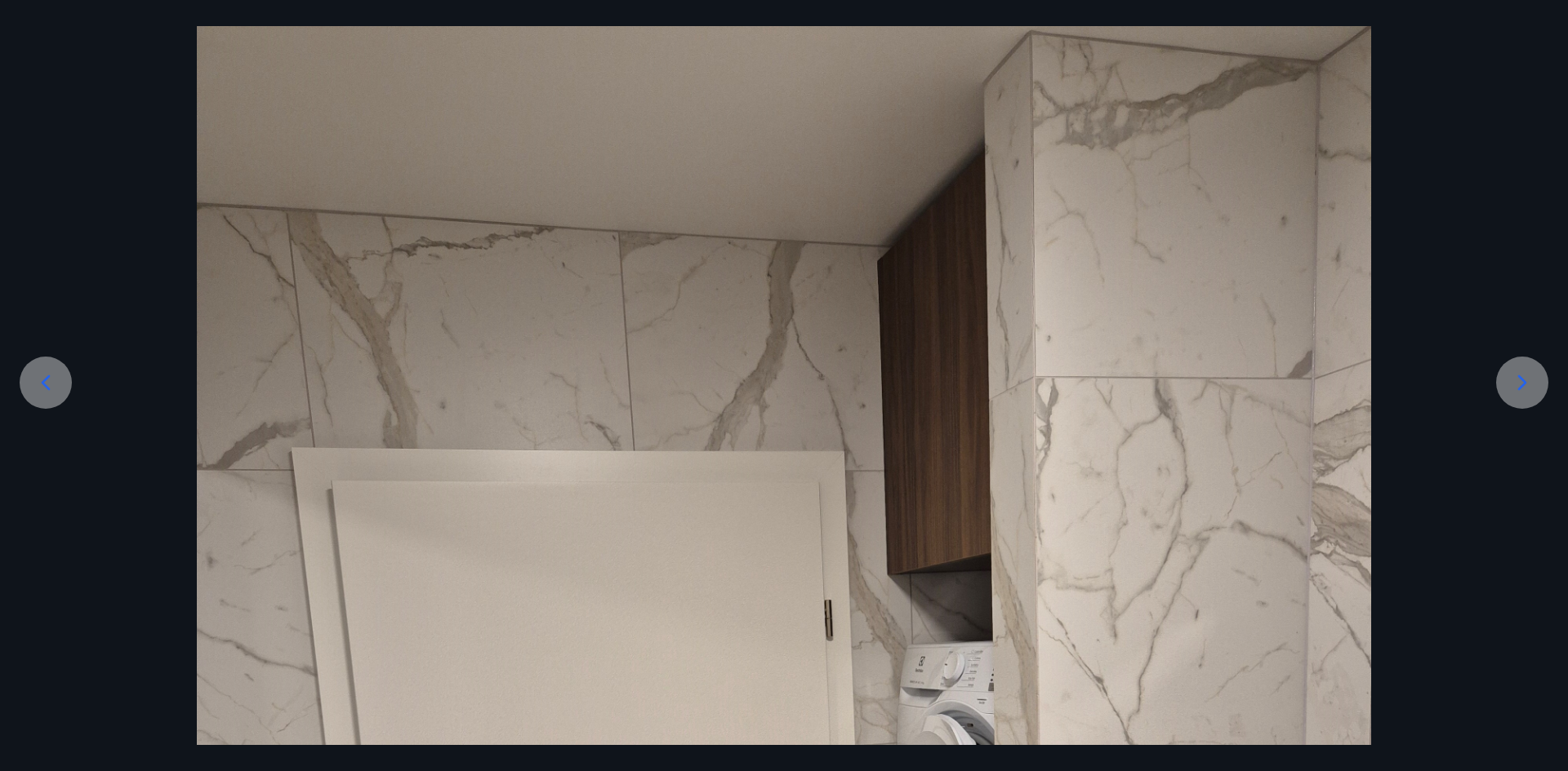
click at [1523, 375] on icon at bounding box center [1522, 383] width 26 height 26
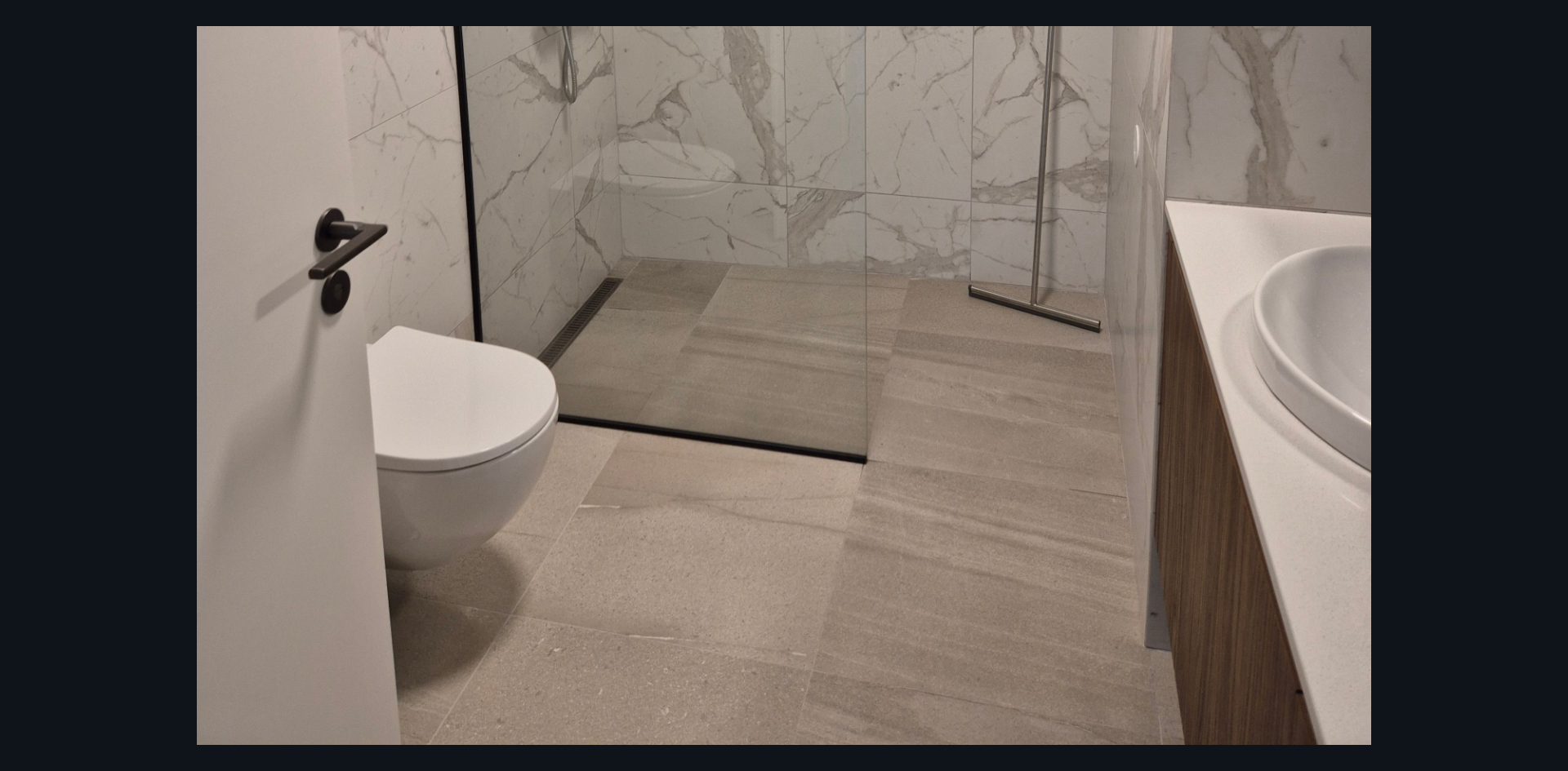
scroll to position [256, 0]
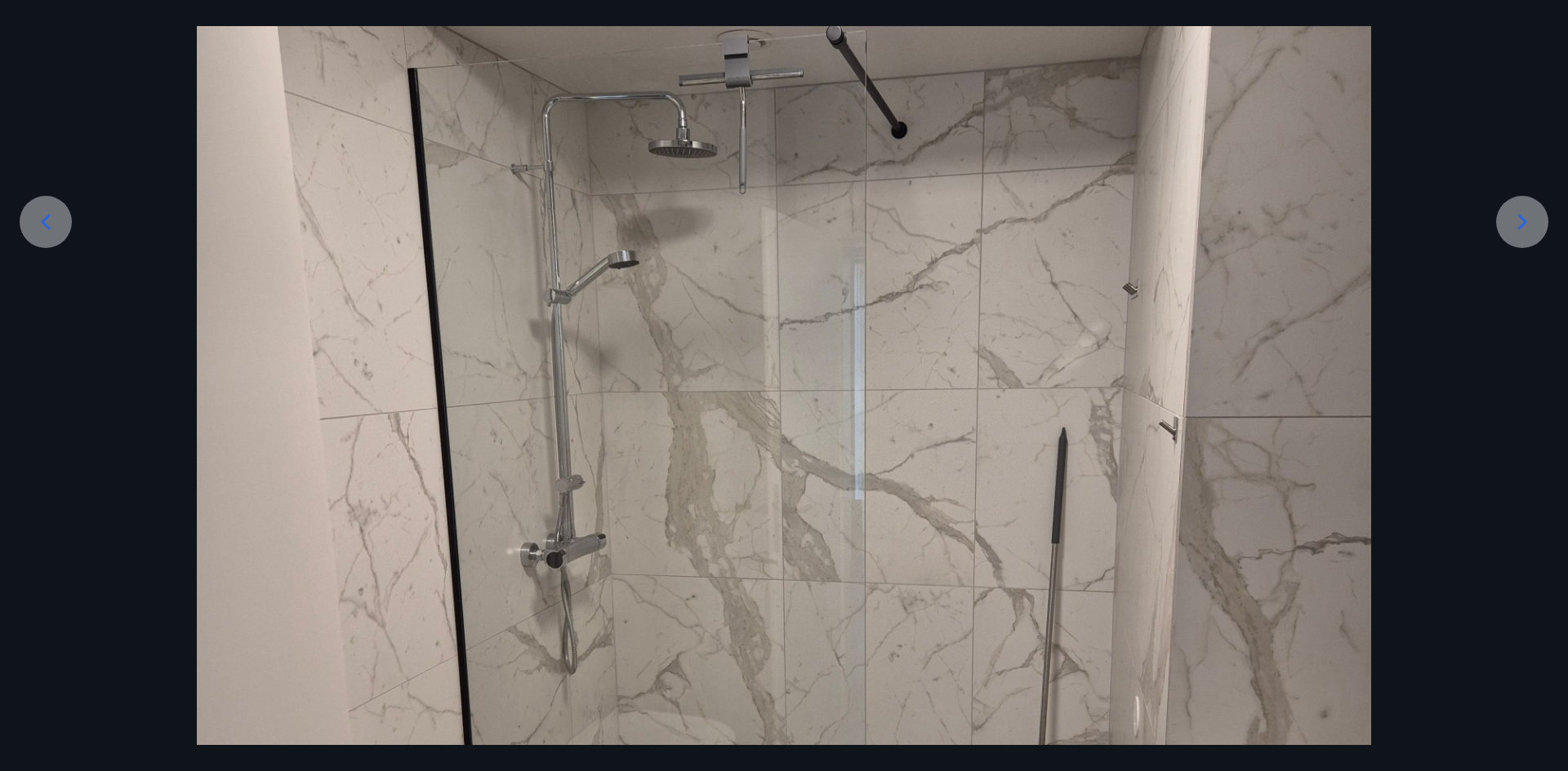
click at [1528, 221] on icon at bounding box center [1522, 222] width 26 height 26
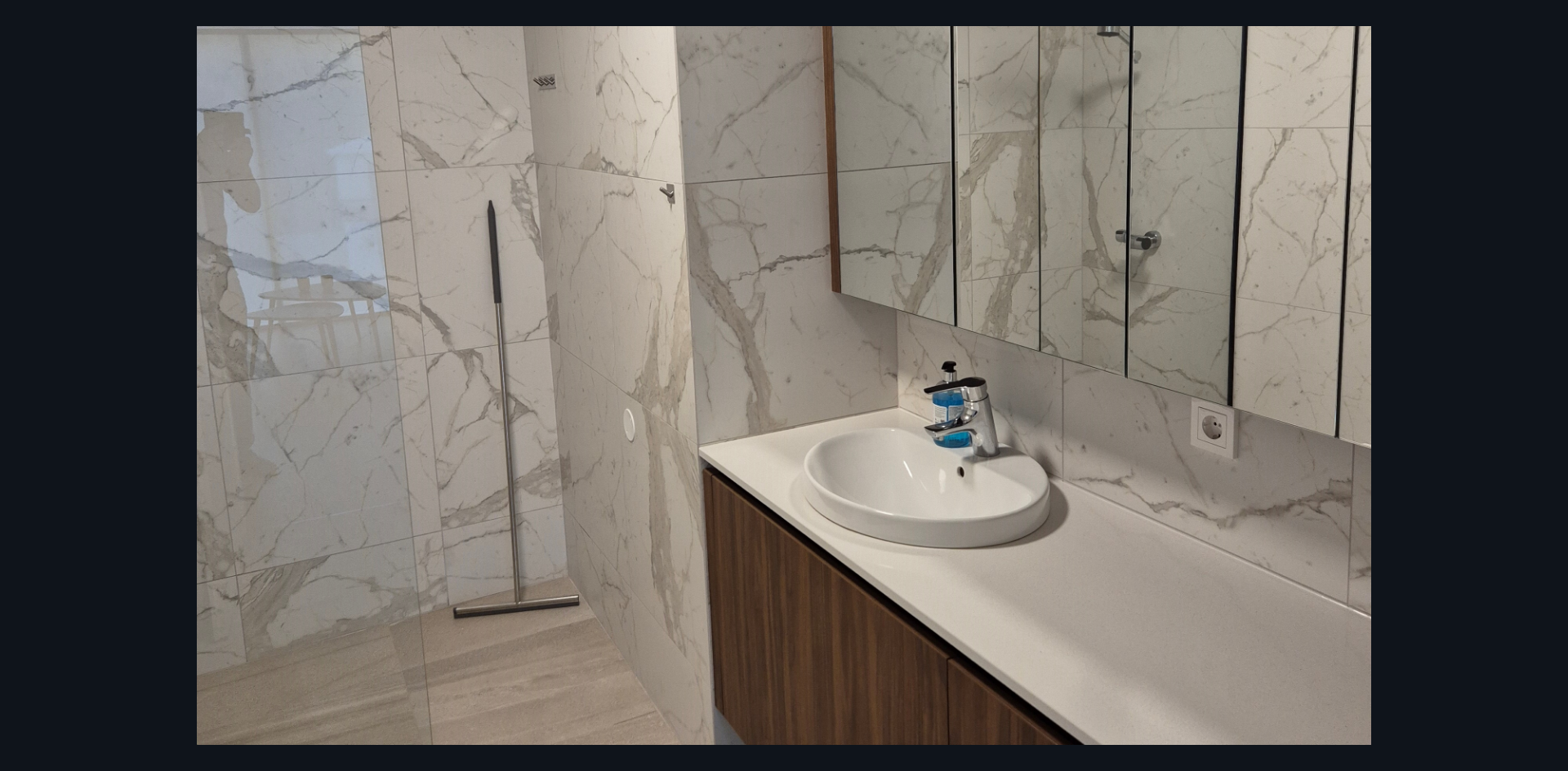
scroll to position [421, 0]
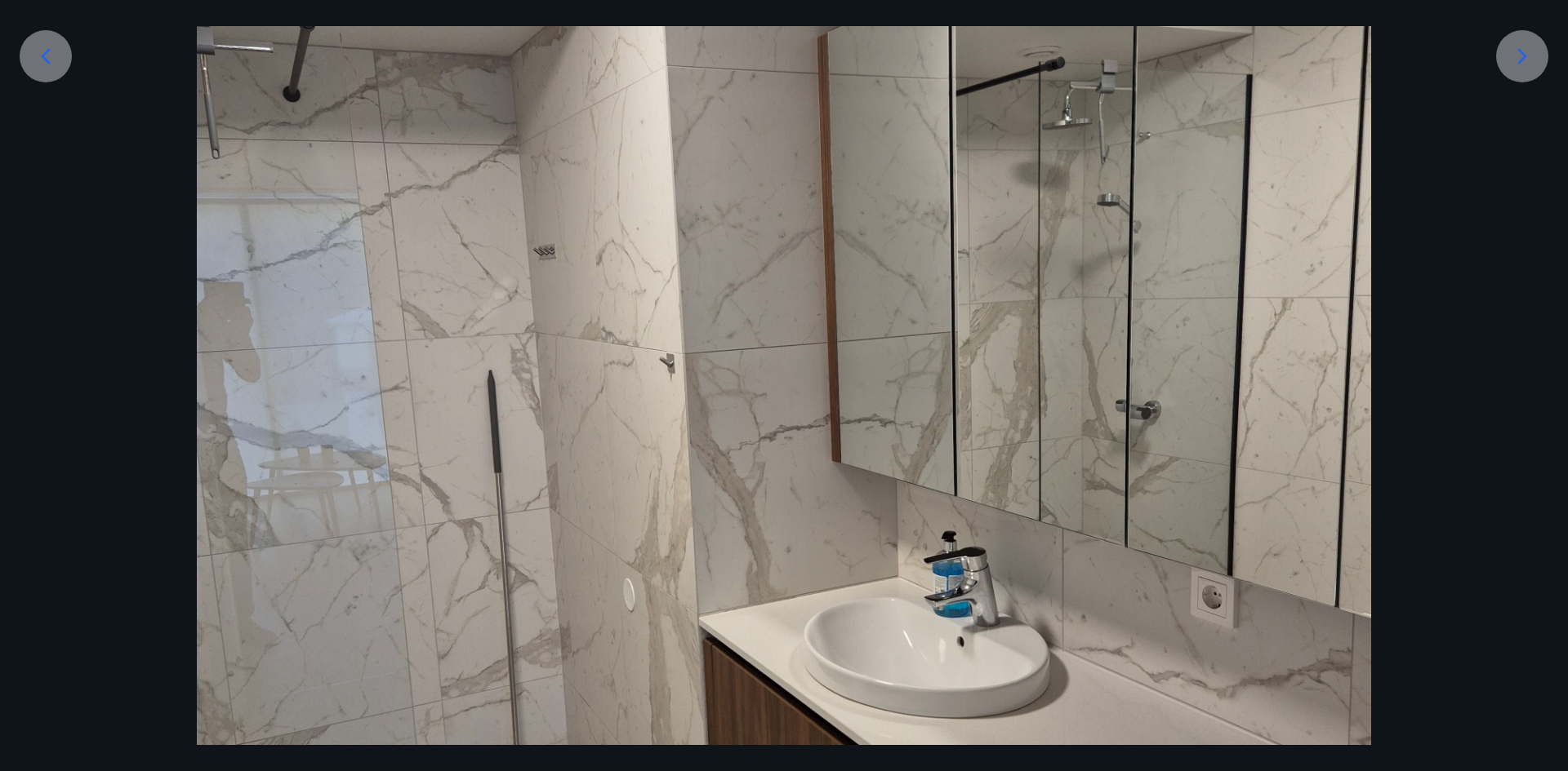
click at [1521, 45] on icon at bounding box center [1522, 57] width 26 height 26
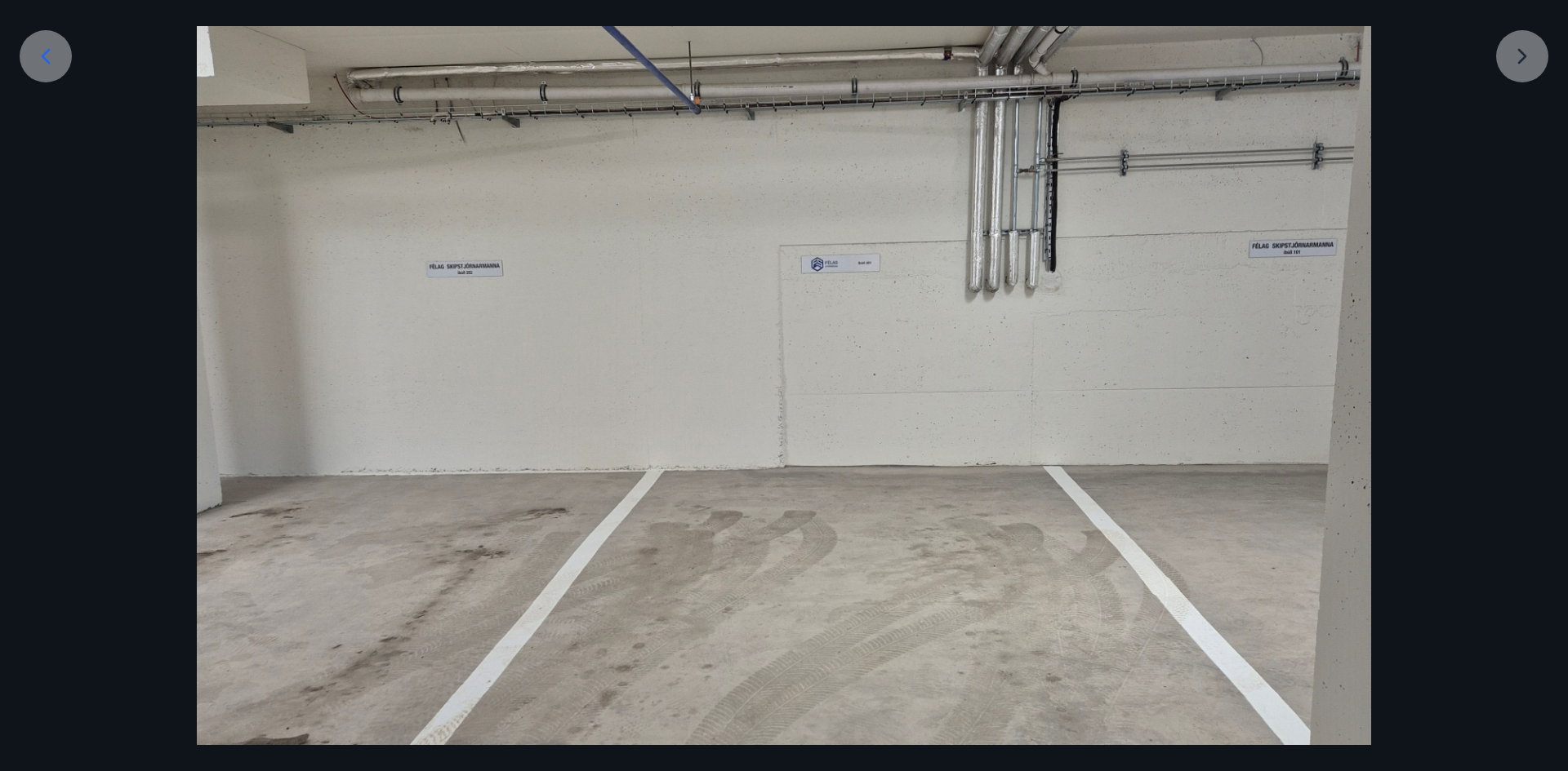
click at [1524, 59] on div at bounding box center [784, 453] width 1568 height 1565
click at [1530, 57] on div at bounding box center [784, 453] width 1568 height 1565
click at [1517, 60] on div at bounding box center [784, 453] width 1568 height 1565
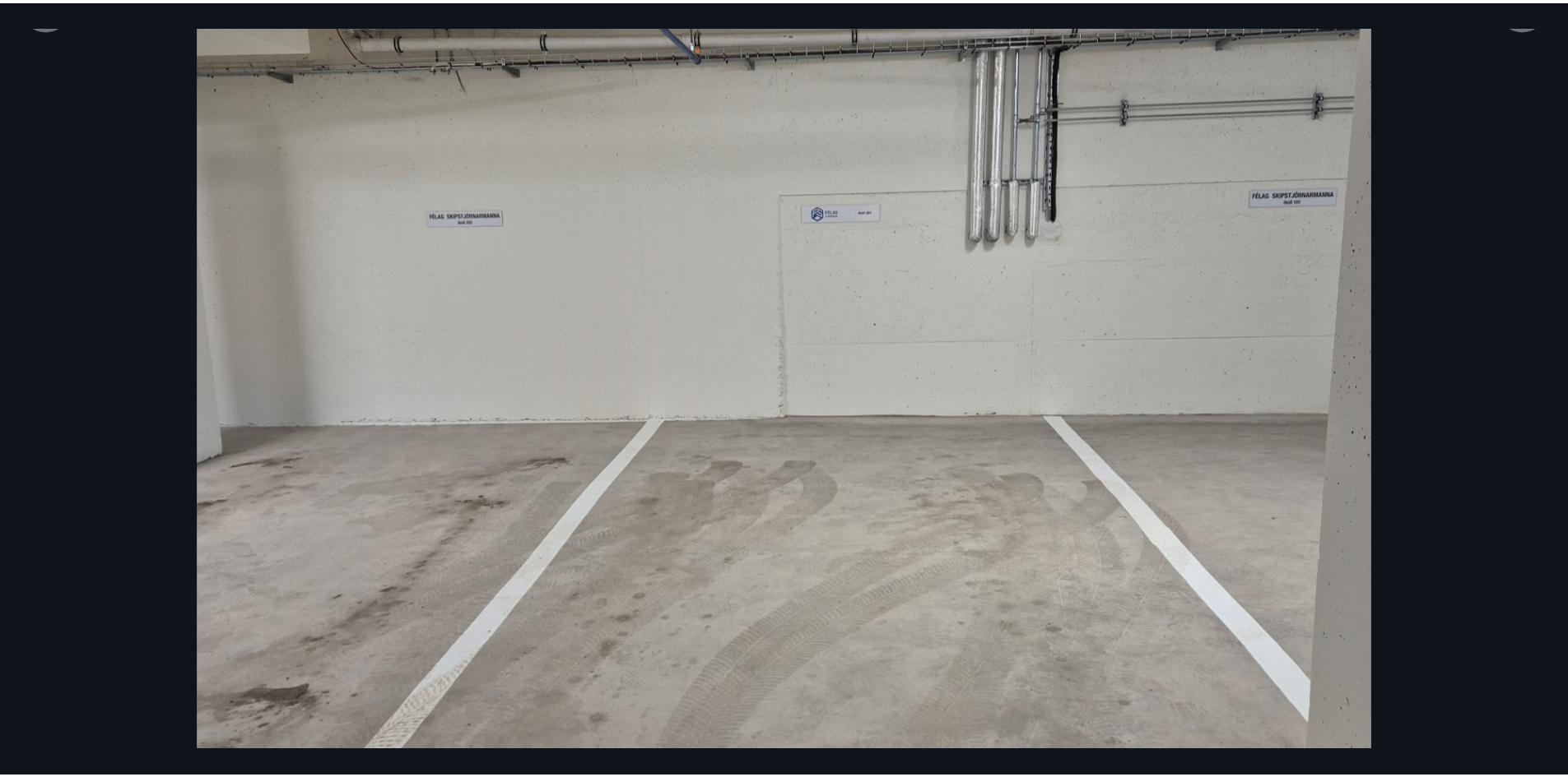
scroll to position [13, 0]
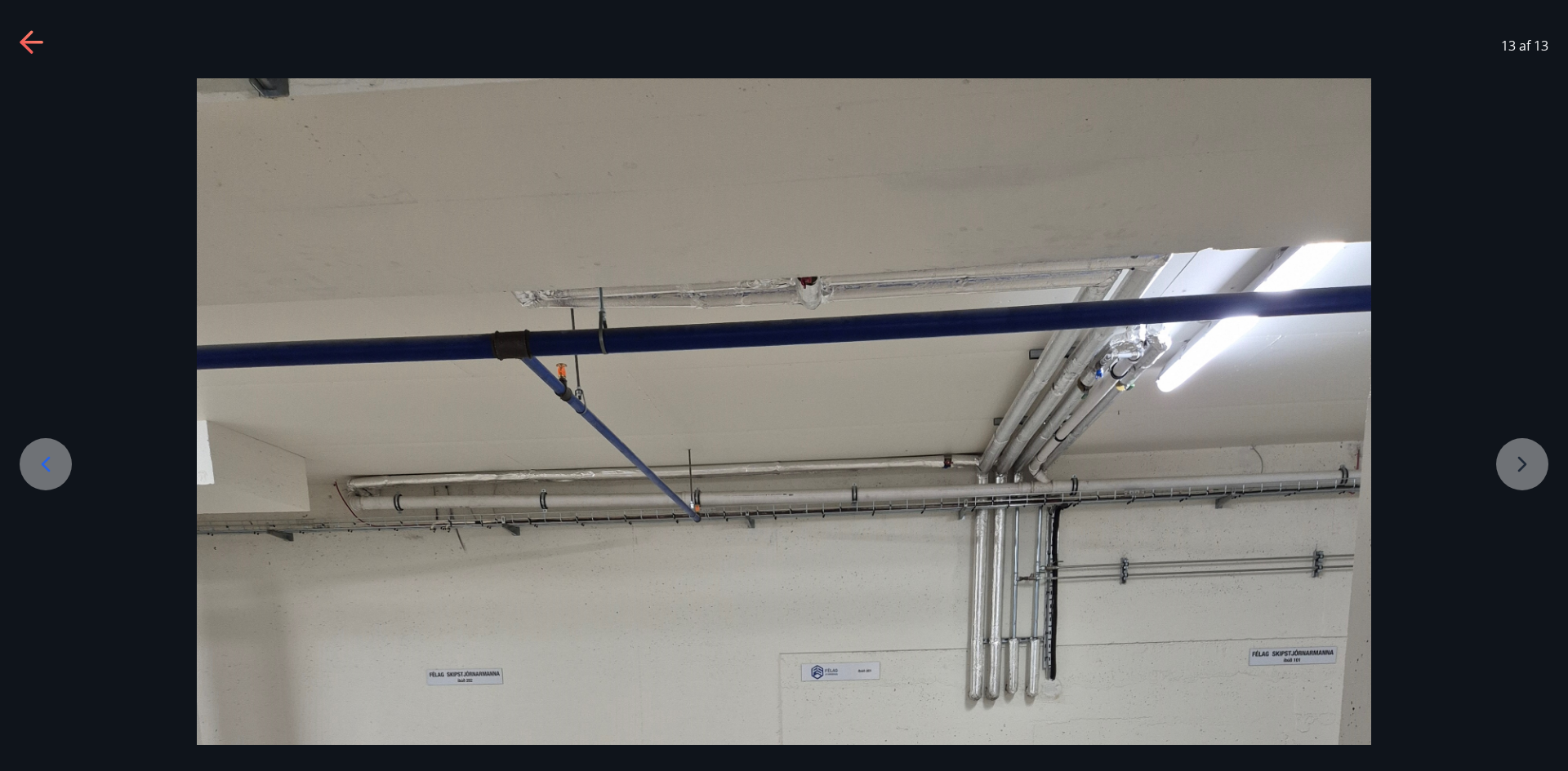
click at [31, 35] on icon at bounding box center [25, 42] width 13 height 23
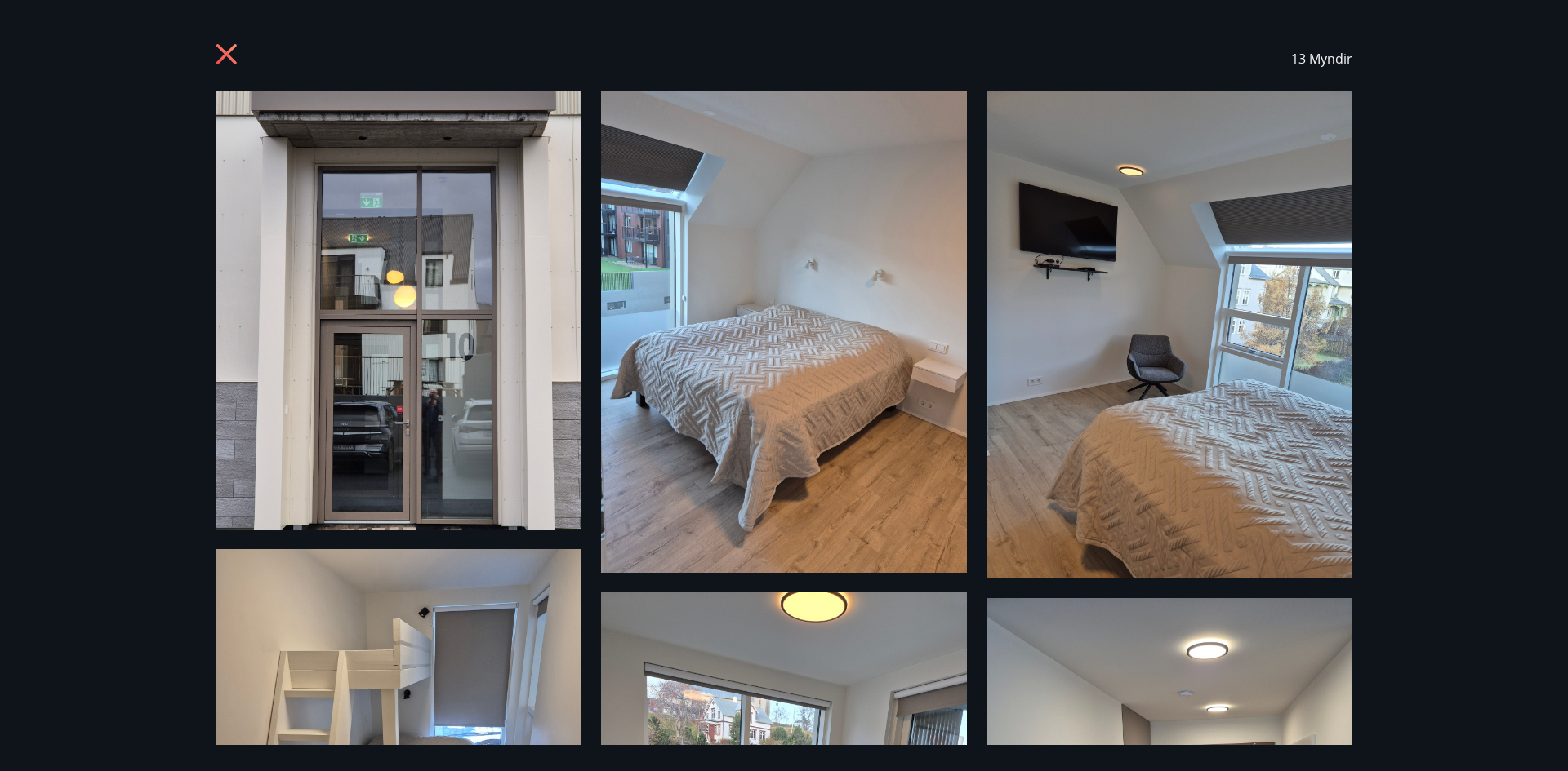
click at [219, 48] on icon at bounding box center [226, 54] width 20 height 20
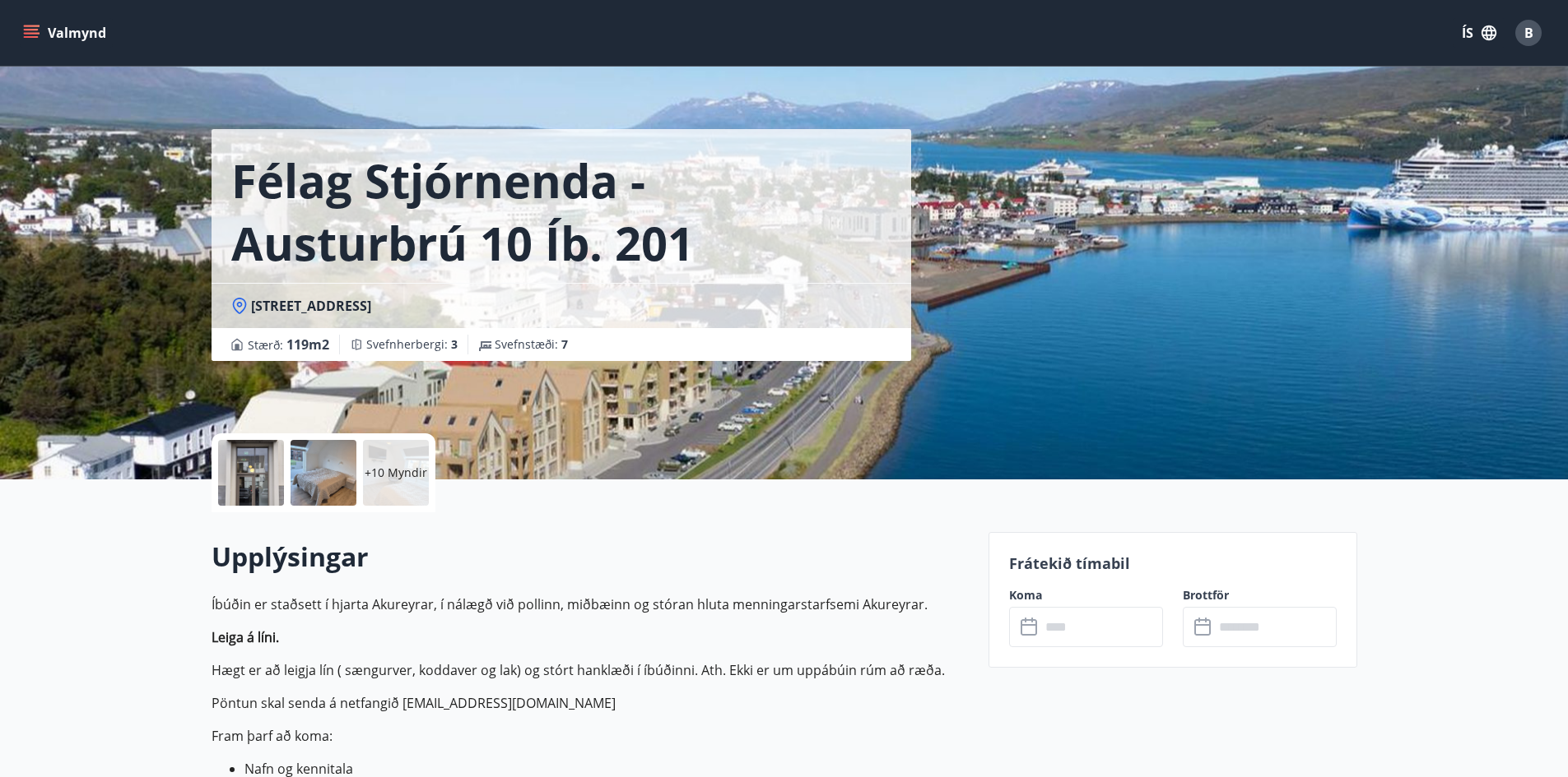
scroll to position [0, 0]
